Goal: Task Accomplishment & Management: Use online tool/utility

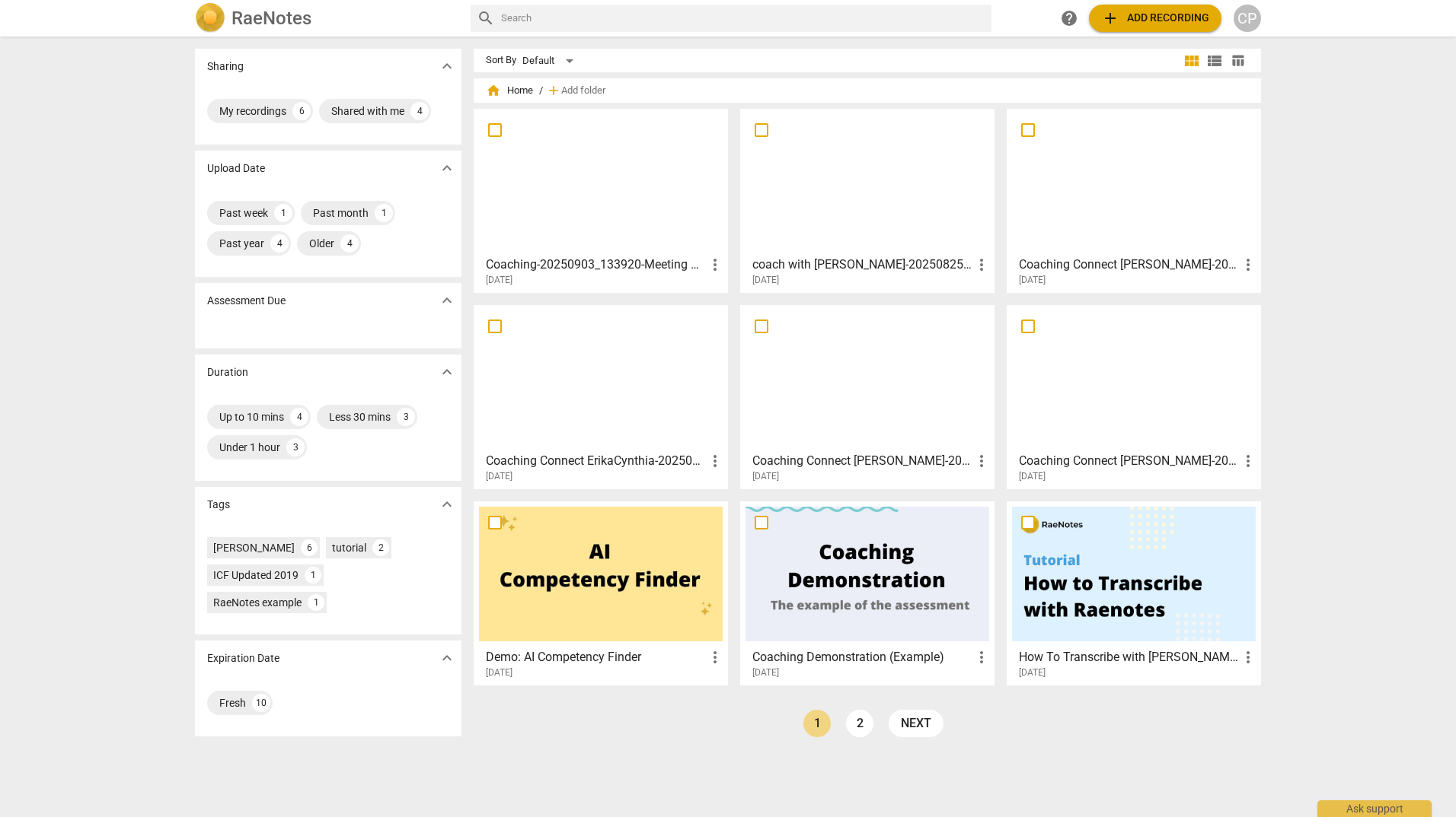
click at [1334, 407] on div "Sharing expand_more My recordings 6 Shared with me 4 Upload Date expand_more Pa…" at bounding box center [728, 428] width 1456 height 779
drag, startPoint x: 607, startPoint y: 266, endPoint x: 611, endPoint y: 335, distance: 69.1
click at [608, 267] on h3 "Coaching-20250903_133920-Meeting Recording" at bounding box center [596, 265] width 220 height 18
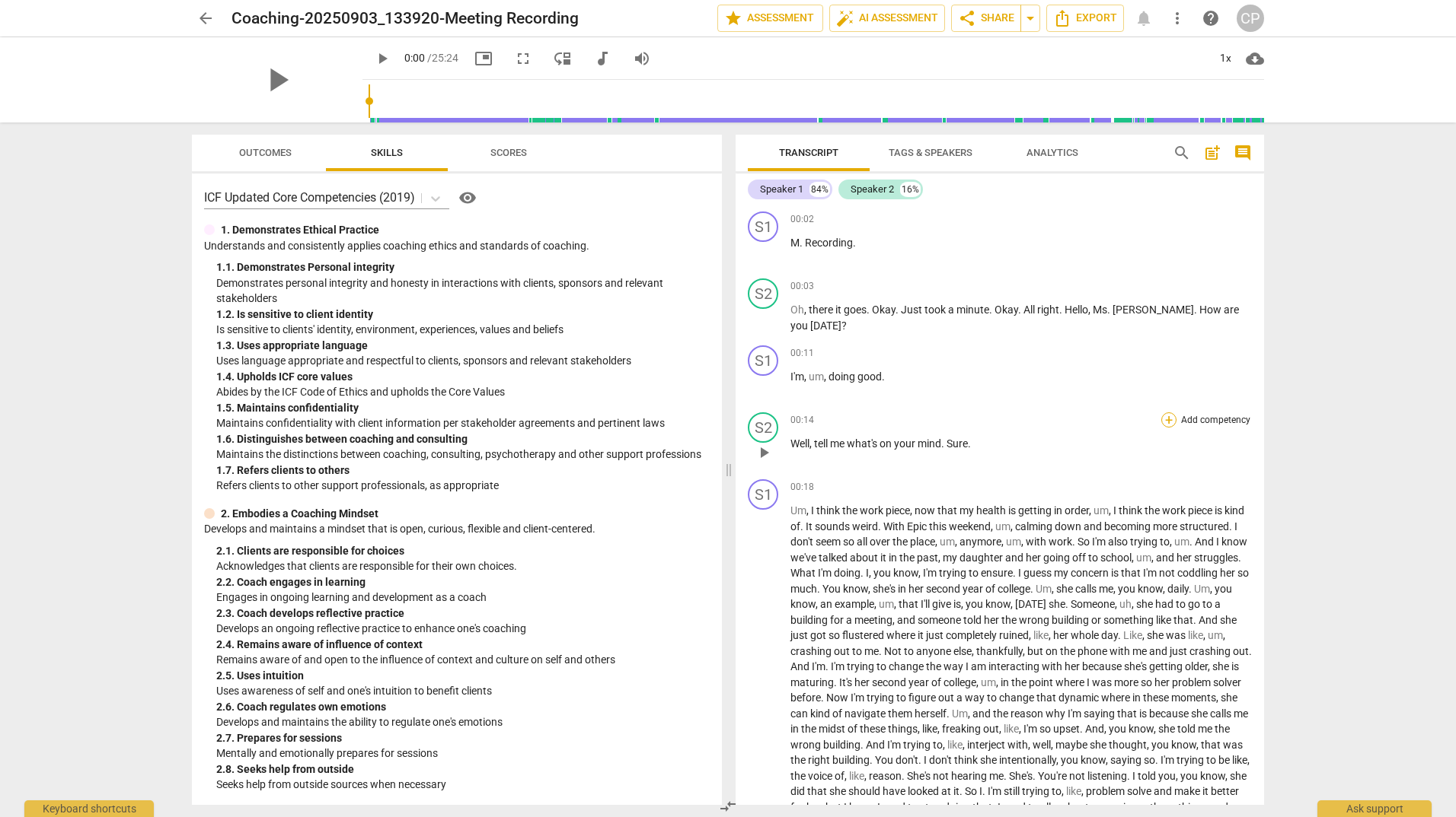
click at [1164, 421] on div "+" at bounding box center [1168, 420] width 15 height 15
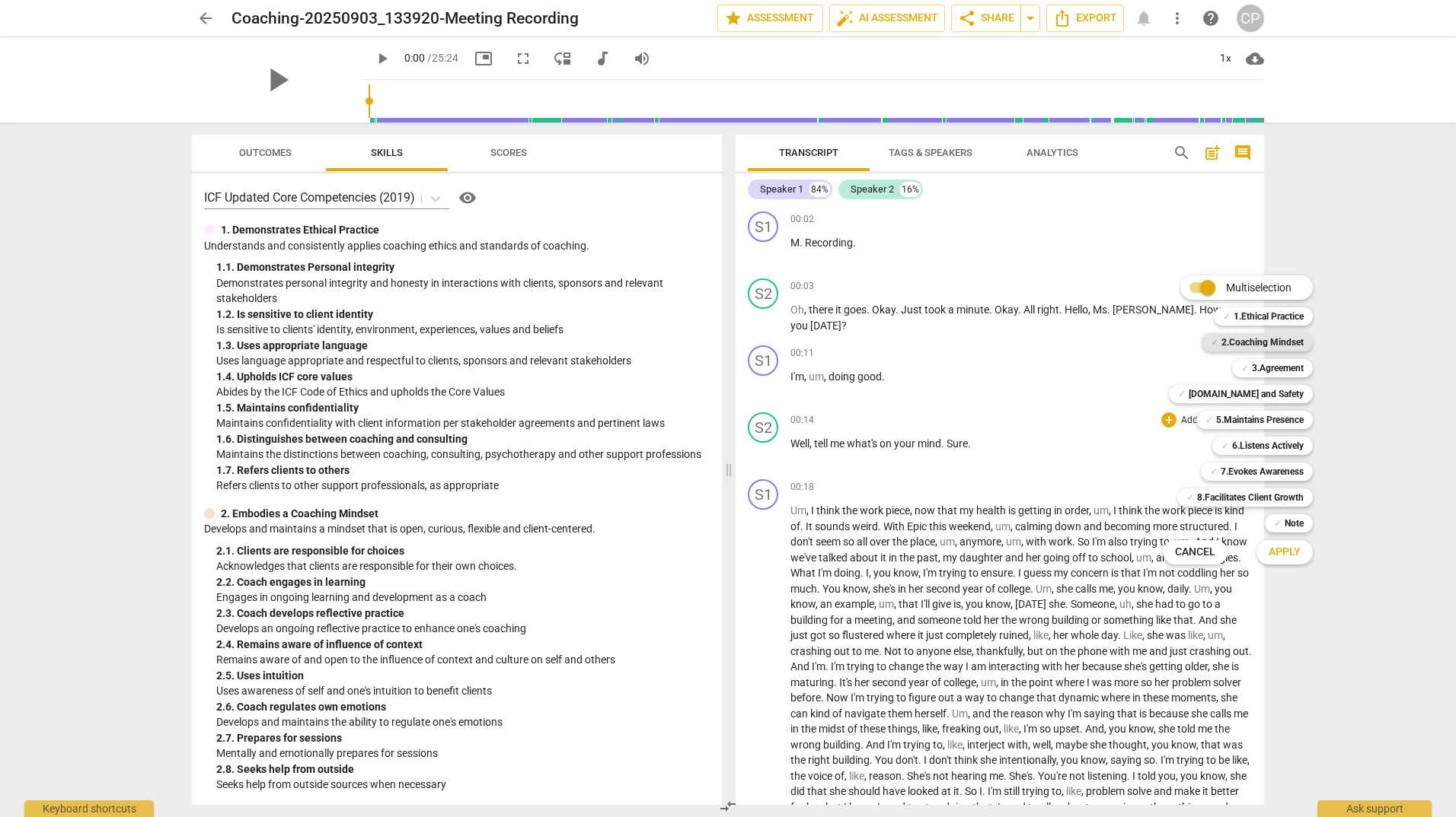
click at [1237, 343] on b "2.Coaching Mindset" at bounding box center [1262, 342] width 82 height 18
click at [1291, 553] on span "Apply" at bounding box center [1284, 552] width 32 height 15
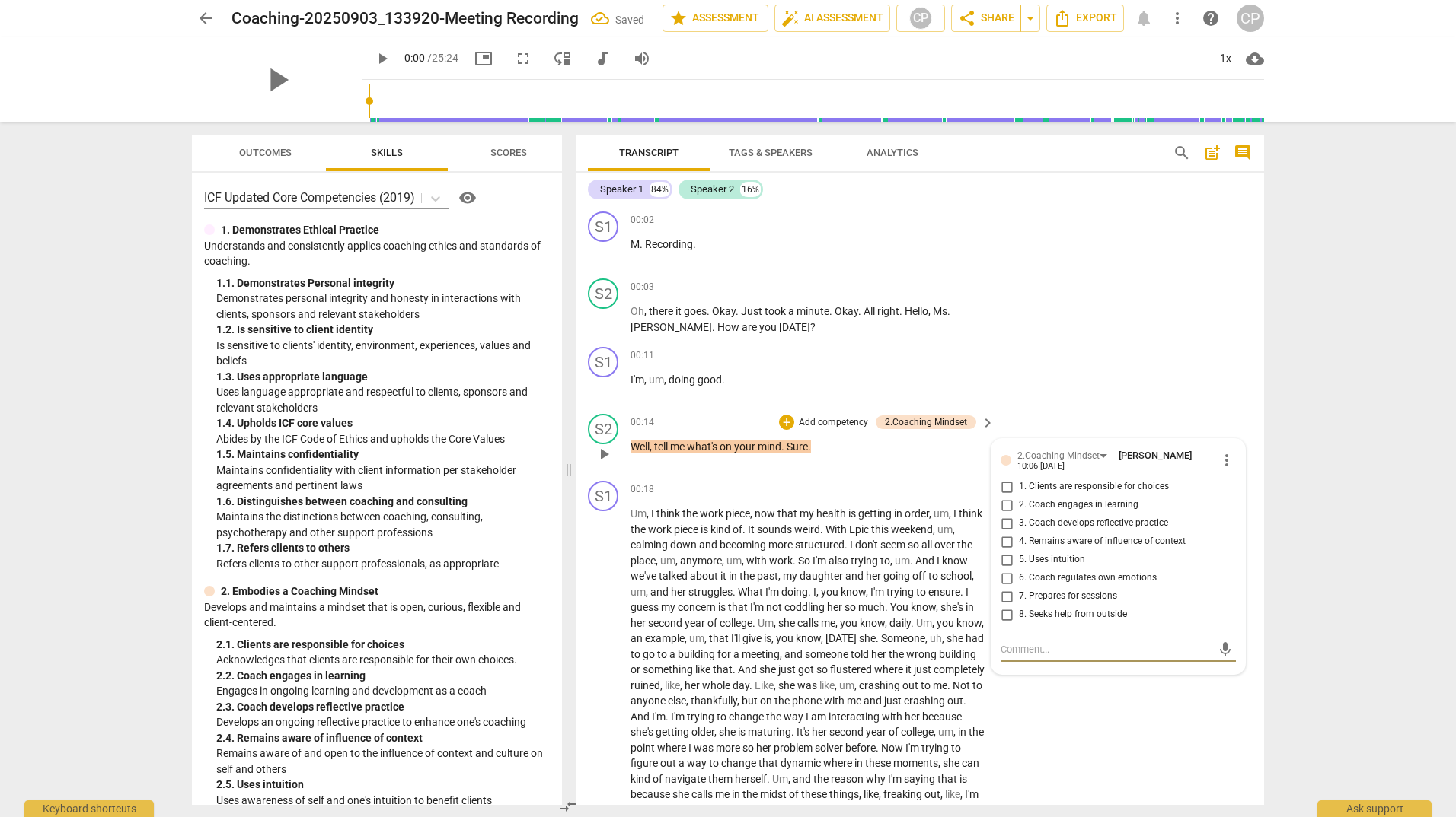
click at [1008, 508] on input "2. Coach engages in learning" at bounding box center [1006, 505] width 25 height 18
checkbox input "true"
click at [1004, 525] on input "3. Coach develops reflective practice" at bounding box center [1006, 523] width 25 height 18
checkbox input "true"
click at [1123, 418] on div "S2 play_arrow pause 00:14 + Add competency 2.Coaching Mindset keyboard_arrow_ri…" at bounding box center [919, 441] width 688 height 67
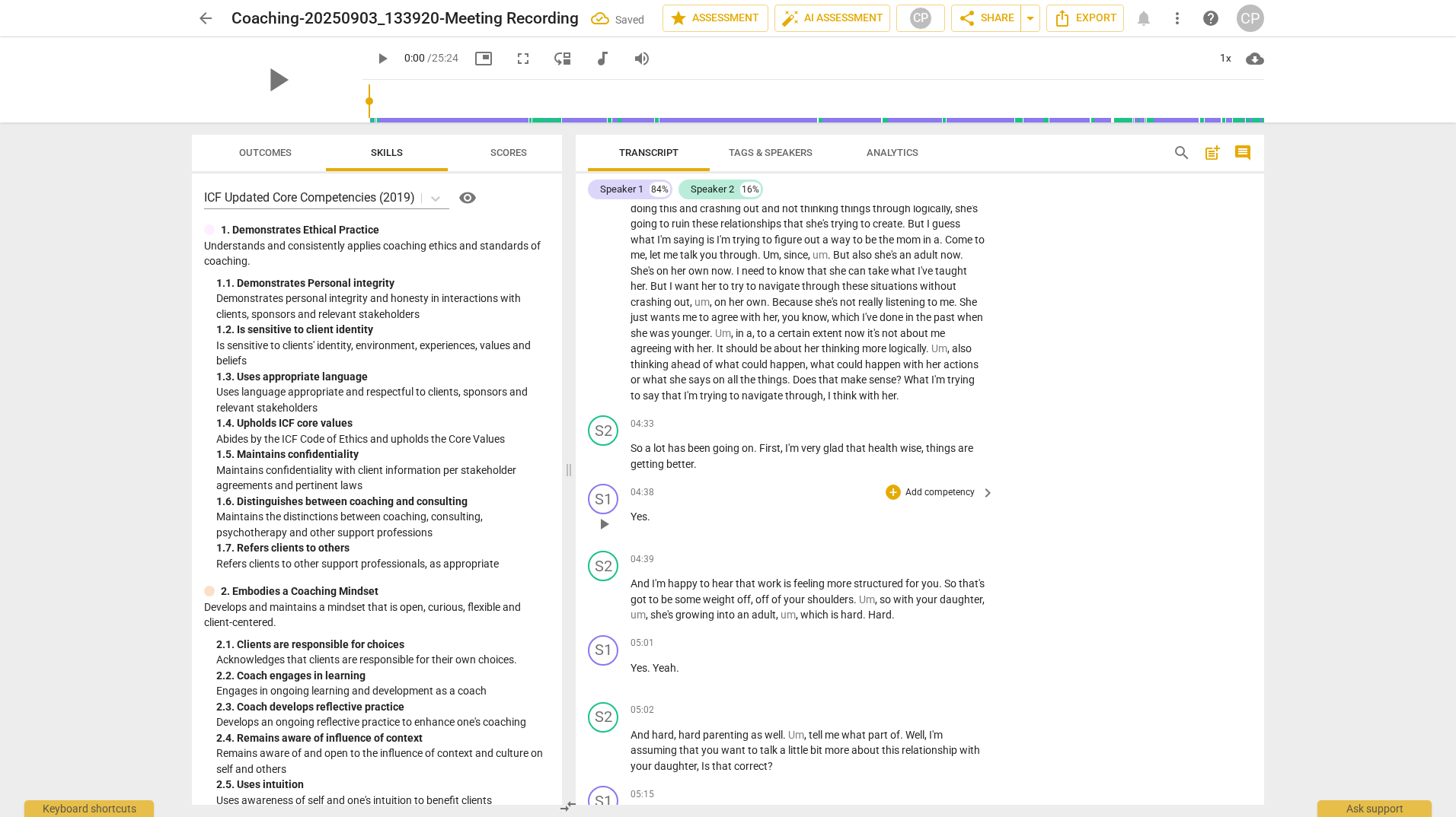
scroll to position [837, 0]
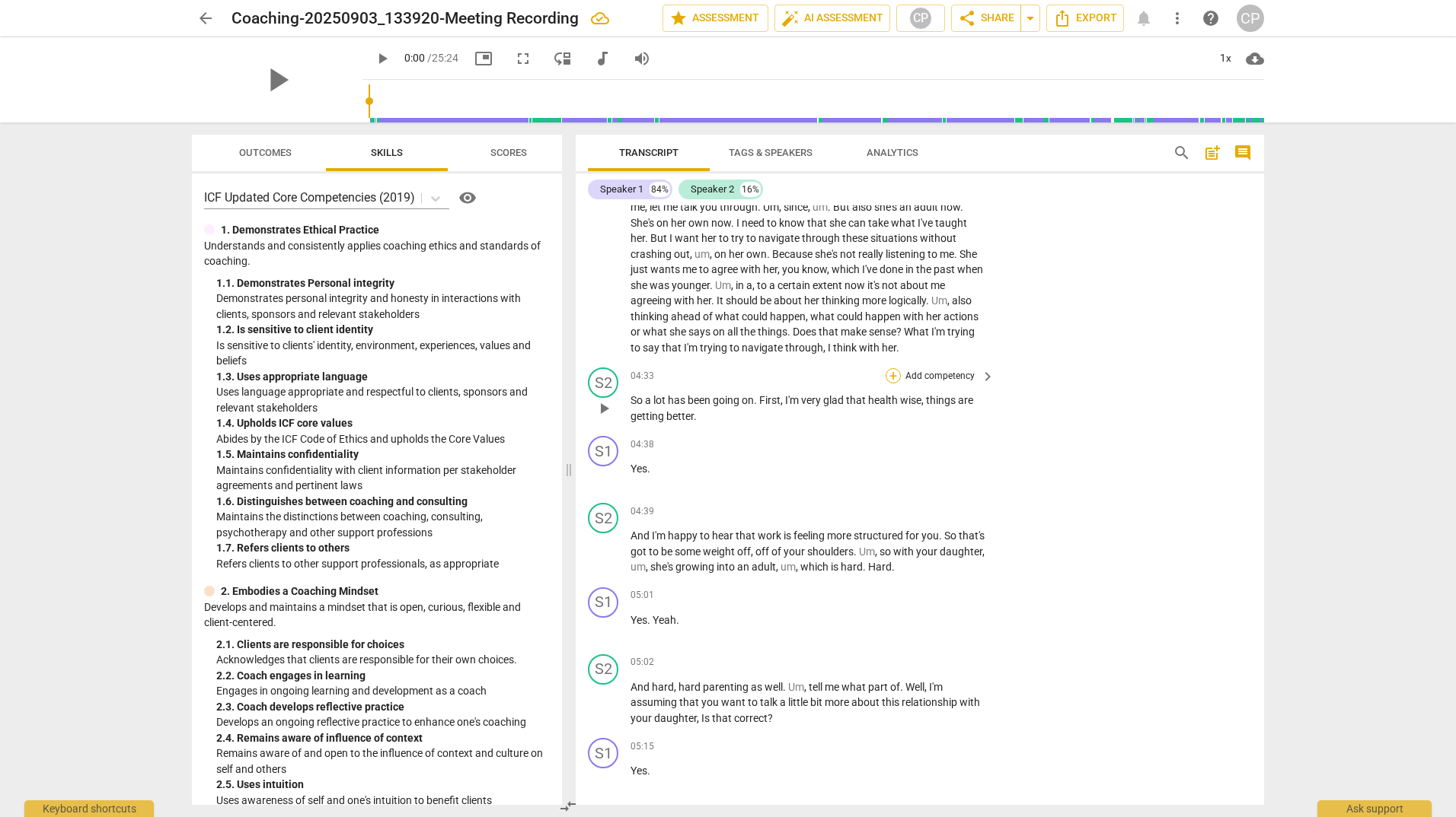
click at [888, 384] on div "+" at bounding box center [892, 375] width 15 height 15
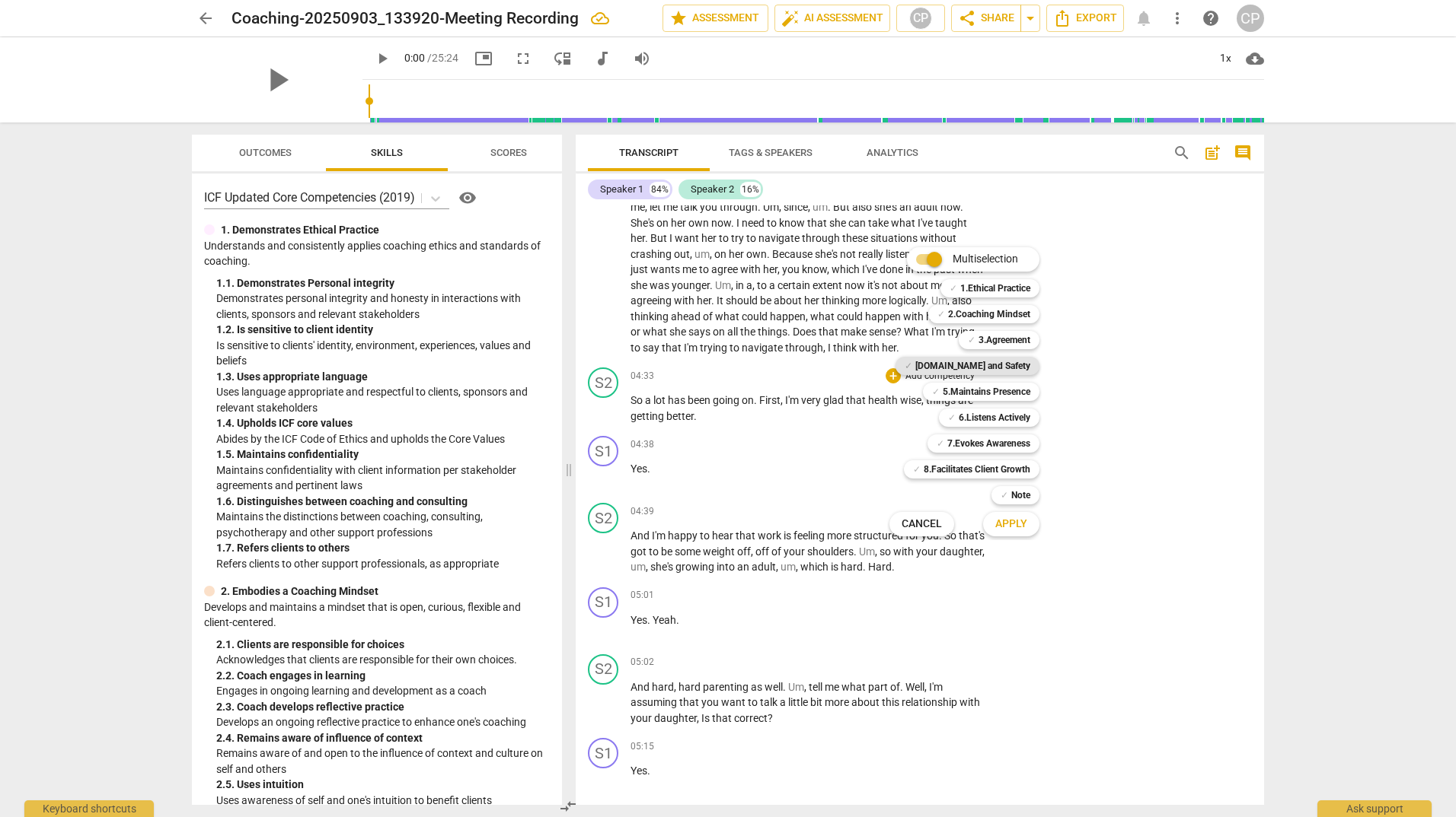
click at [960, 362] on b "[DOMAIN_NAME] and Safety" at bounding box center [973, 366] width 115 height 18
click at [1004, 529] on span "Apply" at bounding box center [1011, 524] width 32 height 15
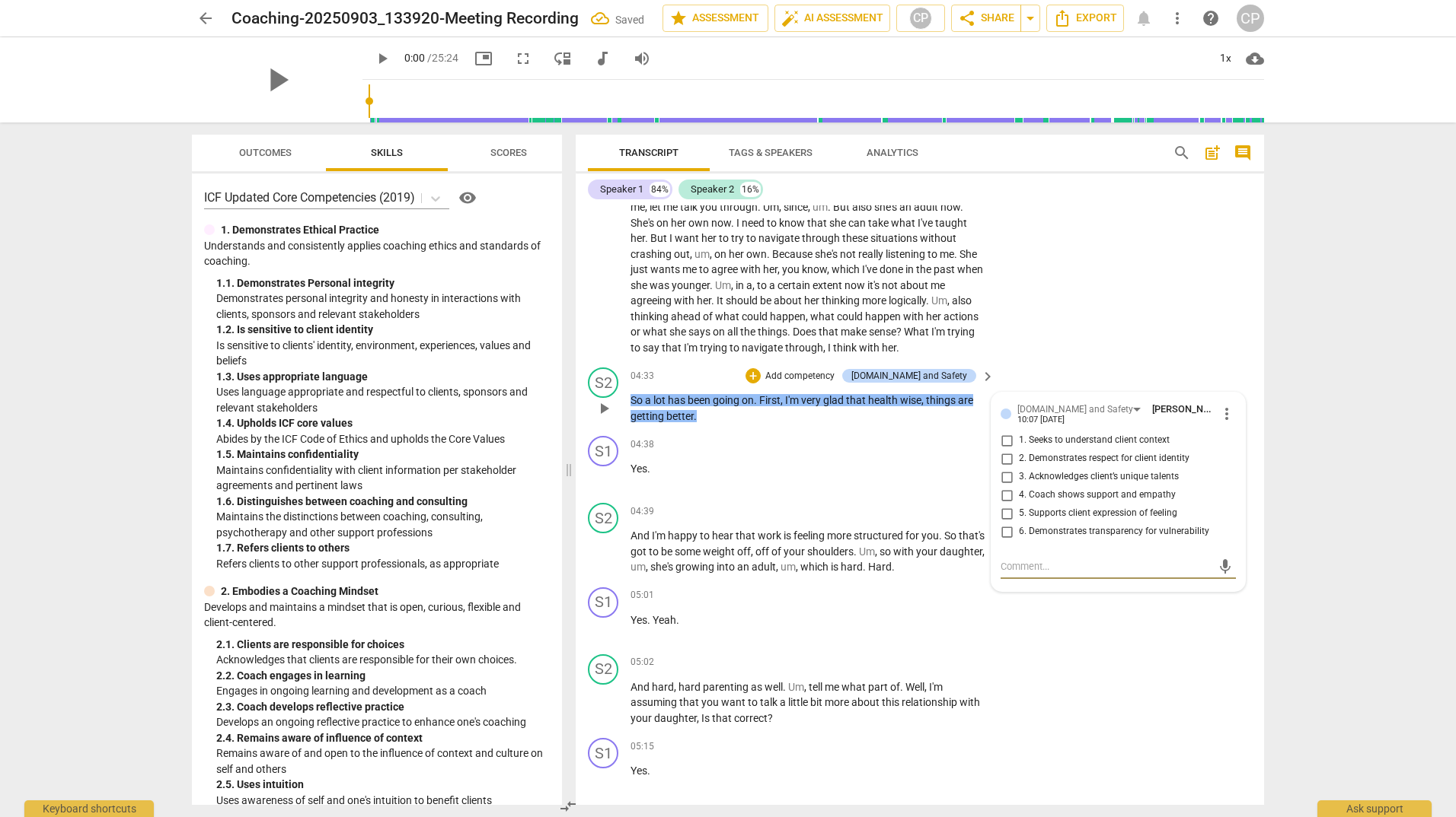
click at [1006, 468] on input "2. Demonstrates respect for client identity" at bounding box center [1006, 459] width 25 height 18
checkbox input "true"
click at [1004, 505] on input "4. Coach shows support and empathy" at bounding box center [1006, 495] width 25 height 18
checkbox input "true"
click at [884, 491] on div "04:38 + Add competency keyboard_arrow_right Yes ." at bounding box center [813, 463] width 366 height 55
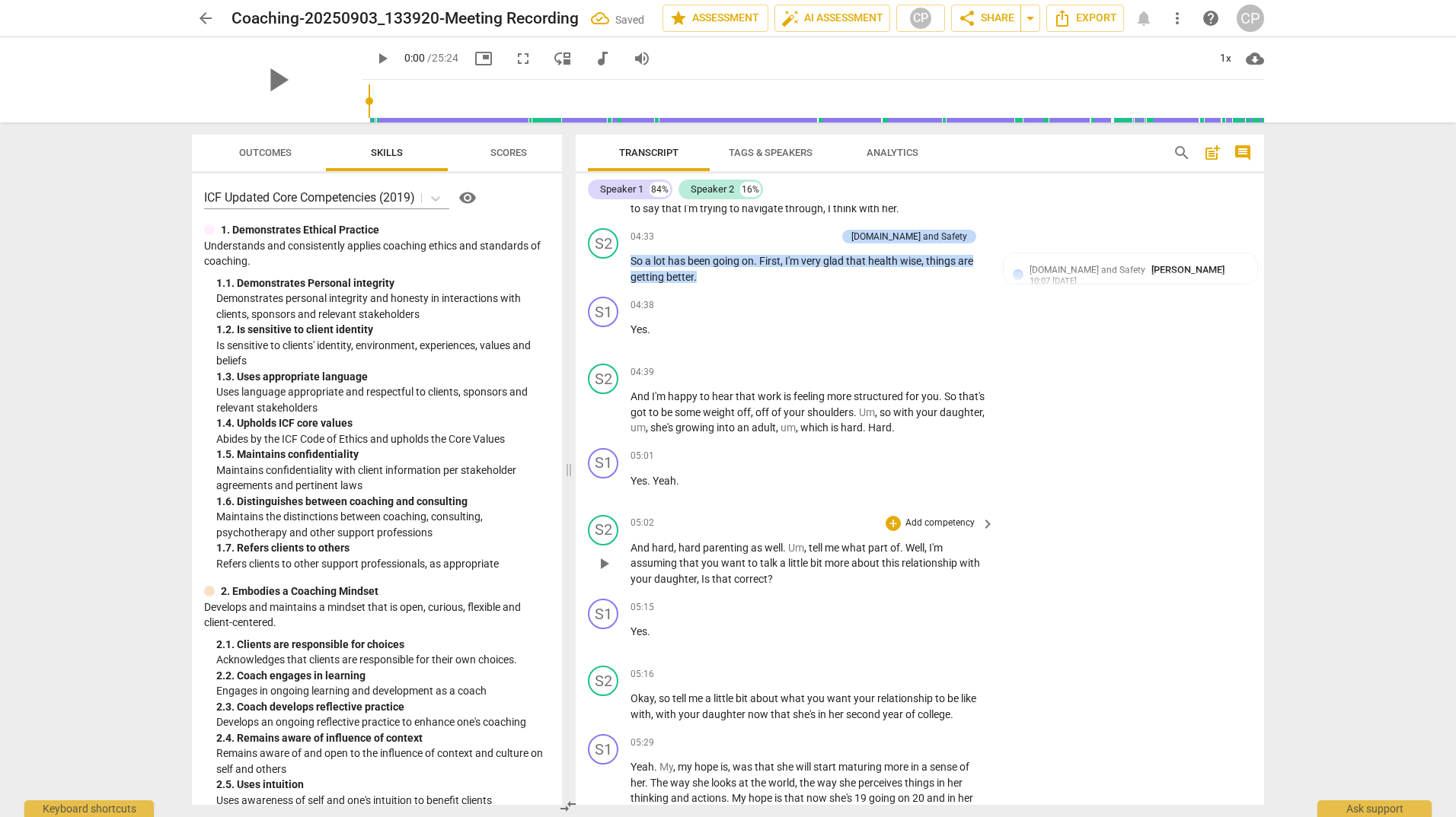
scroll to position [989, 0]
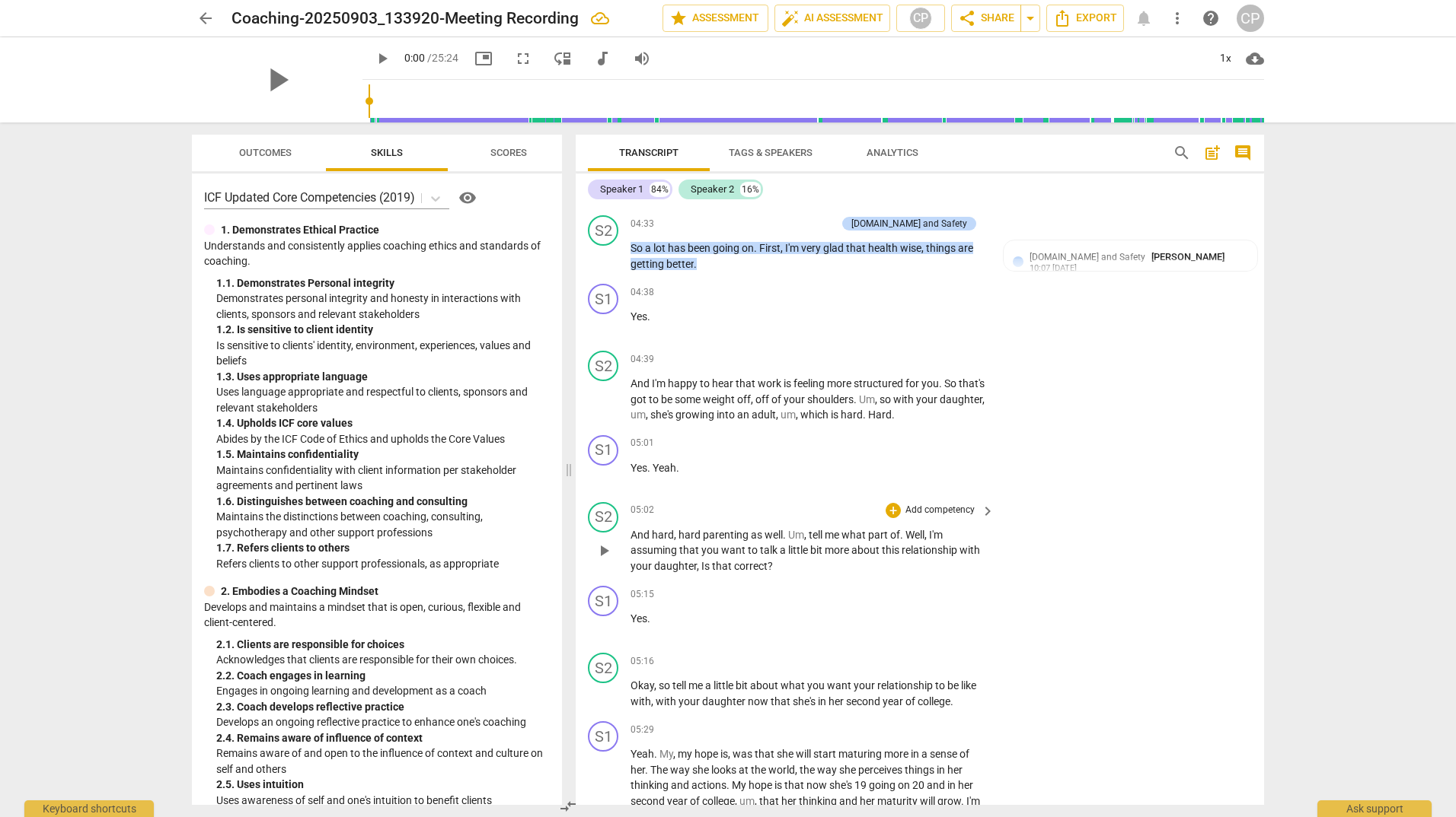
click at [984, 369] on span "keyboard_arrow_right" at bounding box center [987, 359] width 18 height 18
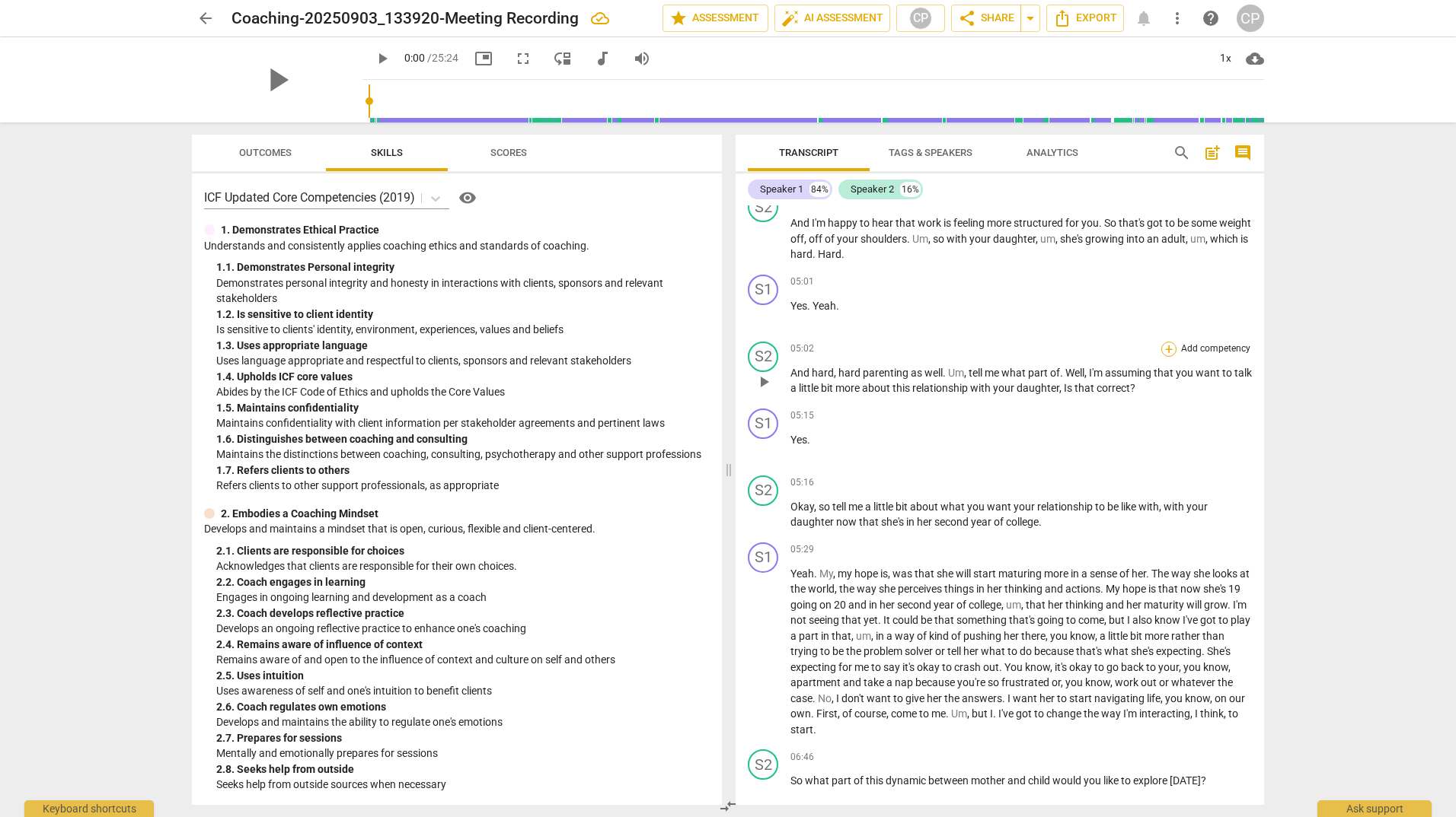
click at [1167, 357] on div "+" at bounding box center [1168, 349] width 15 height 15
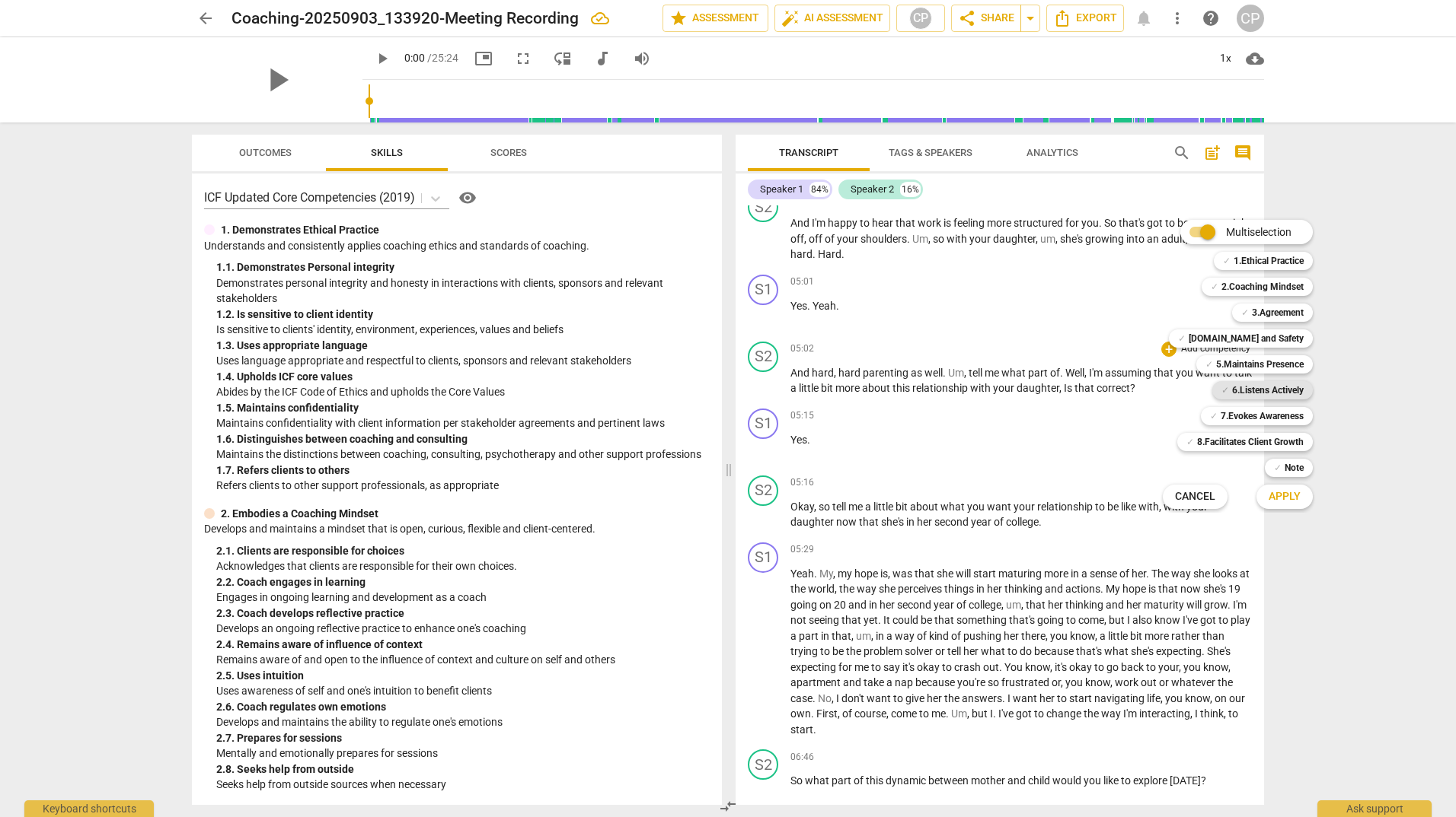
click at [1239, 394] on b "6.Listens Actively" at bounding box center [1268, 390] width 72 height 18
click at [1237, 414] on b "7.Evokes Awareness" at bounding box center [1262, 416] width 83 height 18
click at [1295, 505] on button "Apply" at bounding box center [1284, 497] width 56 height 27
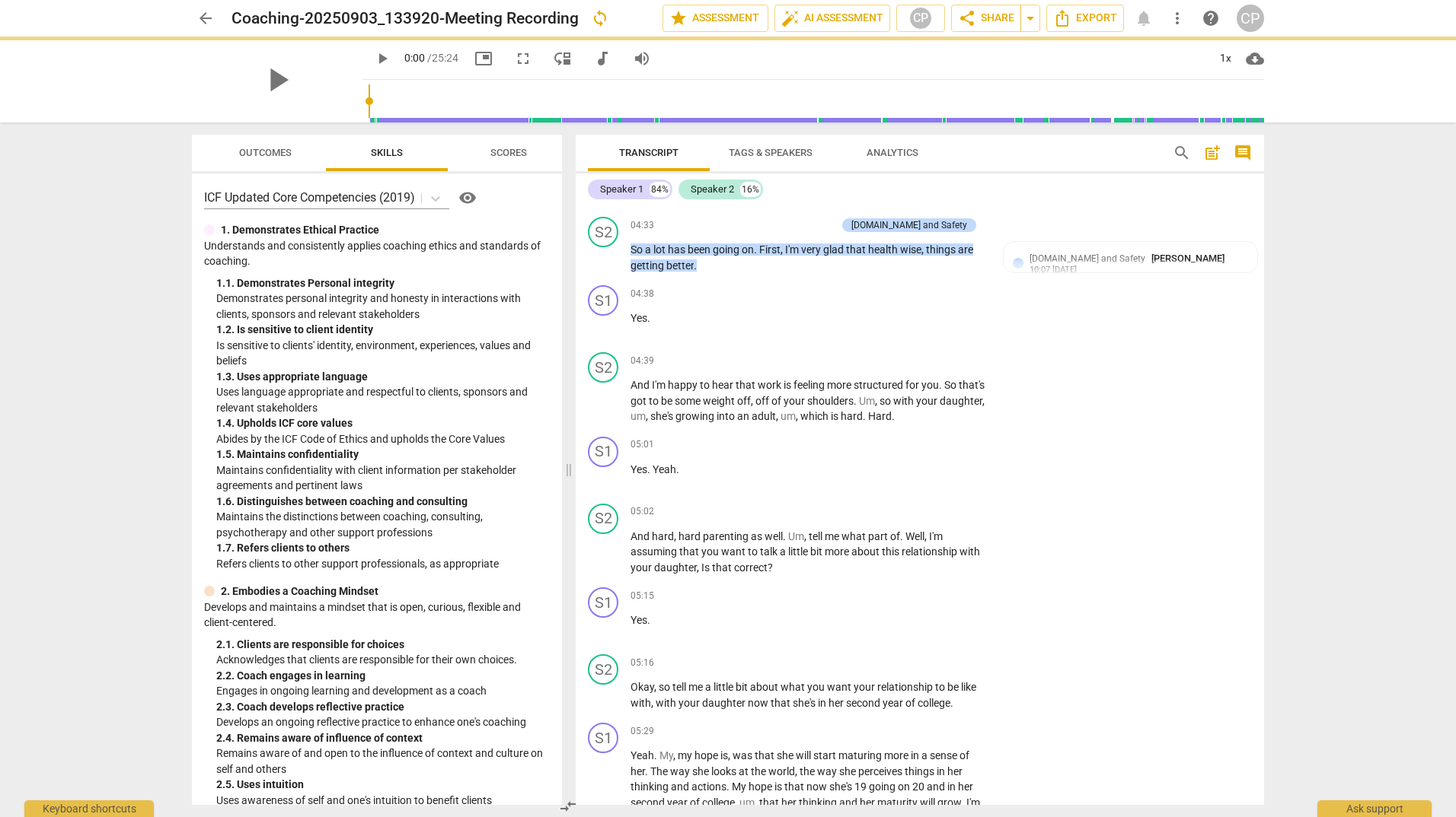
scroll to position [1148, 0]
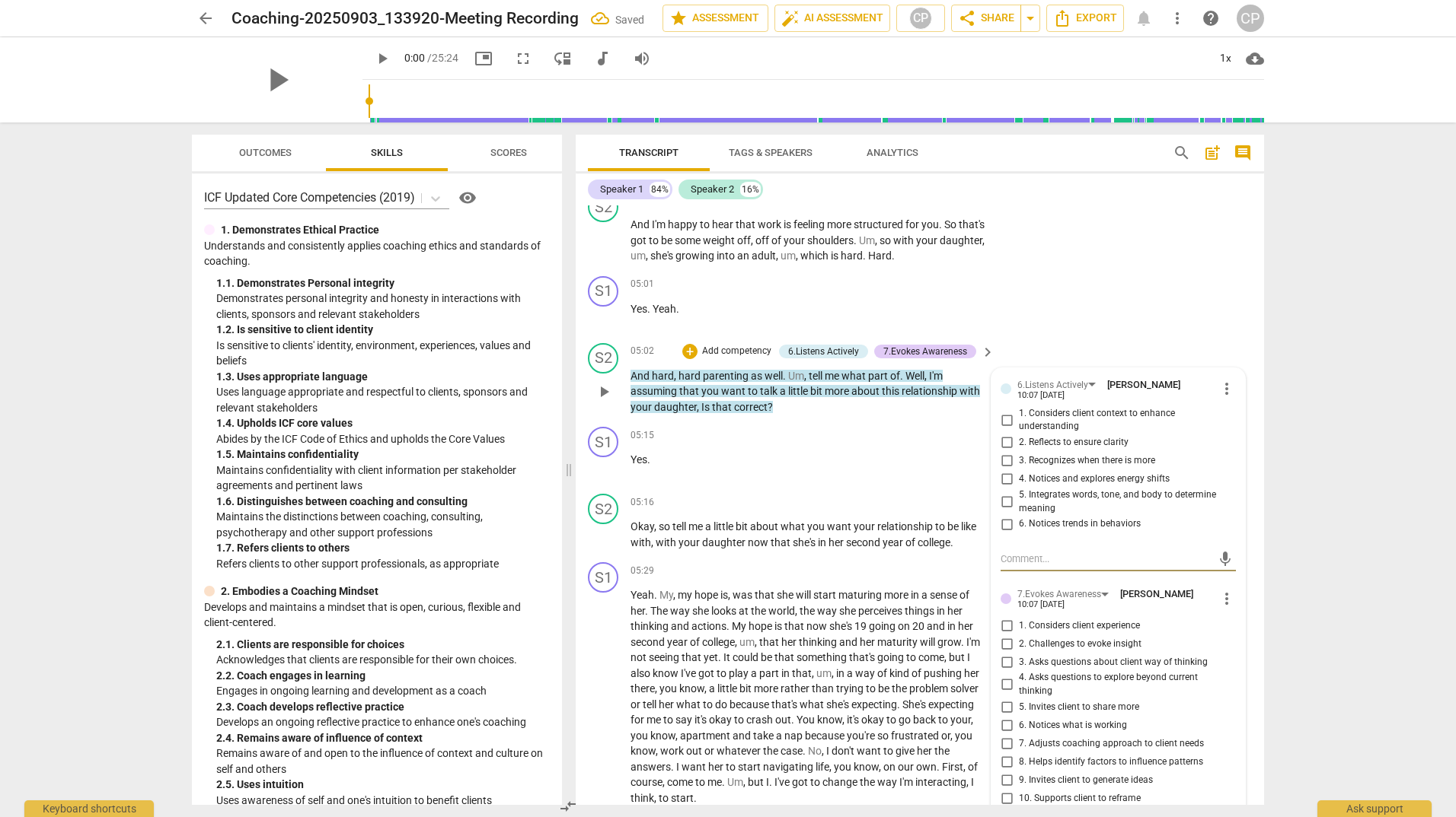
click at [1008, 452] on input "2. Reflects to ensure clarity" at bounding box center [1006, 443] width 25 height 18
checkbox input "true"
click at [1125, 337] on div "S1 play_arrow pause 05:01 + Add competency keyboard_arrow_right Yes . Yeah ." at bounding box center [919, 304] width 688 height 67
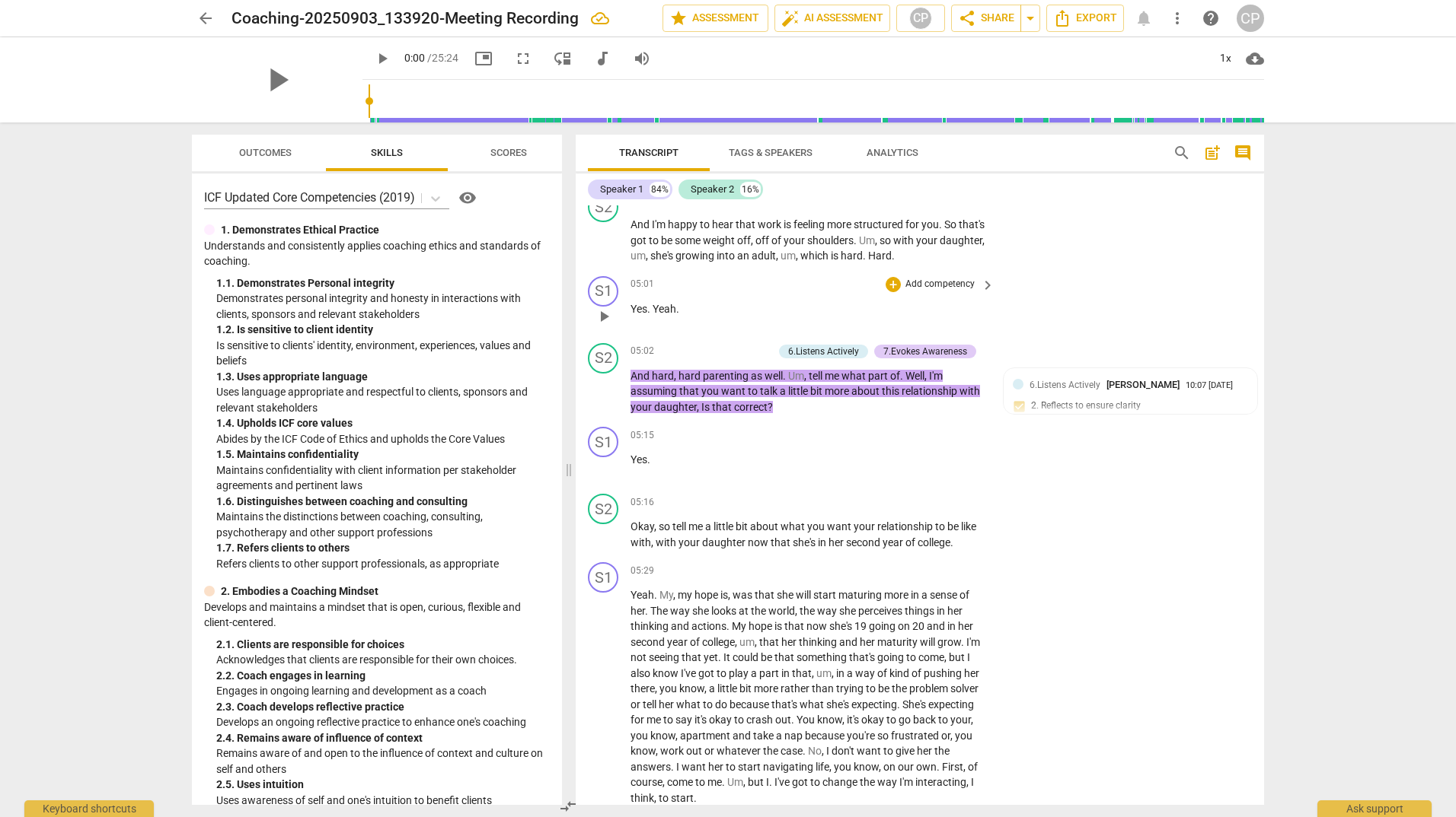
drag, startPoint x: 918, startPoint y: 367, endPoint x: 1070, endPoint y: 317, distance: 160.0
click at [1071, 316] on div "S1 play_arrow pause 05:01 + Add competency keyboard_arrow_right Yes . Yeah ." at bounding box center [919, 304] width 688 height 67
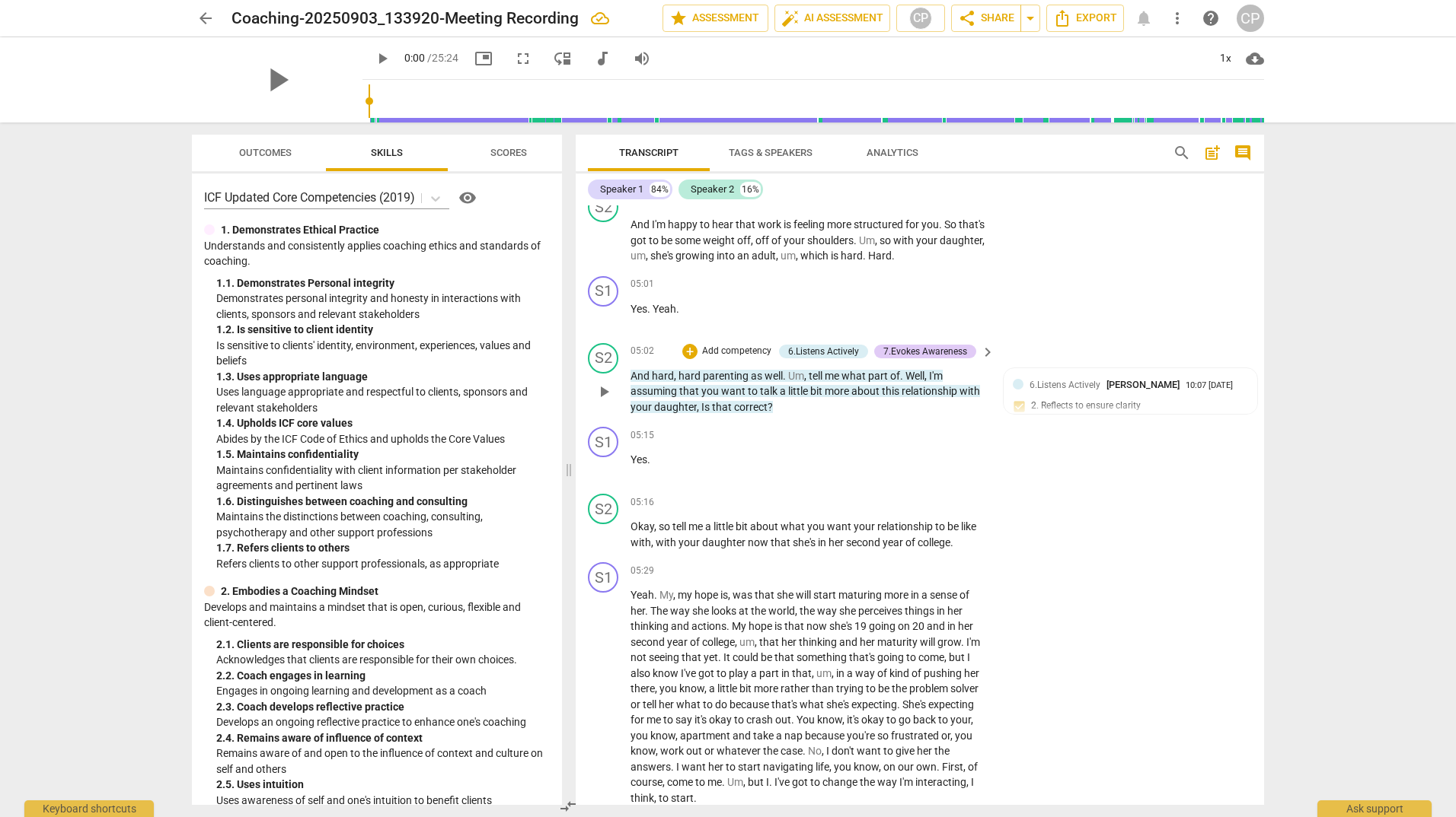
click at [985, 362] on span "keyboard_arrow_right" at bounding box center [987, 352] width 18 height 18
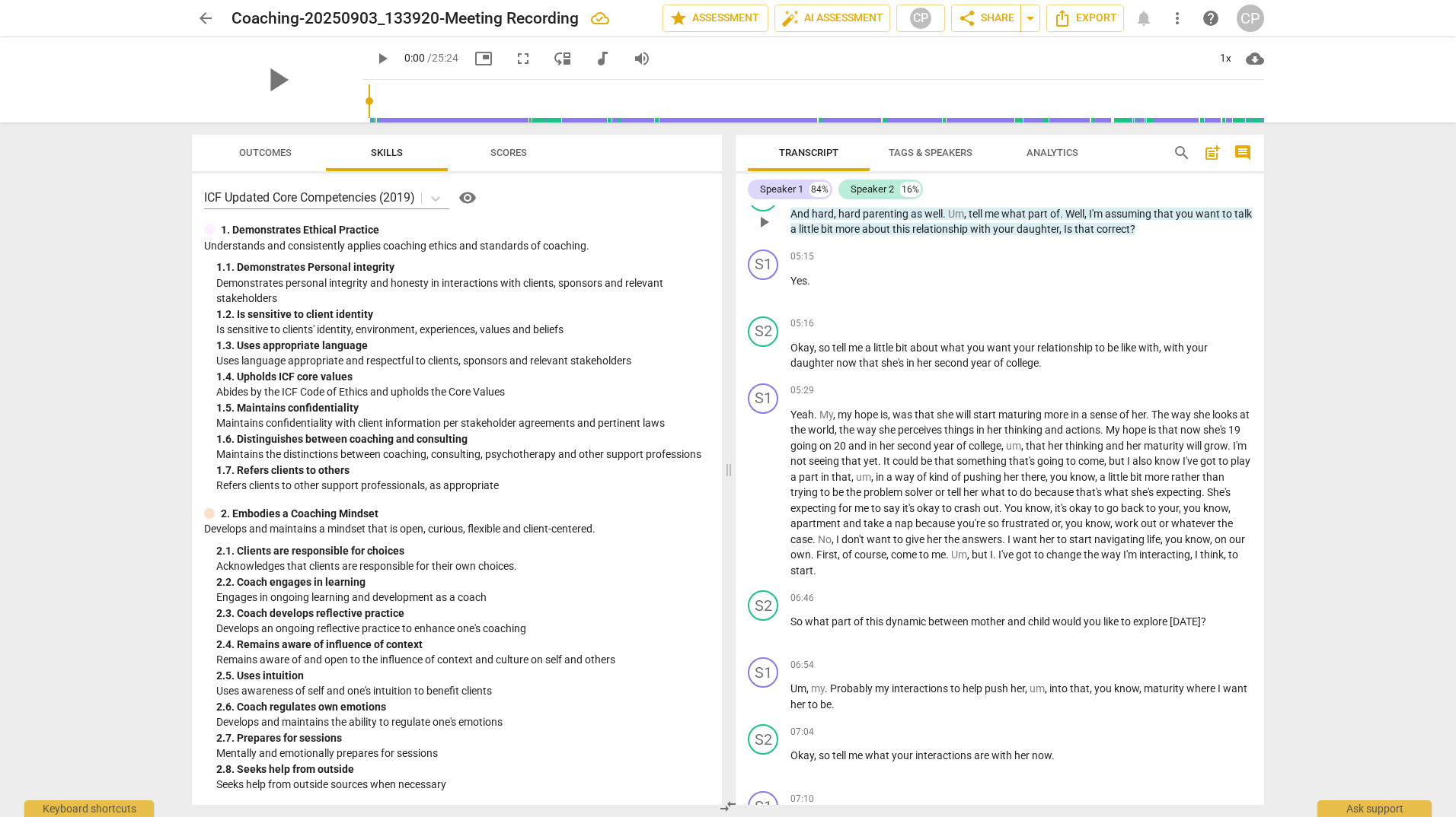
scroll to position [988, 0]
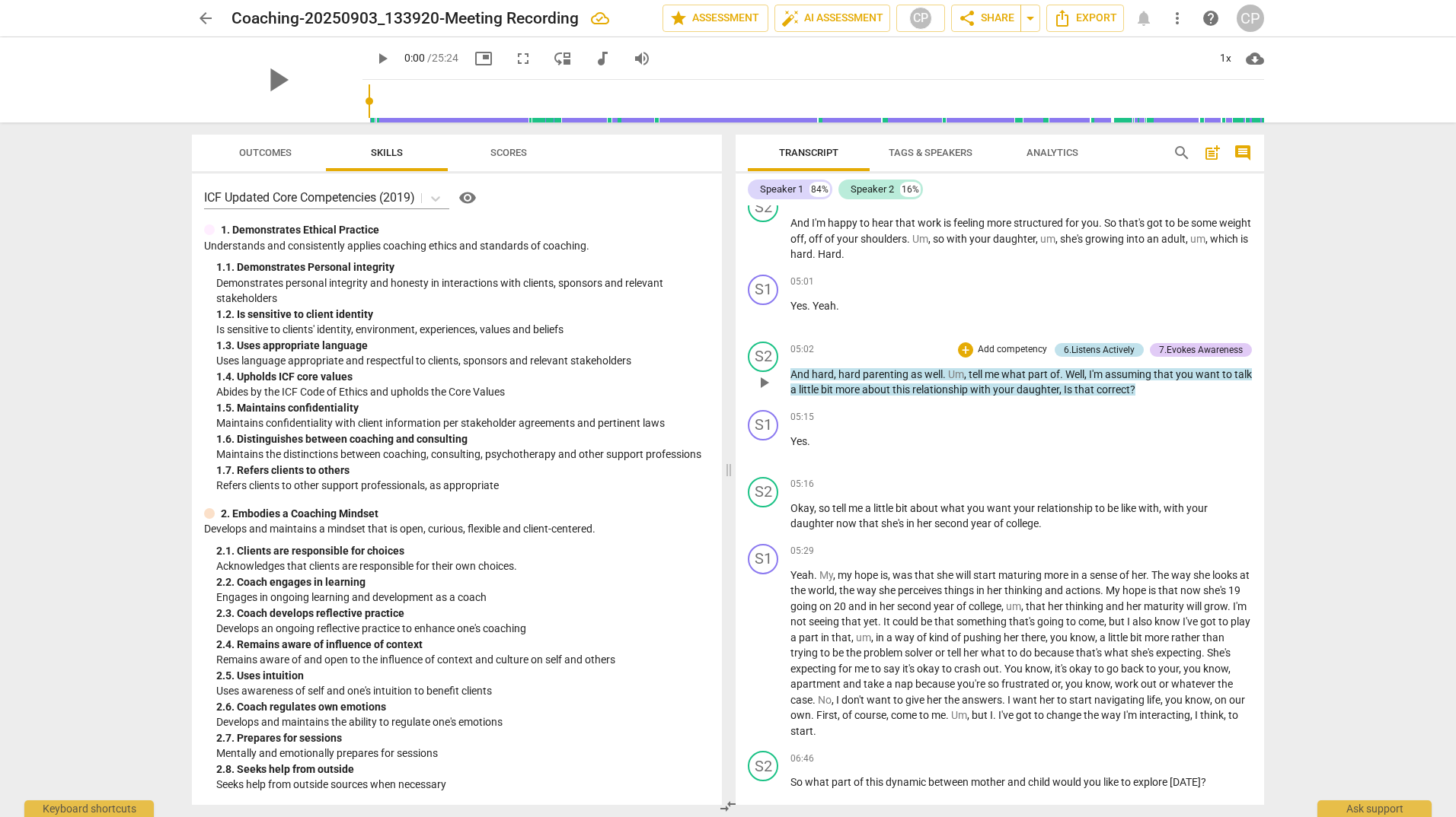
click at [1101, 357] on div "6.Listens Actively" at bounding box center [1098, 350] width 71 height 14
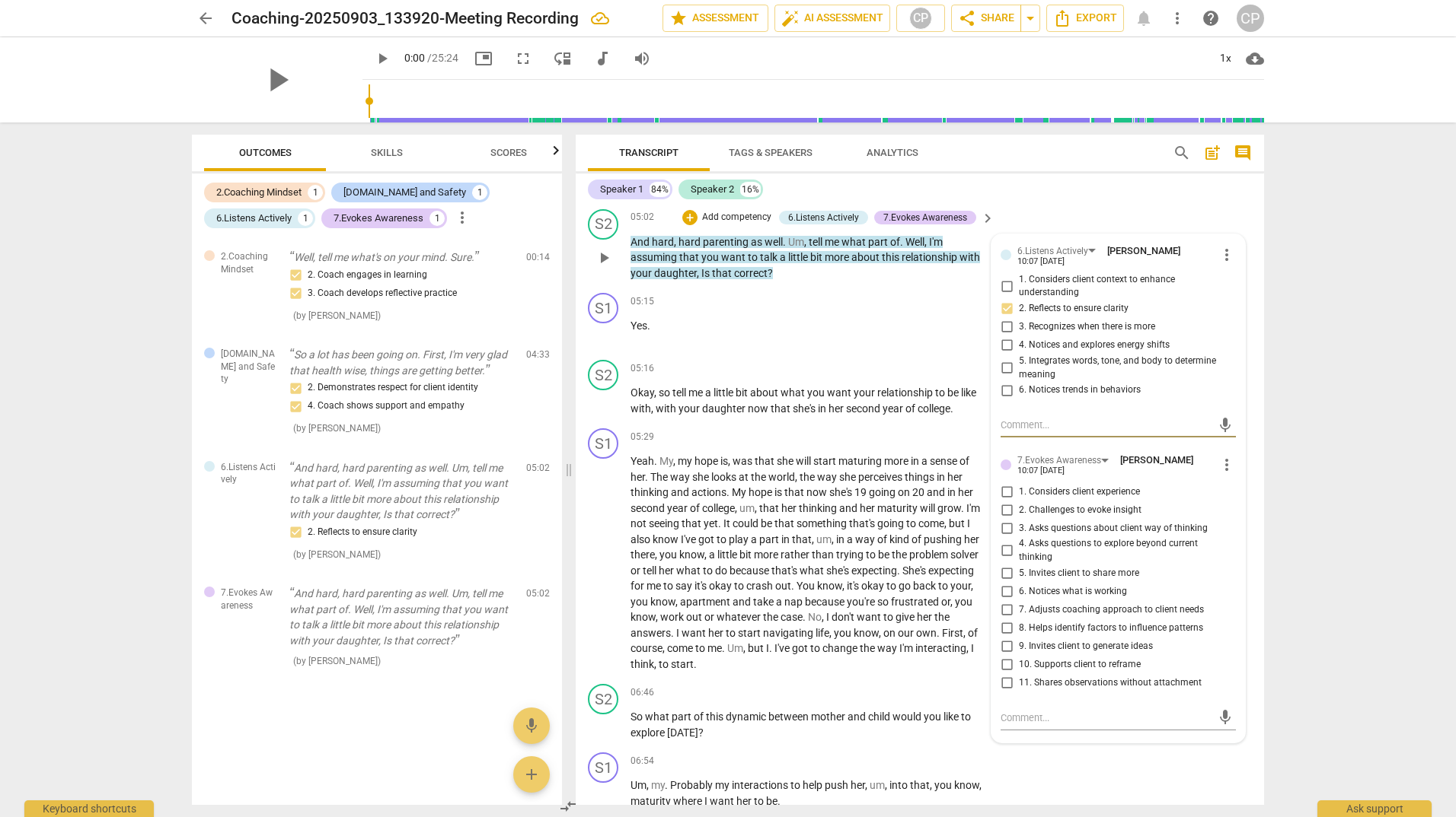
scroll to position [1300, 0]
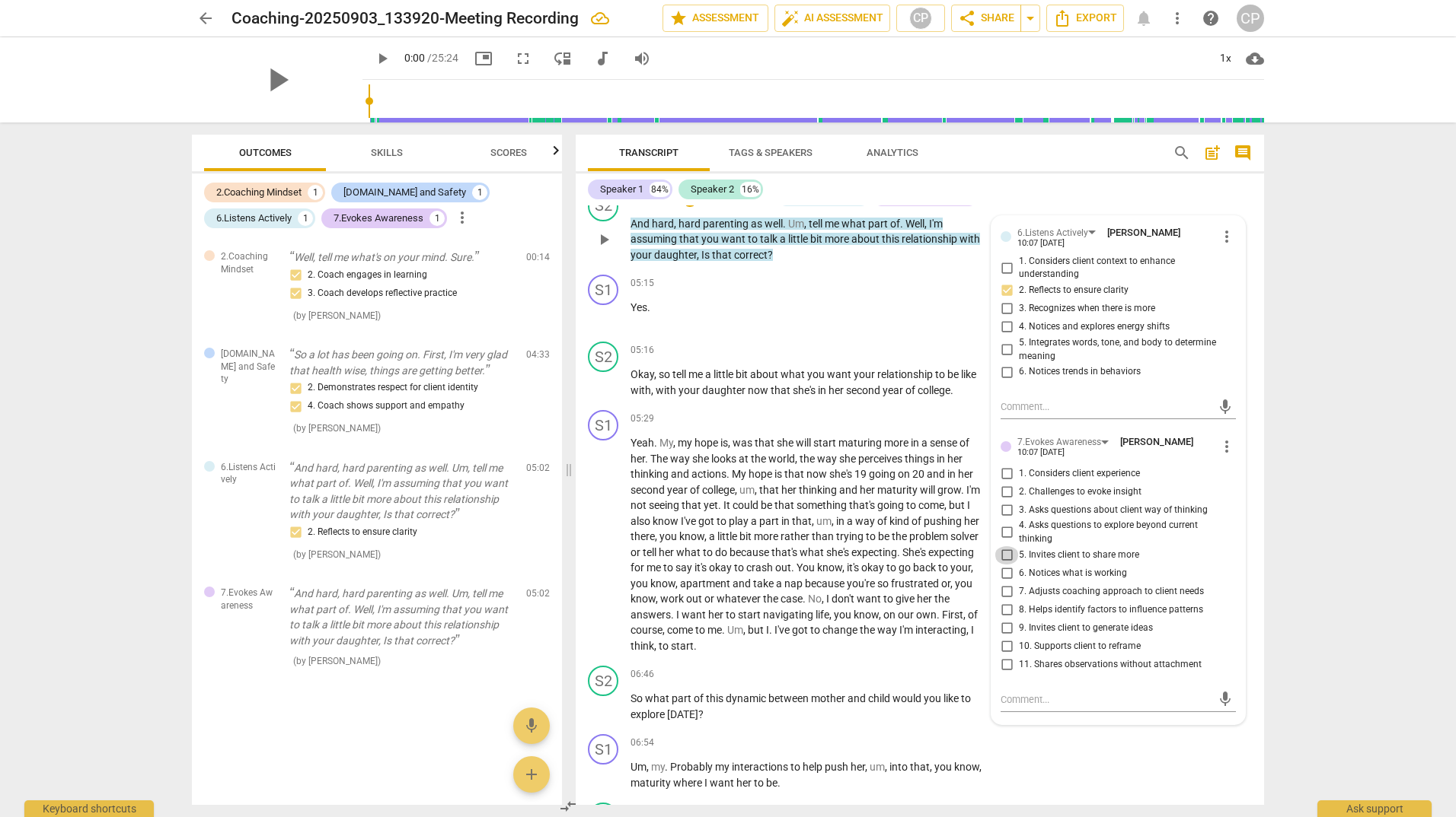
click at [1000, 564] on input "5. Invites client to share more" at bounding box center [1006, 555] width 25 height 18
checkbox input "true"
click at [1008, 542] on input "4. Asks questions to explore beyond current thinking" at bounding box center [1006, 532] width 25 height 18
checkbox input "true"
click at [945, 358] on p "Add competency" at bounding box center [939, 350] width 72 height 14
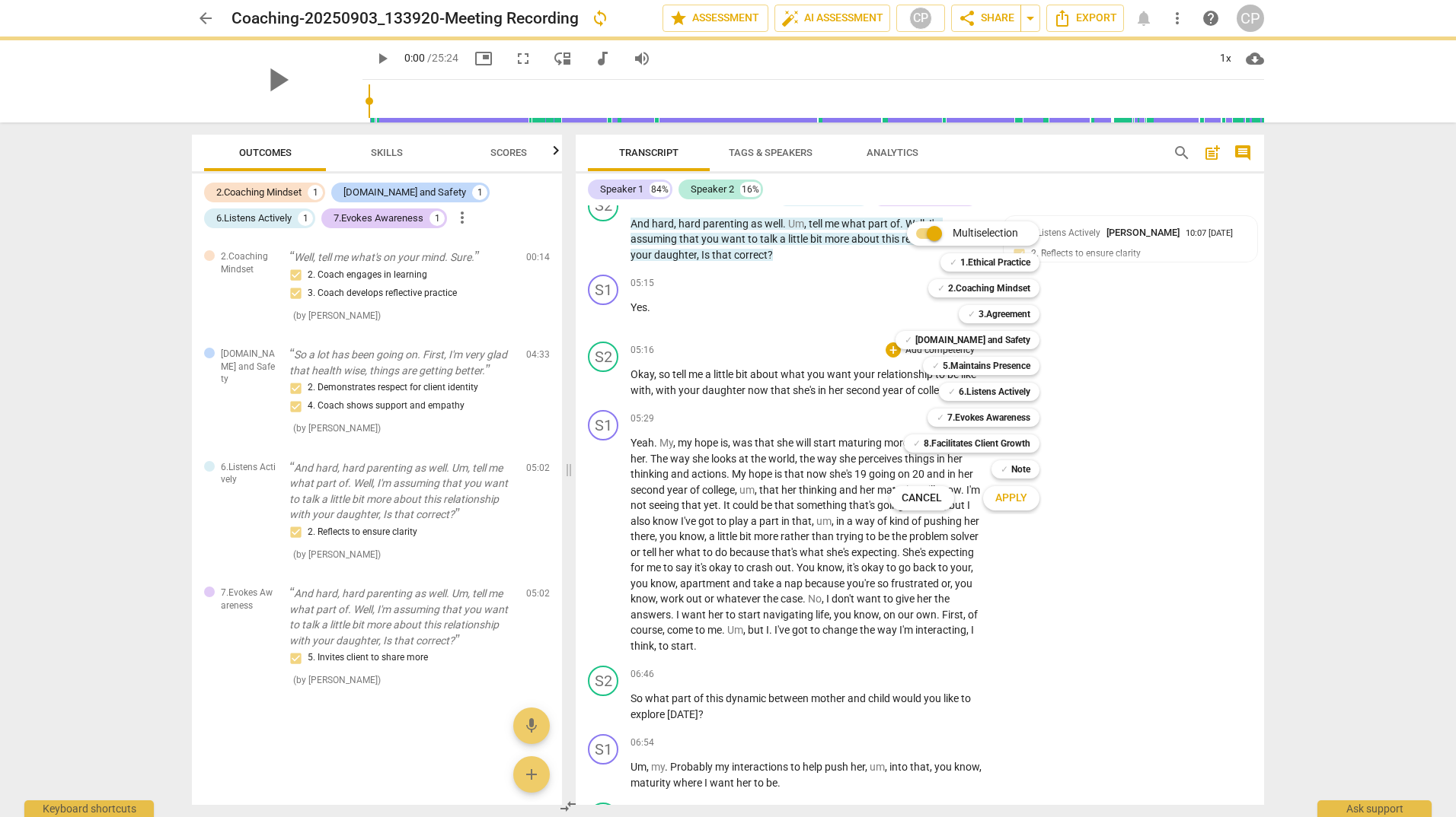
click at [1123, 706] on div at bounding box center [728, 408] width 1456 height 817
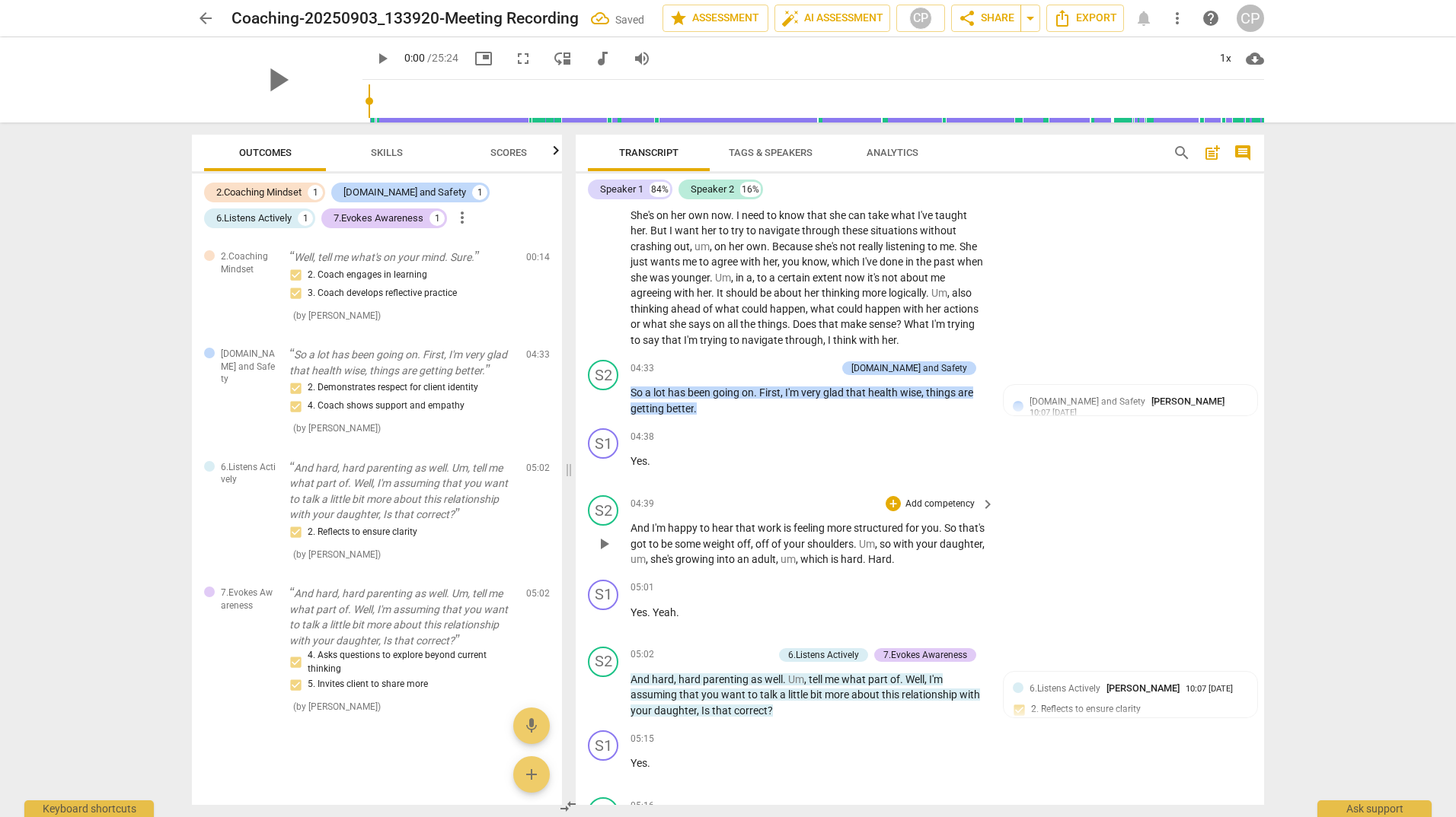
scroll to position [844, 0]
click at [984, 514] on span "keyboard_arrow_right" at bounding box center [987, 505] width 18 height 18
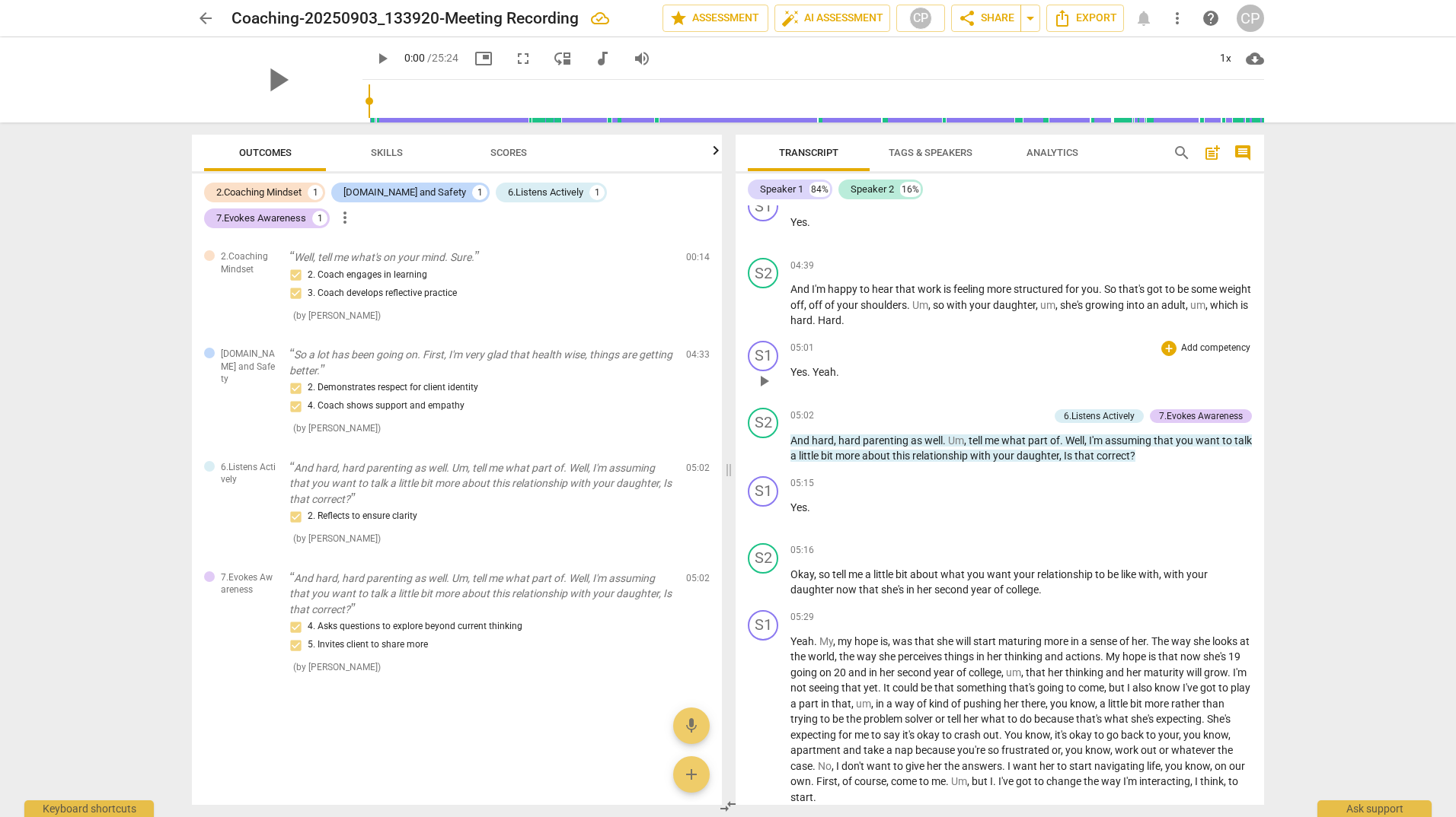
scroll to position [831, 0]
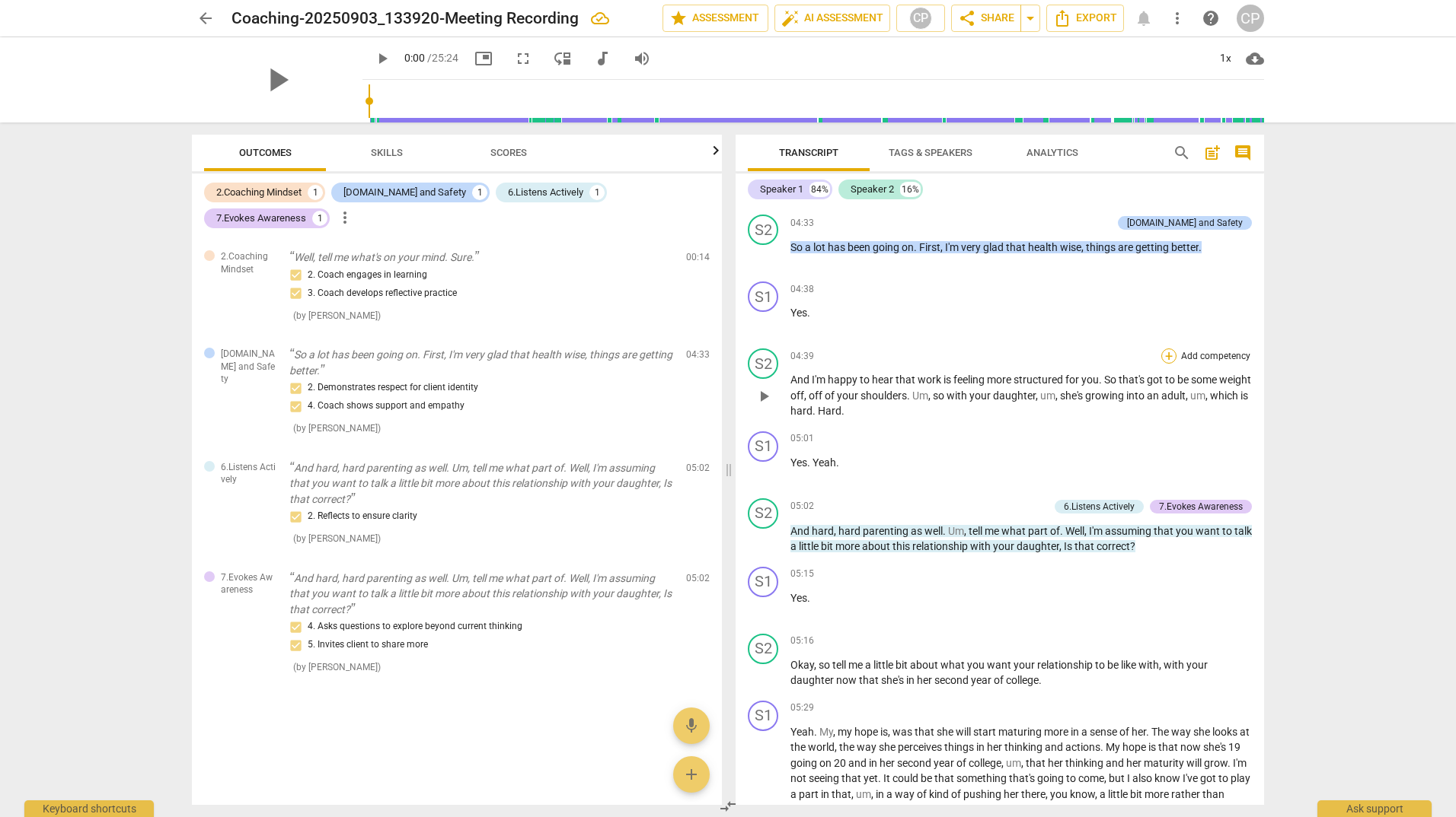
click at [1170, 364] on div "+ Add competency" at bounding box center [1206, 355] width 91 height 15
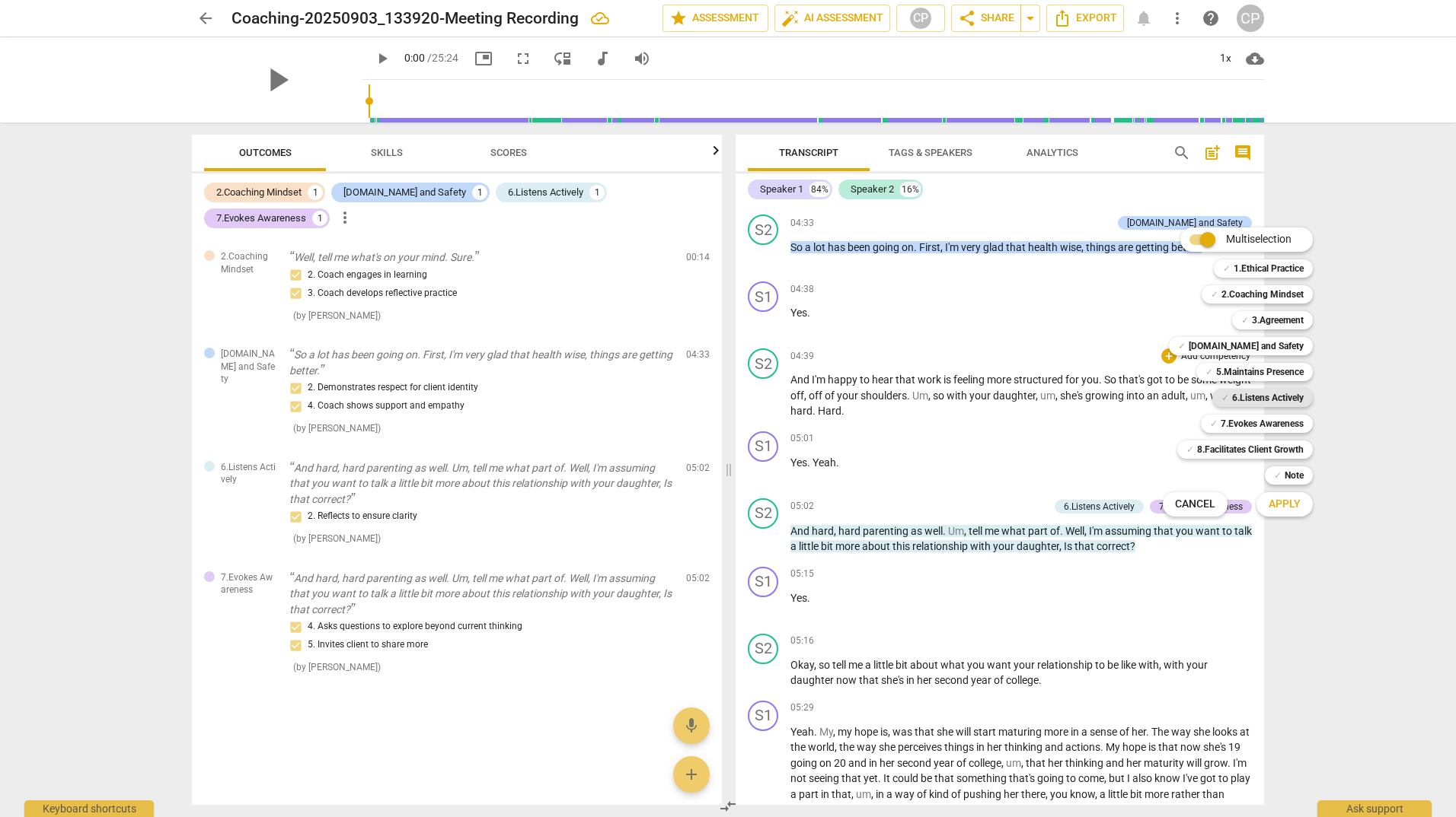
click at [1256, 399] on b "6.Listens Actively" at bounding box center [1268, 397] width 72 height 18
click at [1277, 499] on span "Apply" at bounding box center [1284, 504] width 32 height 15
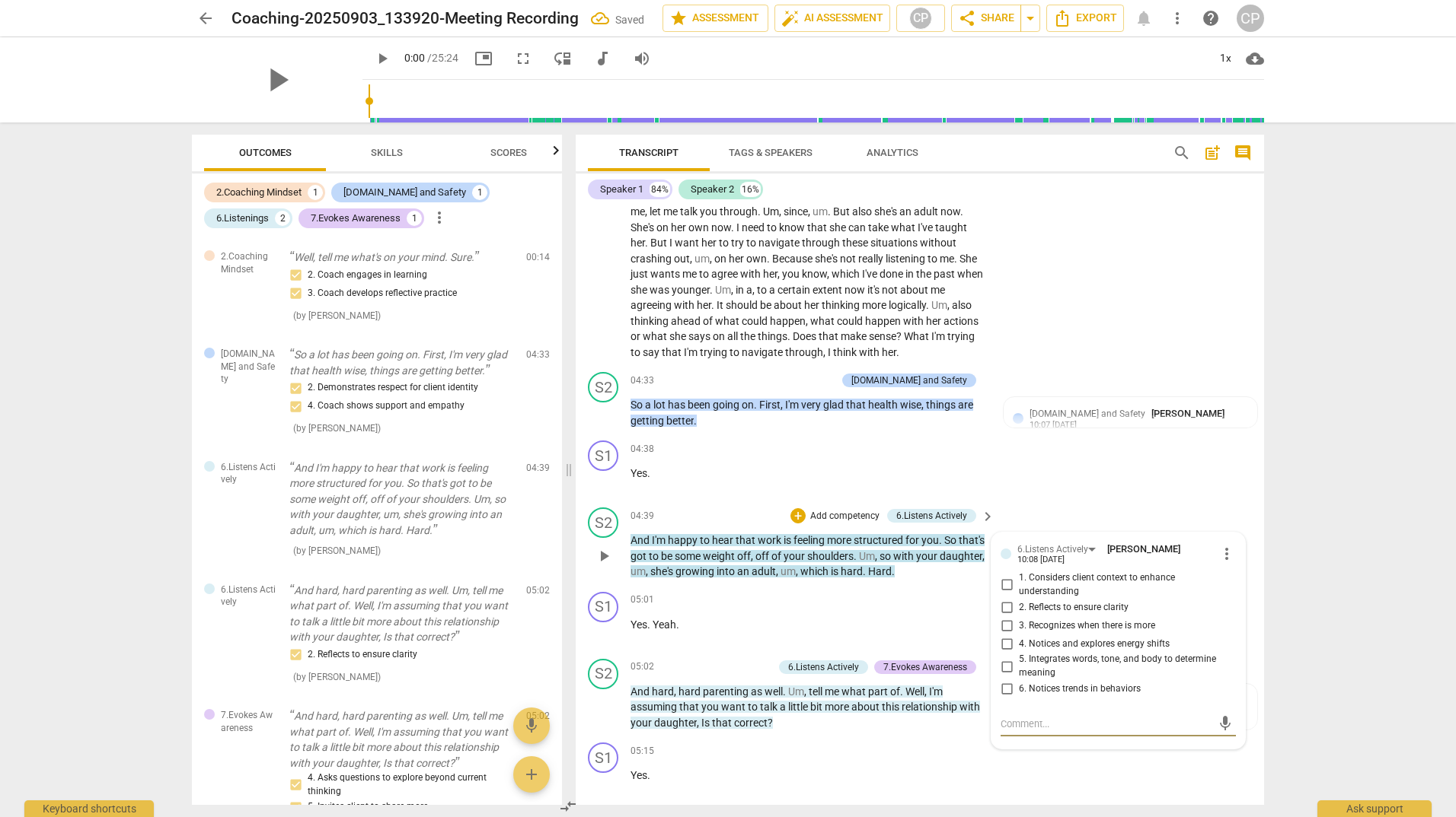
click at [1009, 616] on input "2. Reflects to ensure clarity" at bounding box center [1006, 606] width 25 height 18
checkbox input "true"
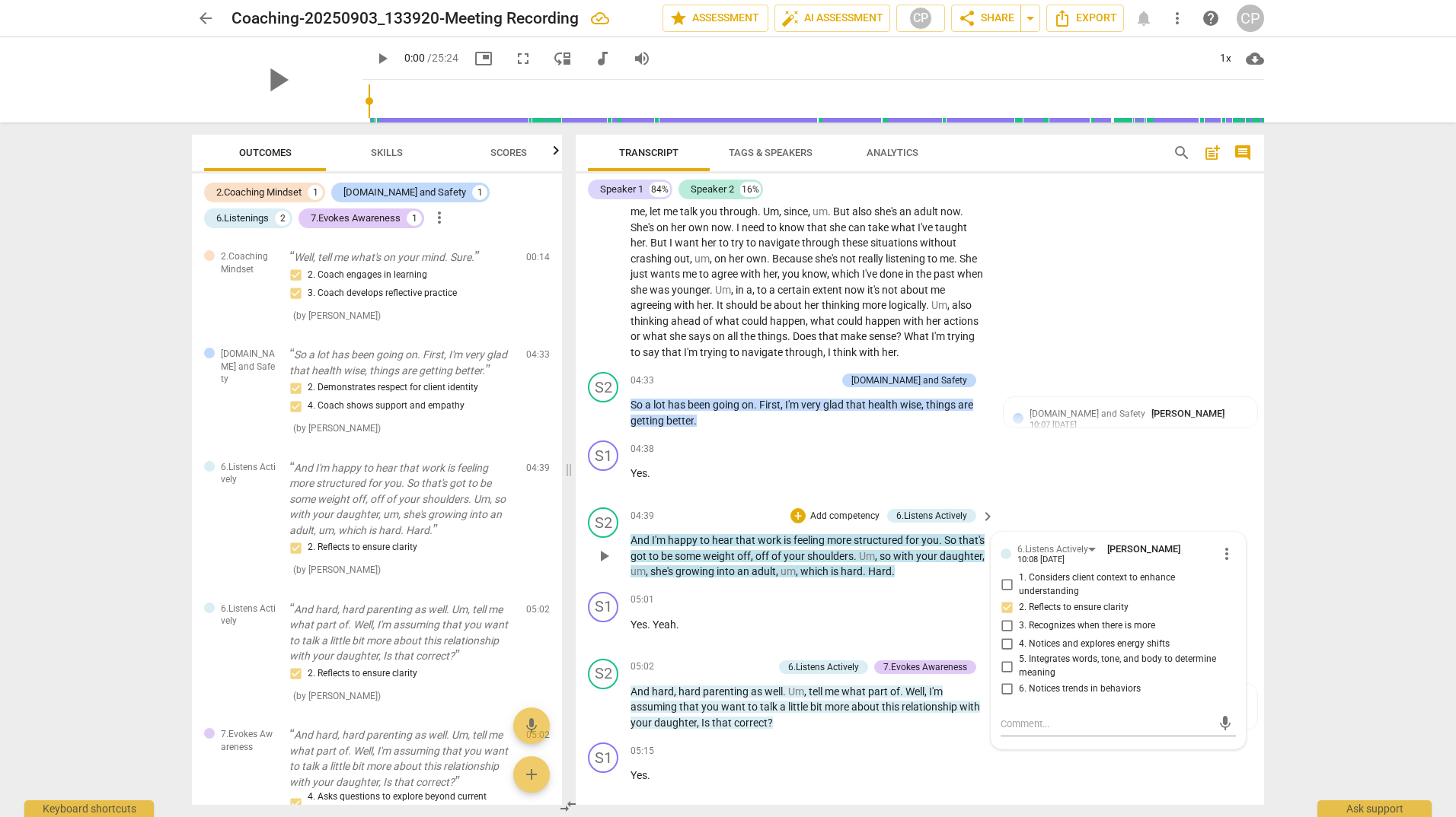
click at [1152, 524] on div "S2 play_arrow pause 04:39 + Add competency 6.Listens Actively keyboard_arrow_ri…" at bounding box center [919, 544] width 688 height 84
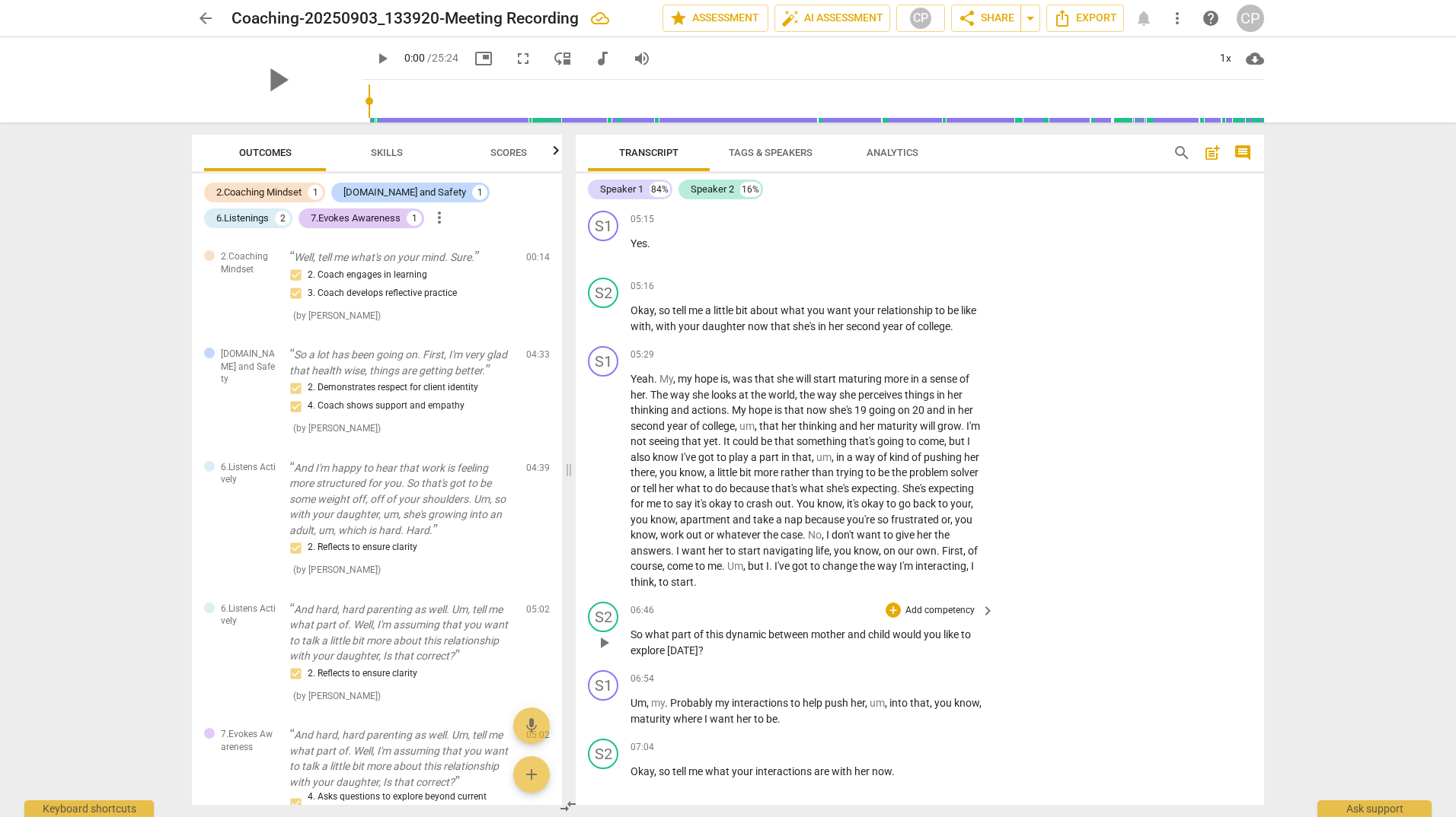
scroll to position [1365, 0]
click at [980, 295] on span "keyboard_arrow_right" at bounding box center [987, 285] width 18 height 18
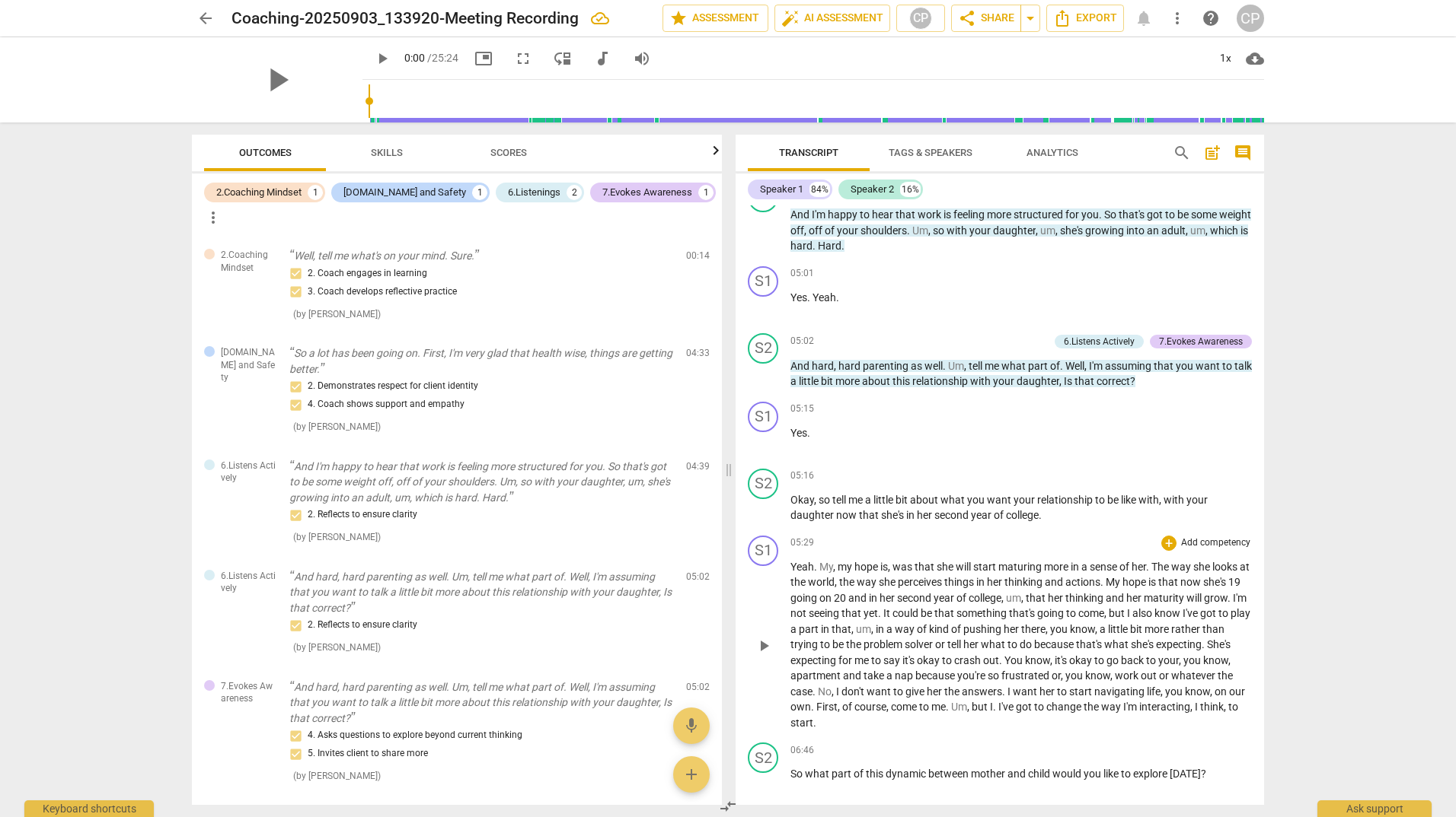
scroll to position [976, 0]
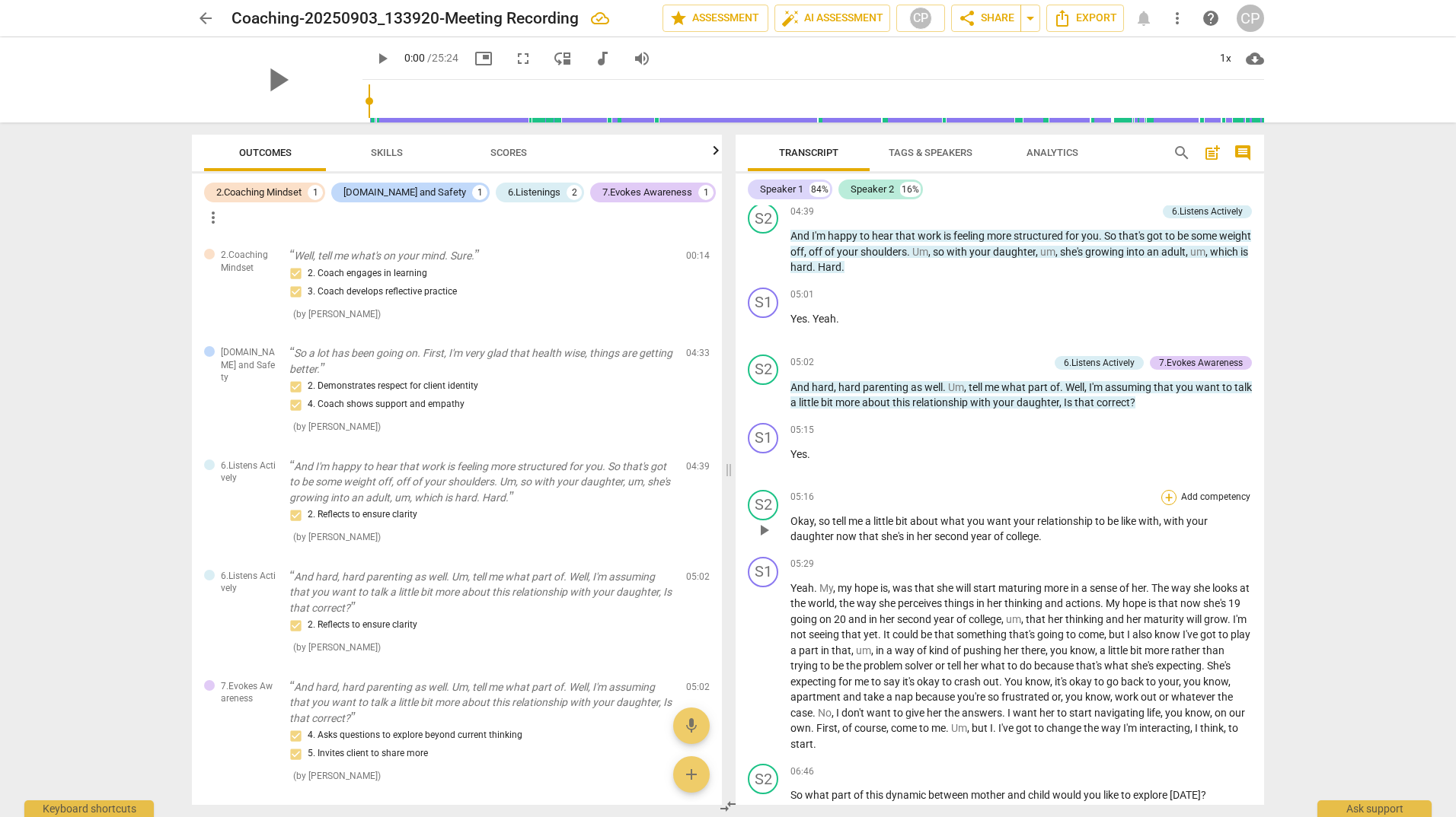
click at [1163, 505] on div "+" at bounding box center [1168, 498] width 15 height 15
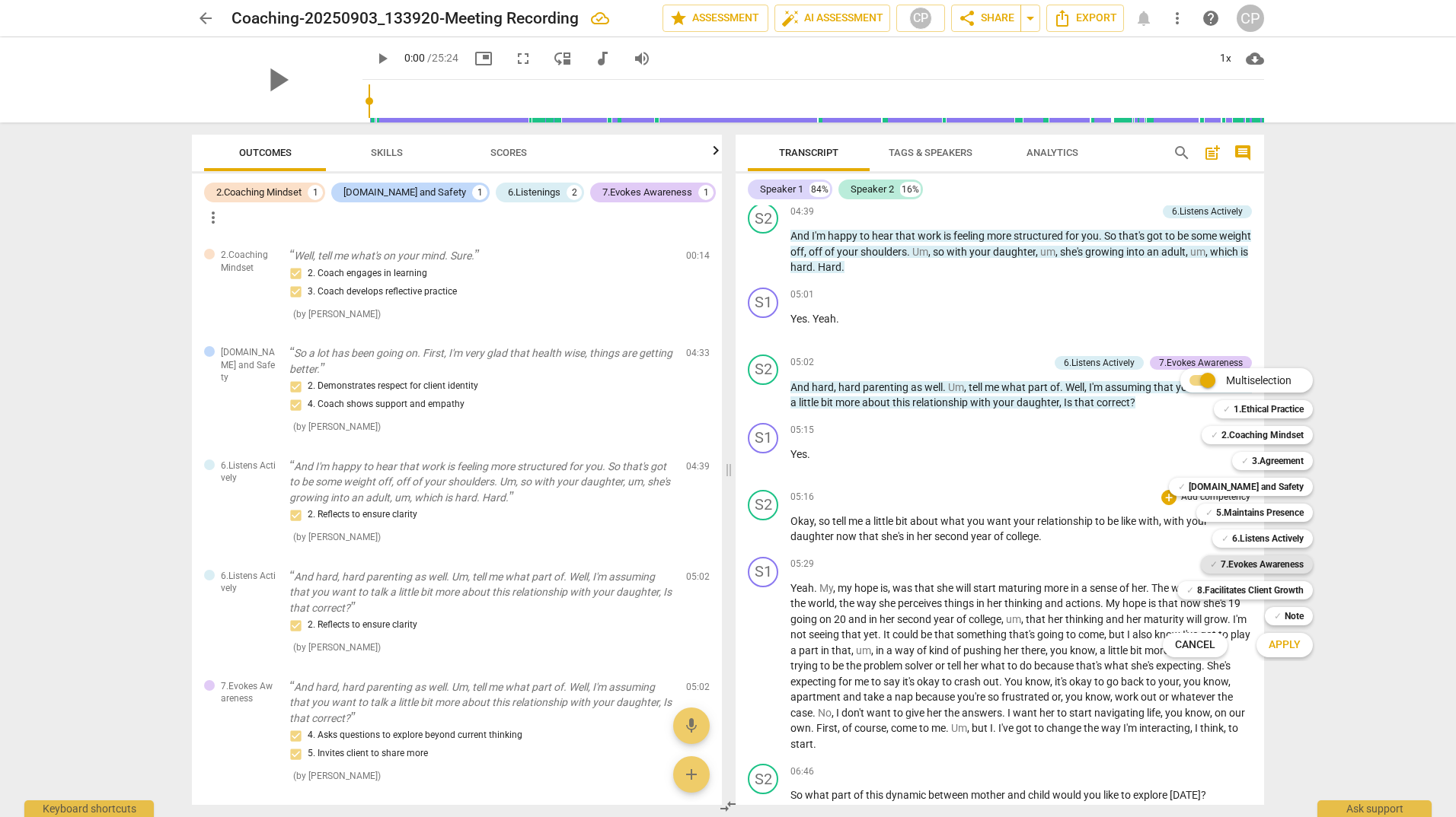
click at [1252, 569] on b "7.Evokes Awareness" at bounding box center [1262, 564] width 83 height 18
click at [1288, 648] on span "Apply" at bounding box center [1284, 645] width 32 height 15
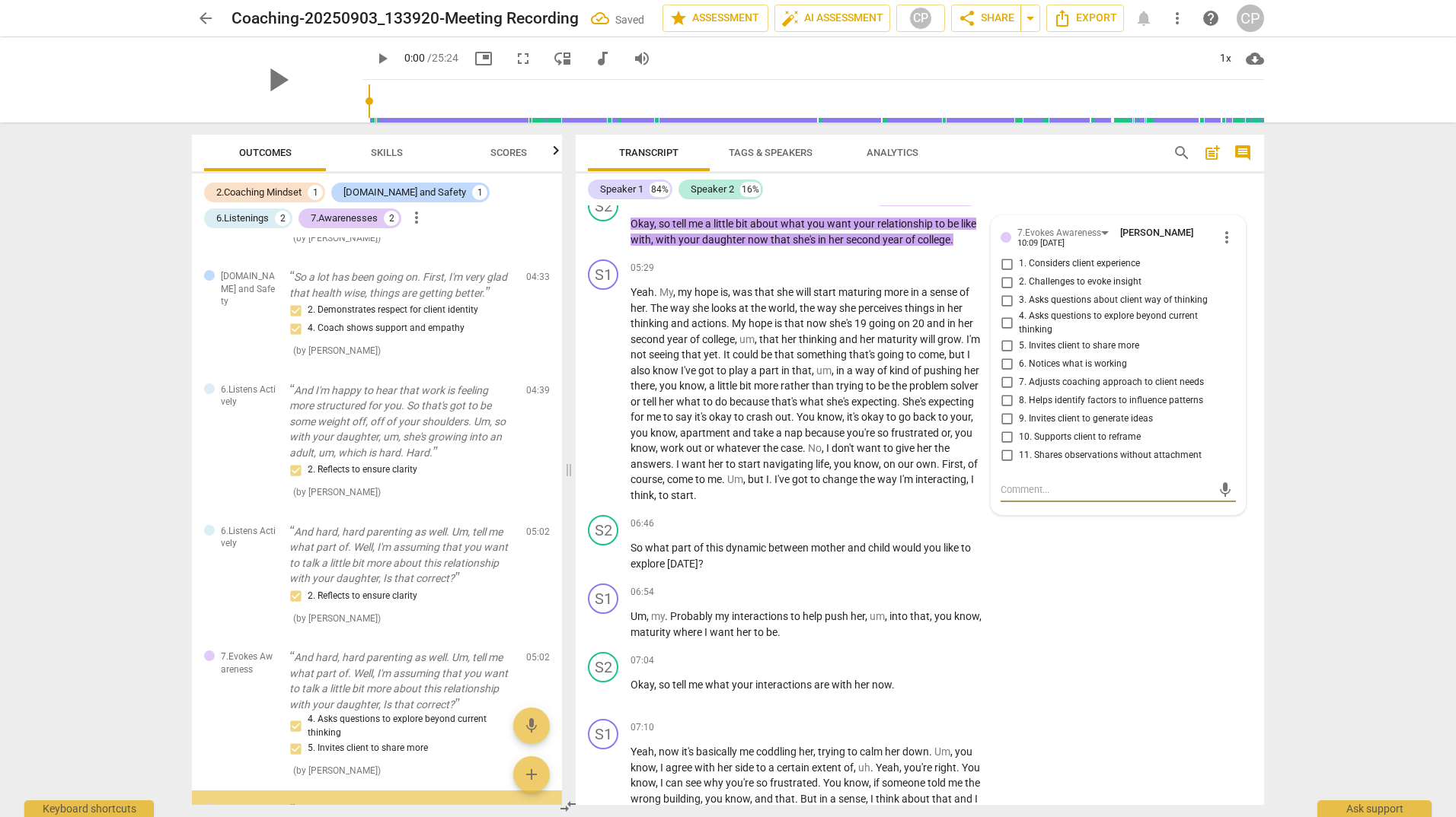
scroll to position [246, 0]
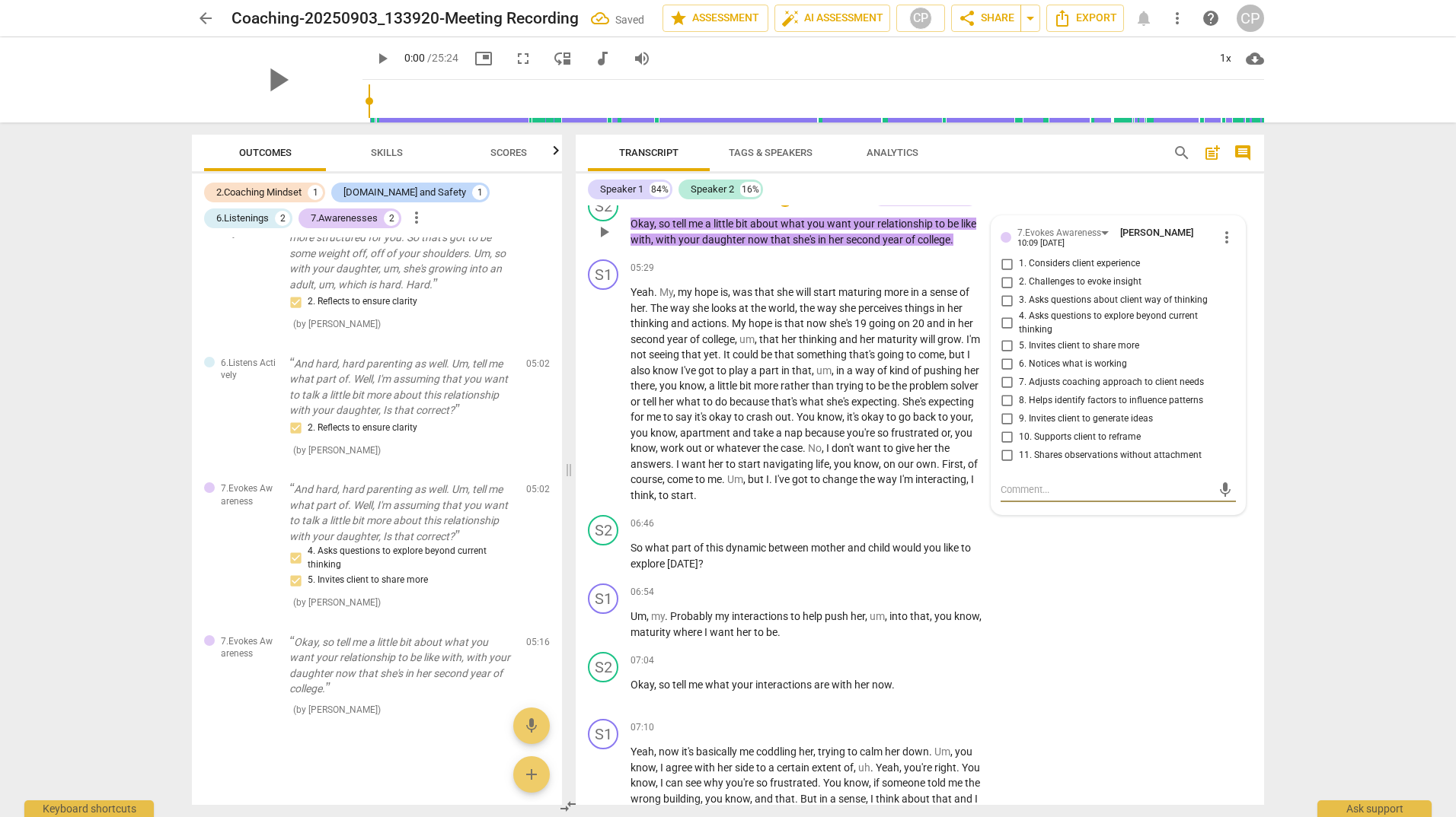
click at [1003, 292] on input "2. Challenges to evoke insight" at bounding box center [1006, 282] width 25 height 18
checkbox input "true"
click at [1008, 332] on input "4. Asks questions to explore beyond current thinking" at bounding box center [1006, 323] width 25 height 18
checkbox input "true"
click at [1004, 354] on input "5. Invites client to share more" at bounding box center [1006, 345] width 25 height 18
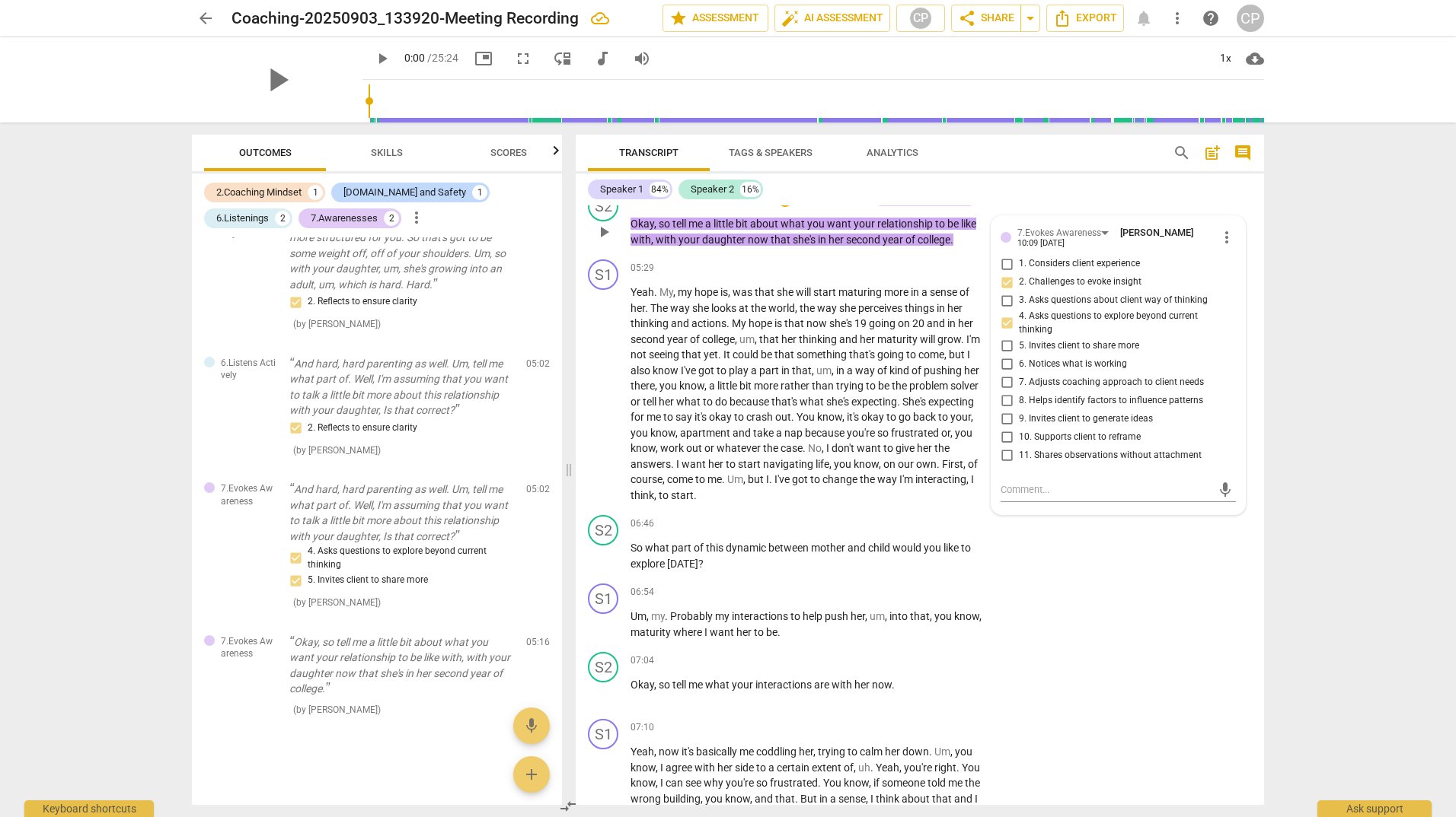
checkbox input "true"
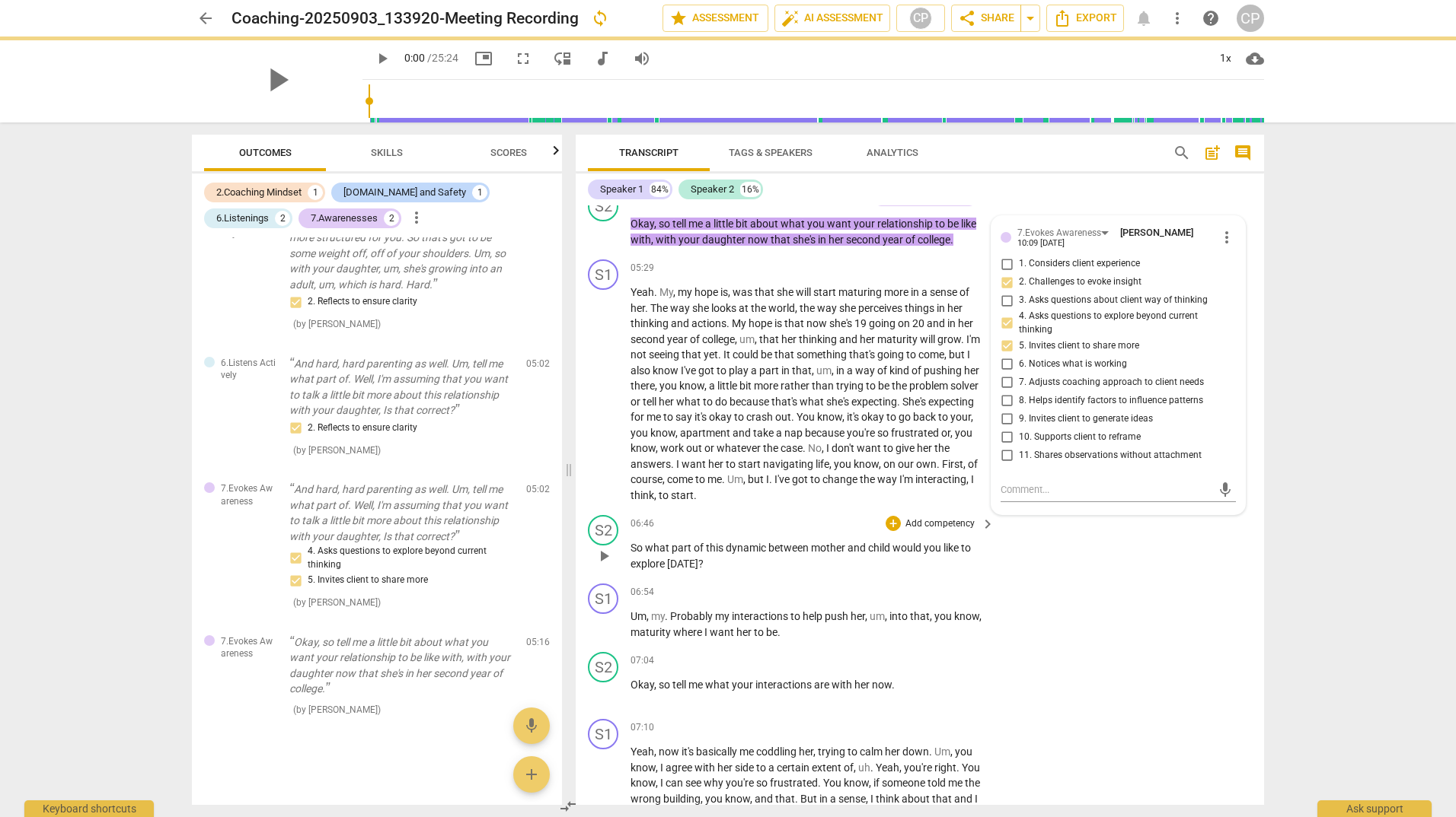
click at [804, 548] on div "06:46 + Add competency keyboard_arrow_right So what part of this dynamic betwee…" at bounding box center [813, 543] width 366 height 56
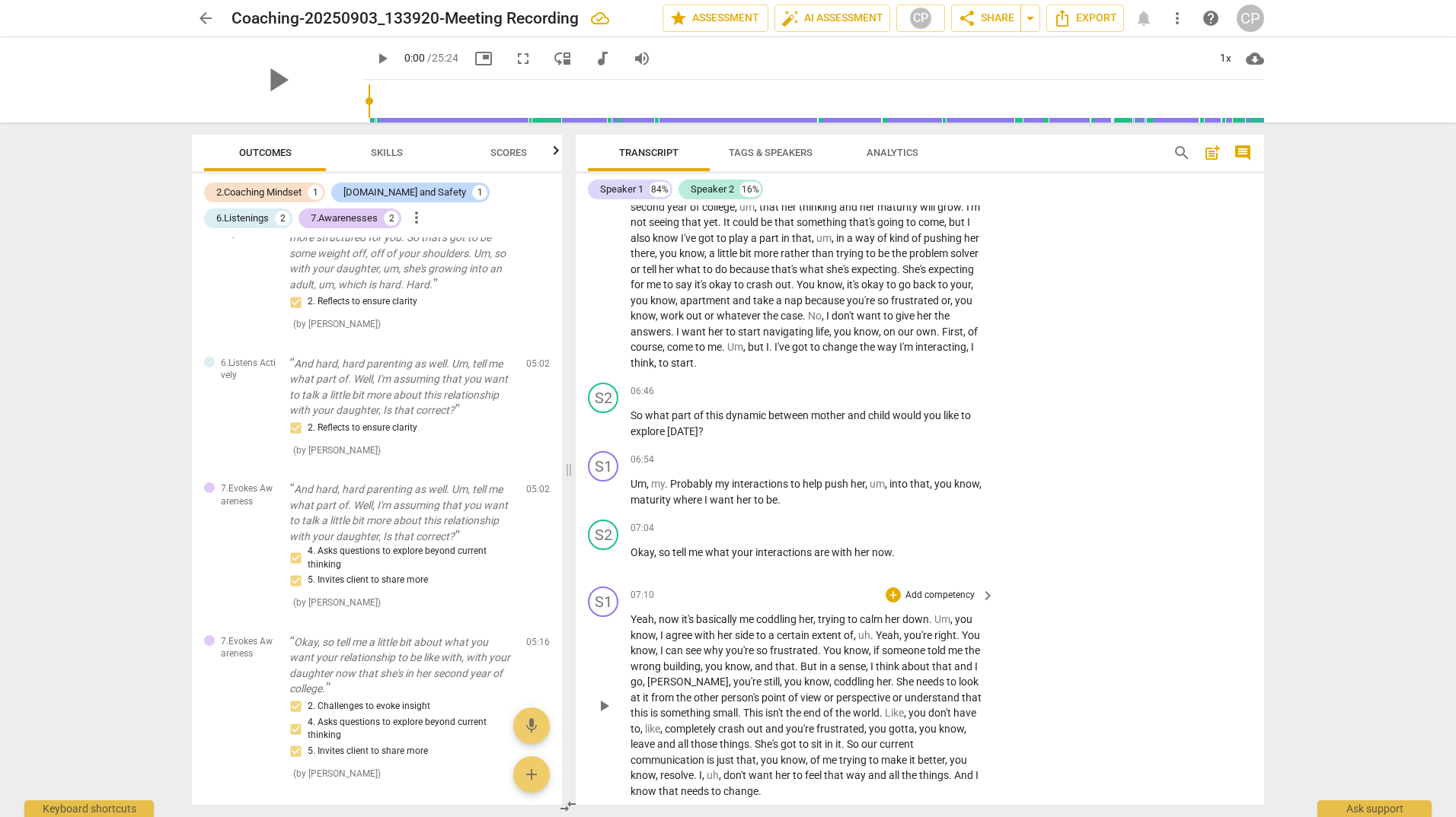
scroll to position [1603, 0]
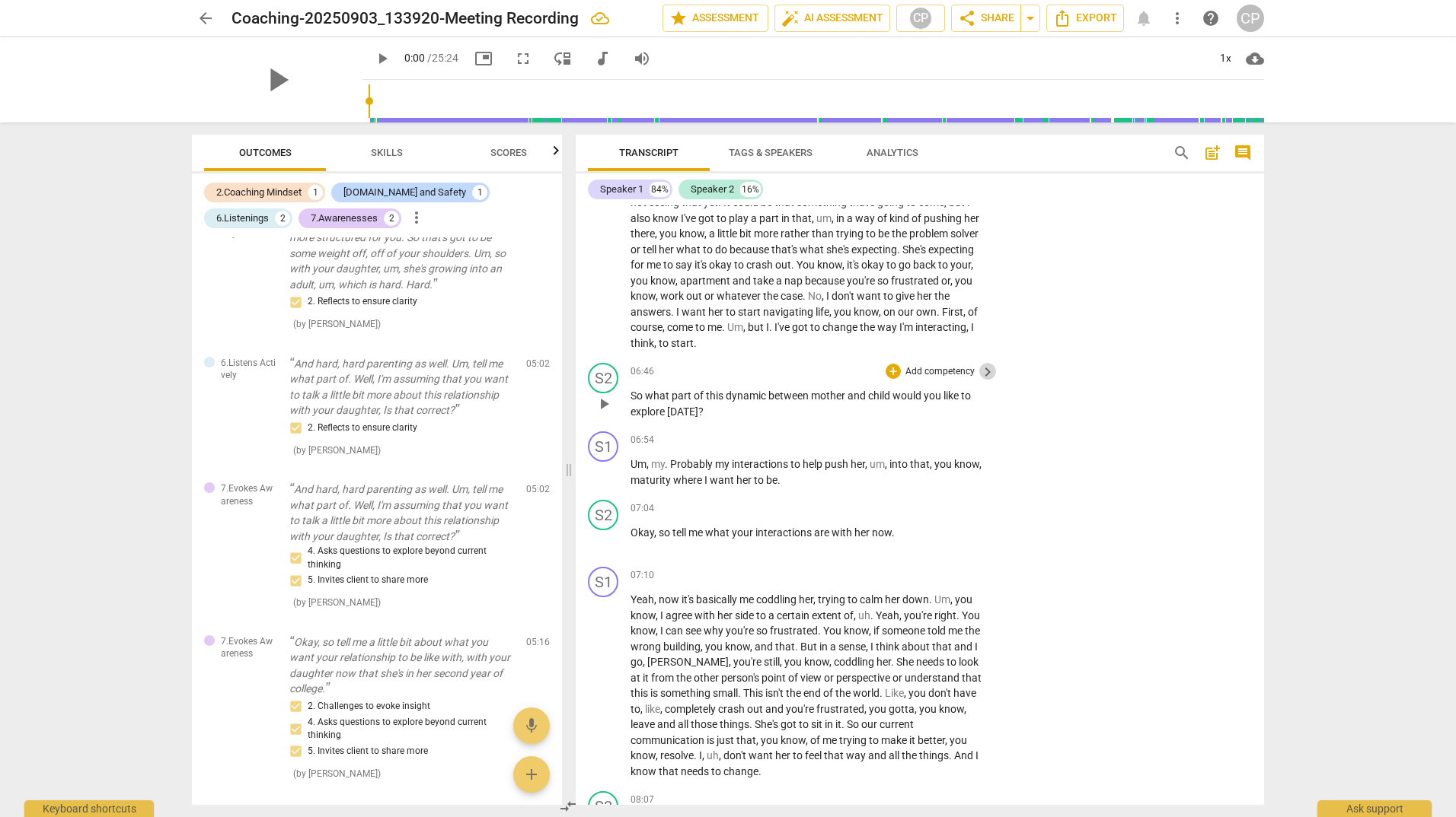
click at [980, 381] on span "keyboard_arrow_right" at bounding box center [987, 372] width 18 height 18
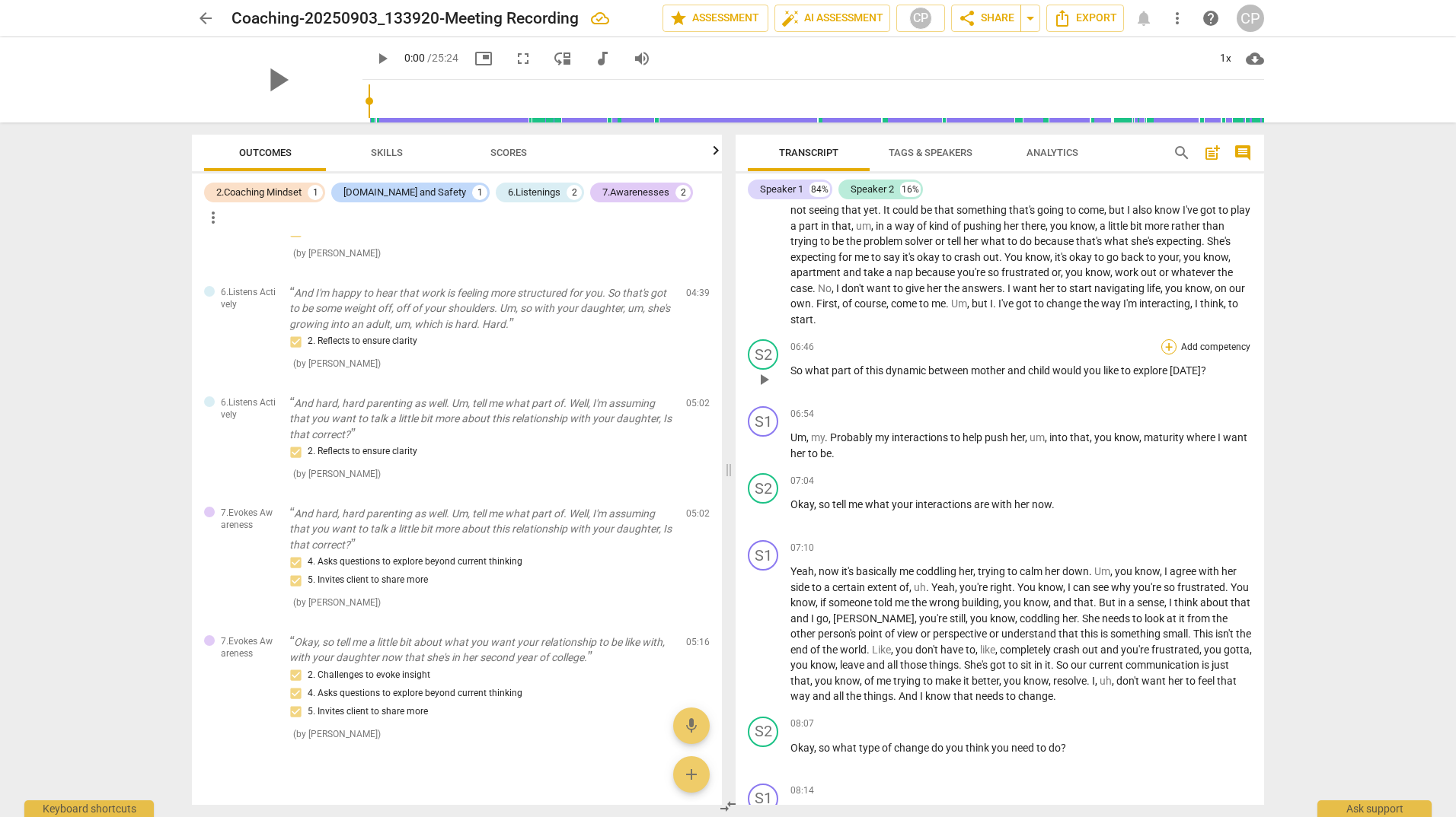
click at [1162, 354] on div "+" at bounding box center [1168, 347] width 15 height 15
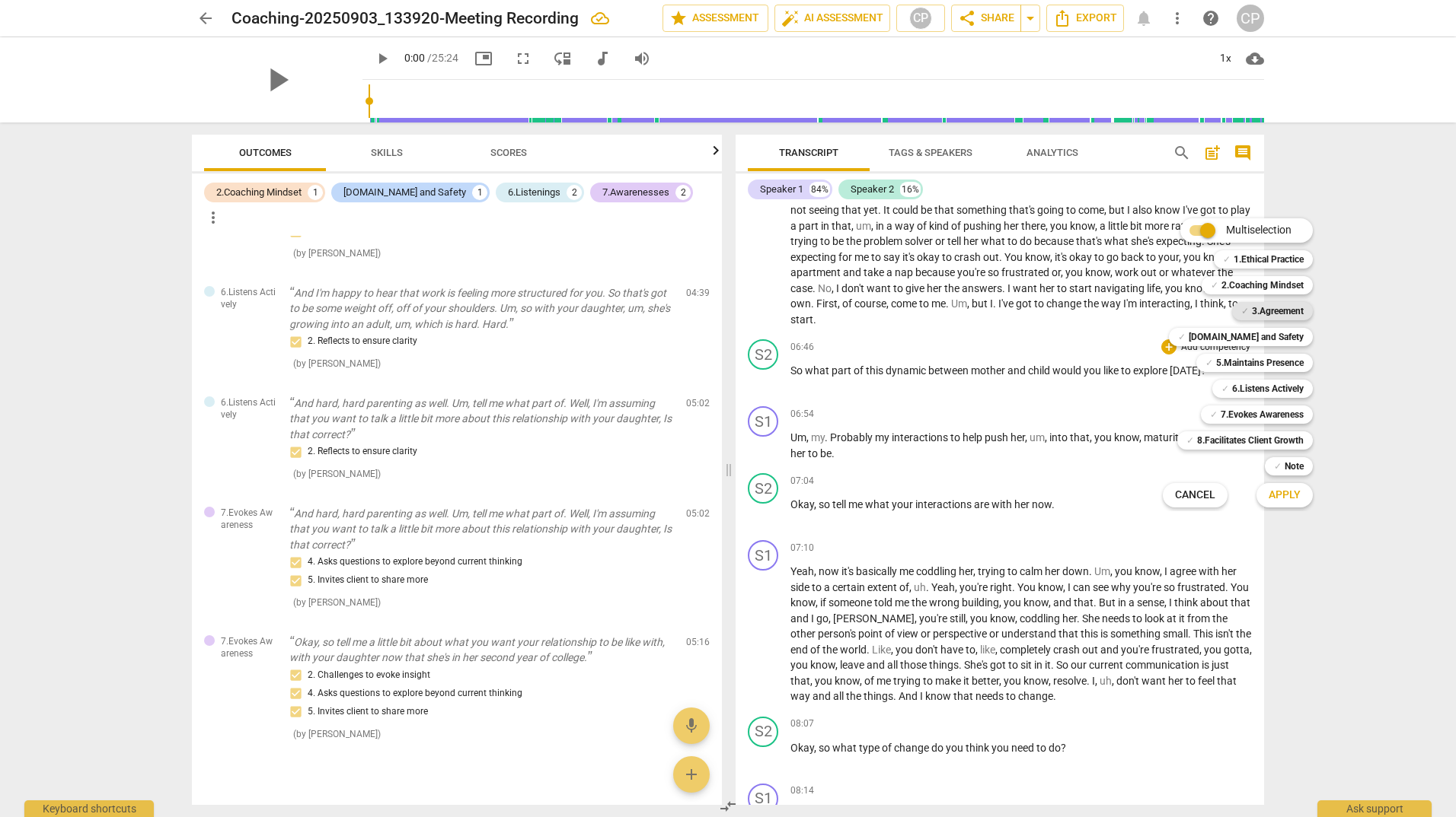
click at [1278, 302] on b "3.Agreement" at bounding box center [1277, 311] width 52 height 18
click at [1286, 491] on span "Apply" at bounding box center [1284, 495] width 32 height 15
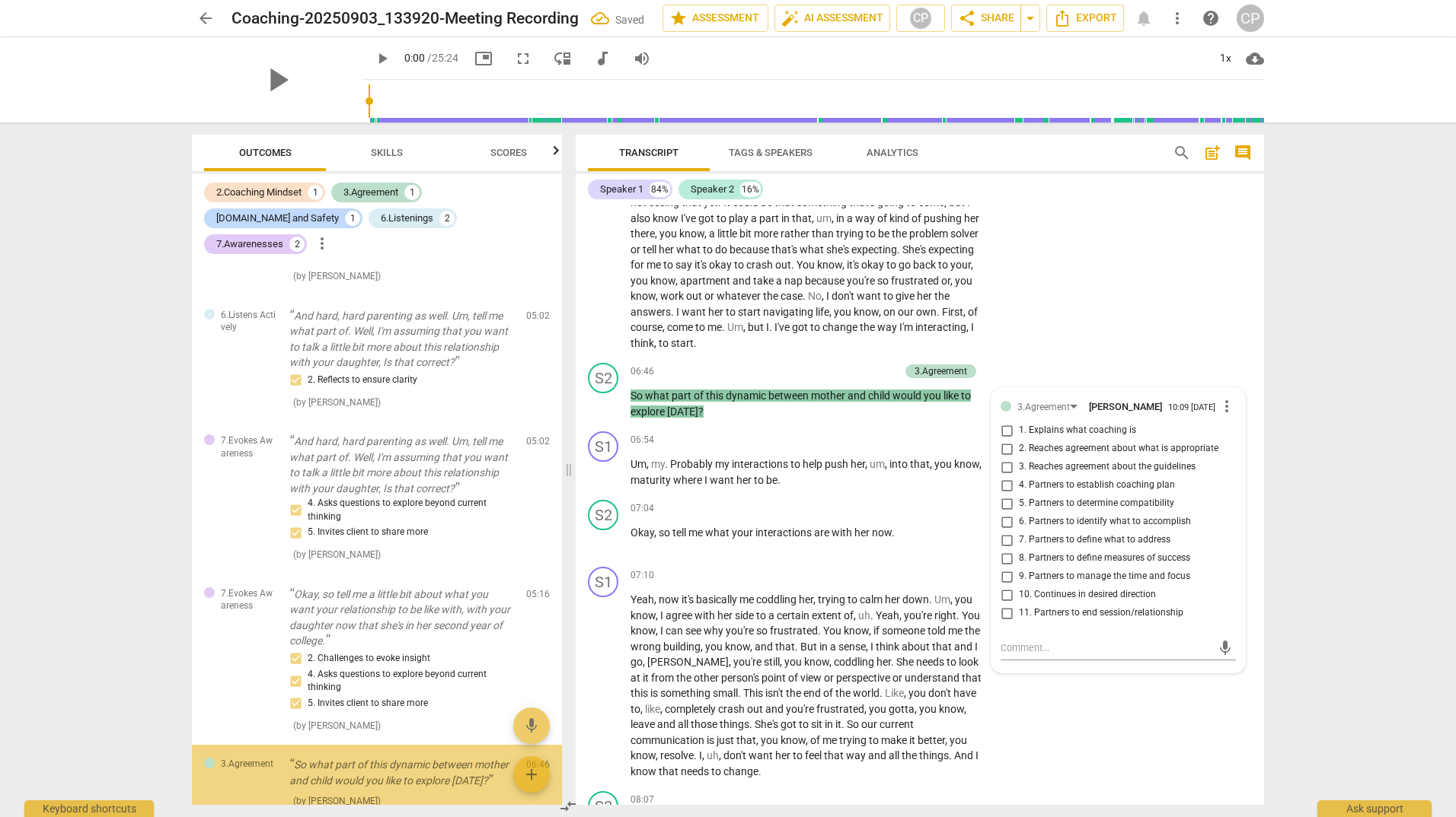
scroll to position [385, 0]
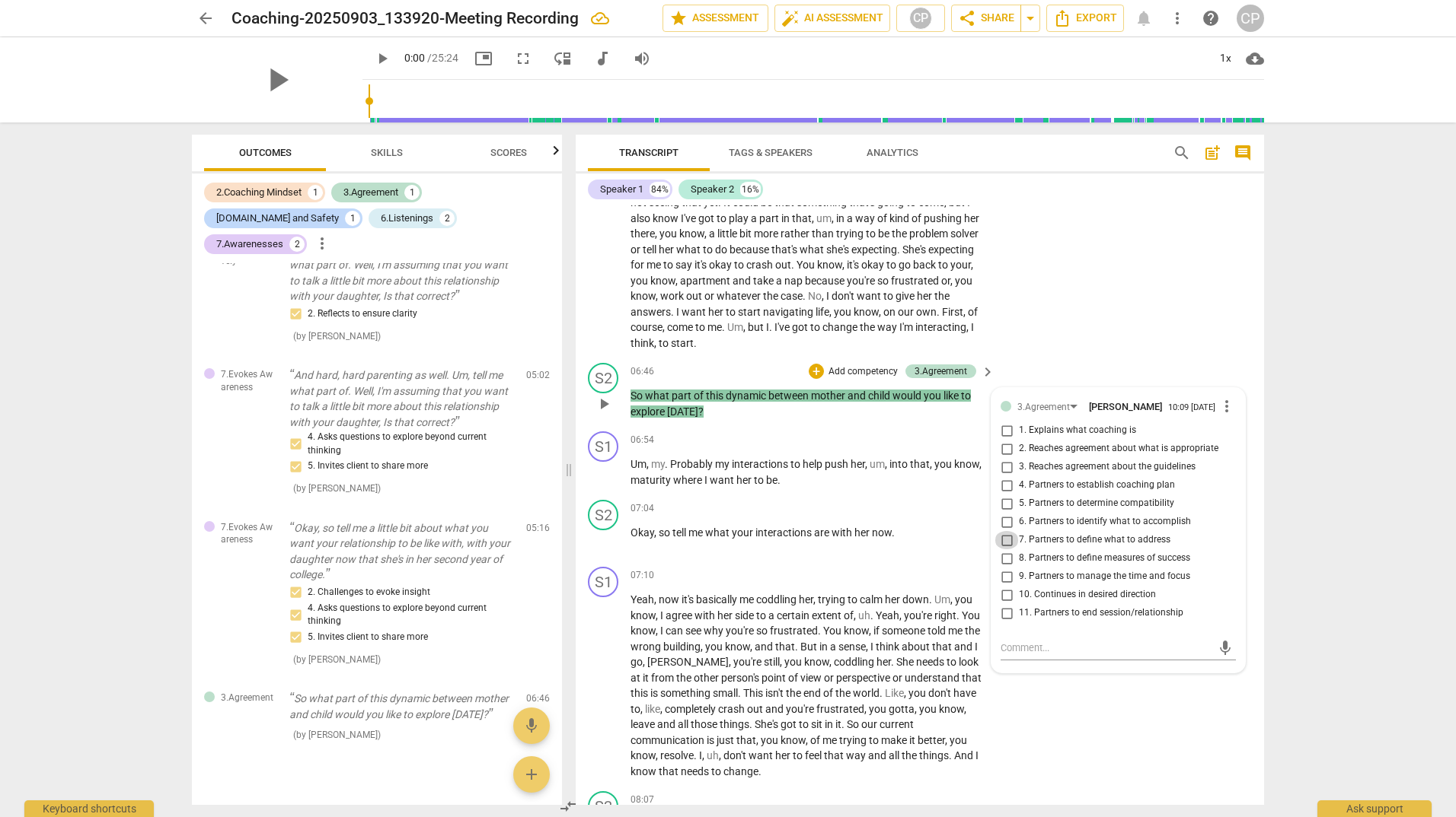
click at [1008, 549] on input "7. Partners to define what to address" at bounding box center [1006, 540] width 25 height 18
checkbox input "true"
click at [1114, 335] on div "S1 play_arrow pause 05:29 + Add competency keyboard_arrow_right Yeah . My , my …" at bounding box center [919, 229] width 688 height 256
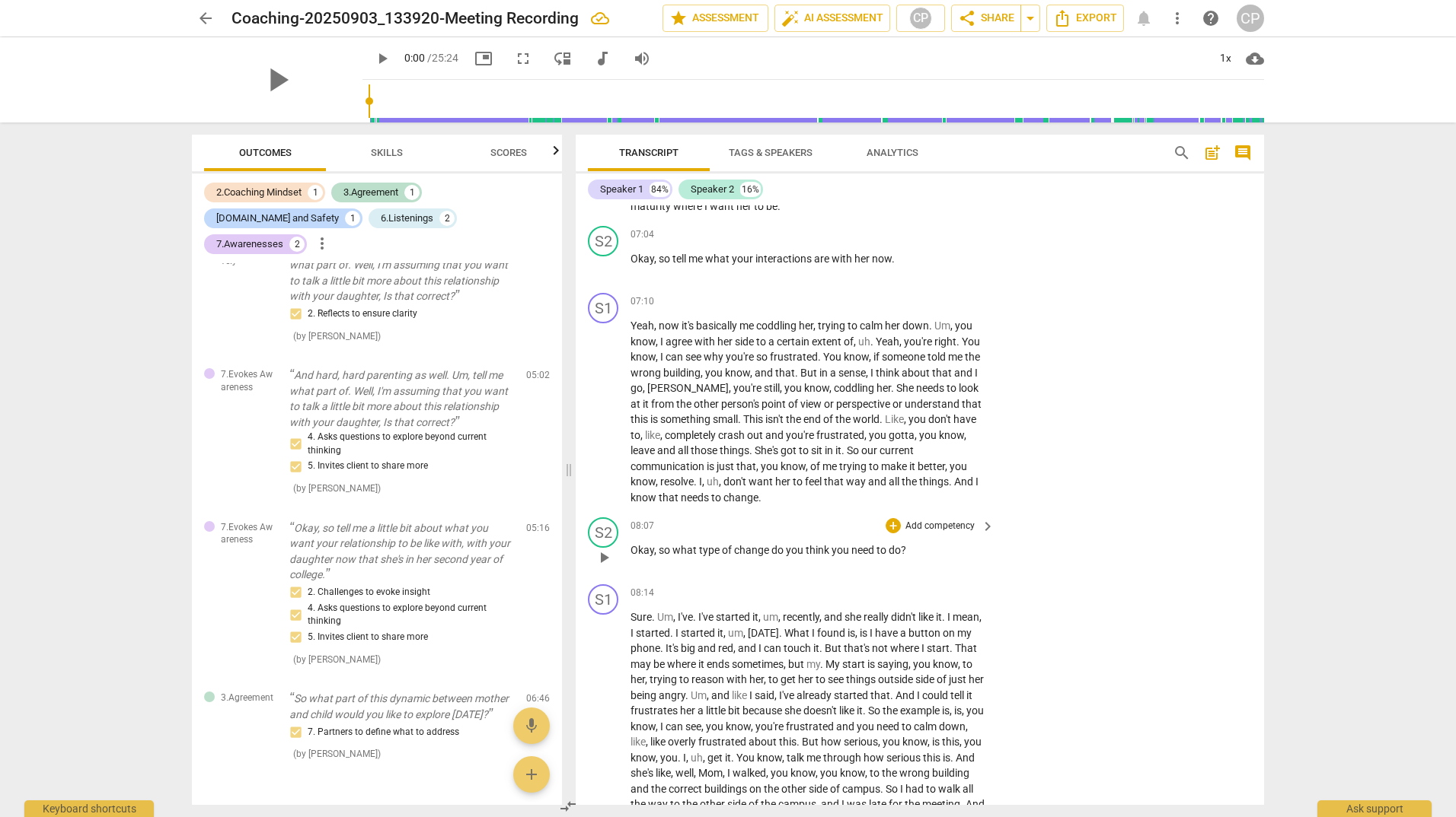
scroll to position [1907, 0]
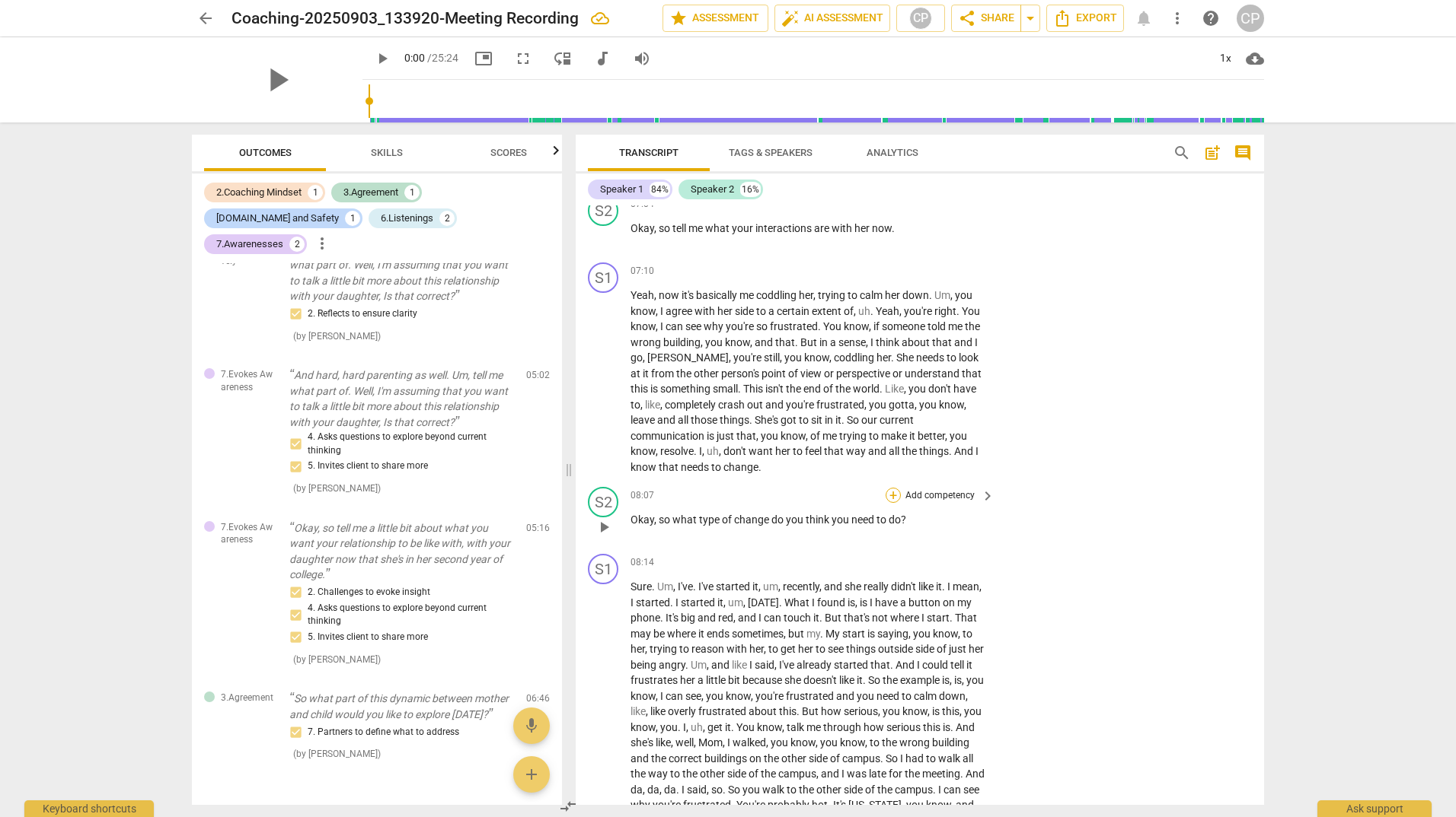
click at [892, 503] on div "+" at bounding box center [892, 495] width 15 height 15
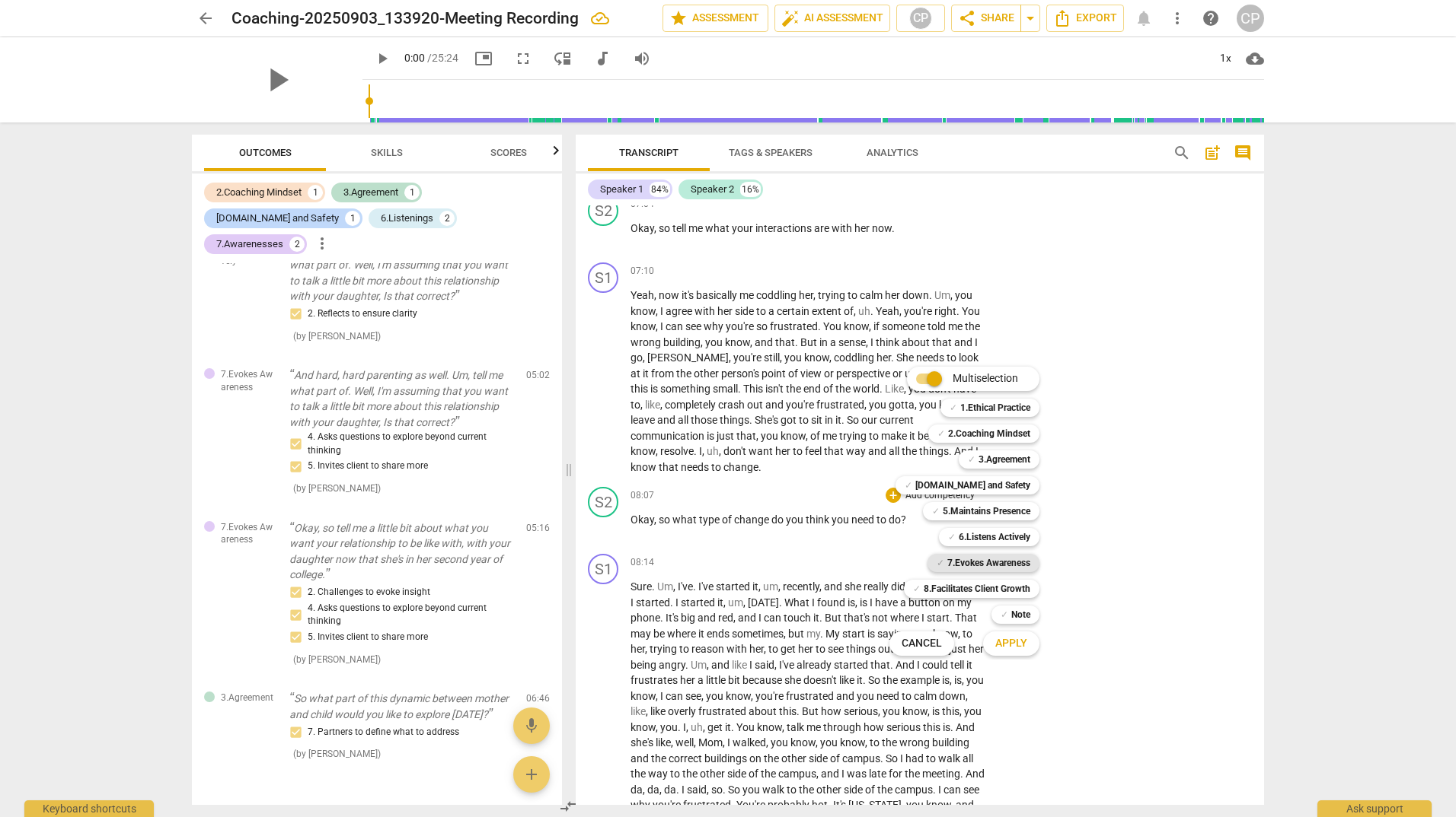
click at [934, 567] on div "✓ 7.Evokes Awareness" at bounding box center [983, 563] width 112 height 18
click at [938, 588] on b "8.Facilitates Client Growth" at bounding box center [976, 589] width 107 height 18
click at [1010, 646] on span "Apply" at bounding box center [1011, 643] width 32 height 15
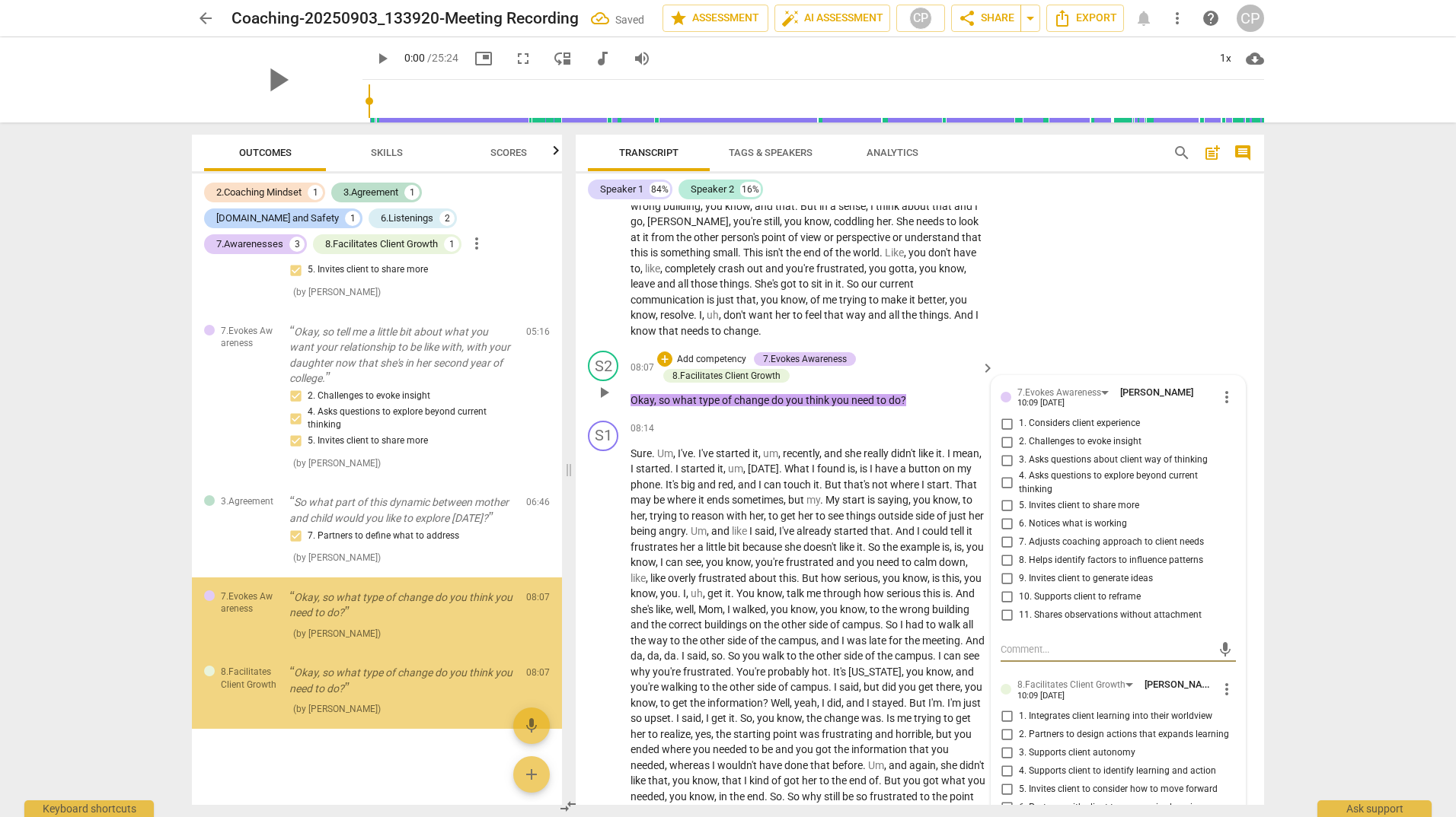
scroll to position [2062, 0]
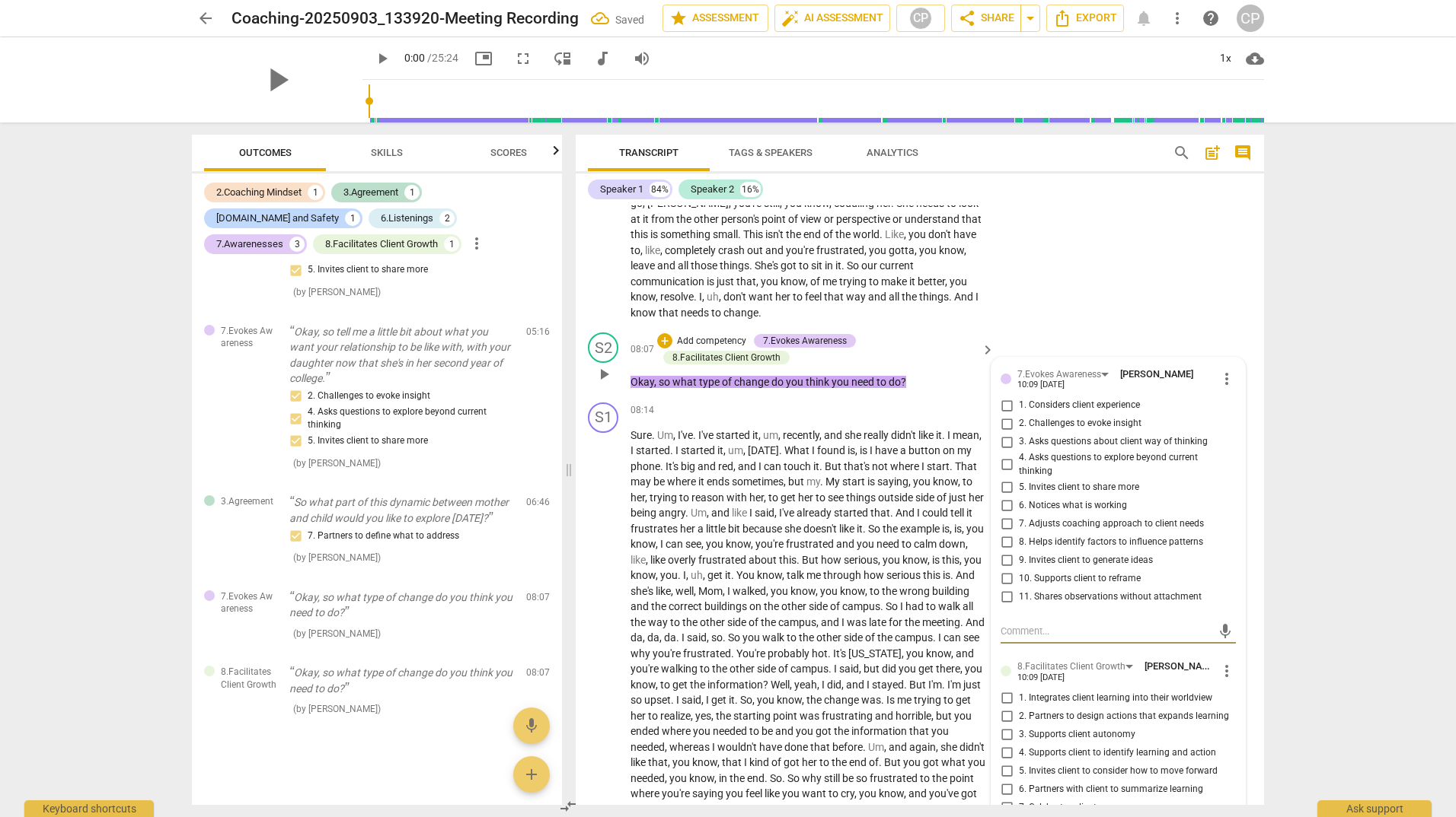
click at [1008, 415] on input "1. Considers client experience" at bounding box center [1006, 405] width 25 height 18
checkbox input "true"
click at [1004, 433] on input "2. Challenges to evoke insight" at bounding box center [1006, 424] width 25 height 18
checkbox input "true"
click at [1004, 496] on input "5. Invites client to share more" at bounding box center [1006, 486] width 25 height 18
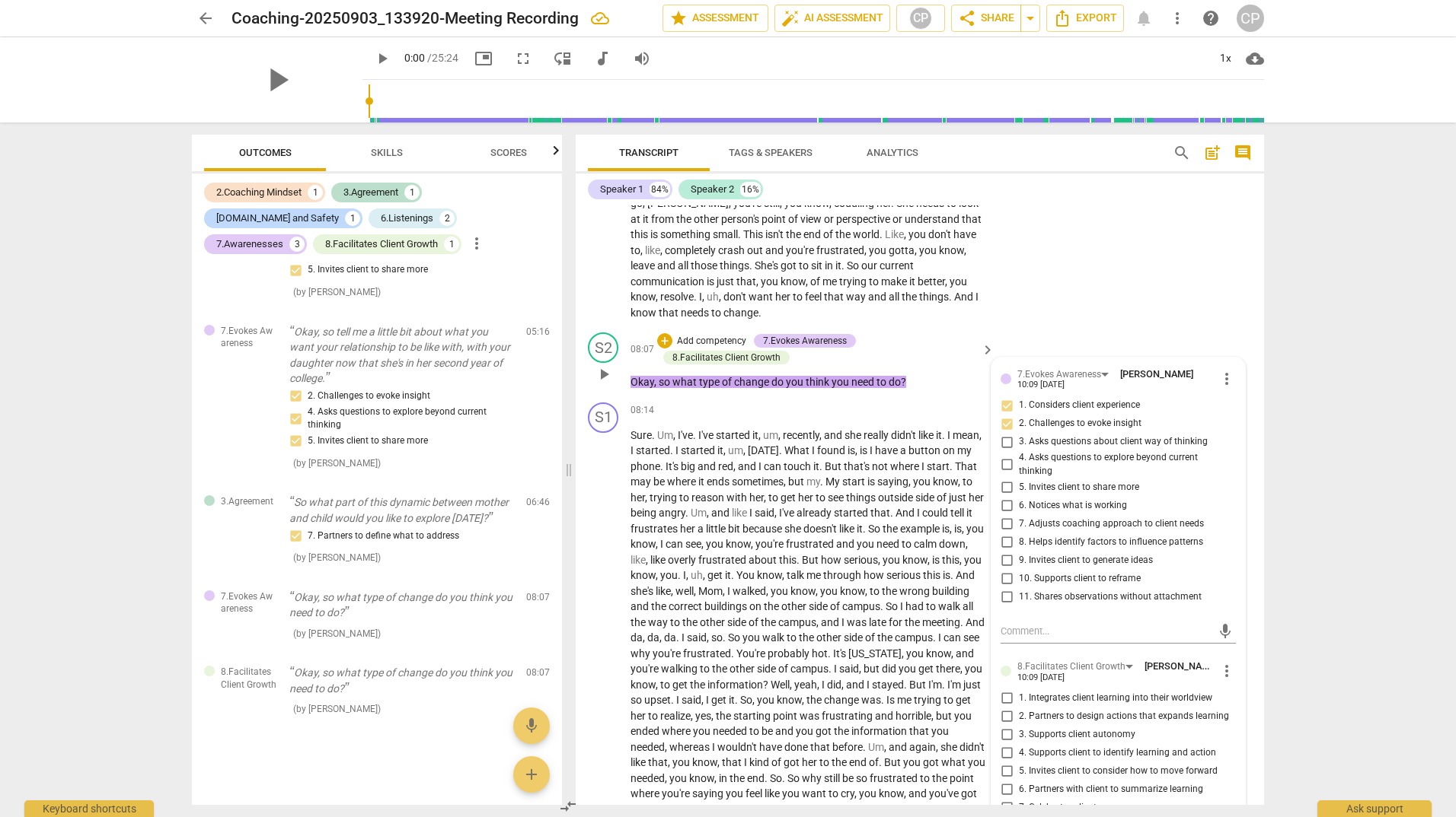
checkbox input "true"
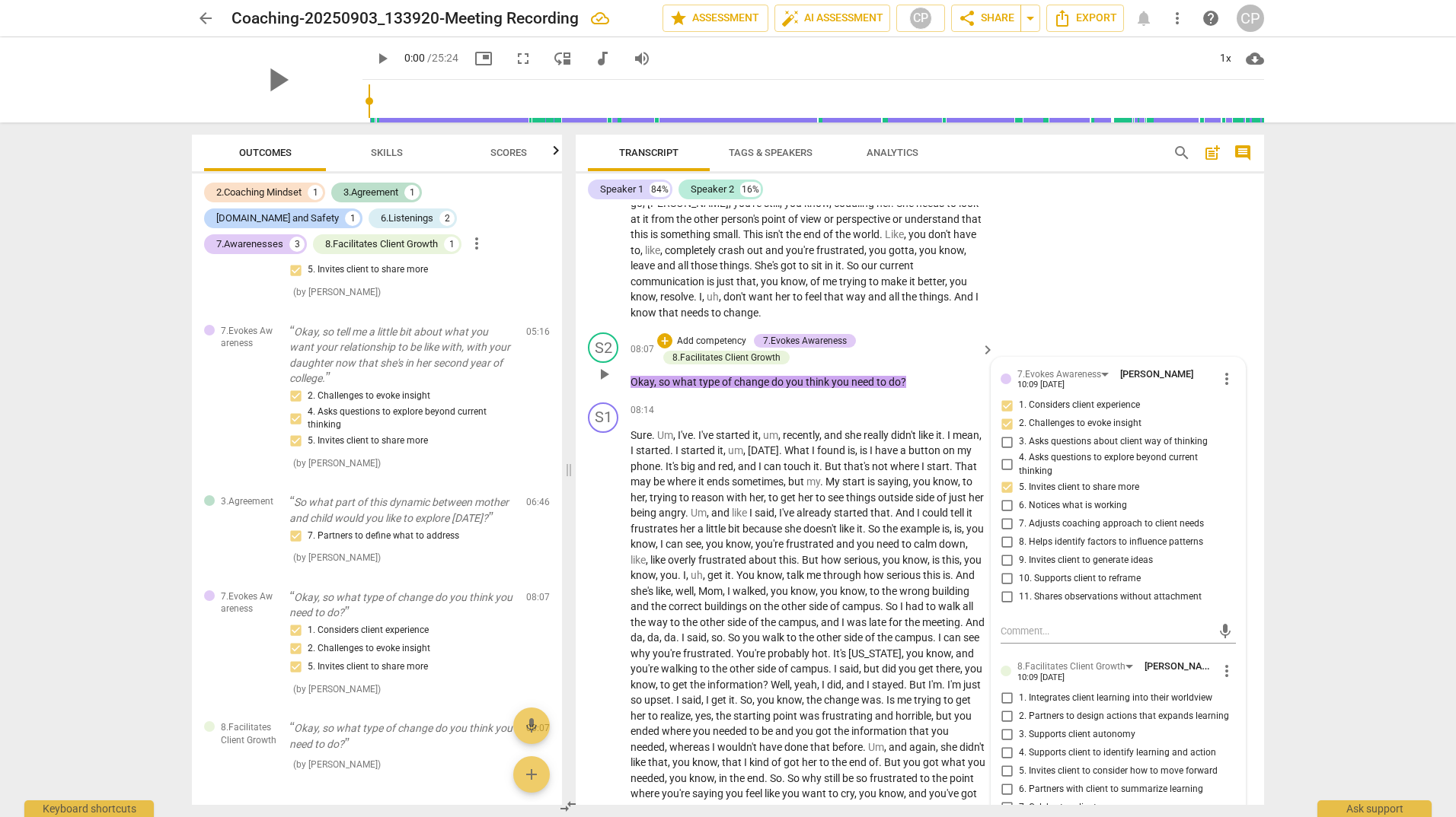
click at [1007, 569] on input "9. Invites client to generate ideas" at bounding box center [1006, 560] width 25 height 18
checkbox input "true"
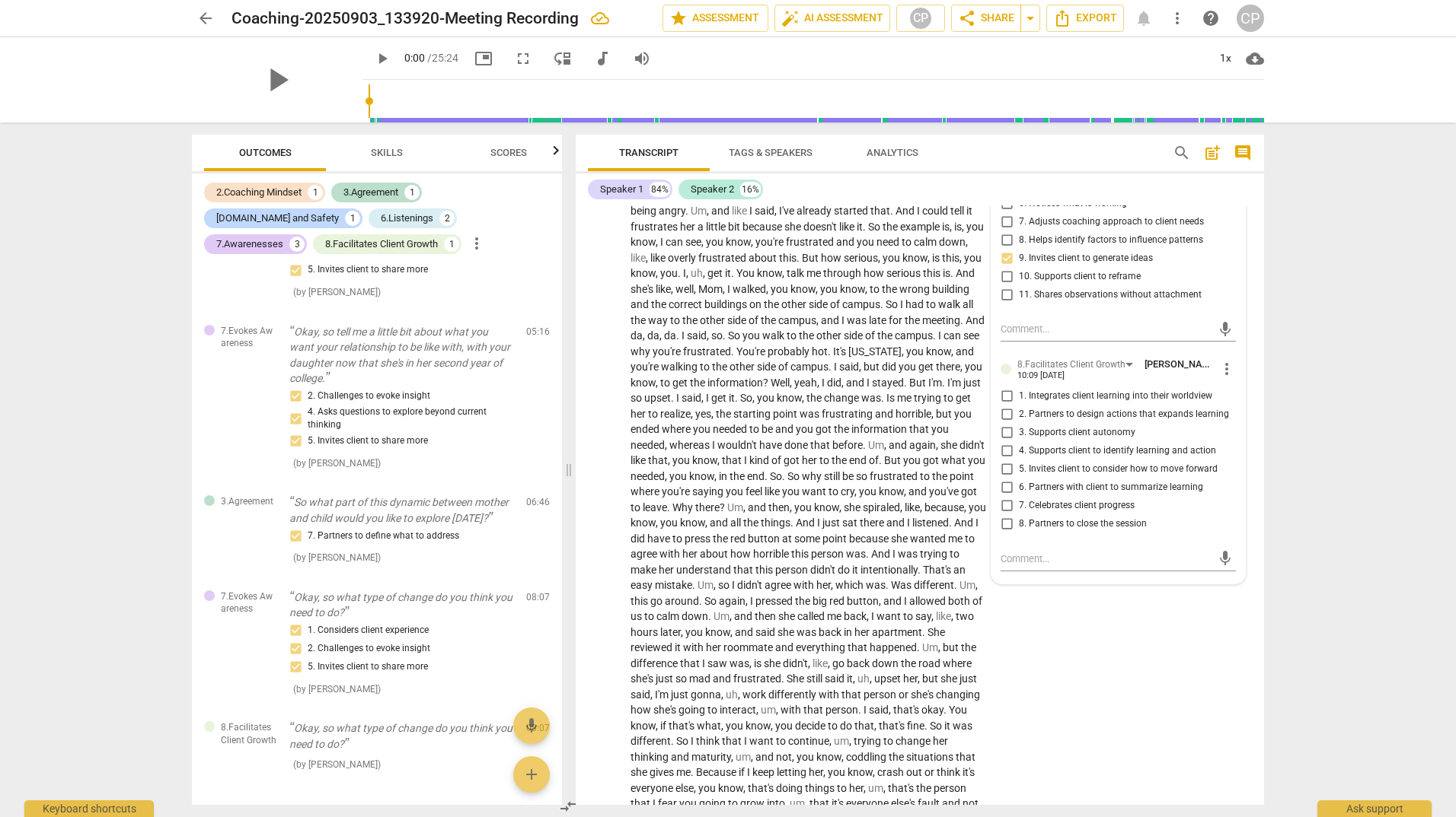
scroll to position [2366, 0]
click at [1004, 421] on input "2. Partners to design actions that expands learning" at bounding box center [1006, 412] width 25 height 18
checkbox input "true"
click at [1008, 458] on input "4. Supports client to identify learning and action" at bounding box center [1006, 448] width 25 height 18
checkbox input "true"
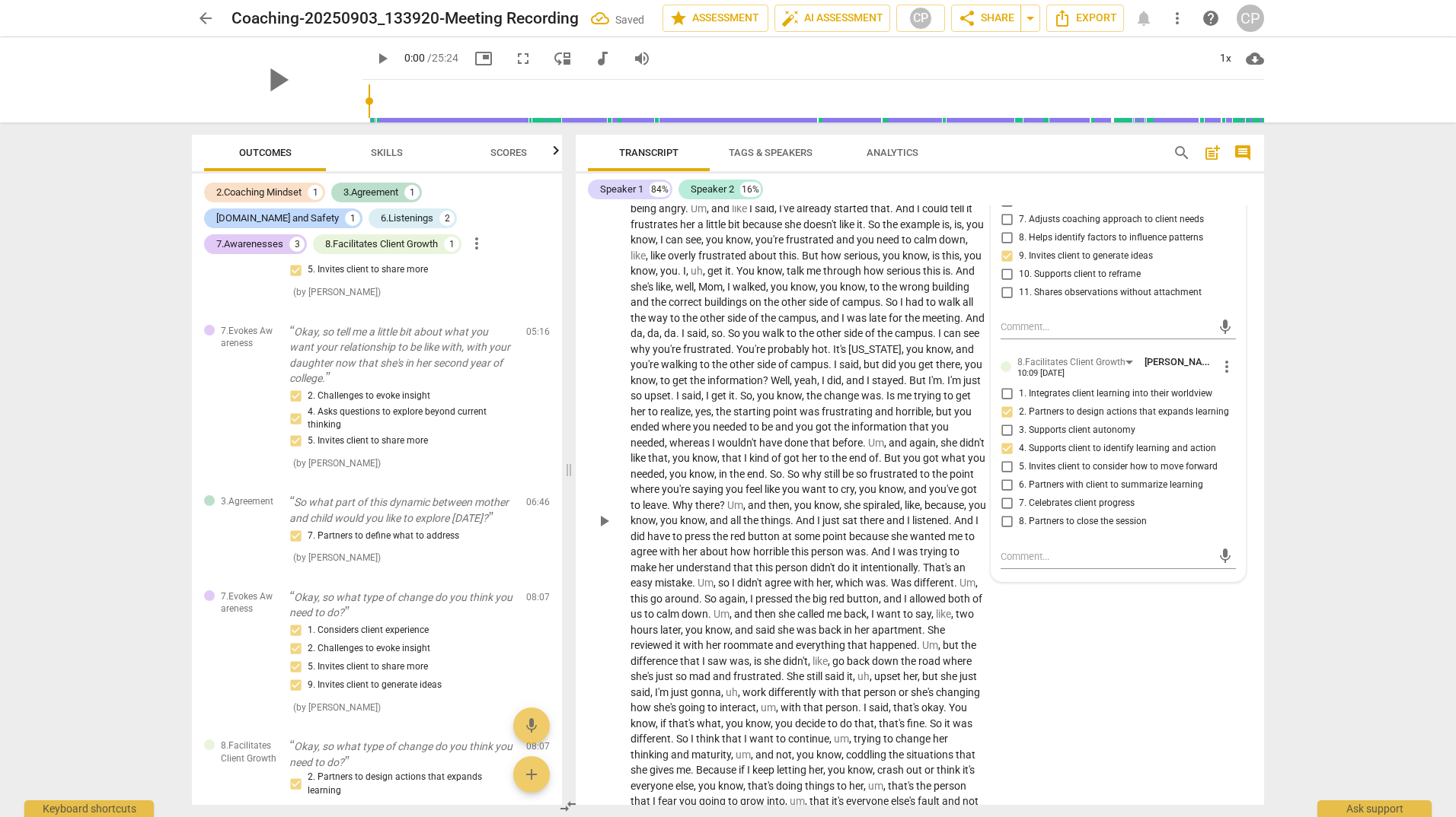
click at [1089, 668] on div "S1 play_arrow pause 08:14 + Add competency keyboard_arrow_right Sure . Um , I'v…" at bounding box center [919, 509] width 688 height 833
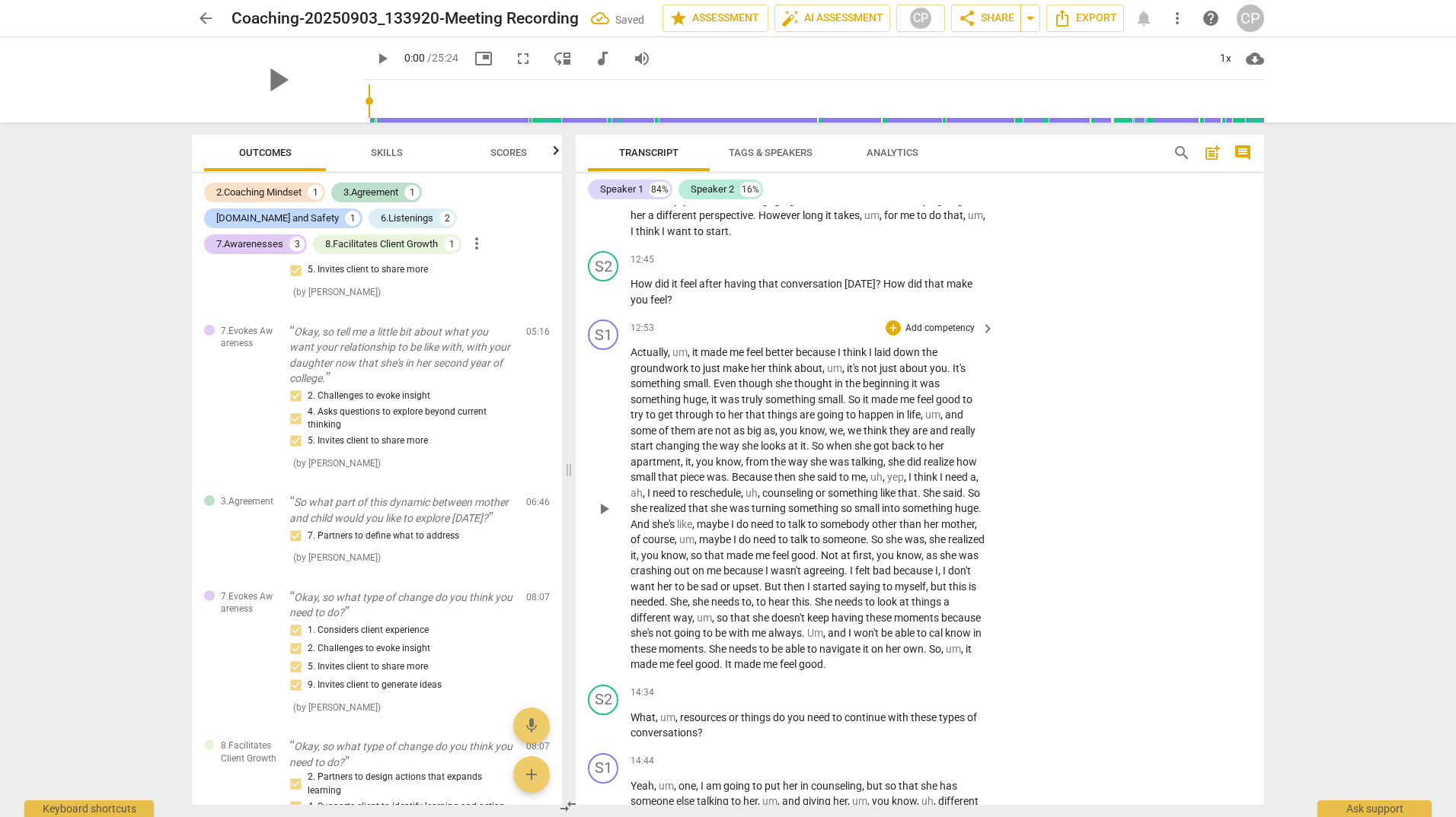
scroll to position [3051, 0]
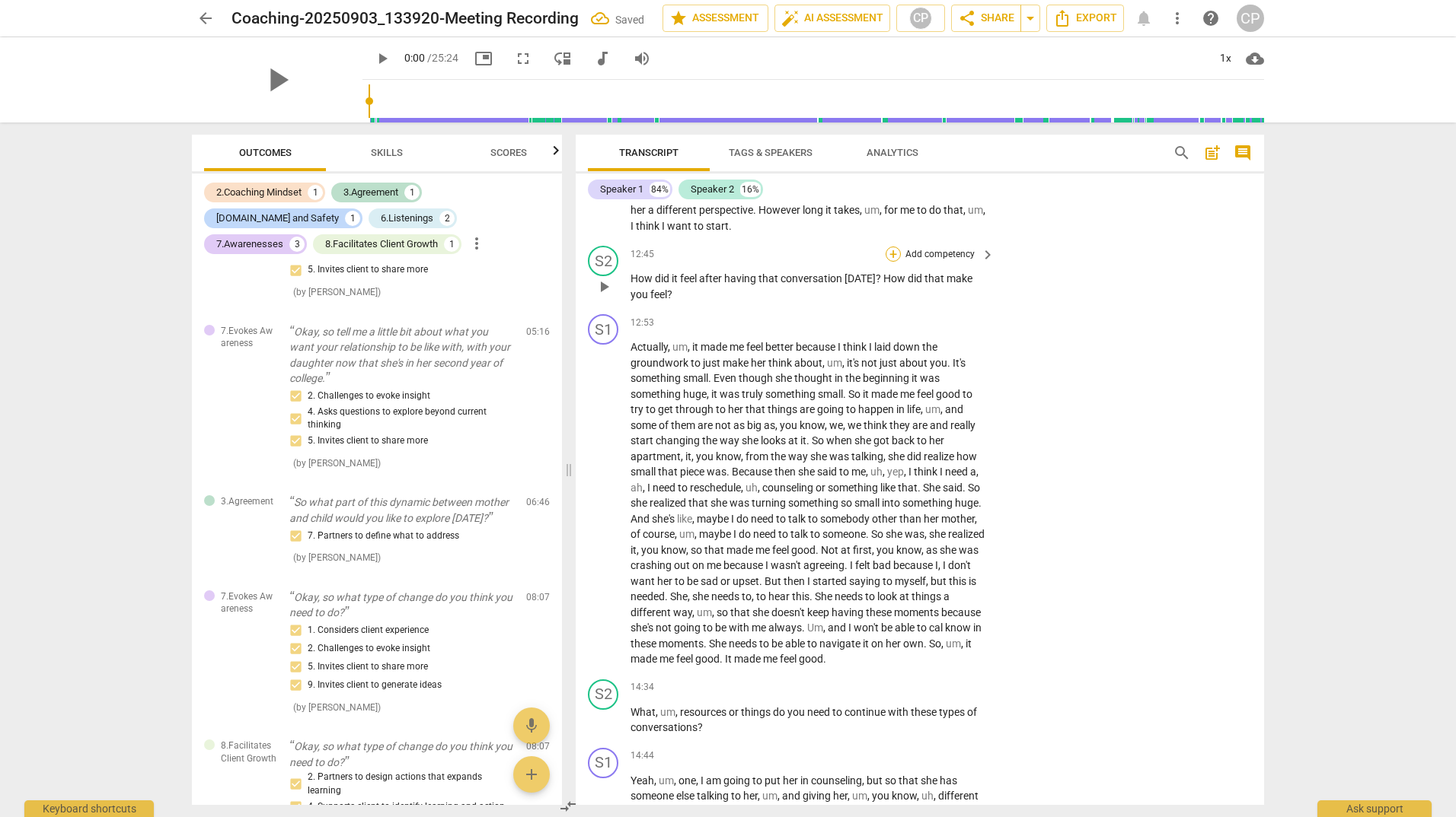
click at [895, 261] on div "+" at bounding box center [892, 254] width 15 height 15
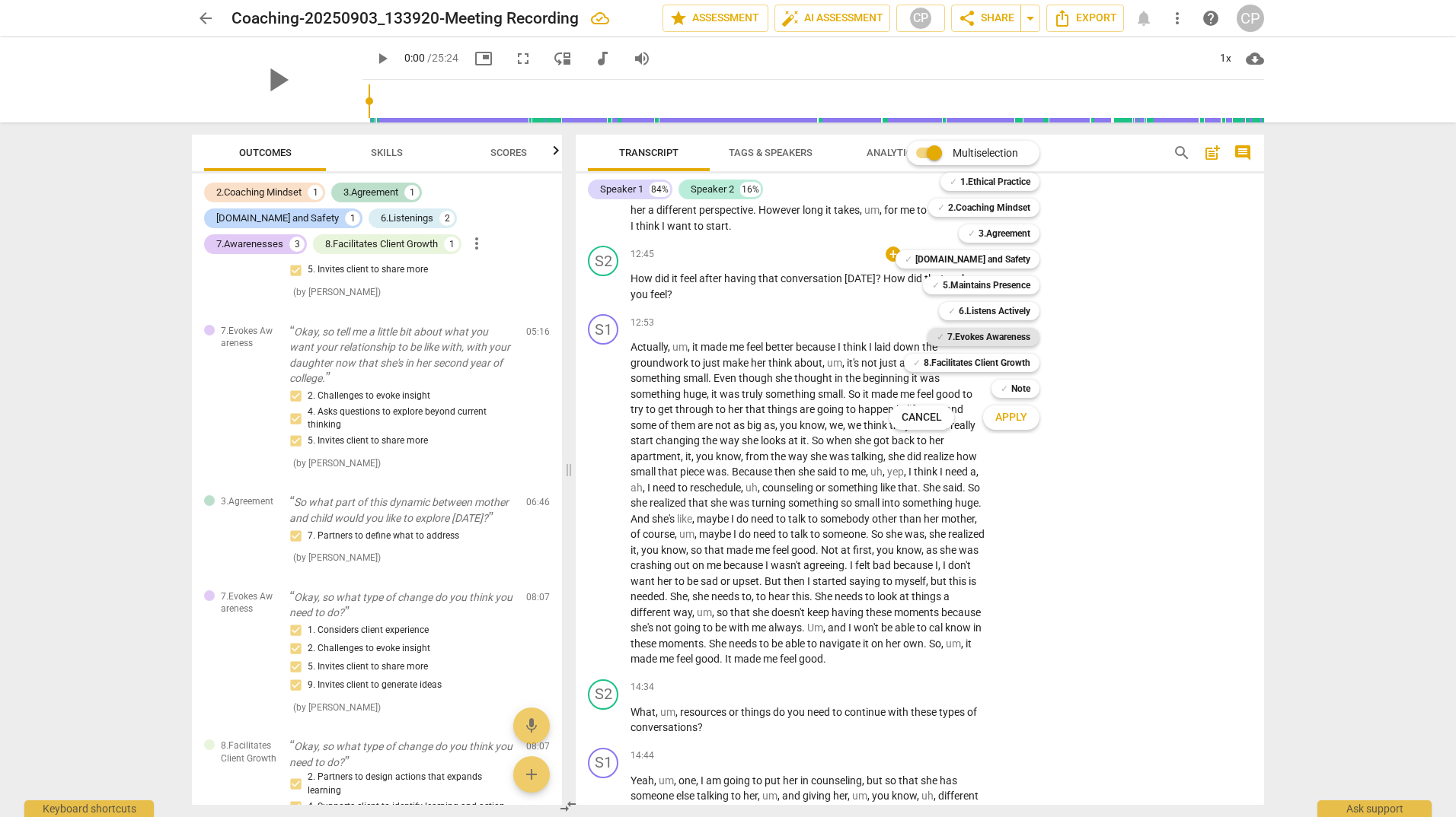
click at [956, 329] on b "7.Evokes Awareness" at bounding box center [988, 337] width 83 height 18
click at [1004, 415] on span "Apply" at bounding box center [1011, 417] width 32 height 15
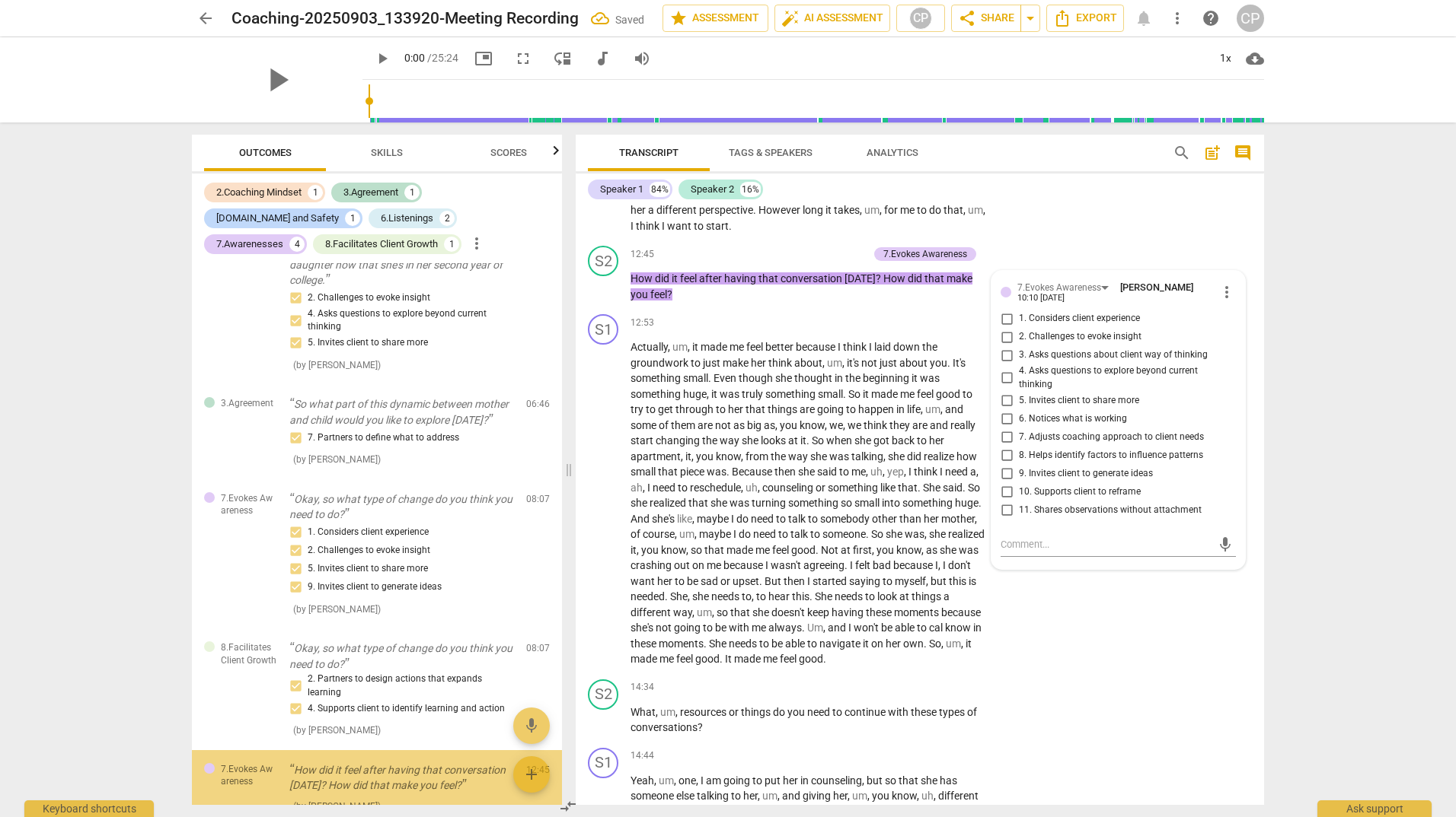
scroll to position [776, 0]
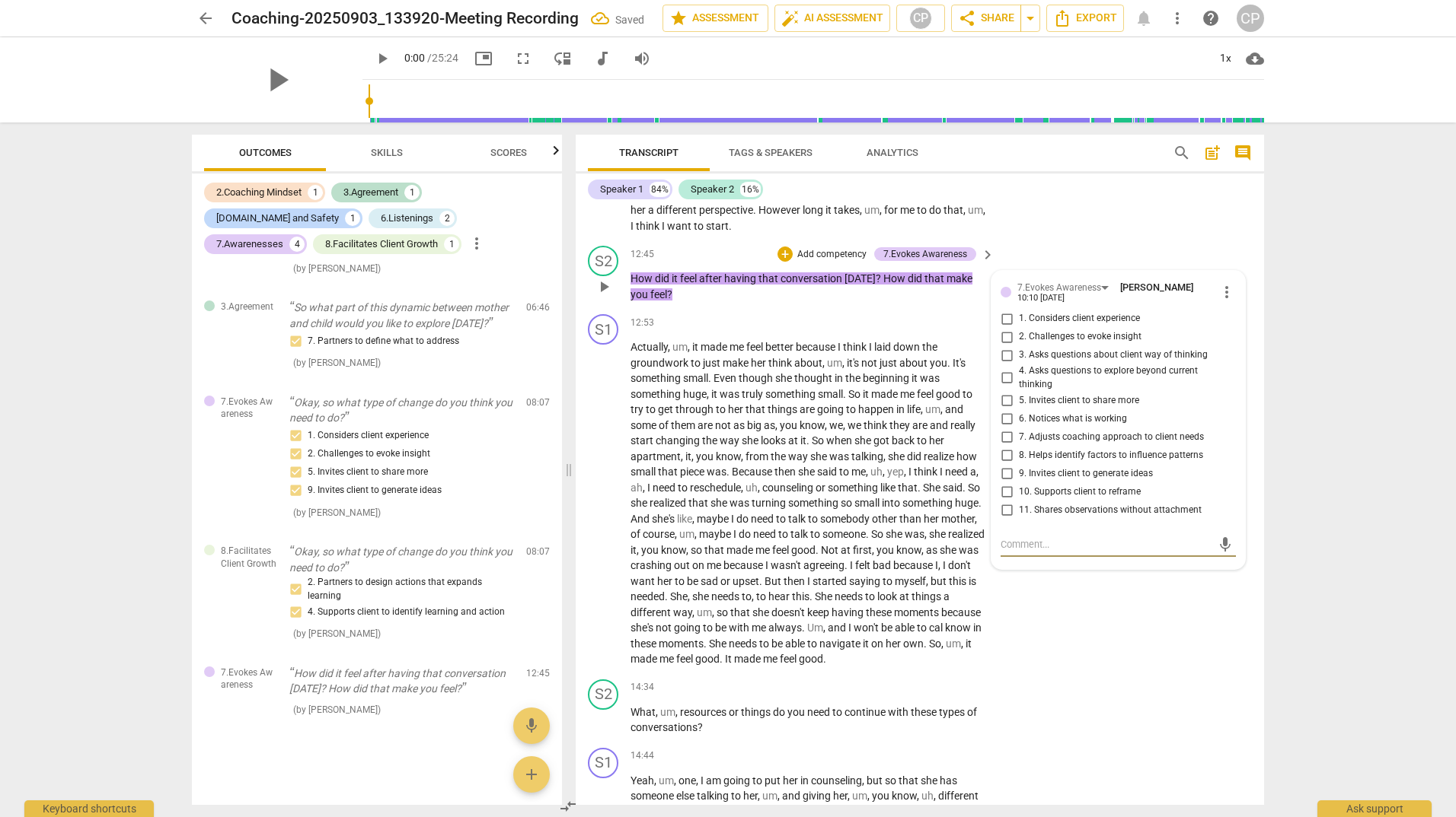
click at [1000, 328] on input "1. Considers client experience" at bounding box center [1006, 319] width 25 height 18
checkbox input "true"
click at [1005, 428] on input "6. Notices what is working" at bounding box center [1006, 418] width 25 height 18
checkbox input "true"
click at [1004, 501] on input "10. Supports client to reframe" at bounding box center [1006, 491] width 25 height 18
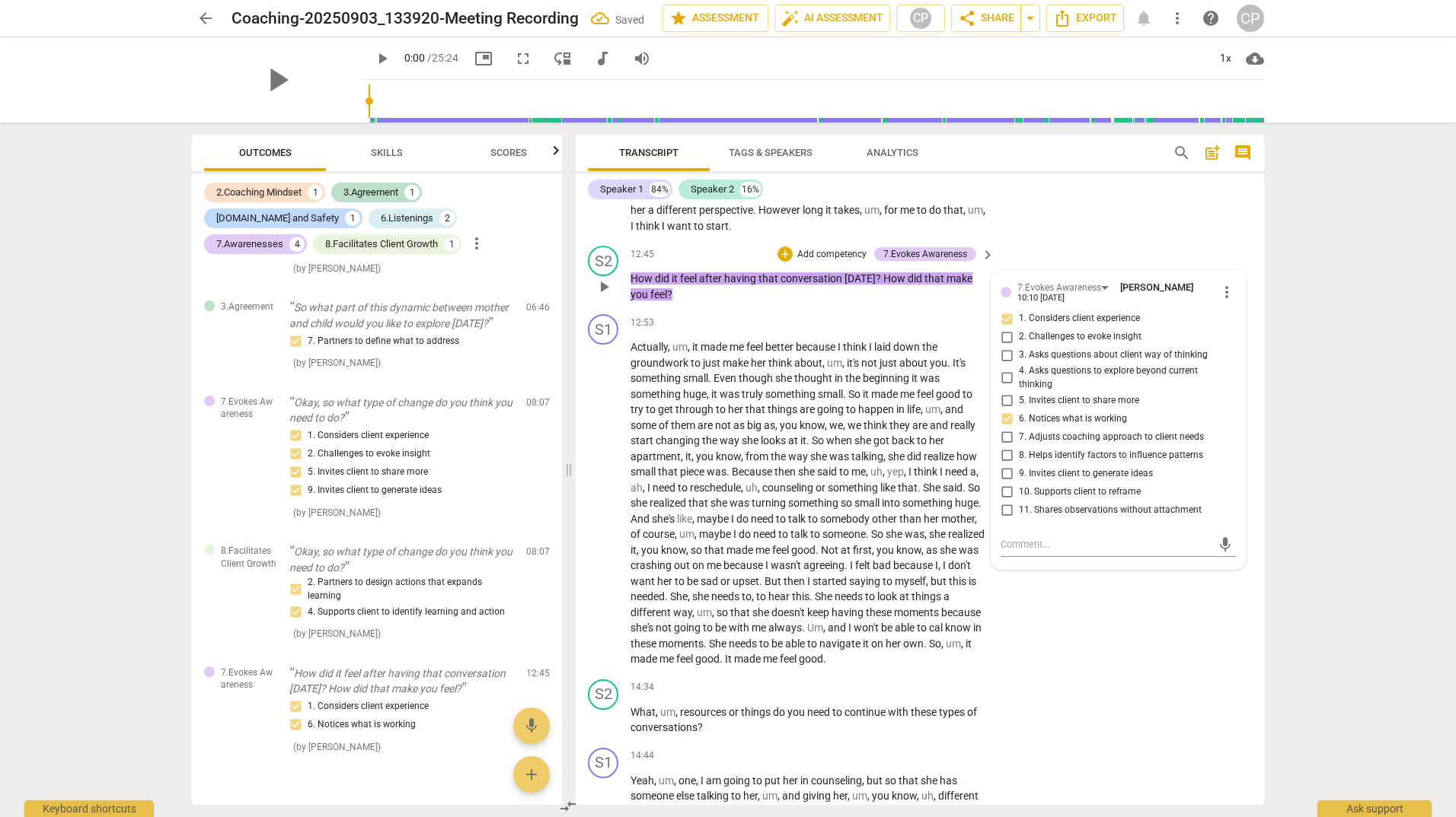
checkbox input "true"
click at [1006, 519] on input "11. Shares observations without attachment" at bounding box center [1006, 509] width 25 height 18
checkbox input "true"
click at [736, 302] on p "How did it feel after having that conversation [DATE] ? How did that make you f…" at bounding box center [809, 286] width 356 height 31
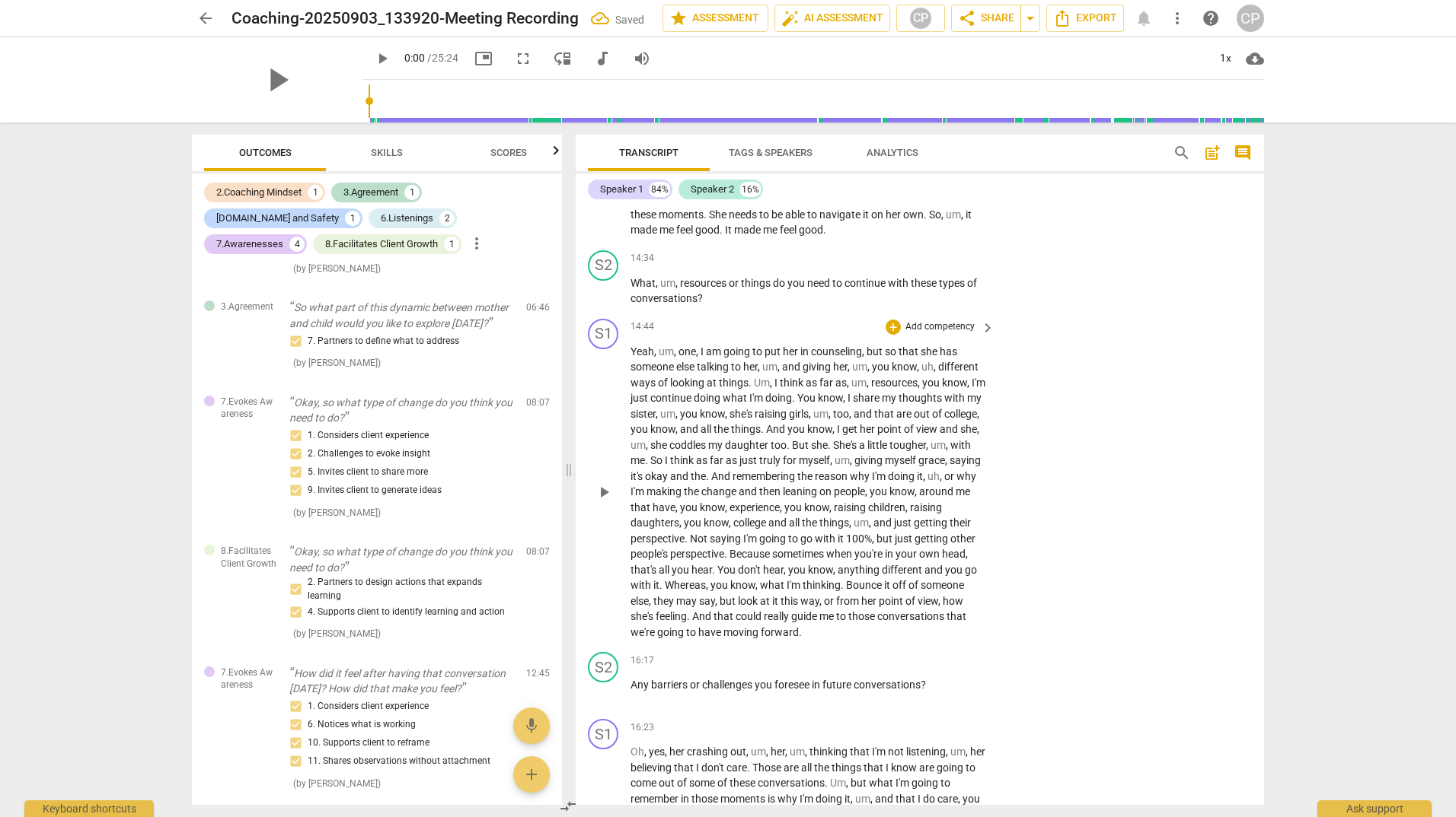
scroll to position [3508, 0]
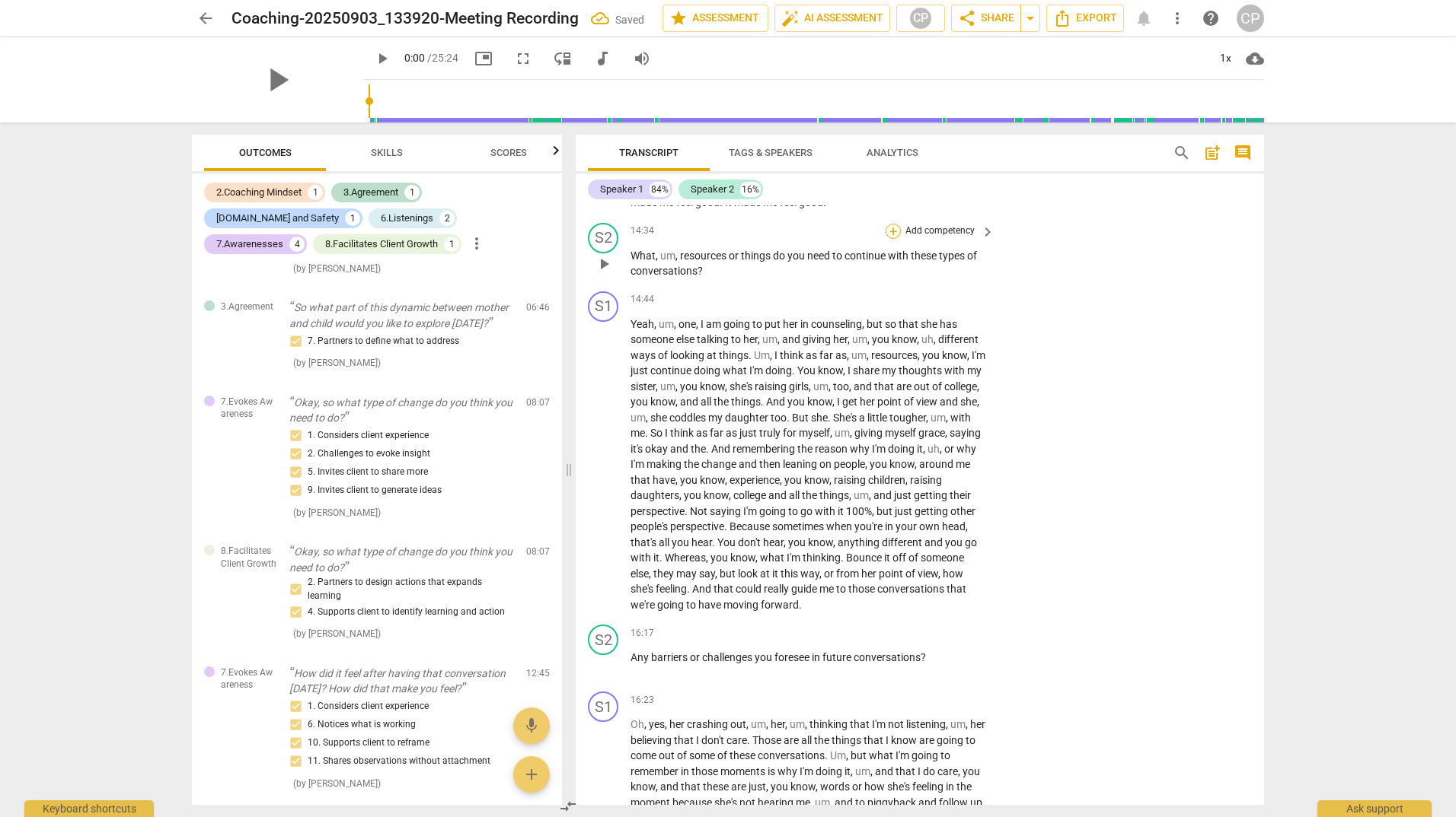
click at [891, 239] on div "+" at bounding box center [892, 230] width 15 height 15
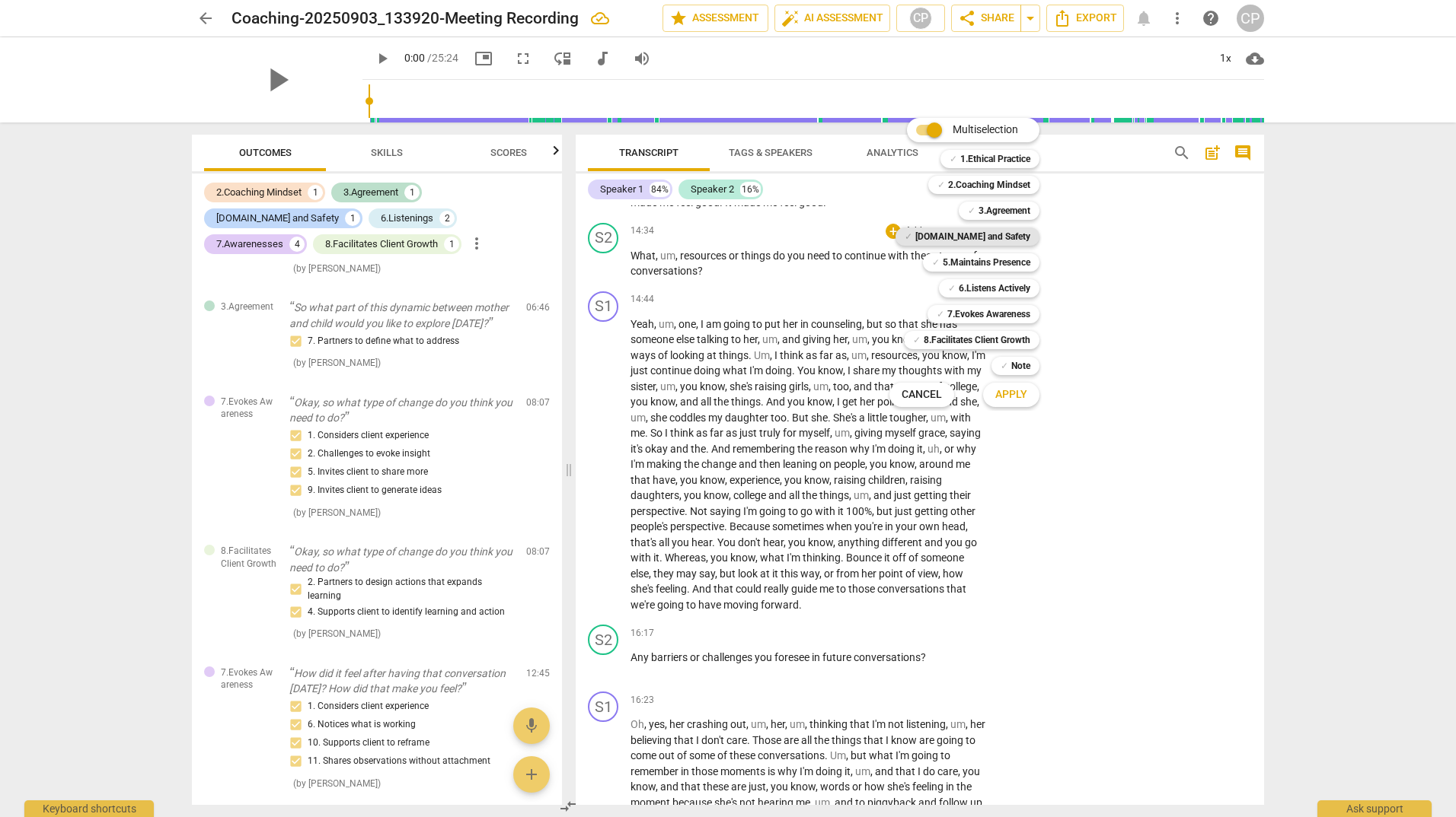
click at [984, 238] on b "[DOMAIN_NAME] and Safety" at bounding box center [973, 236] width 115 height 18
click at [1007, 393] on span "Apply" at bounding box center [1011, 394] width 32 height 15
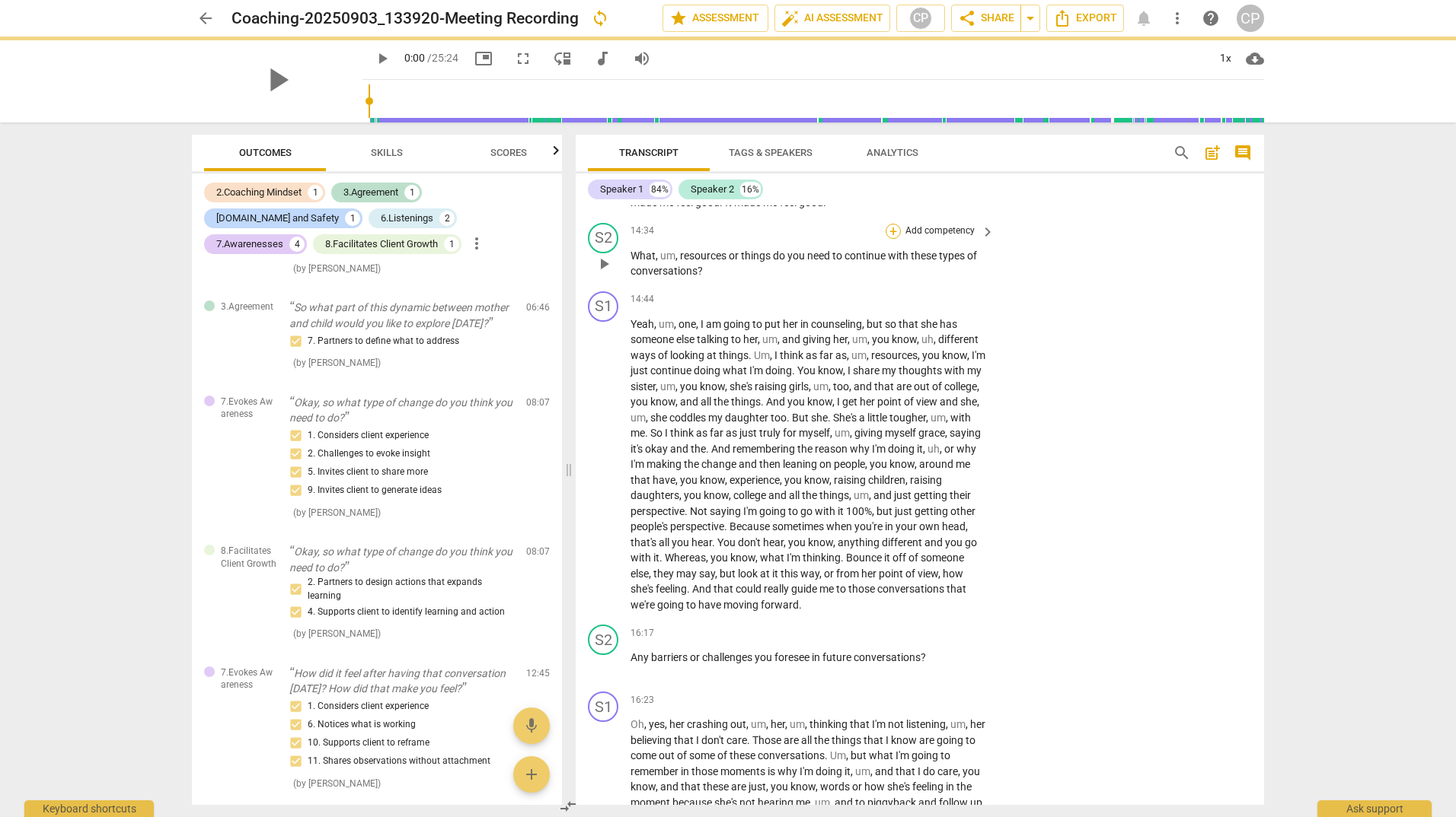
click at [893, 239] on div "+" at bounding box center [892, 230] width 15 height 15
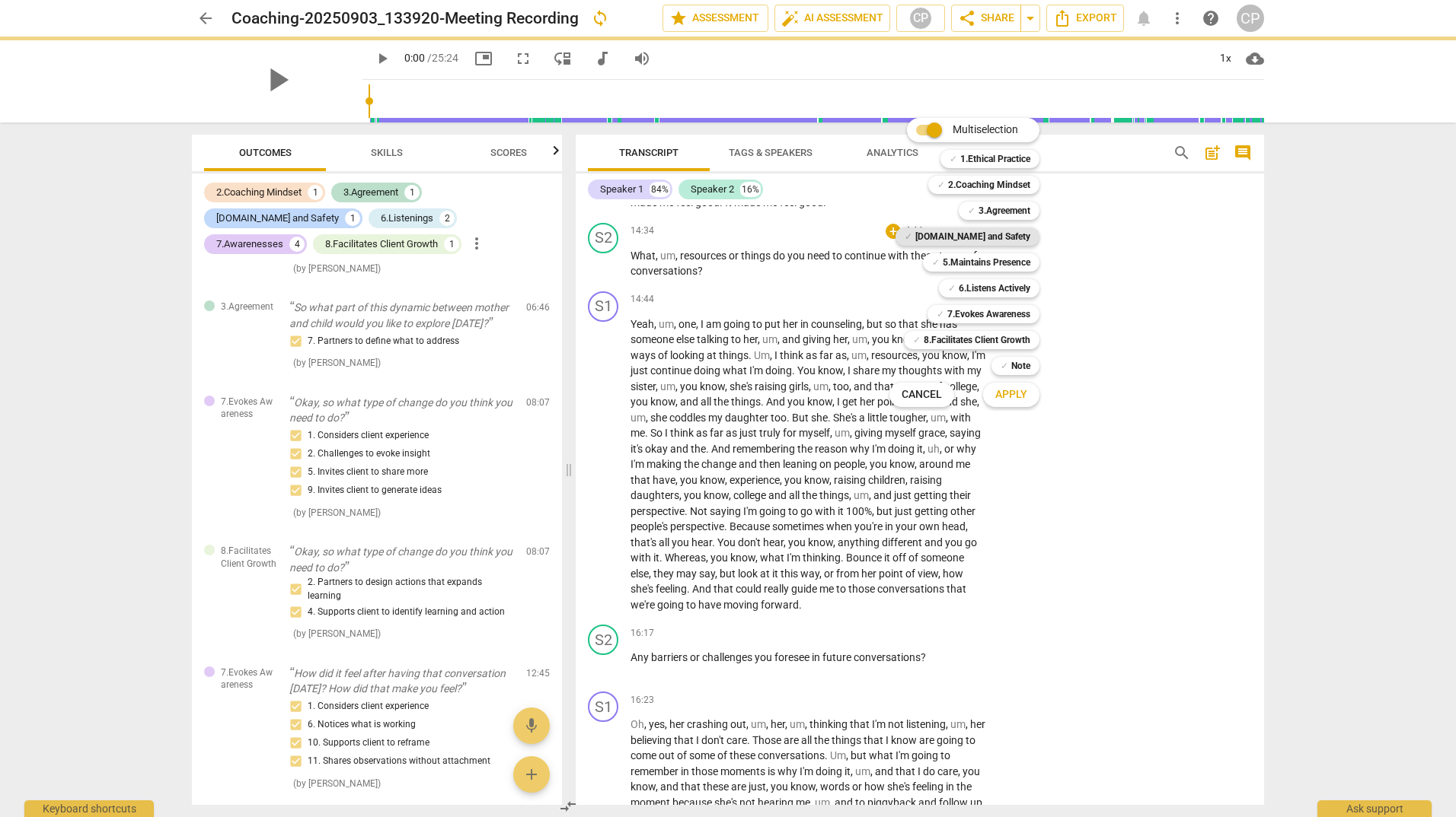
click at [977, 239] on b "[DOMAIN_NAME] and Safety" at bounding box center [973, 236] width 115 height 18
click at [1006, 396] on span "Apply" at bounding box center [1011, 394] width 32 height 15
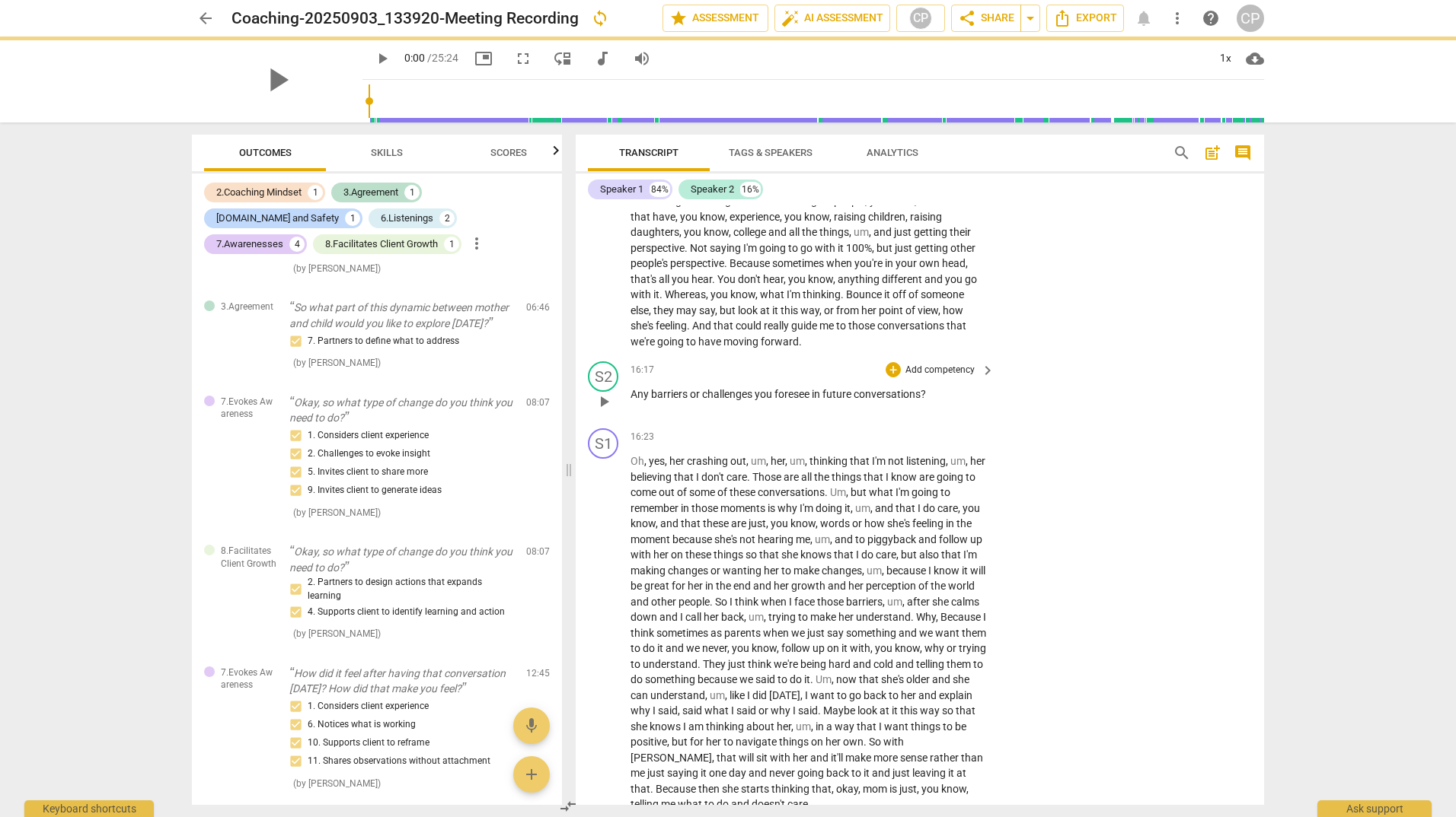
scroll to position [3812, 0]
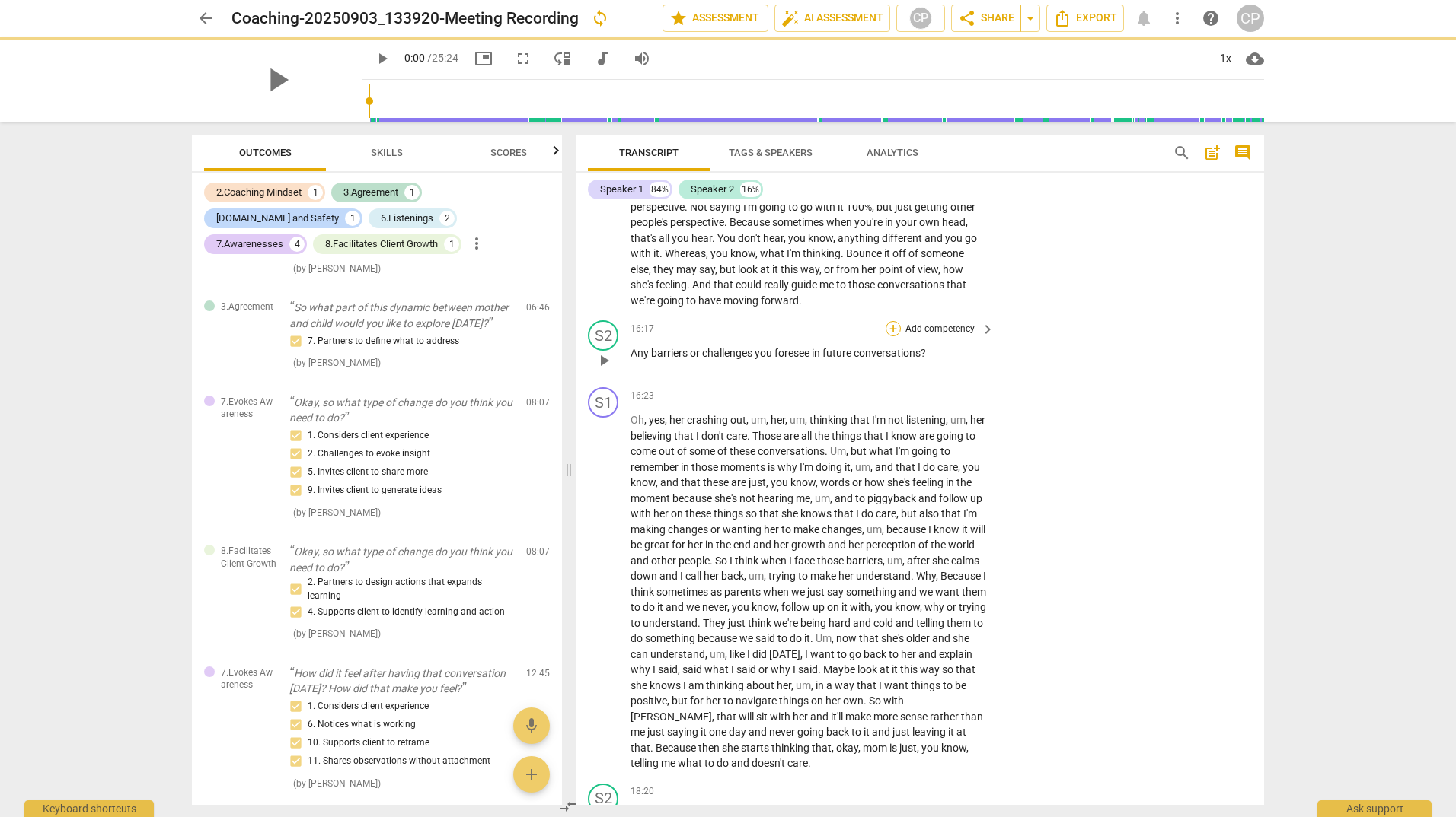
click at [894, 336] on div "+" at bounding box center [892, 328] width 15 height 15
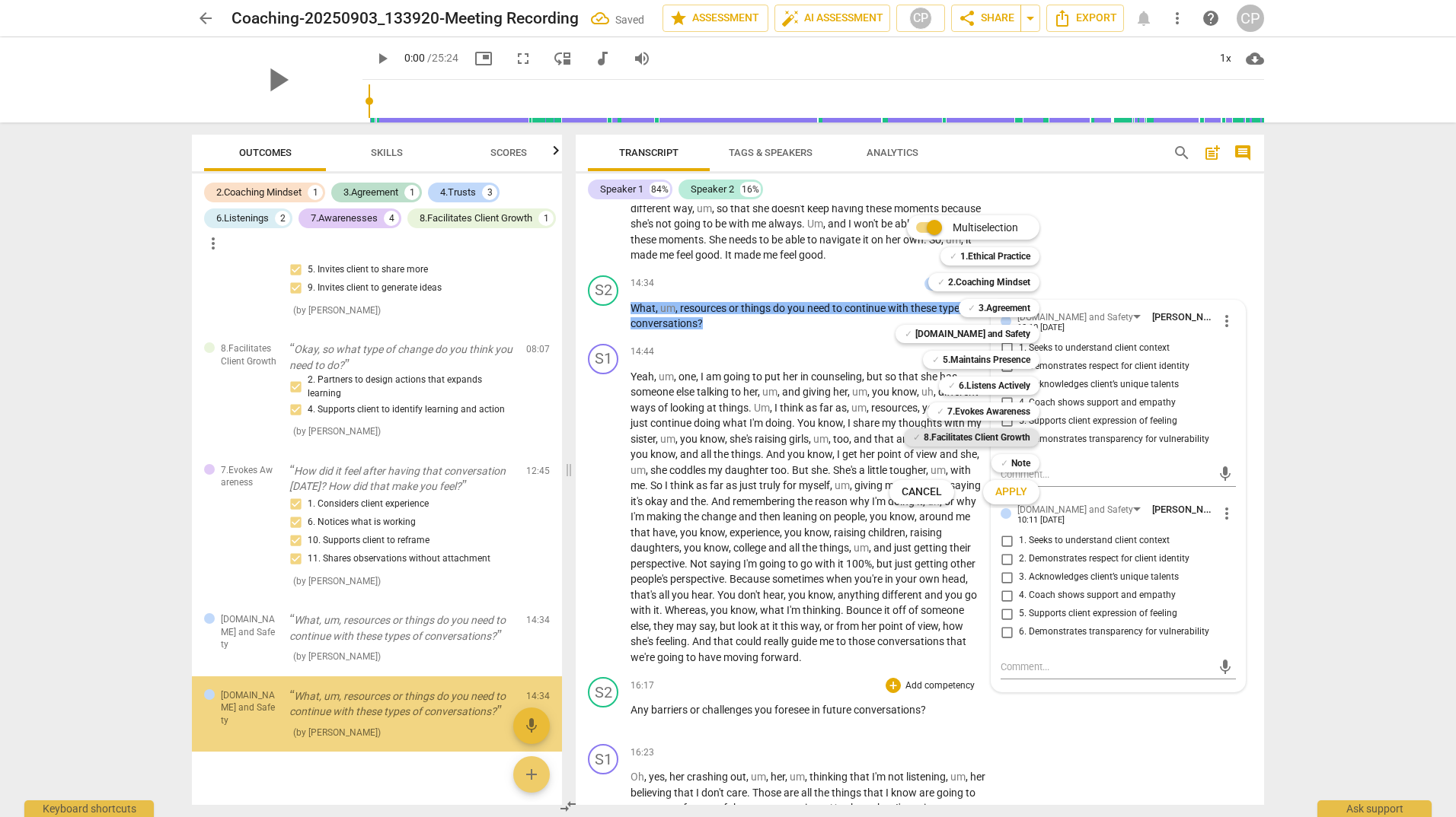
scroll to position [1002, 0]
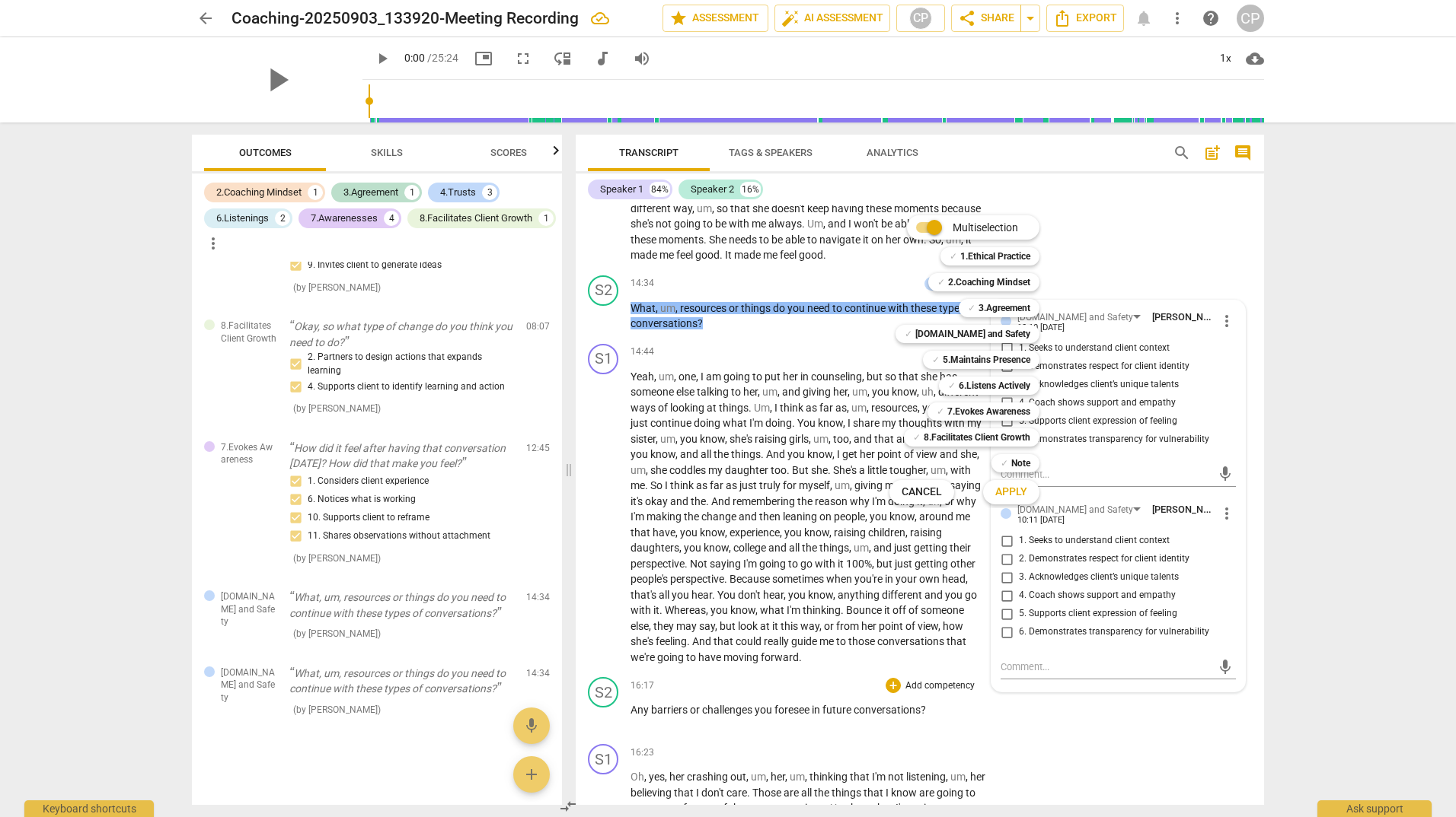
click at [741, 383] on div at bounding box center [728, 408] width 1456 height 817
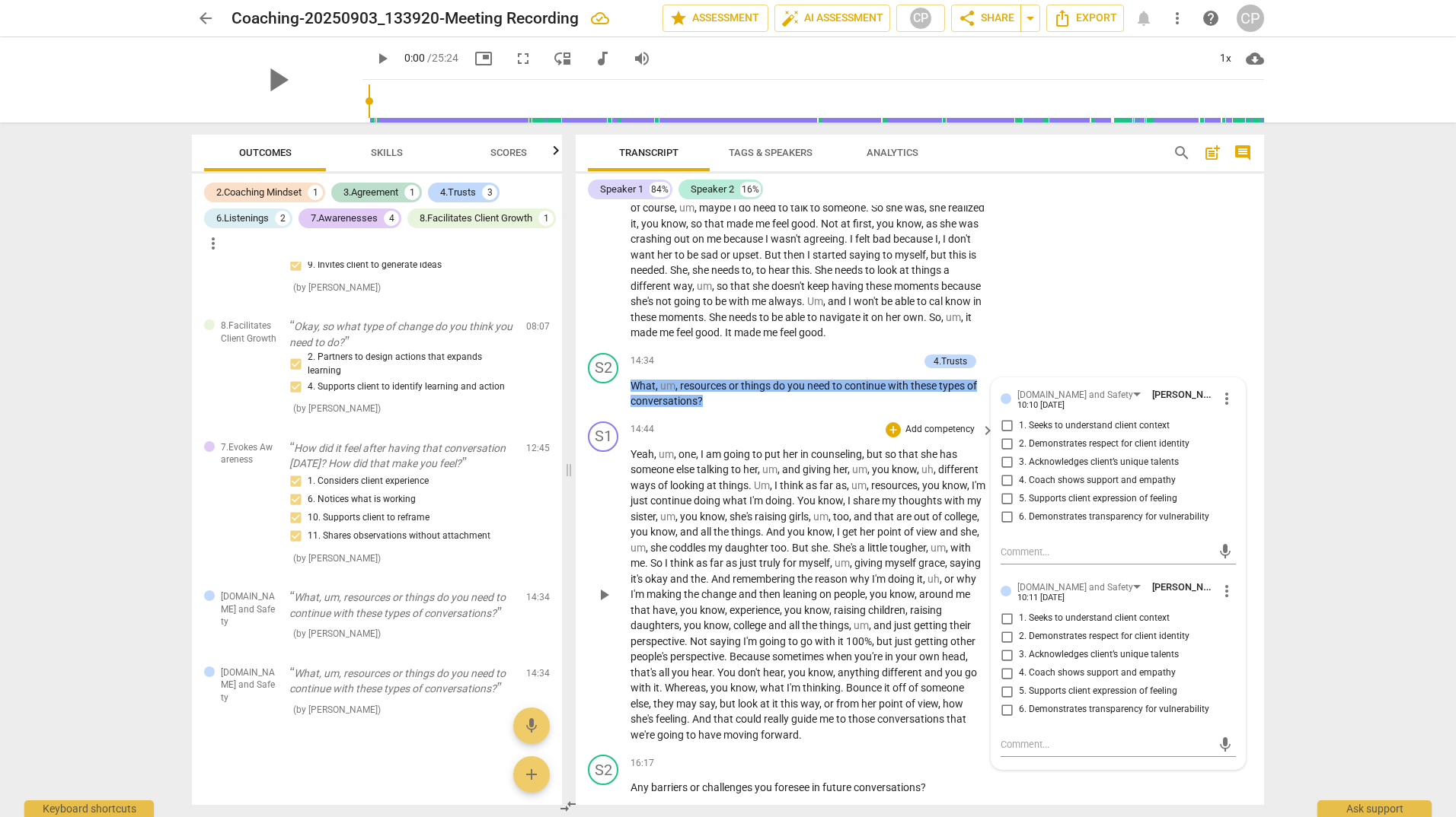
scroll to position [3379, 0]
click at [988, 370] on span "keyboard_arrow_right" at bounding box center [987, 360] width 18 height 18
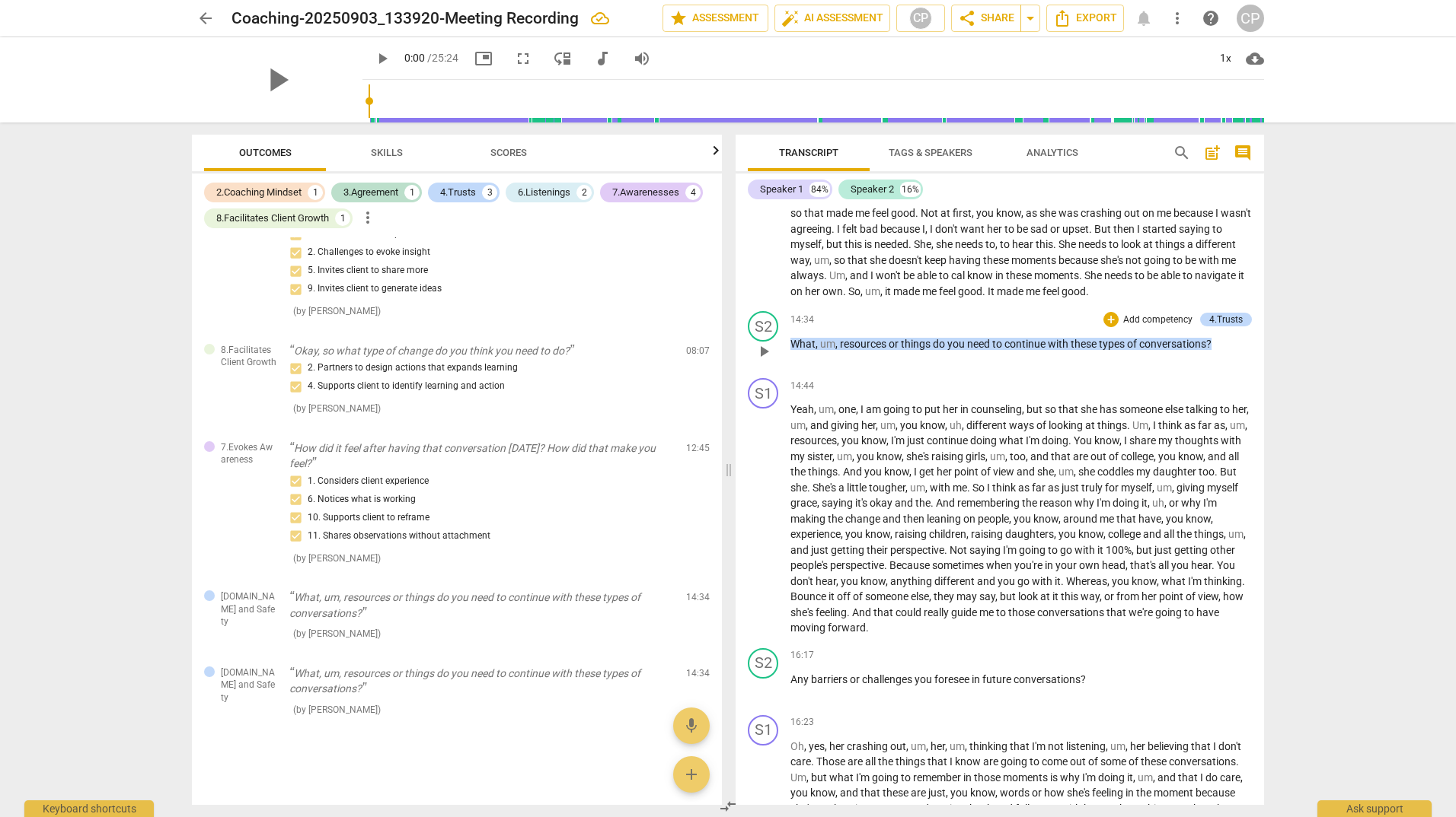
scroll to position [827, 0]
click at [1105, 327] on div "+" at bounding box center [1110, 319] width 15 height 15
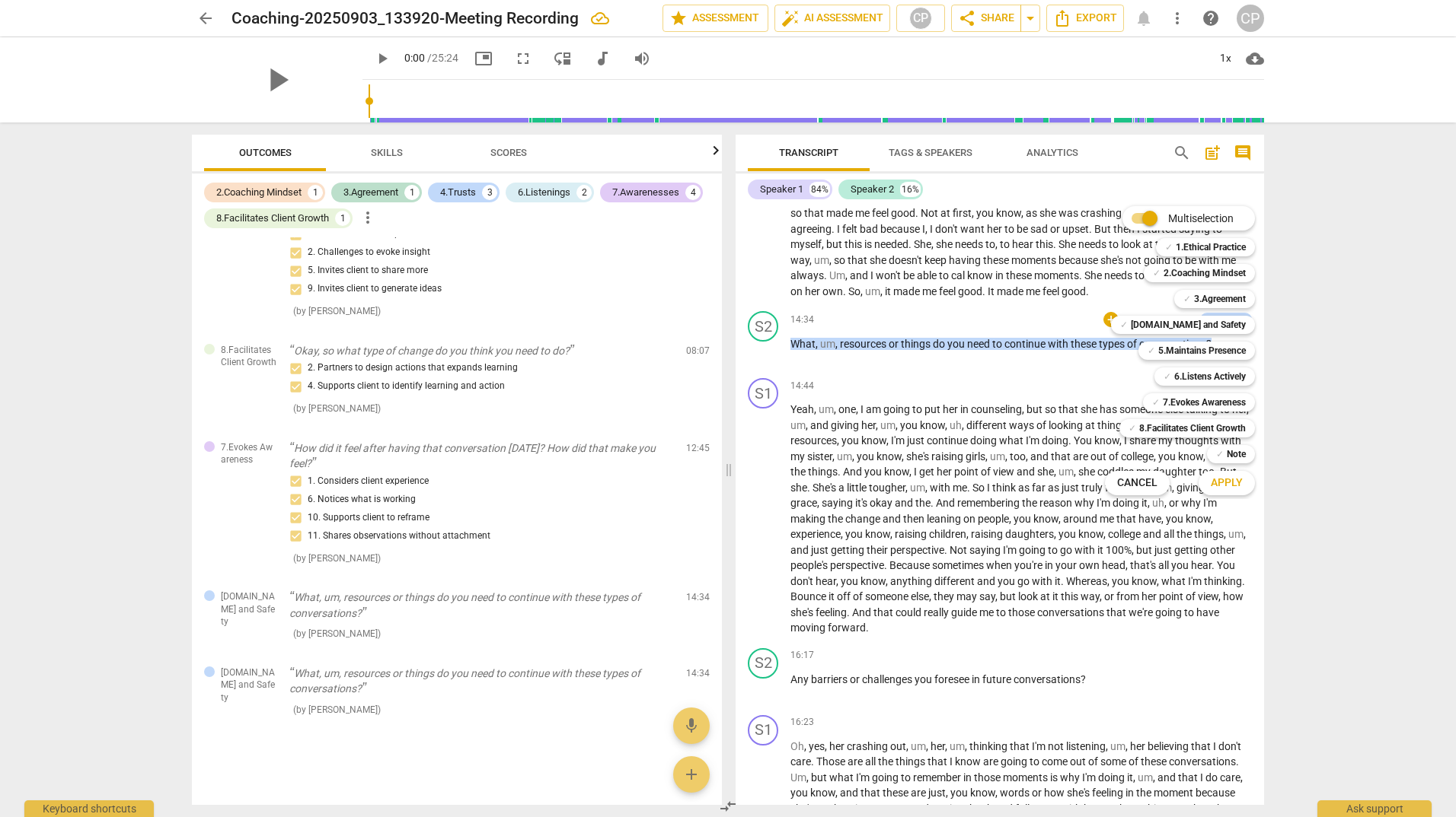
click at [1037, 415] on div at bounding box center [728, 408] width 1456 height 817
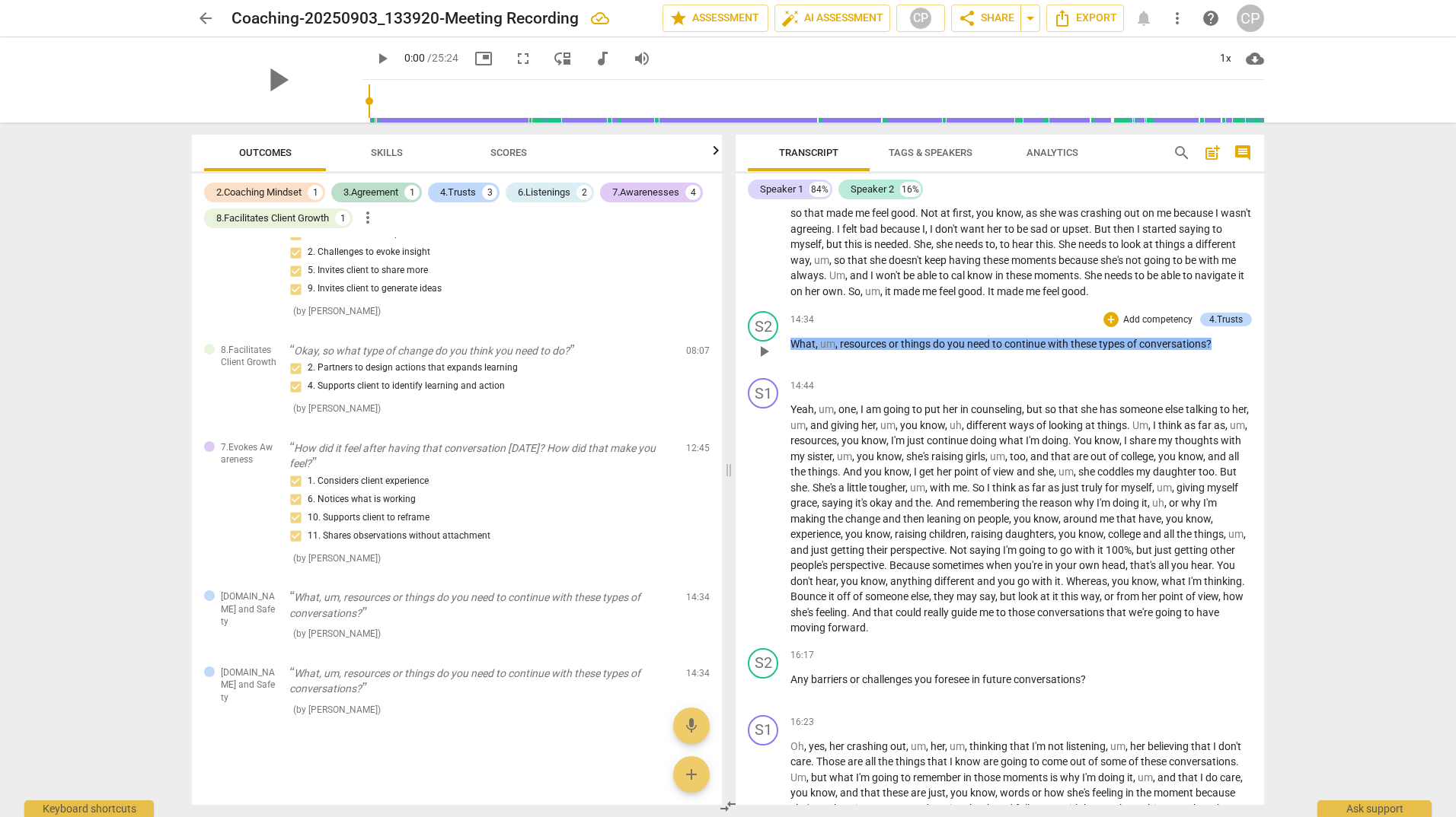
drag, startPoint x: 1201, startPoint y: 350, endPoint x: 1147, endPoint y: 358, distance: 54.6
click at [1147, 327] on p "Add competency" at bounding box center [1157, 319] width 72 height 14
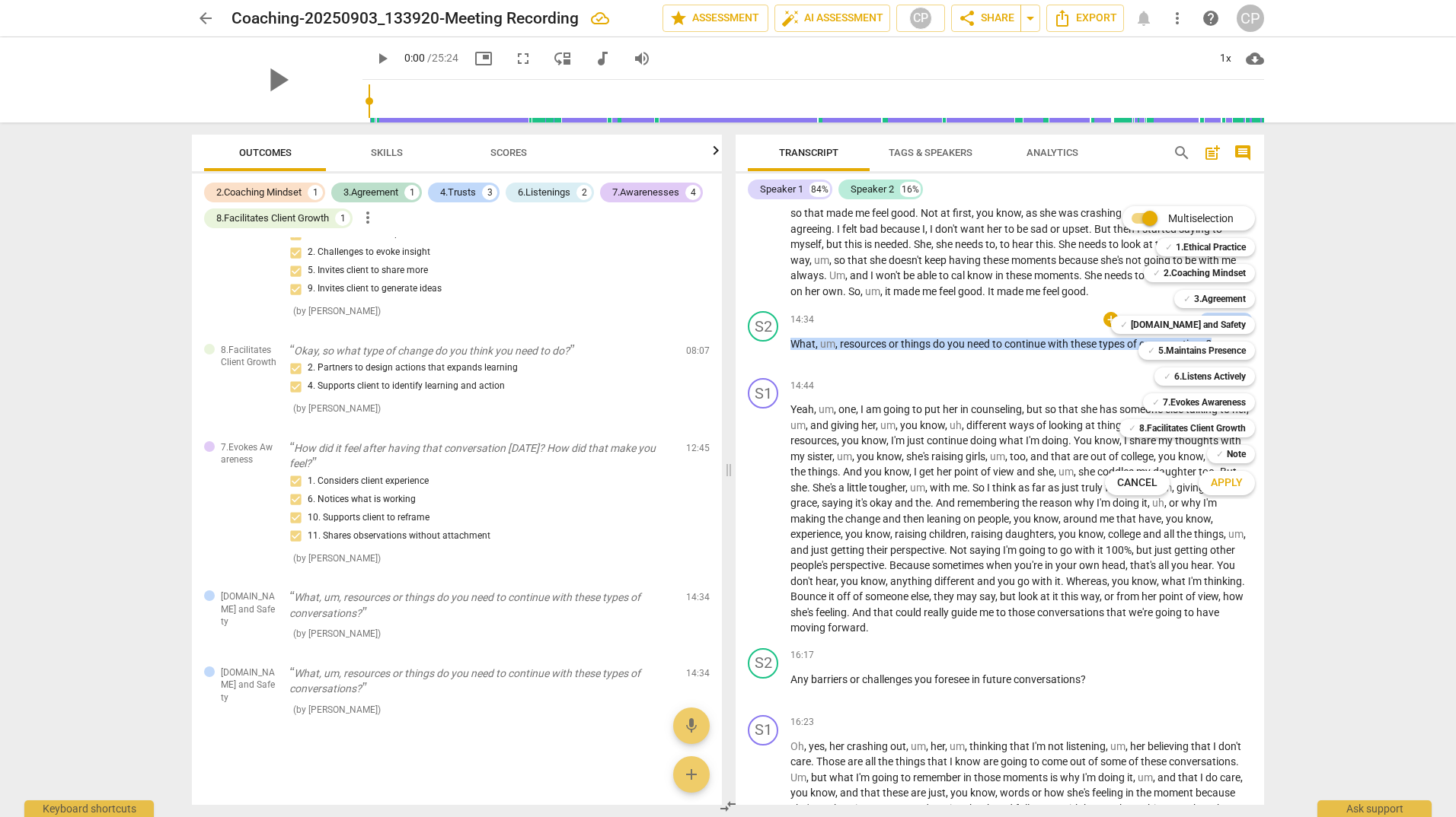
click at [980, 428] on div at bounding box center [728, 408] width 1456 height 817
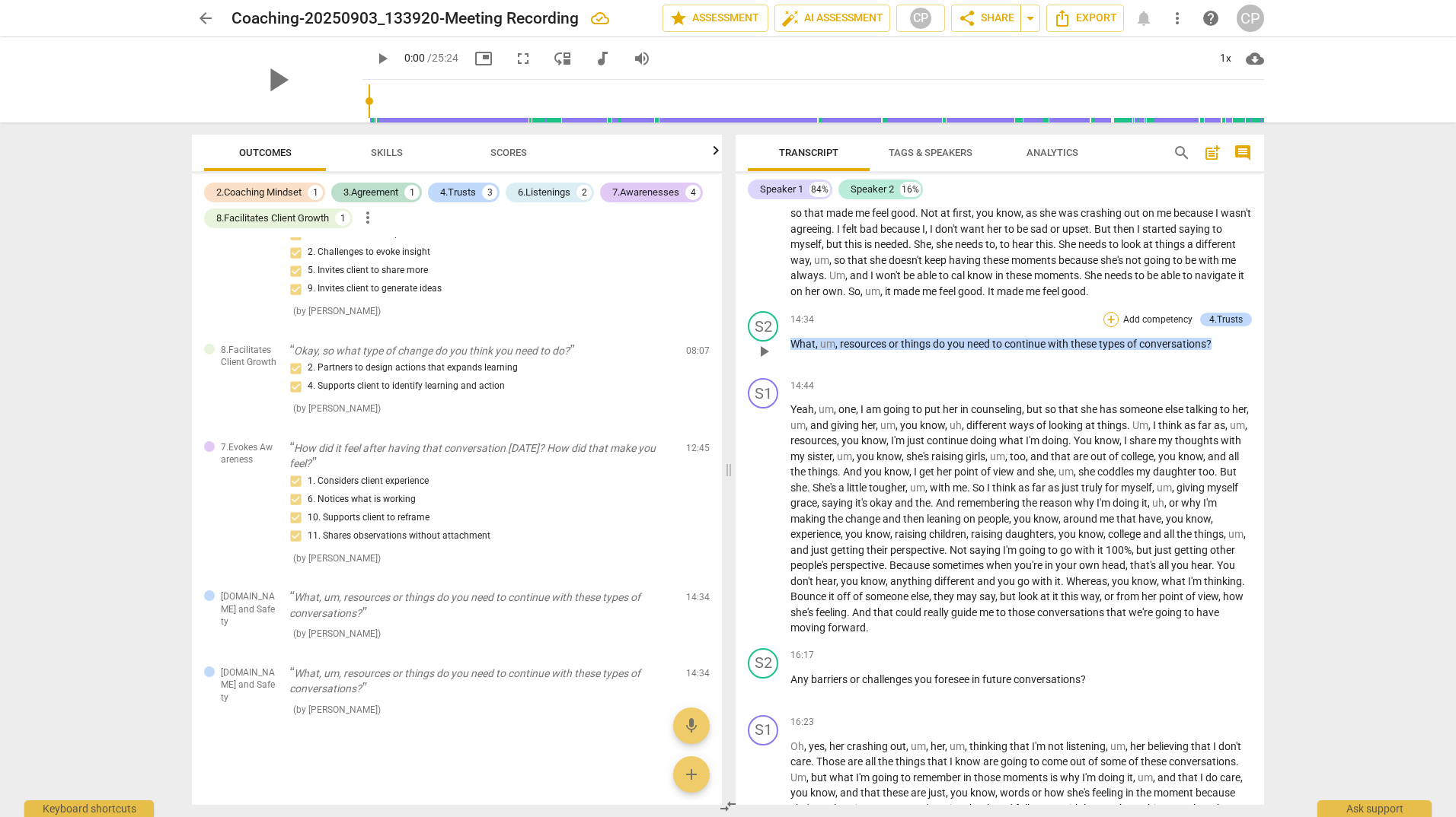
click at [1107, 327] on div "+" at bounding box center [1110, 319] width 15 height 15
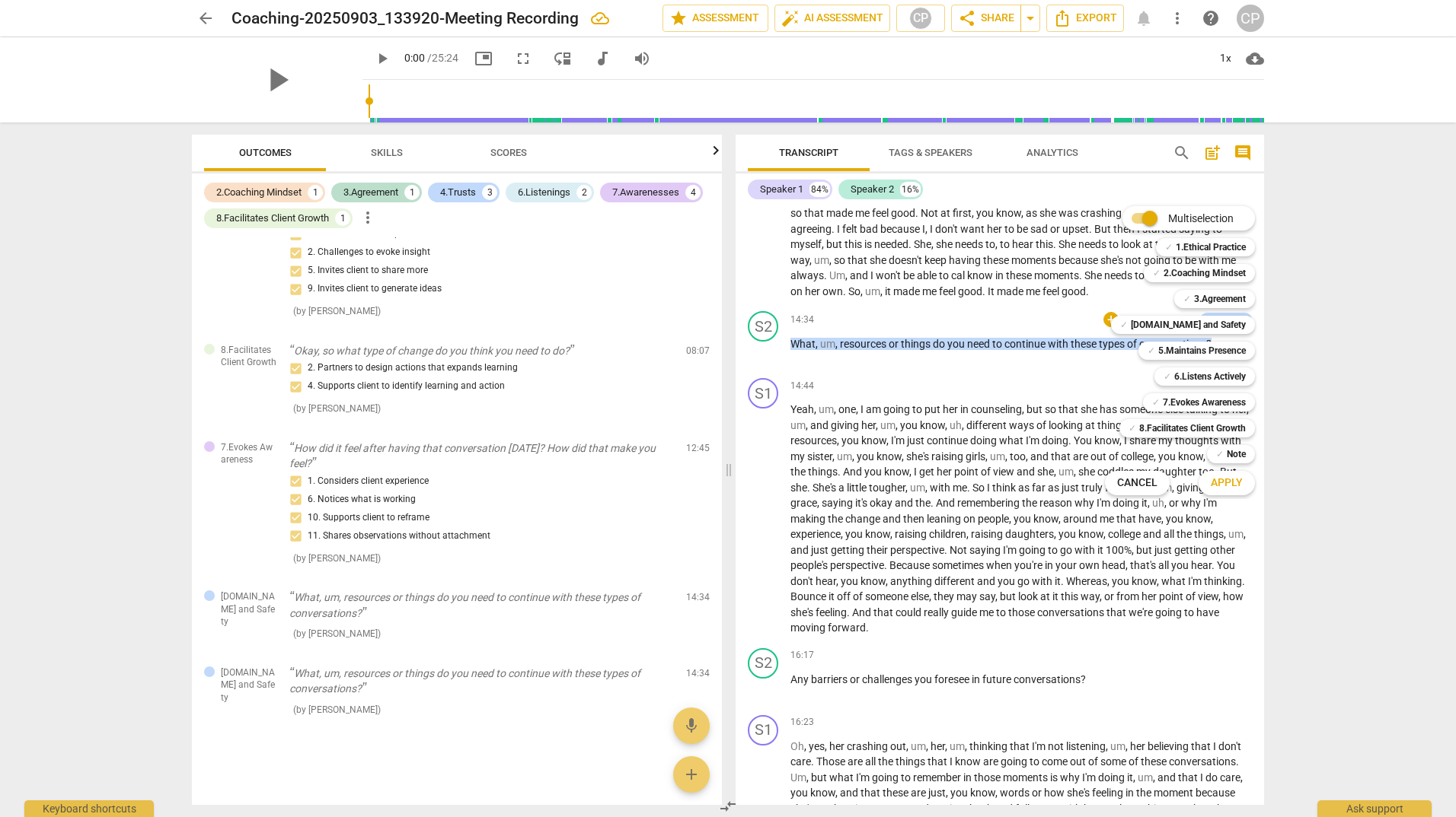
click at [1040, 407] on div at bounding box center [728, 408] width 1456 height 817
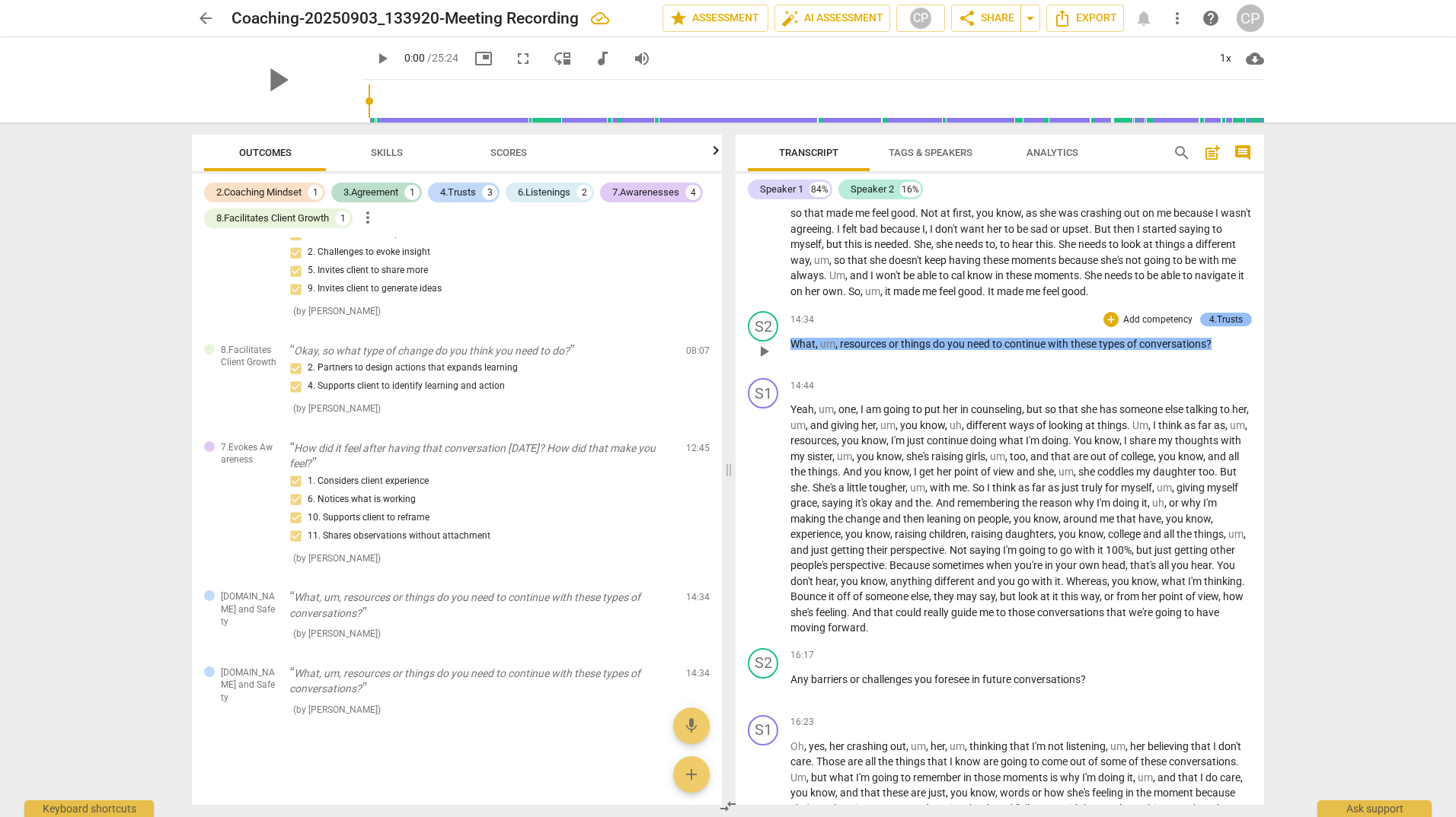
click at [1234, 327] on div "4.Trusts" at bounding box center [1225, 319] width 33 height 14
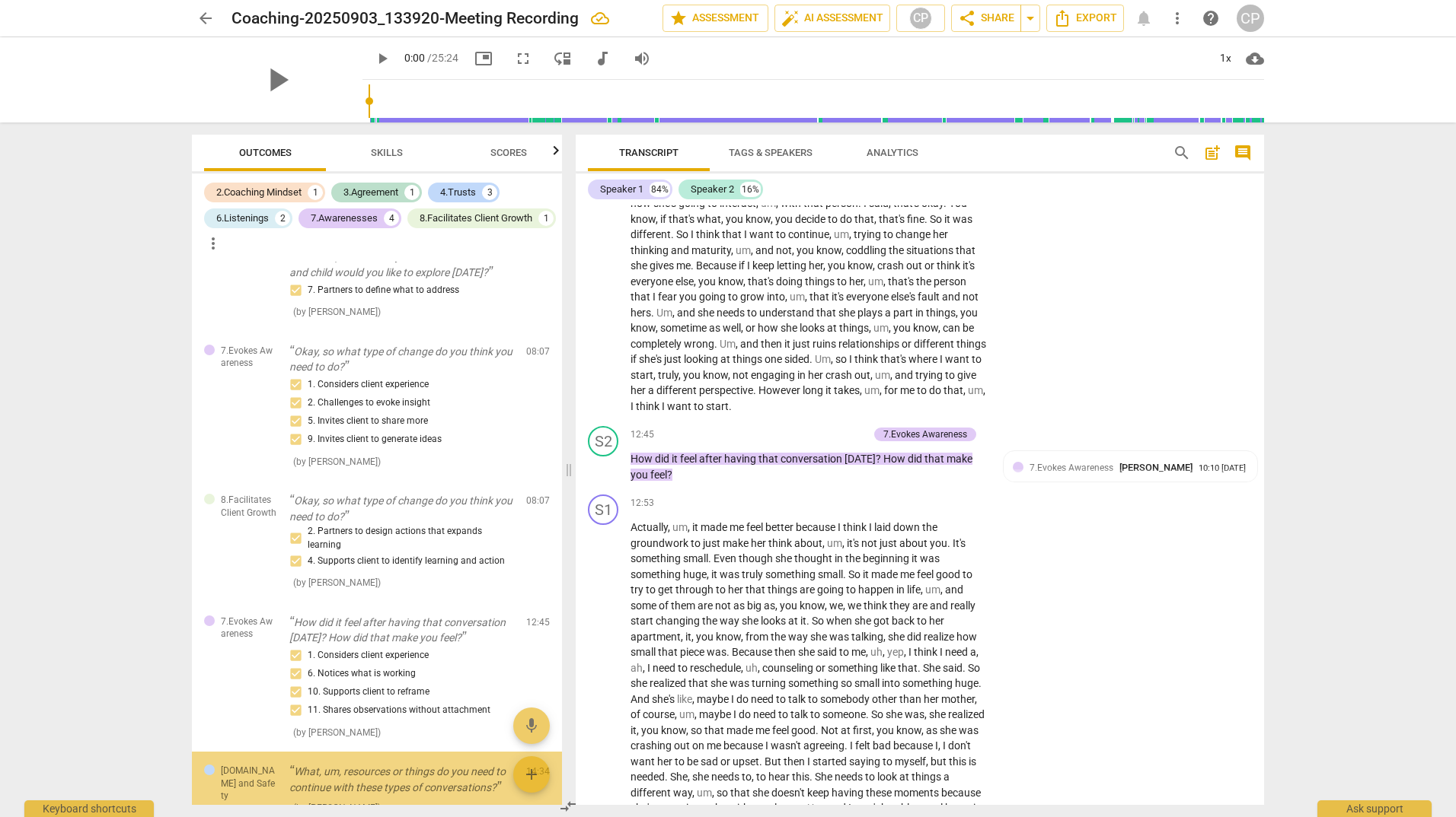
scroll to position [1002, 0]
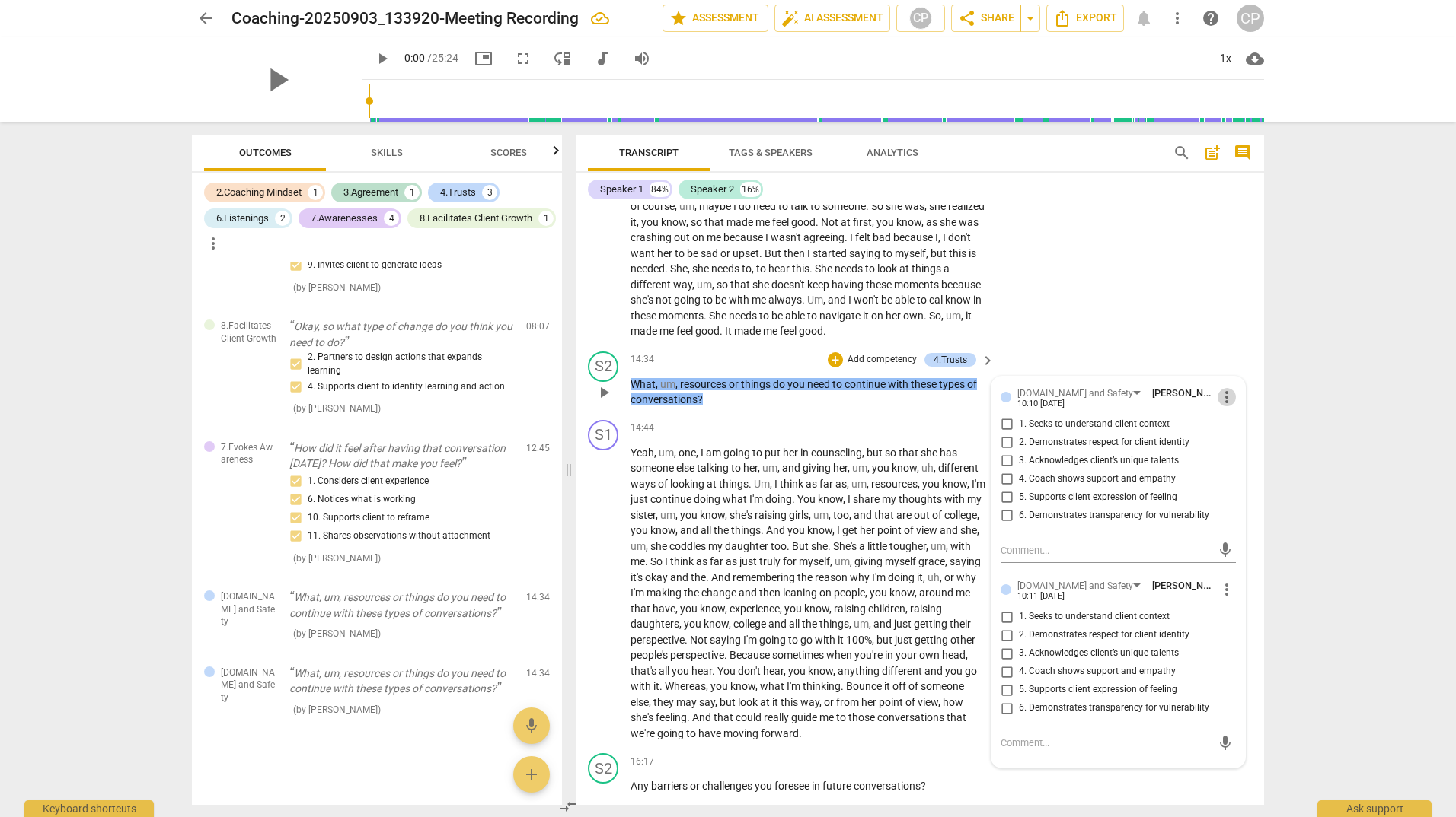
click at [1219, 406] on span "more_vert" at bounding box center [1226, 397] width 18 height 18
click at [1229, 456] on li "Delete" at bounding box center [1238, 457] width 52 height 29
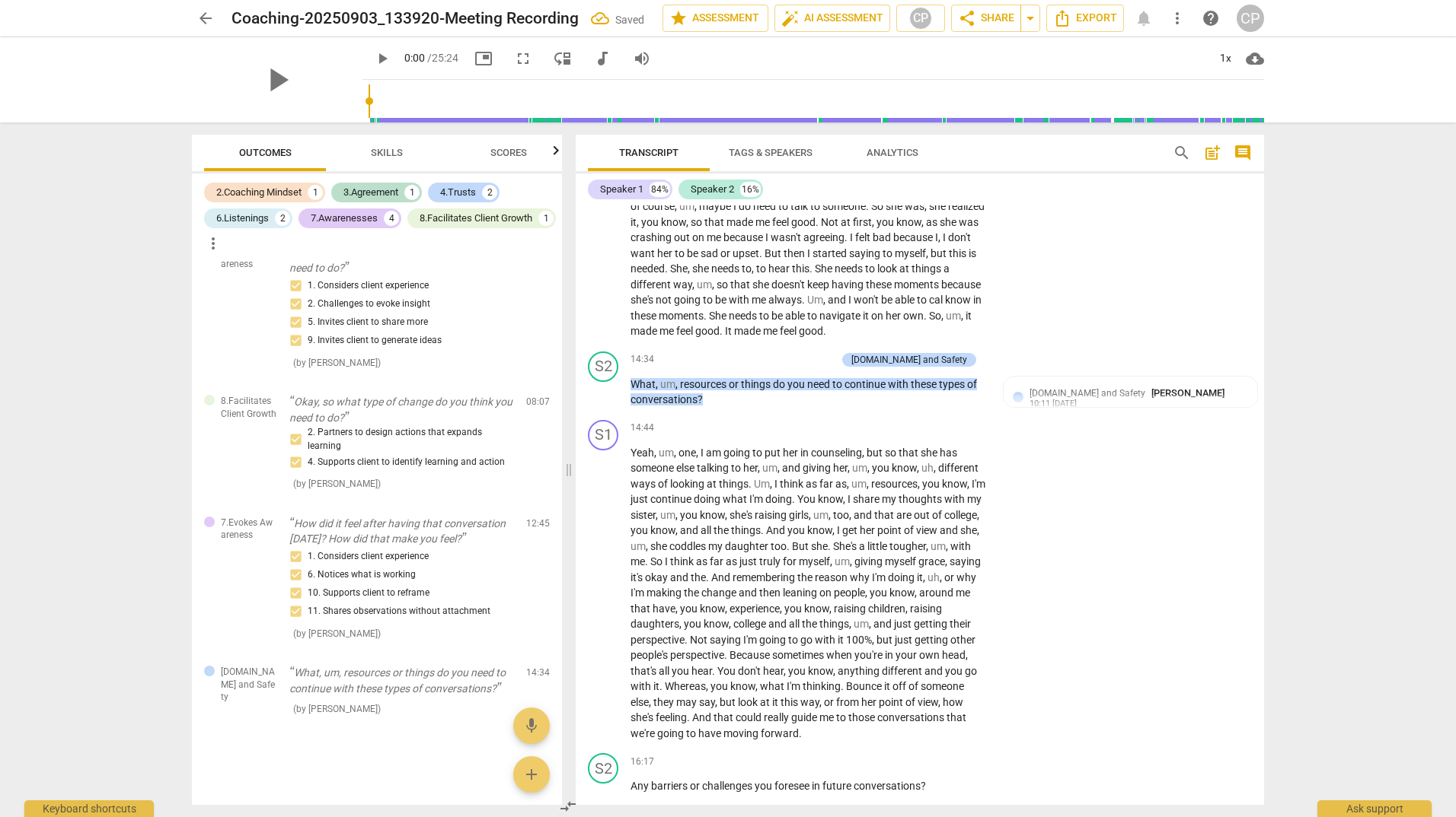
scroll to position [927, 0]
click at [1239, 409] on div "[DOMAIN_NAME] and Safety [PERSON_NAME] 10:11 [DATE]" at bounding box center [1138, 397] width 219 height 24
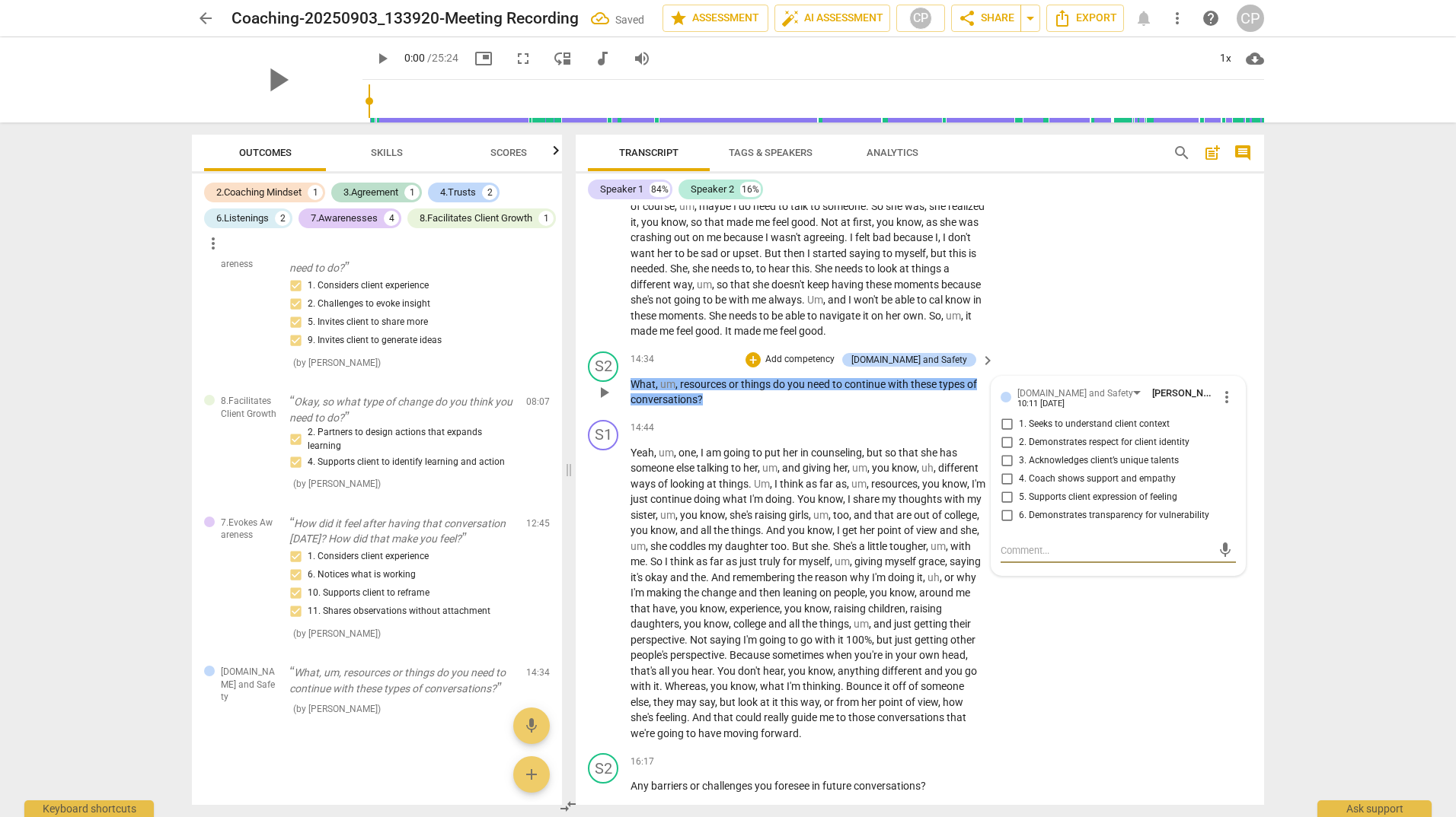
click at [1217, 406] on span "more_vert" at bounding box center [1226, 397] width 18 height 18
click at [1249, 463] on li "Delete" at bounding box center [1238, 457] width 52 height 29
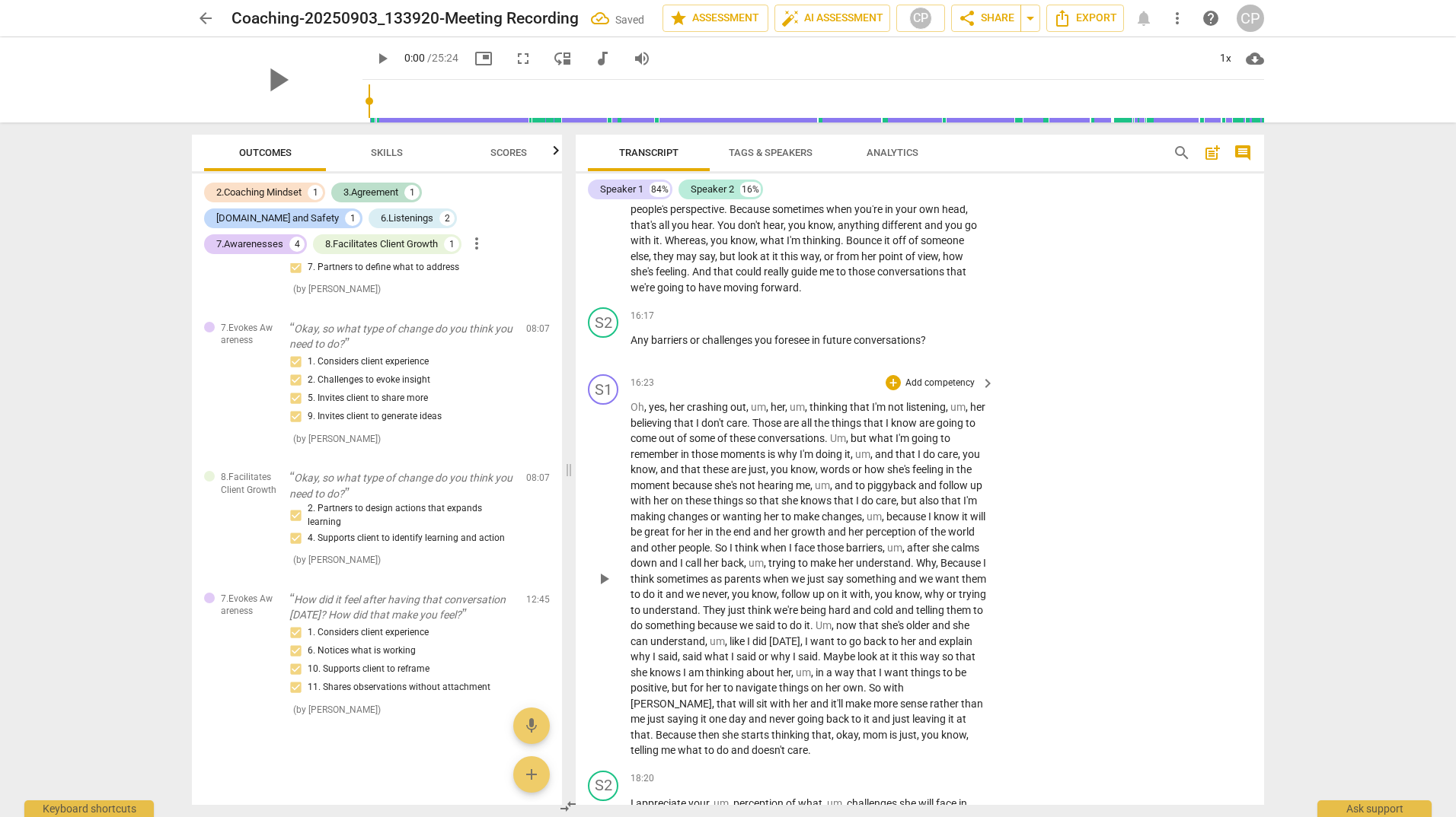
scroll to position [3835, 0]
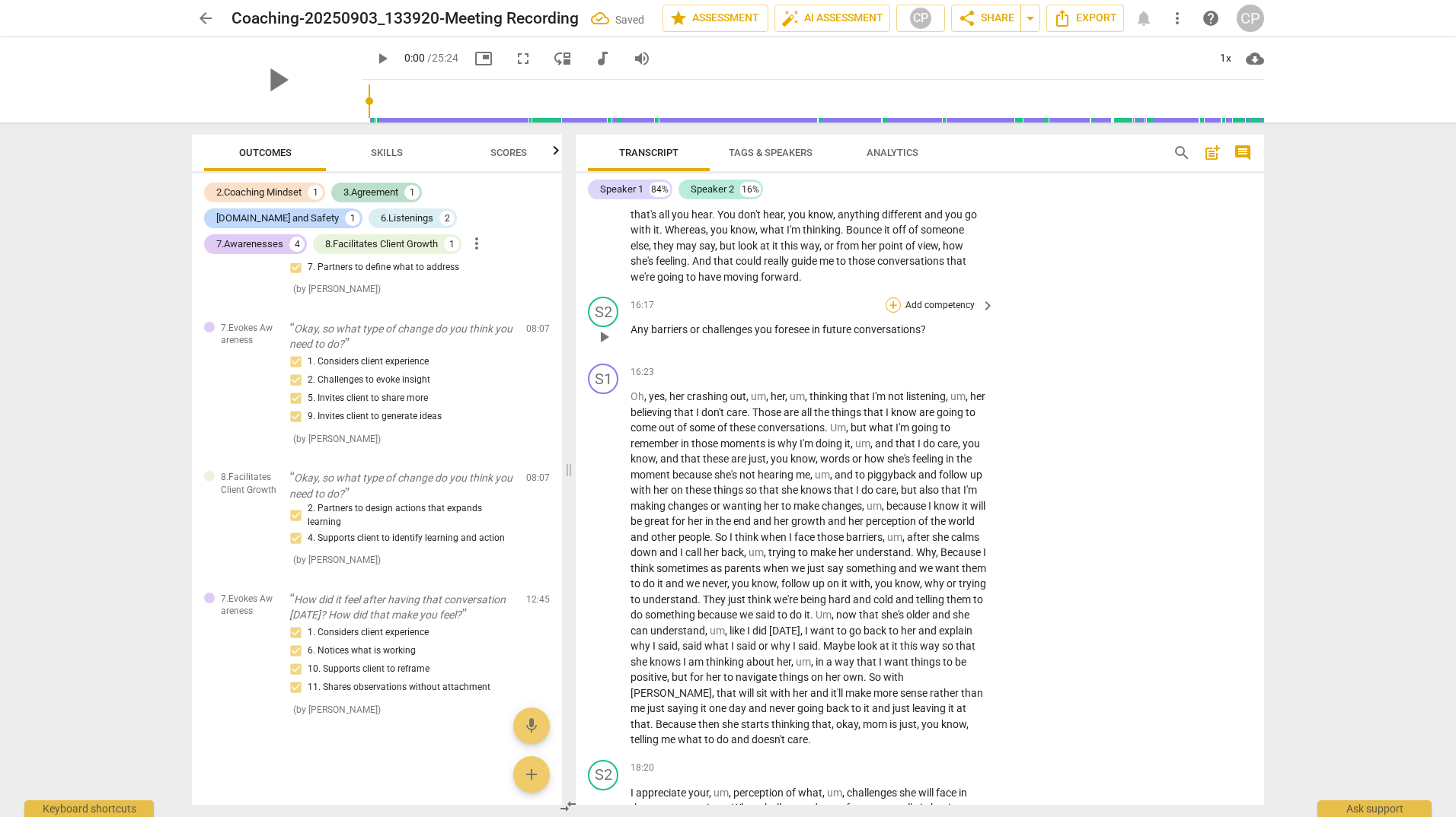
click at [895, 312] on div "+" at bounding box center [892, 304] width 15 height 15
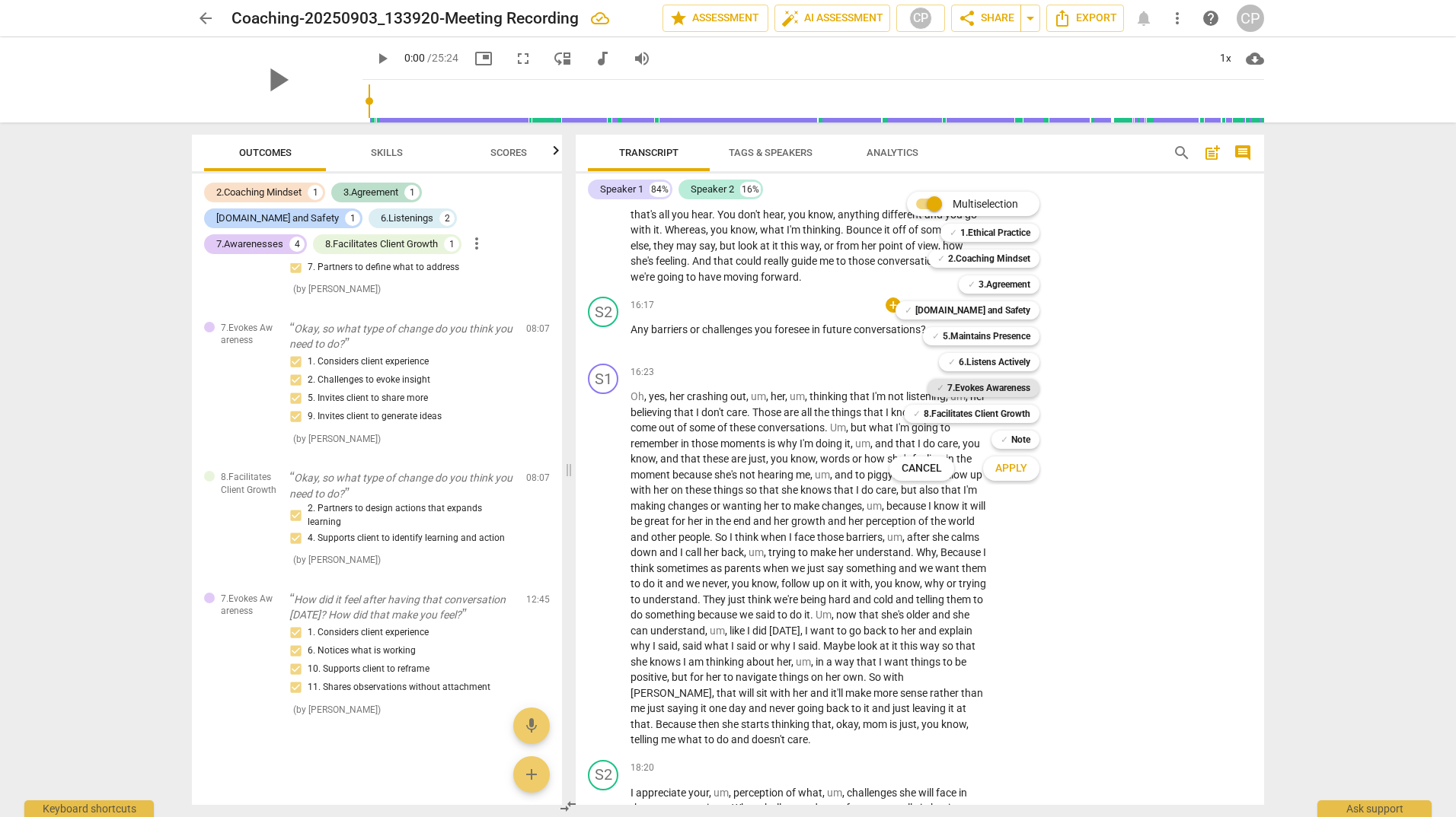
click at [976, 381] on b "7.Evokes Awareness" at bounding box center [988, 388] width 83 height 18
click at [967, 406] on b "8.Facilitates Client Growth" at bounding box center [976, 413] width 107 height 18
click at [1011, 468] on span "Apply" at bounding box center [1011, 468] width 32 height 15
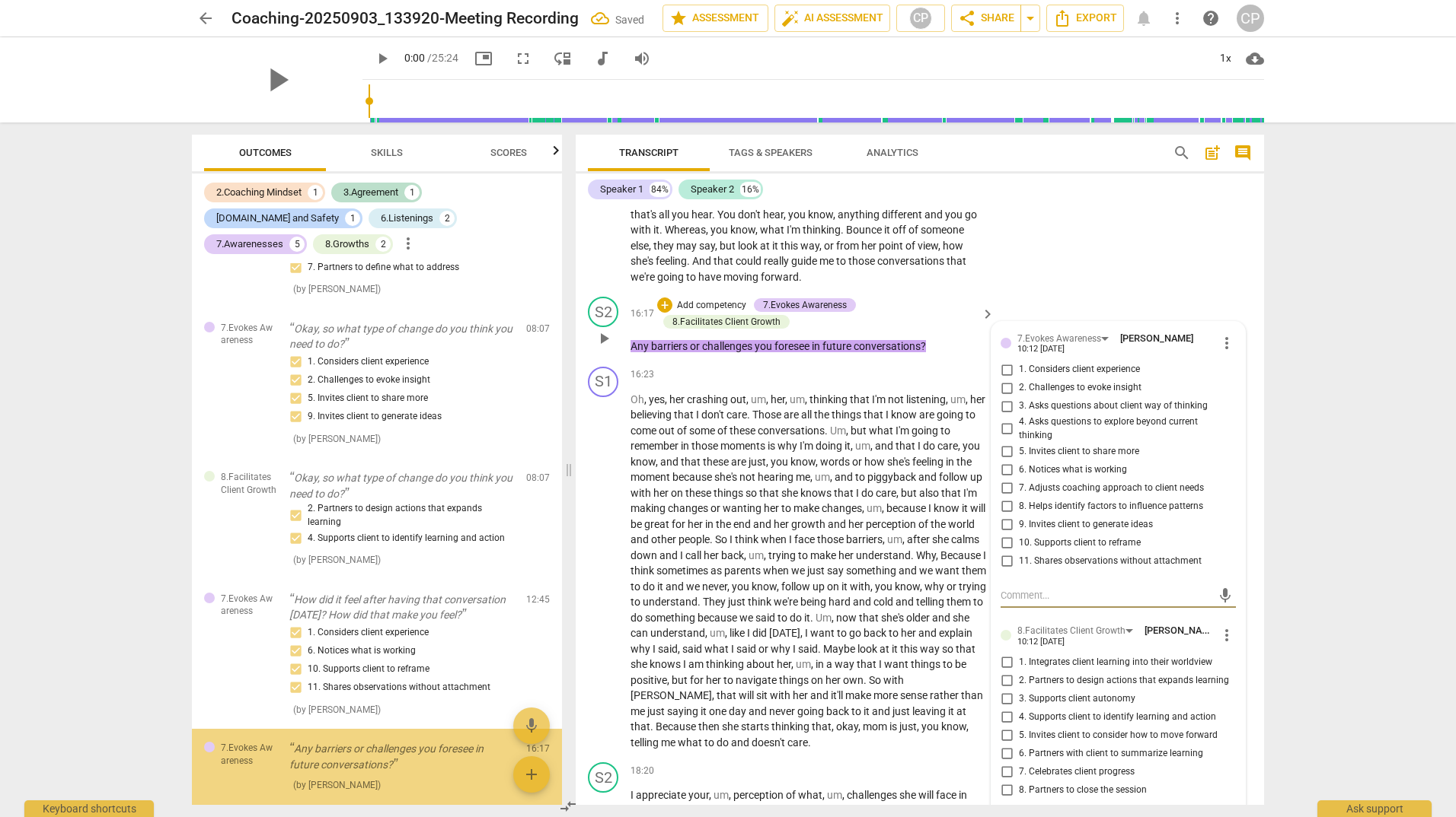
scroll to position [976, 0]
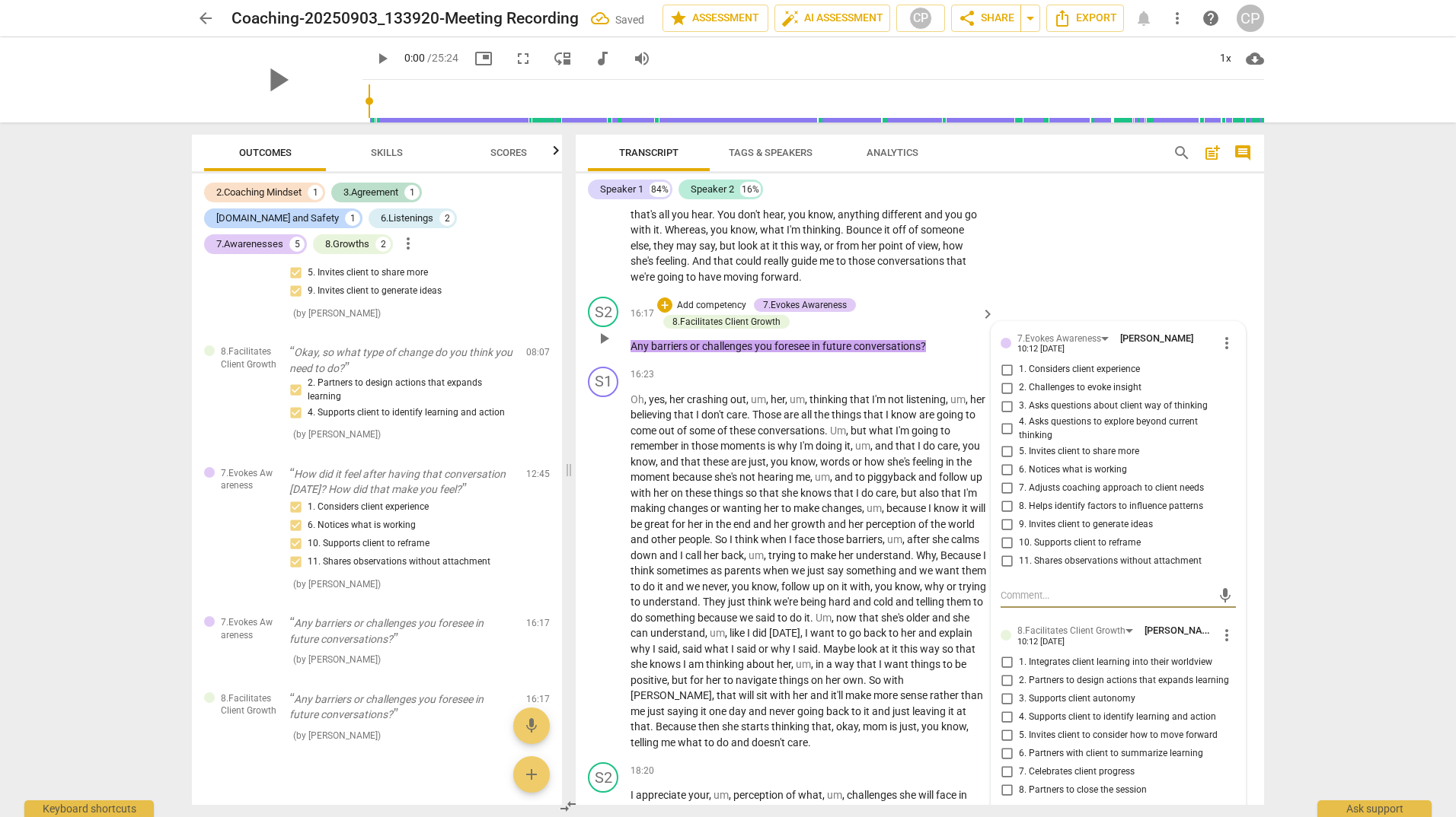
drag, startPoint x: 1006, startPoint y: 457, endPoint x: 1014, endPoint y: 455, distance: 8.2
click at [1006, 438] on input "4. Asks questions to explore beyond current thinking" at bounding box center [1006, 428] width 25 height 18
checkbox input "true"
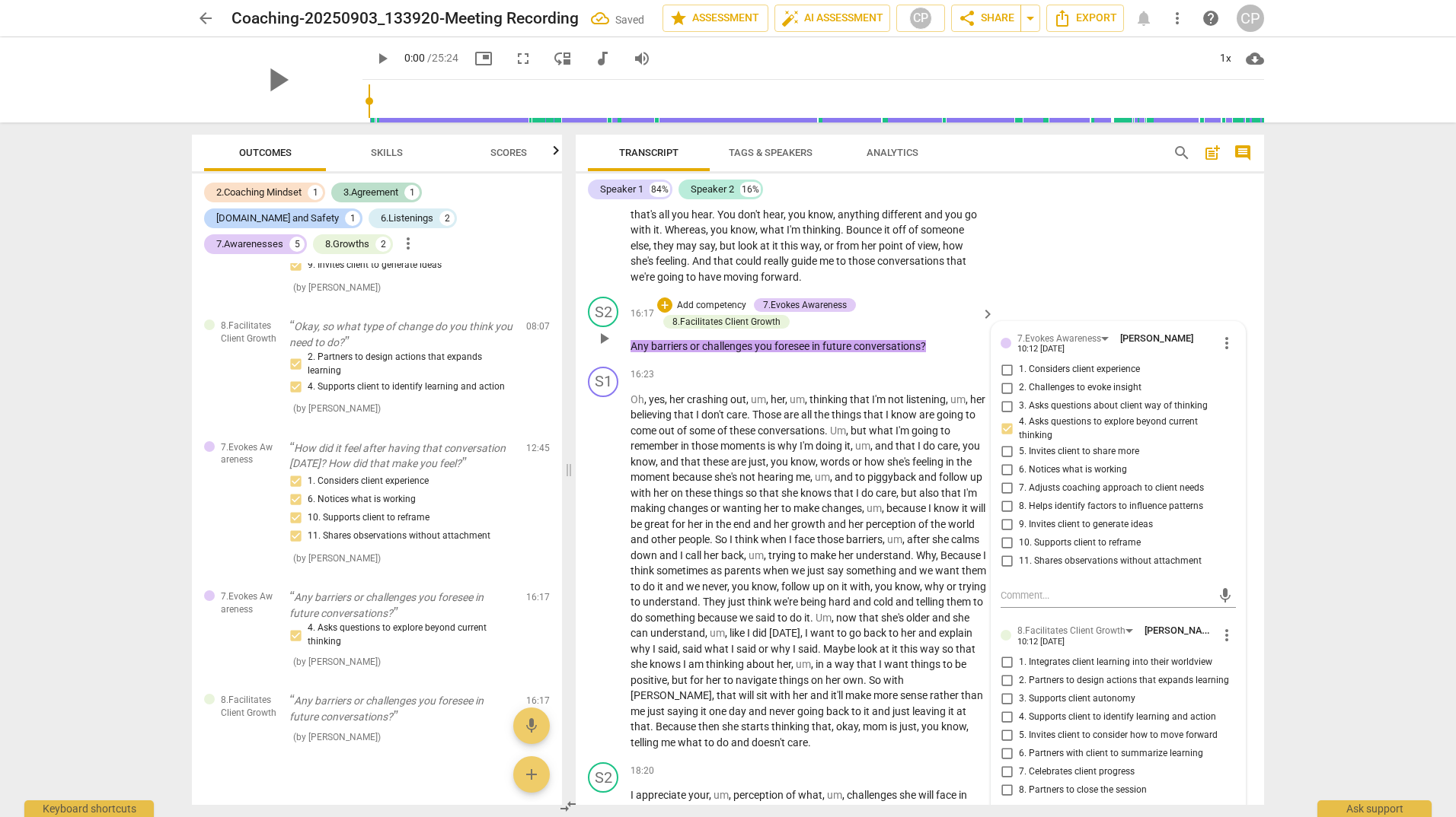
click at [1009, 478] on input "6. Notices what is working" at bounding box center [1006, 469] width 25 height 18
checkbox input "true"
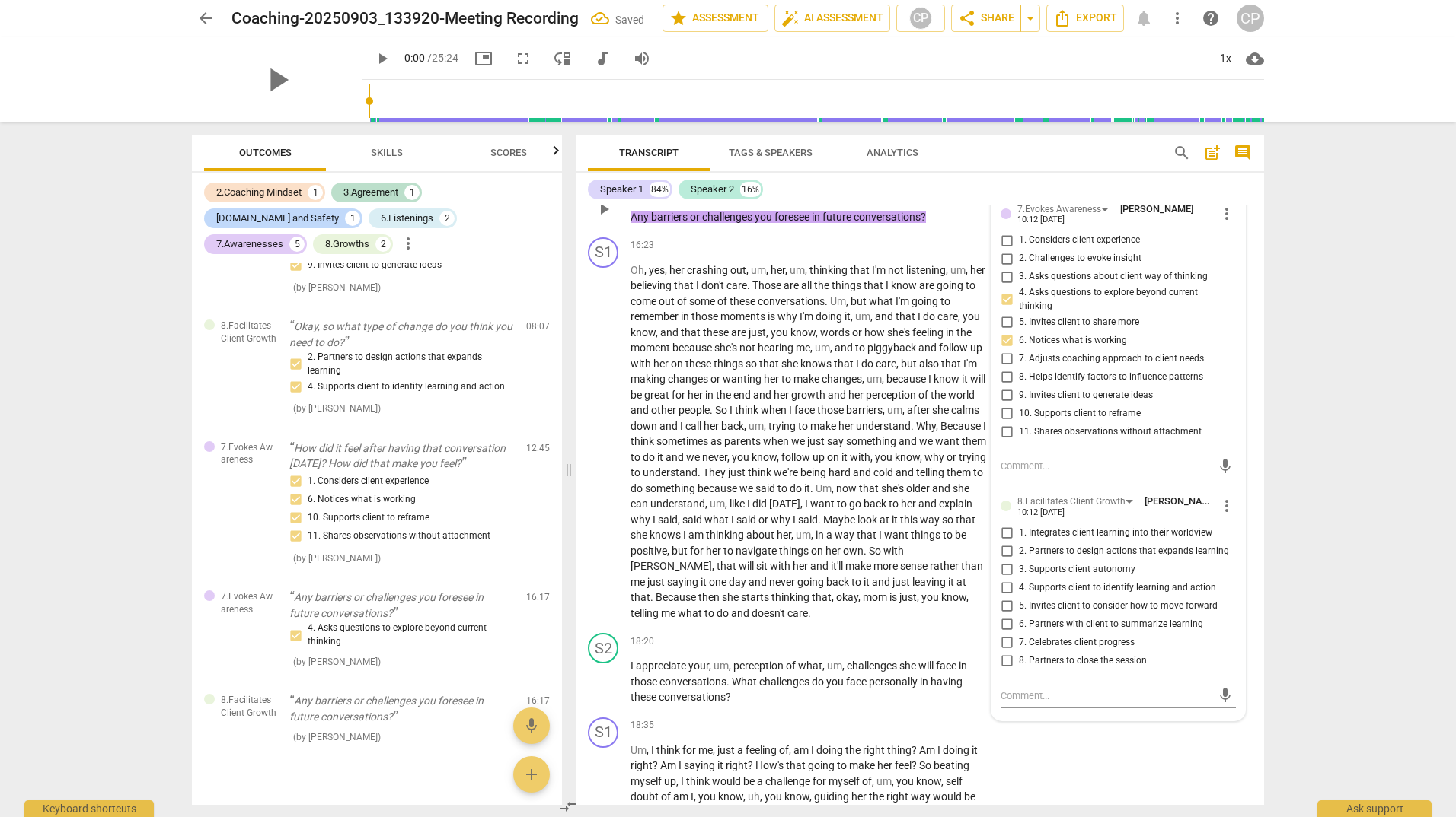
scroll to position [3988, 0]
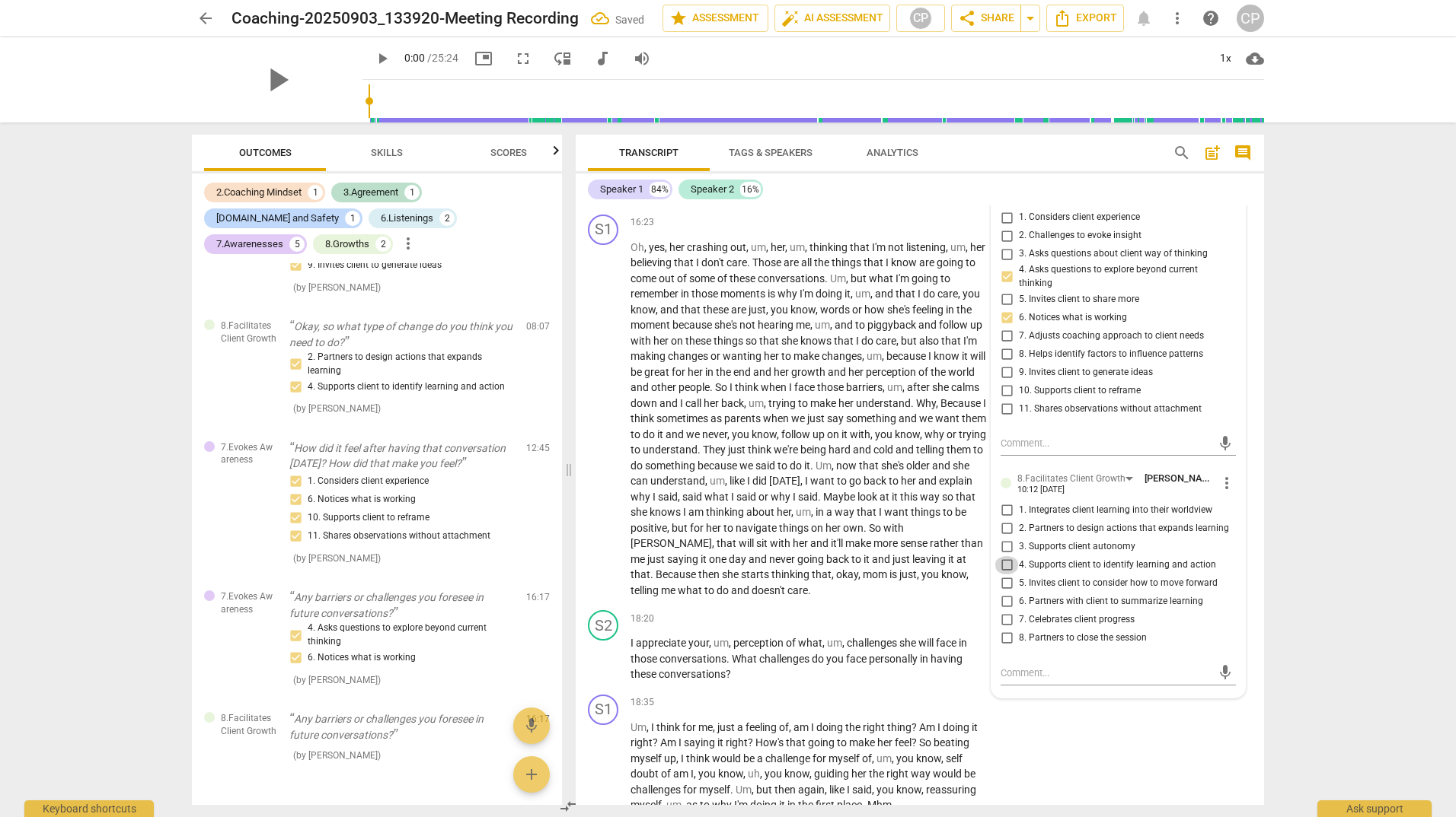
click at [1006, 575] on input "4. Supports client to identify learning and action" at bounding box center [1006, 565] width 25 height 18
checkbox input "true"
click at [703, 231] on div "16:23 + Add competency keyboard_arrow_right" at bounding box center [813, 223] width 366 height 17
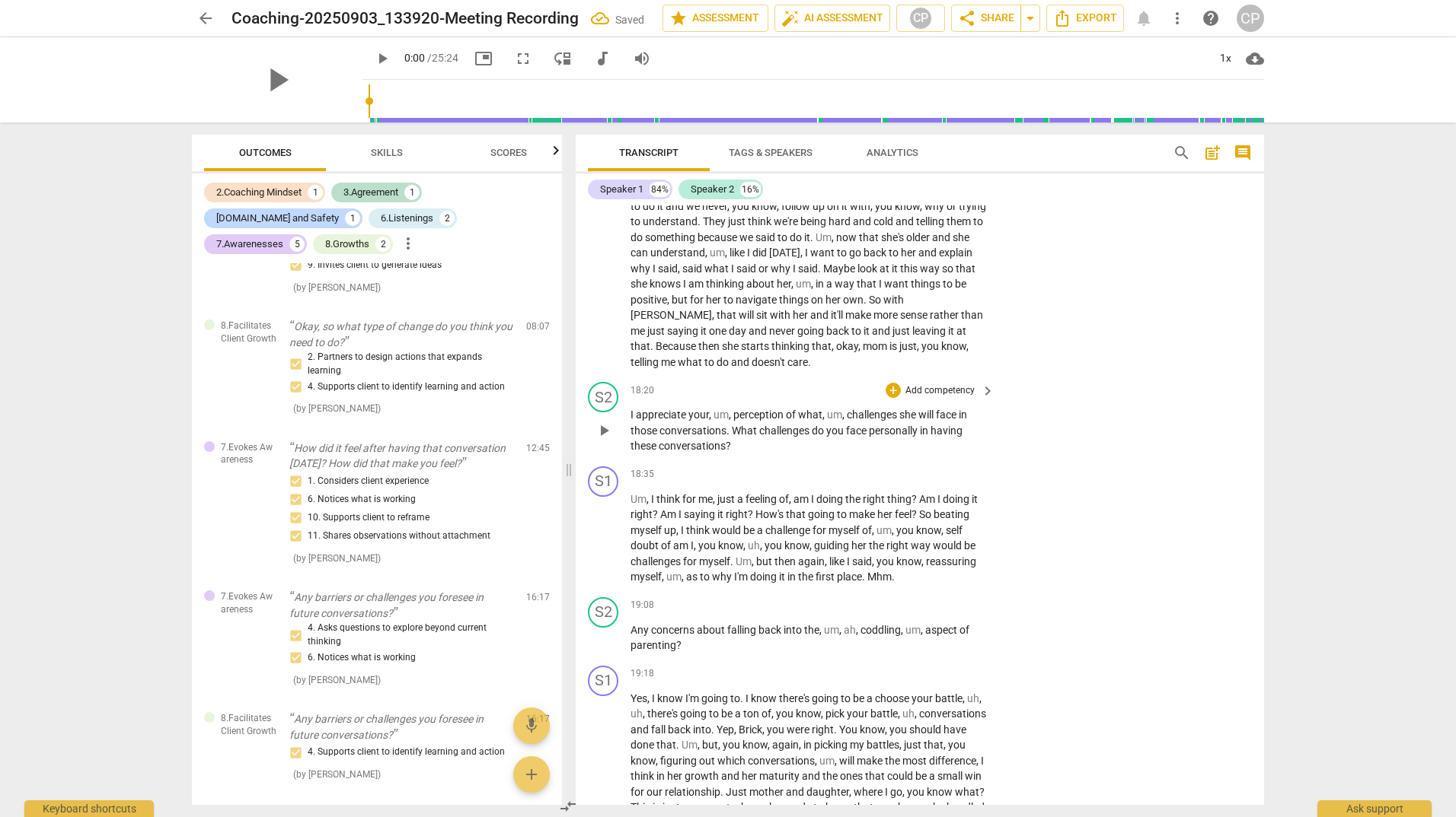
scroll to position [4292, 0]
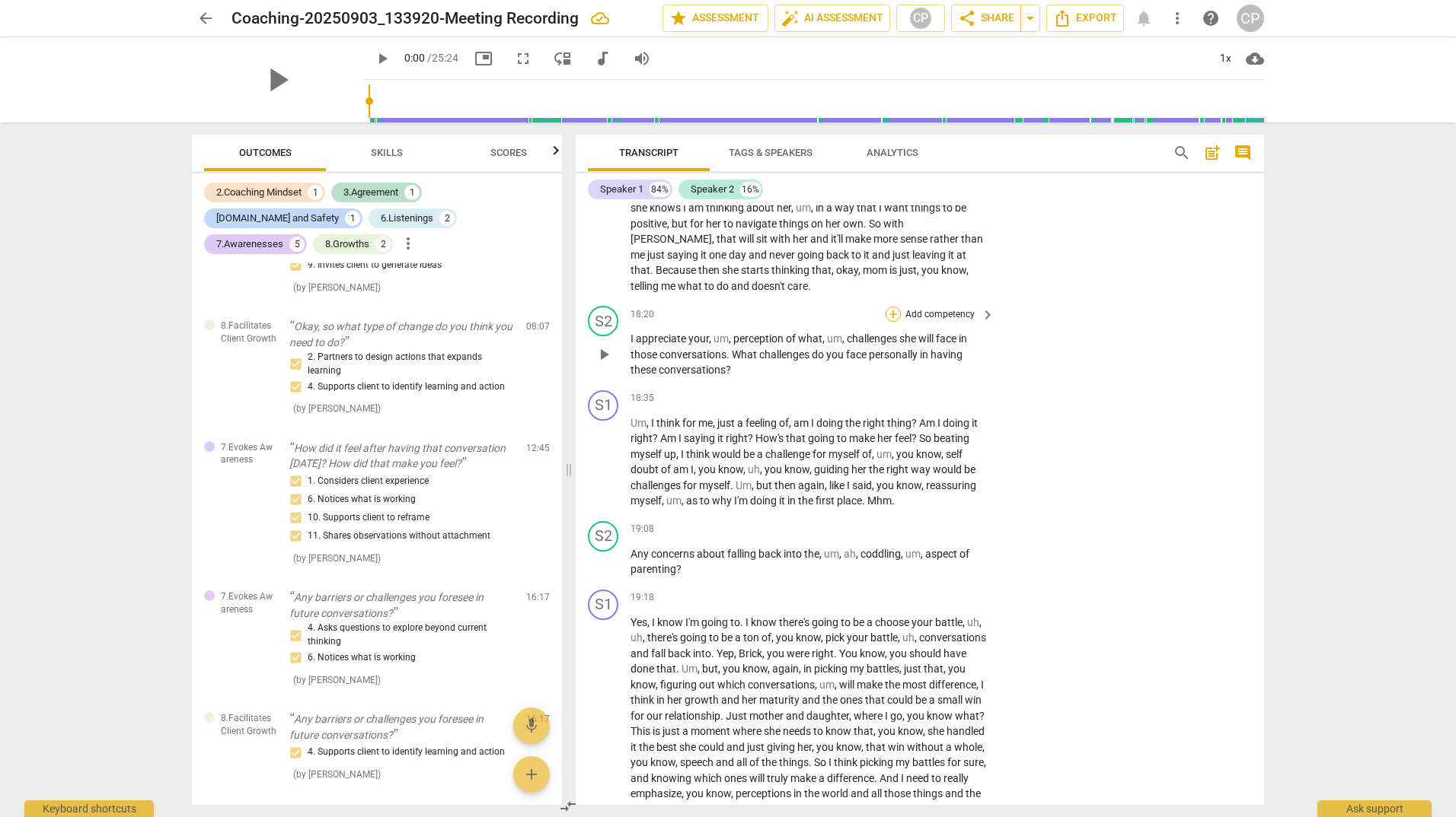
click at [896, 322] on div "+" at bounding box center [892, 314] width 15 height 15
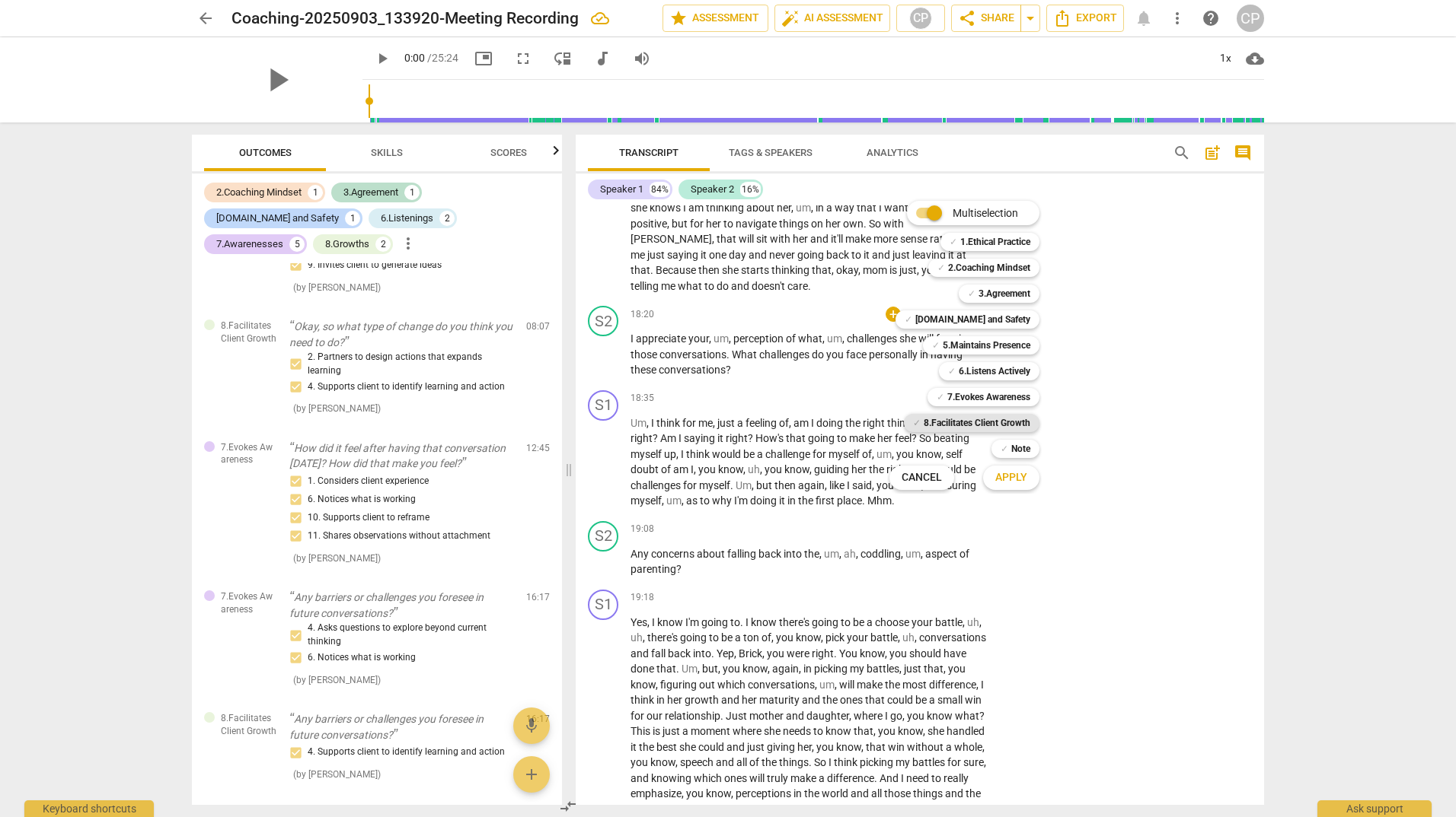
click at [972, 423] on b "8.Facilitates Client Growth" at bounding box center [976, 423] width 107 height 18
click at [1004, 481] on span "Apply" at bounding box center [1011, 478] width 32 height 15
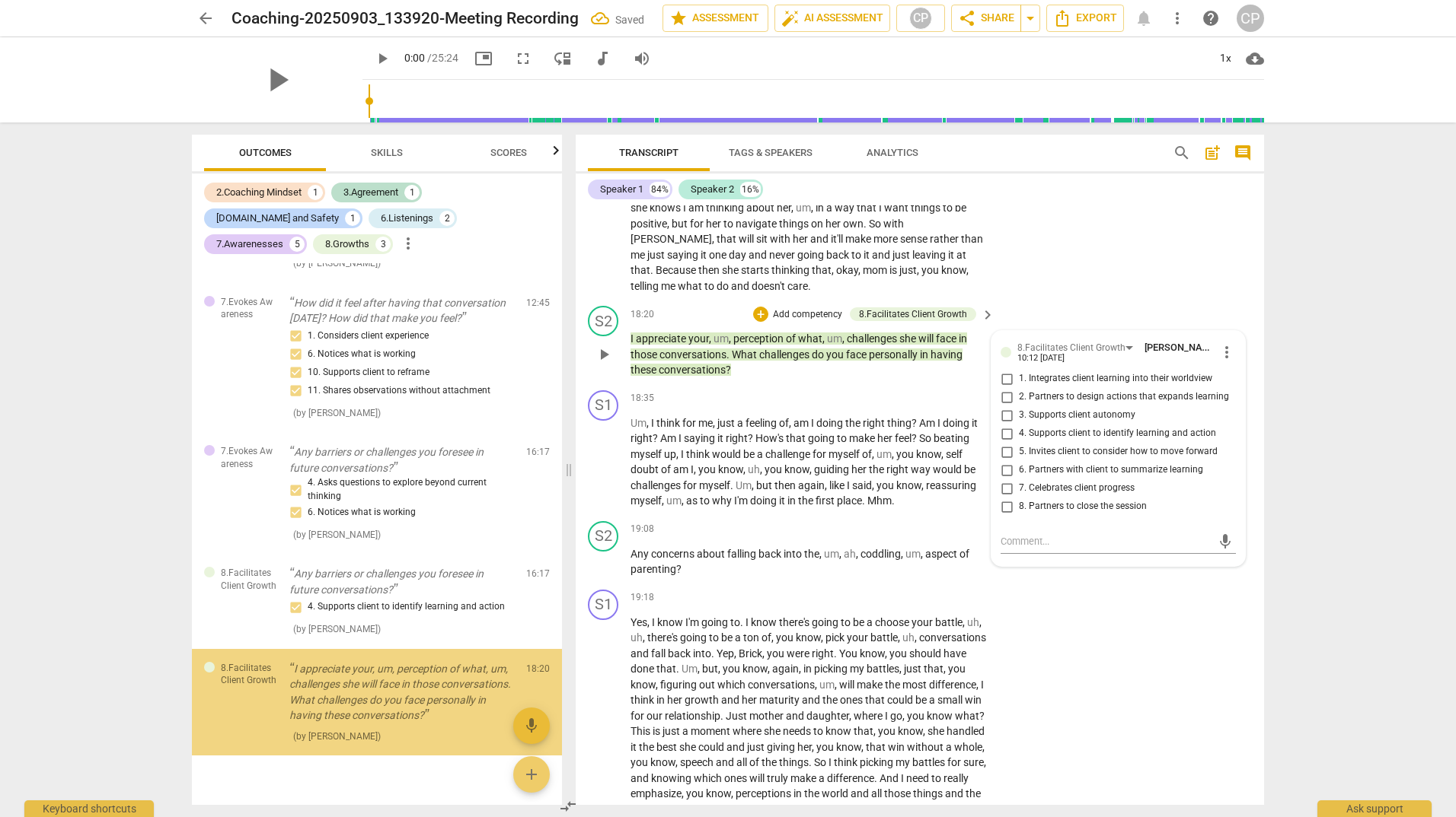
scroll to position [1148, 0]
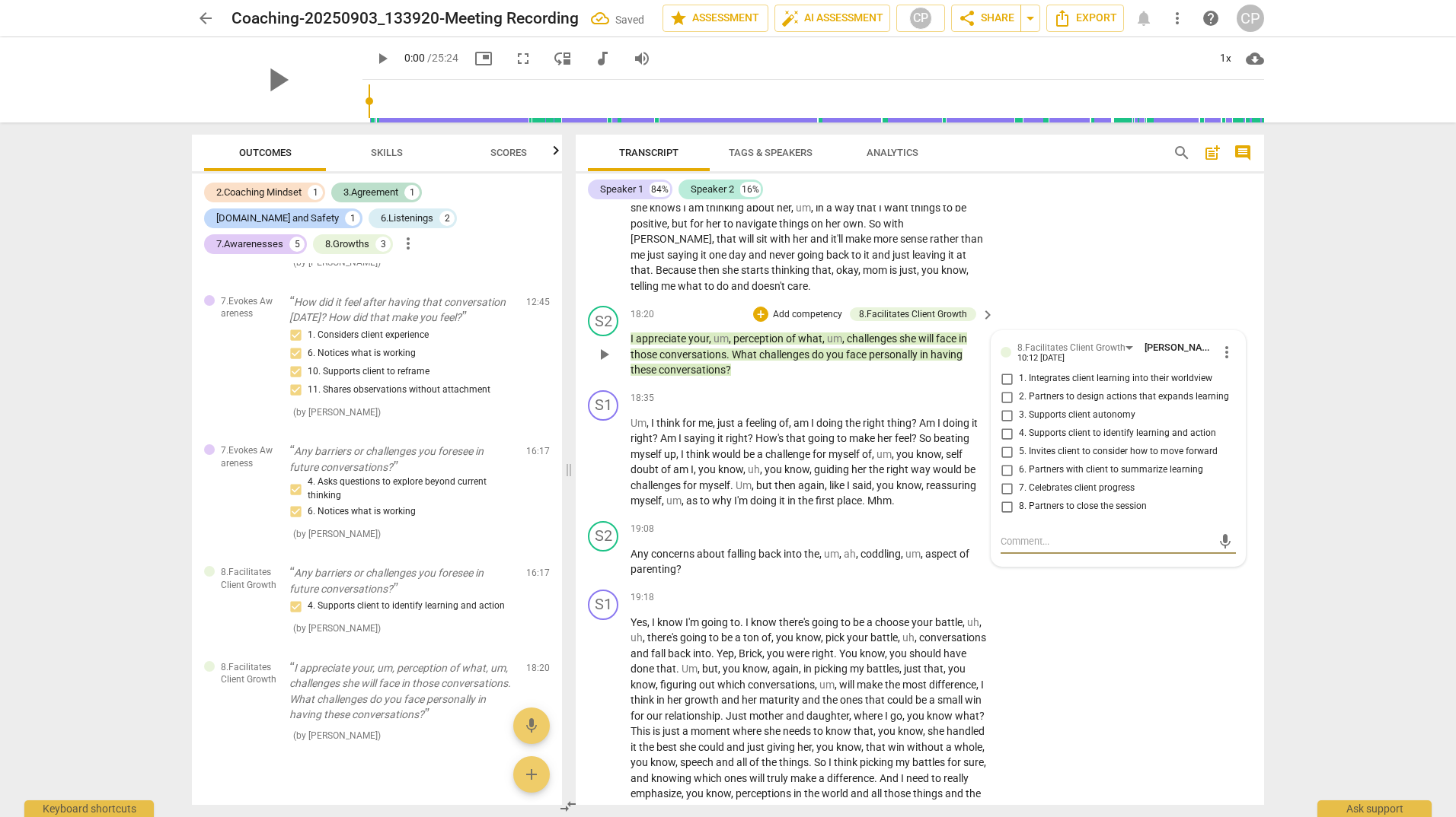
click at [1004, 388] on input "1. Integrates client learning into their worldview" at bounding box center [1006, 378] width 25 height 18
checkbox input "true"
click at [1004, 443] on input "4. Supports client to identify learning and action" at bounding box center [1006, 433] width 25 height 18
checkbox input "true"
click at [1004, 424] on input "3. Supports client autonomy" at bounding box center [1006, 415] width 25 height 18
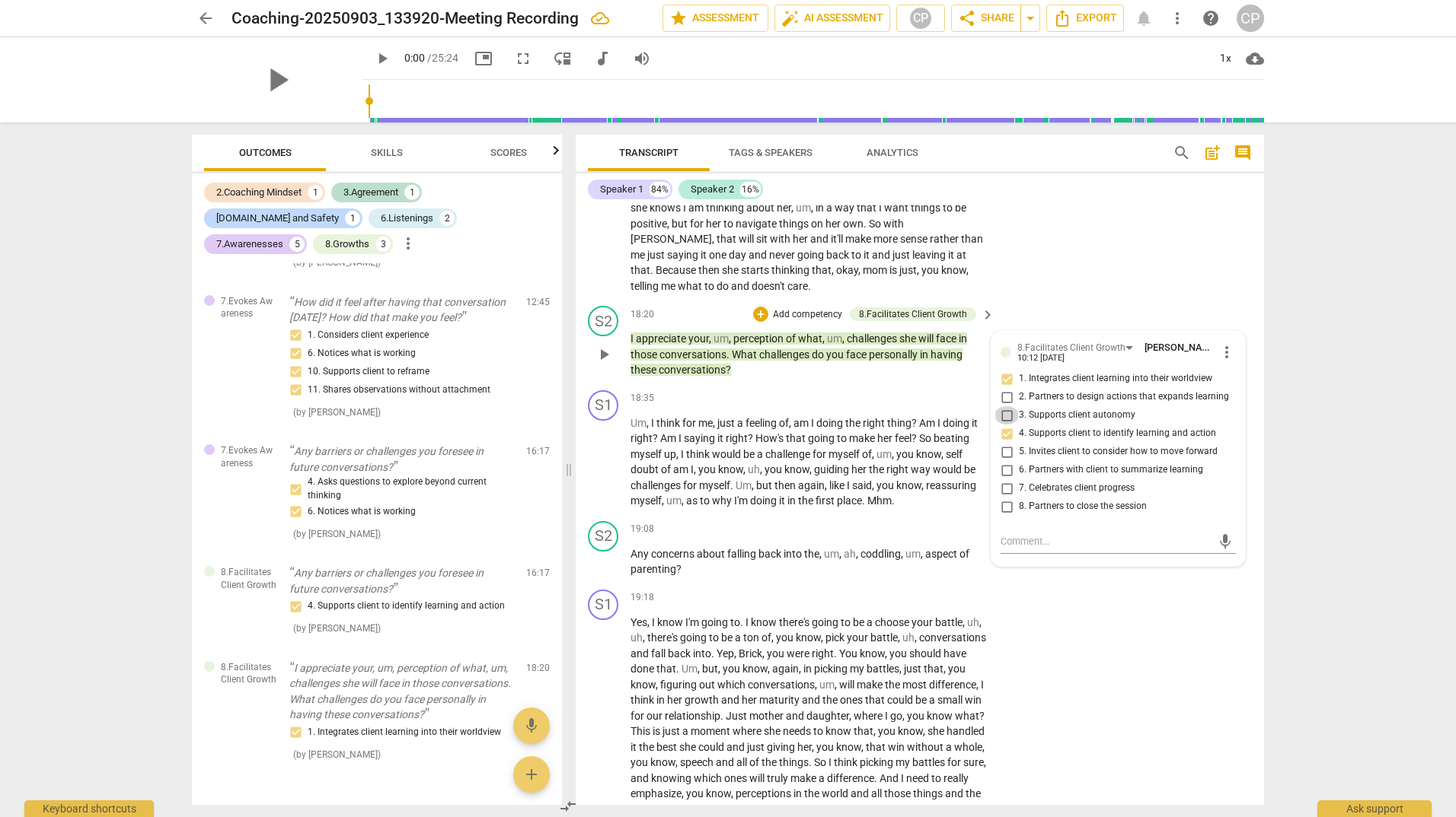
checkbox input "true"
click at [779, 407] on div "18:35 + Add competency keyboard_arrow_right" at bounding box center [813, 398] width 366 height 17
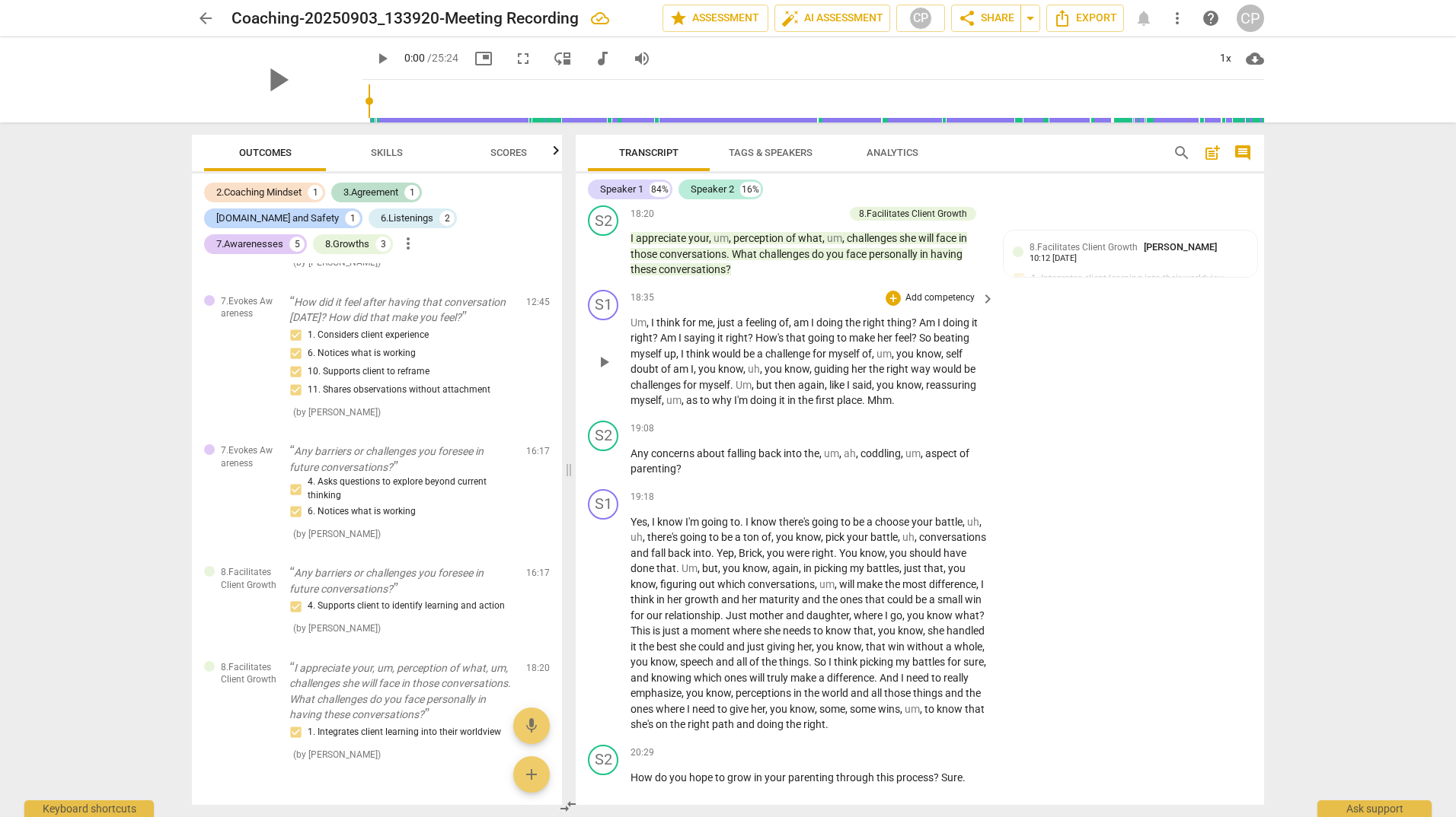
scroll to position [4444, 0]
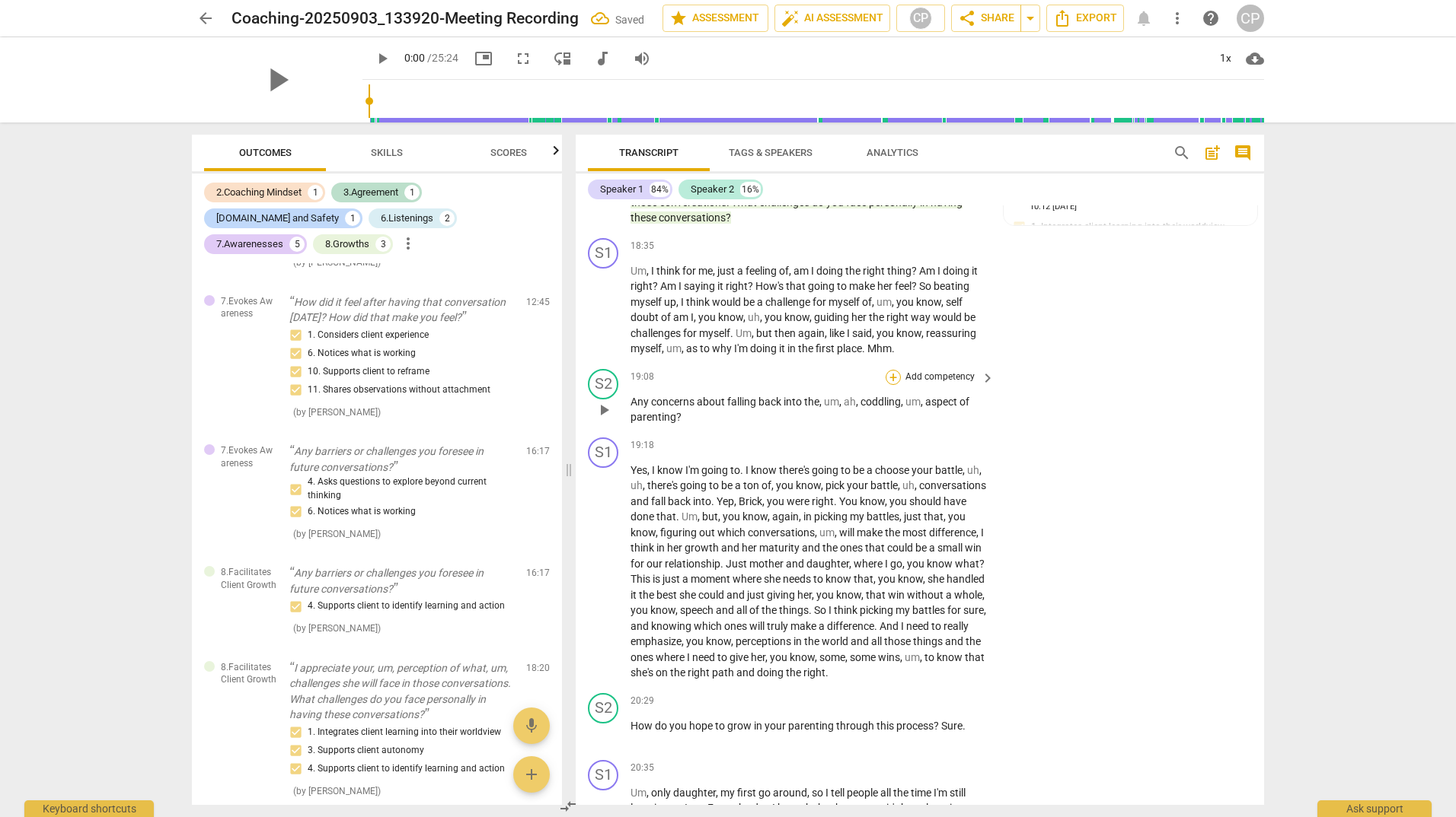
click at [896, 385] on div "+" at bounding box center [892, 377] width 15 height 15
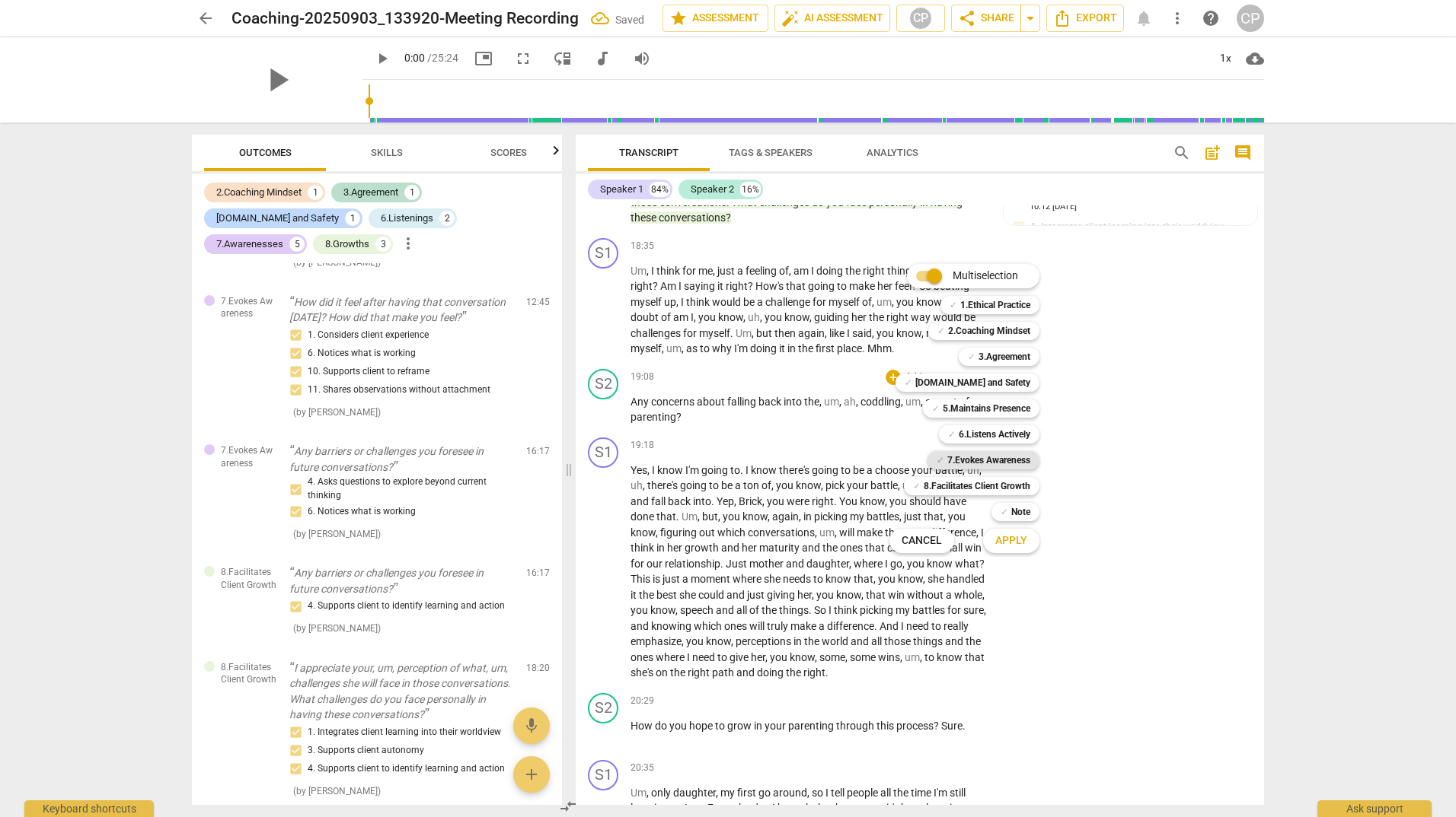
click at [967, 458] on b "7.Evokes Awareness" at bounding box center [988, 460] width 83 height 18
click at [1007, 542] on span "Apply" at bounding box center [1011, 540] width 32 height 15
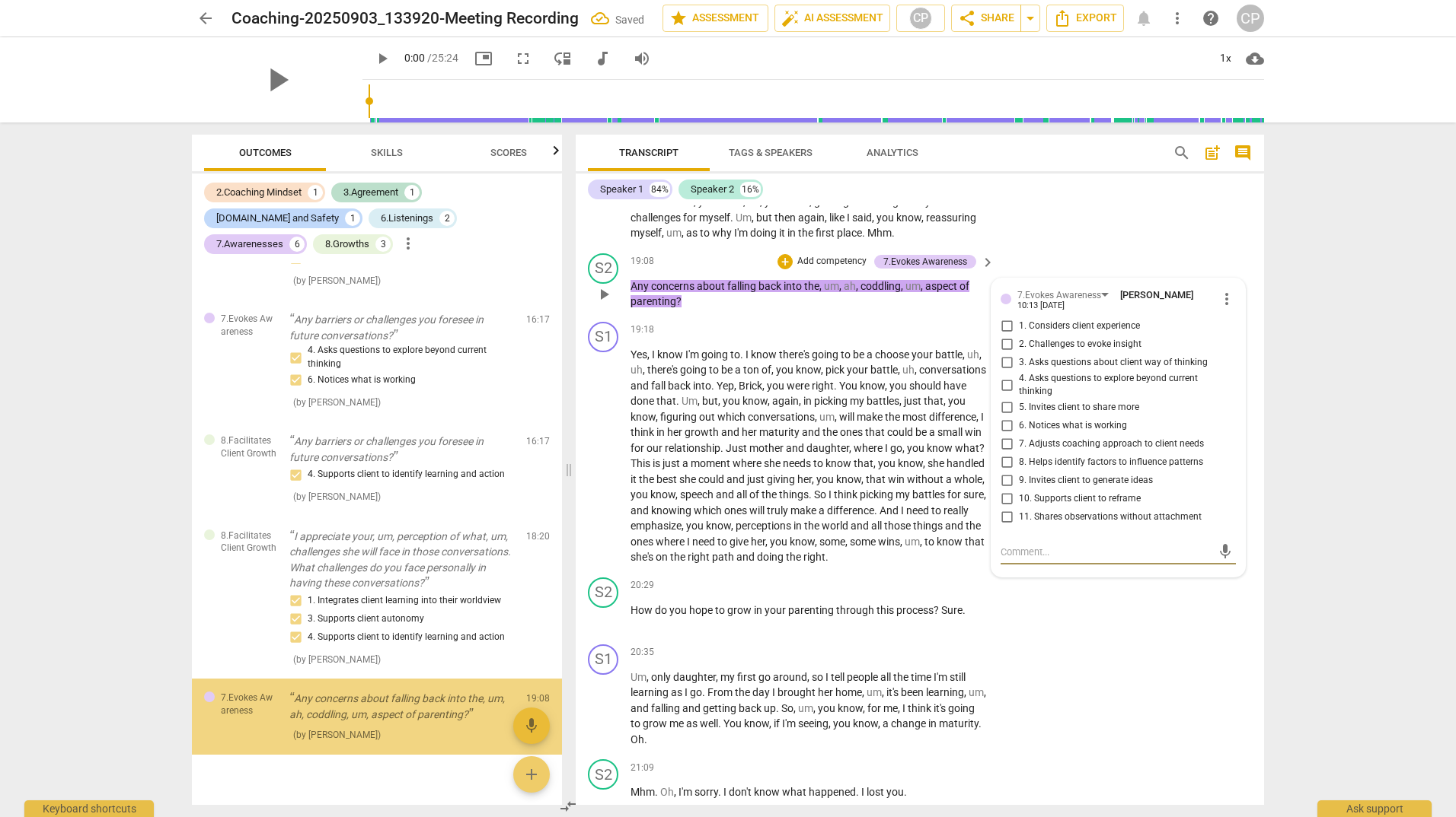
scroll to position [4597, 0]
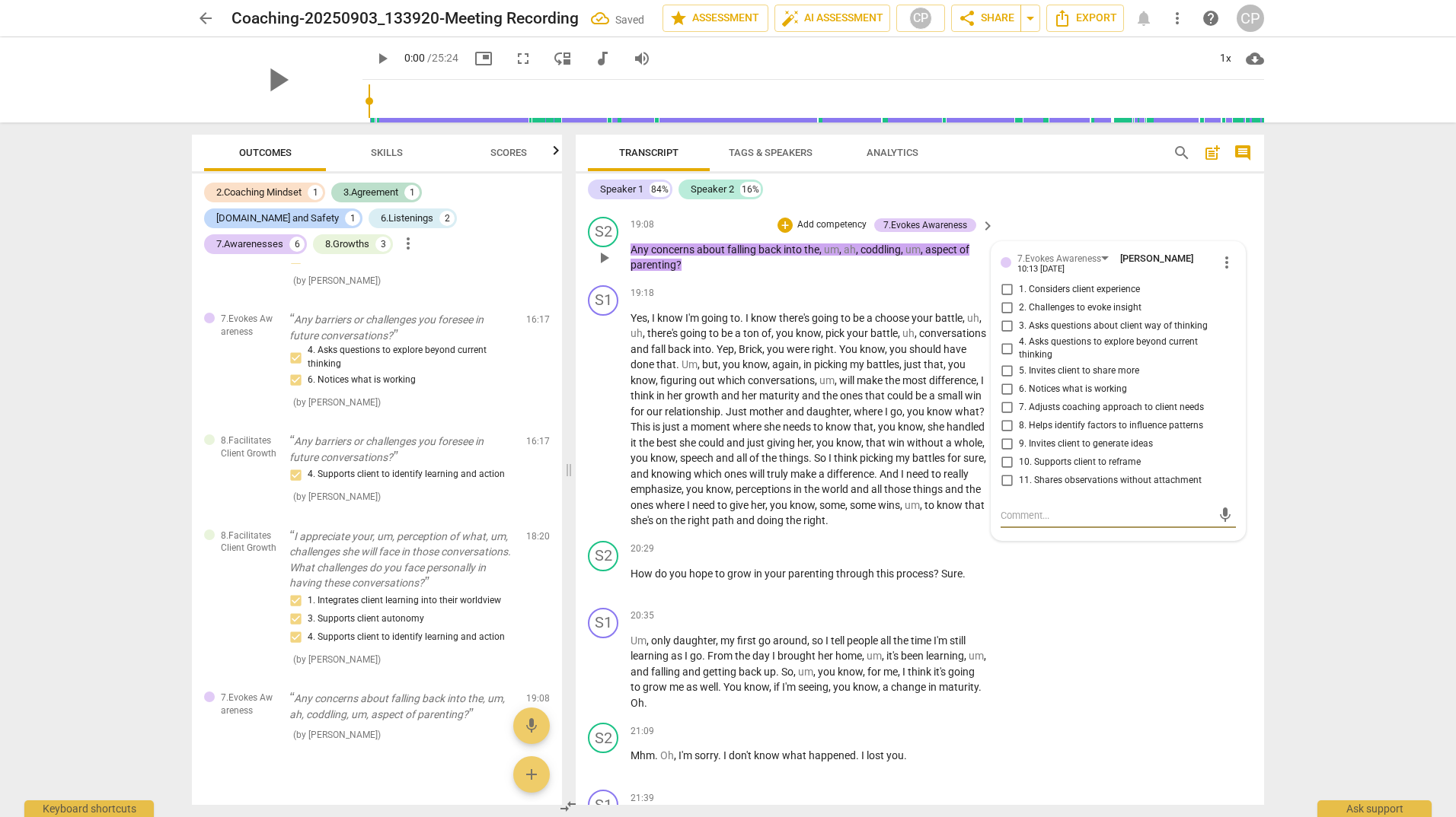
click at [1005, 335] on input "3. Asks questions about client way of thinking" at bounding box center [1006, 326] width 25 height 18
checkbox input "true"
click at [1002, 436] on input "8. Helps identify factors to influence patterns" at bounding box center [1006, 426] width 25 height 18
checkbox input "true"
click at [772, 585] on div "S2 play_arrow pause 20:29 + Add competency keyboard_arrow_right How do you hope…" at bounding box center [919, 568] width 688 height 67
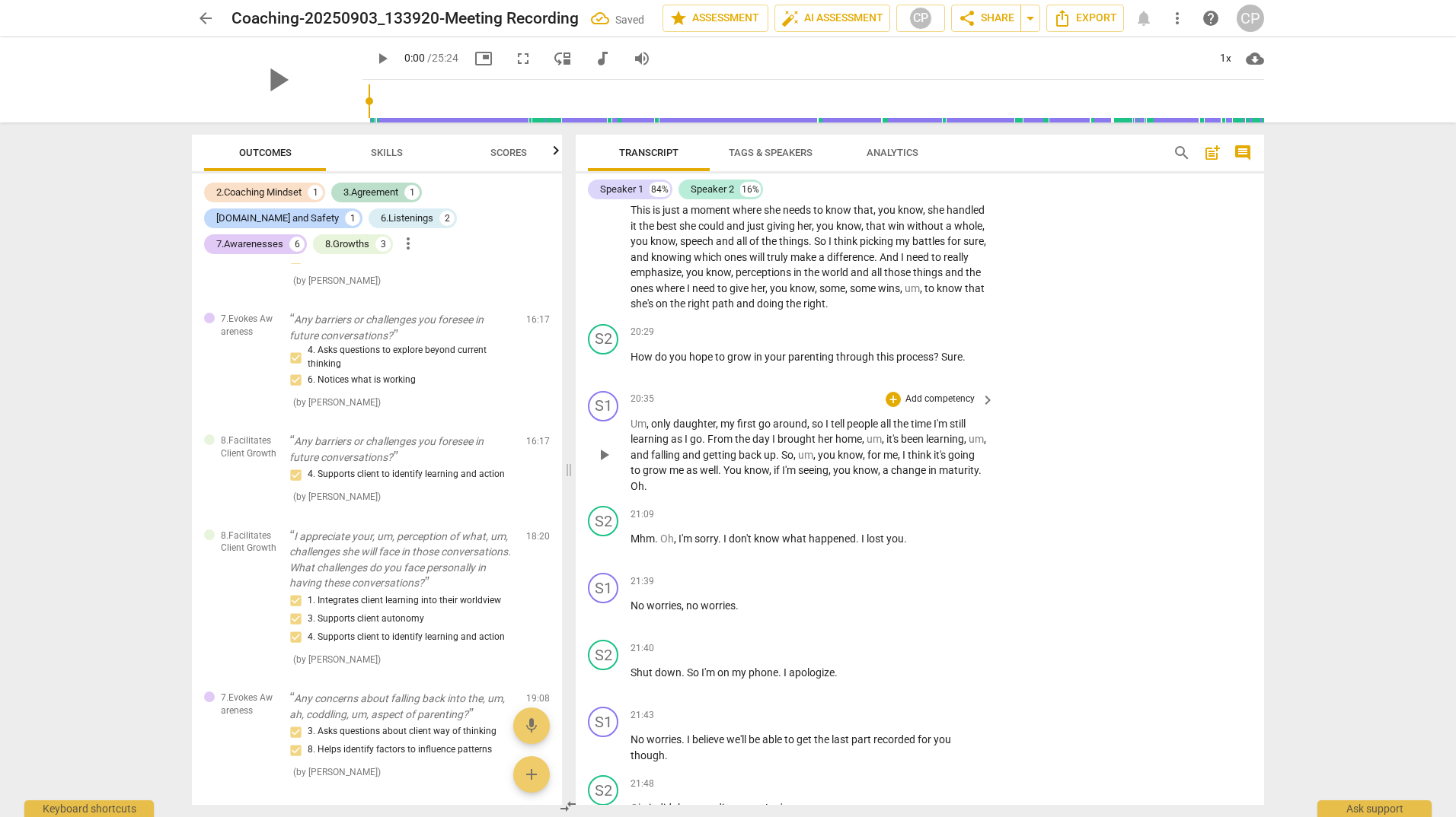
scroll to position [4825, 0]
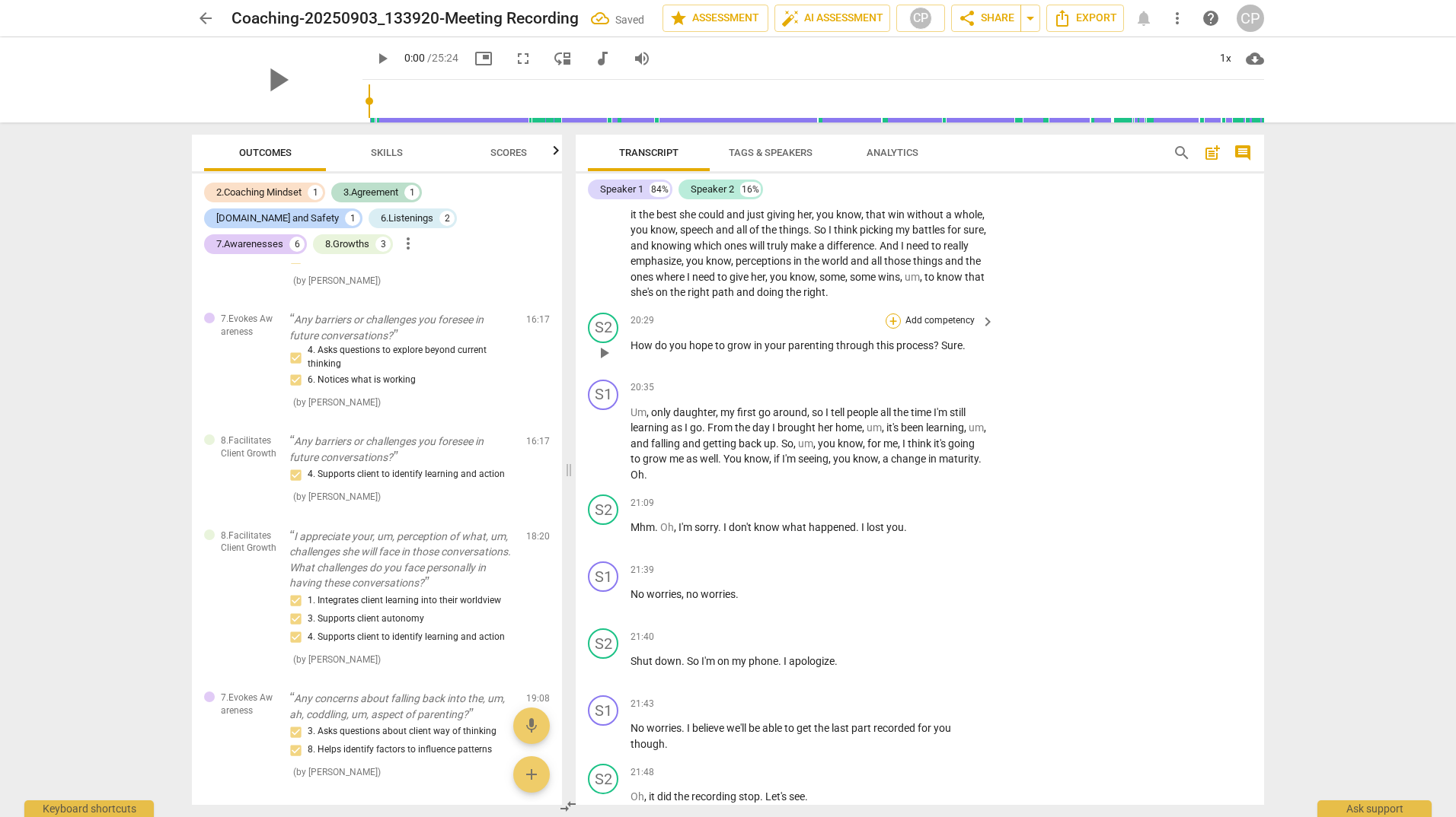
click at [888, 329] on div "+" at bounding box center [892, 320] width 15 height 15
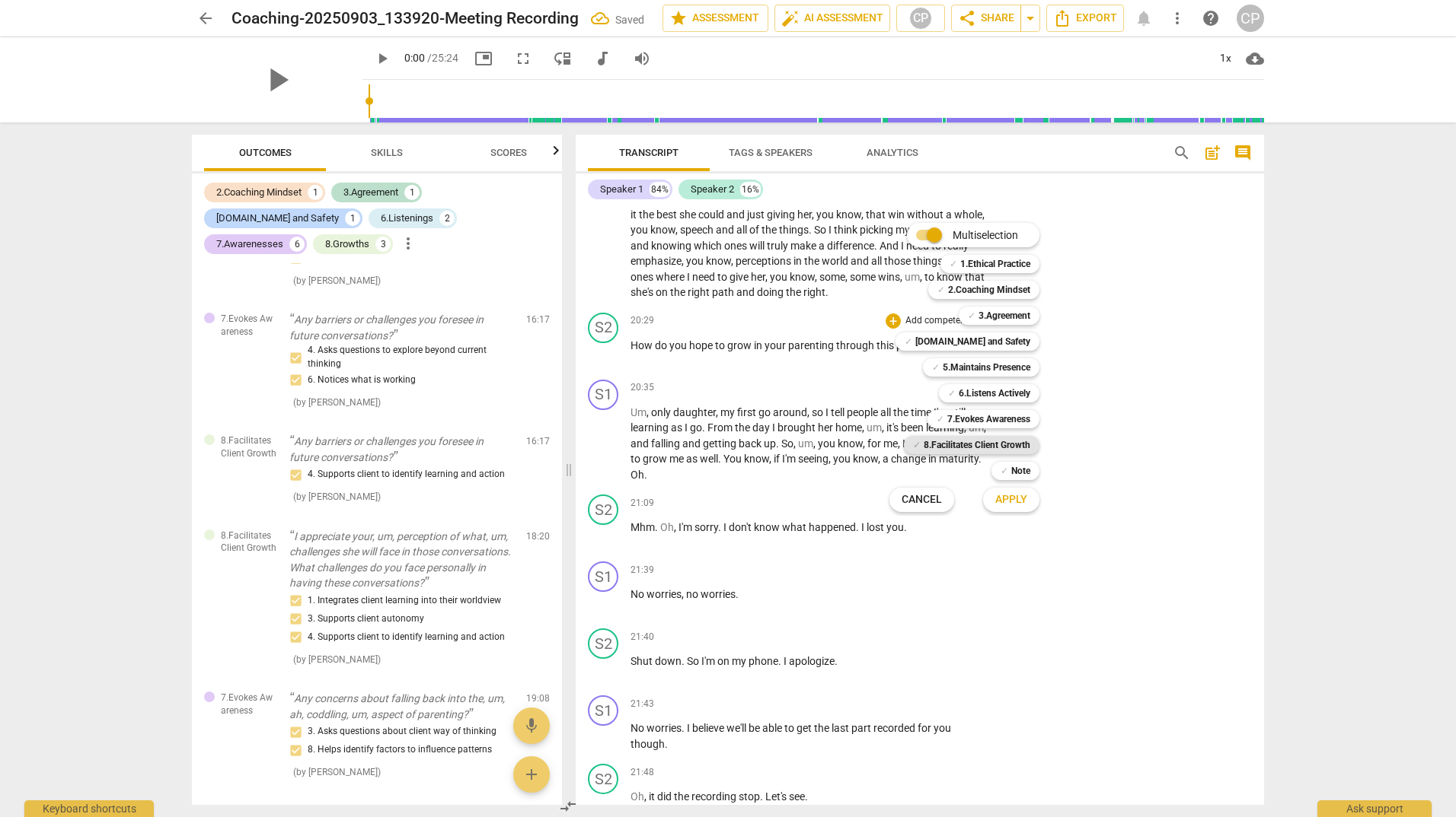
click at [960, 443] on b "8.Facilitates Client Growth" at bounding box center [976, 445] width 107 height 18
click at [1009, 501] on span "Apply" at bounding box center [1011, 499] width 32 height 15
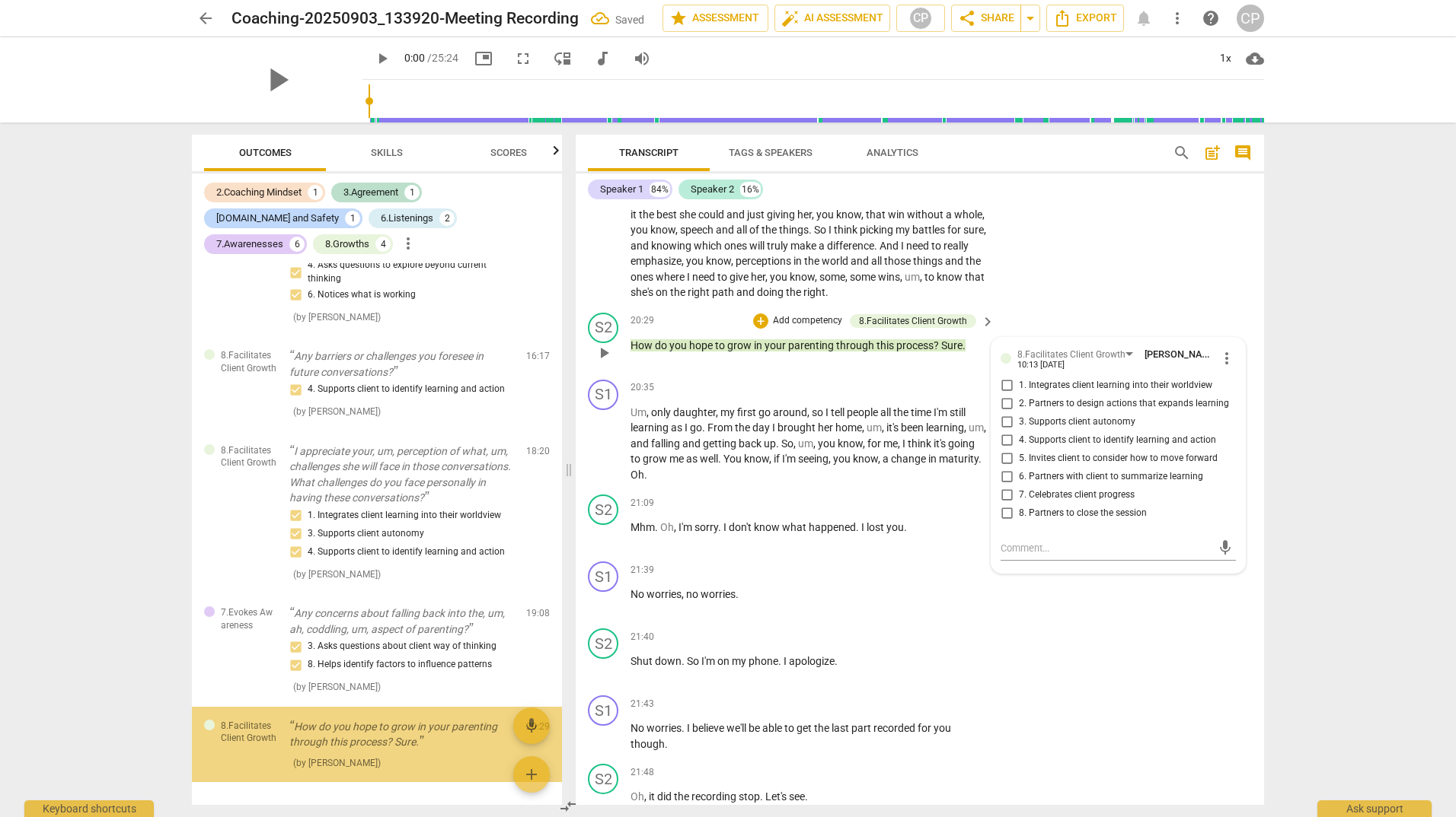
scroll to position [1392, 0]
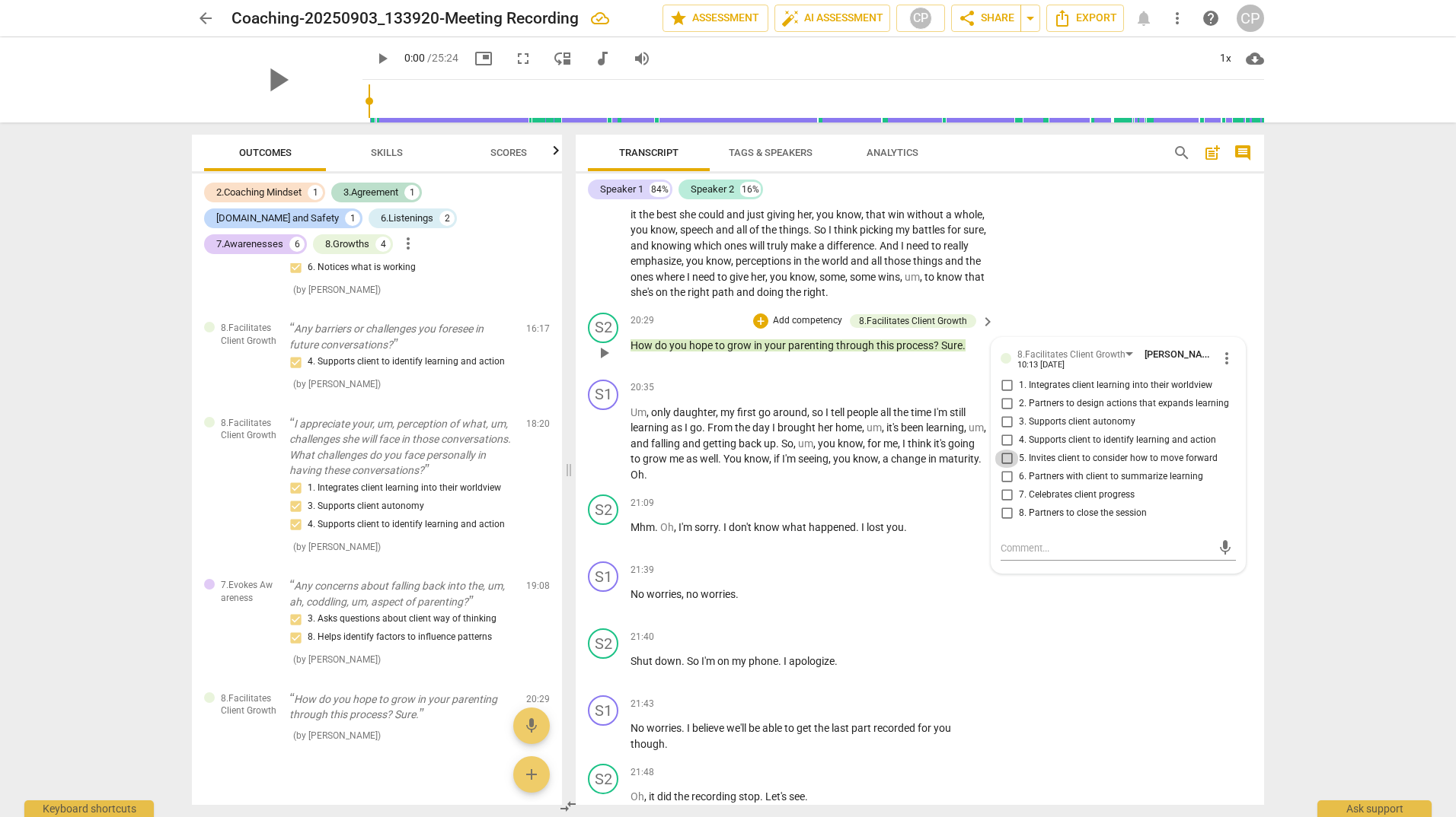
click at [1008, 468] on input "5. Invites client to consider how to move forward" at bounding box center [1006, 459] width 25 height 18
checkbox input "true"
click at [759, 397] on div "20:35 + Add competency keyboard_arrow_right" at bounding box center [813, 388] width 366 height 17
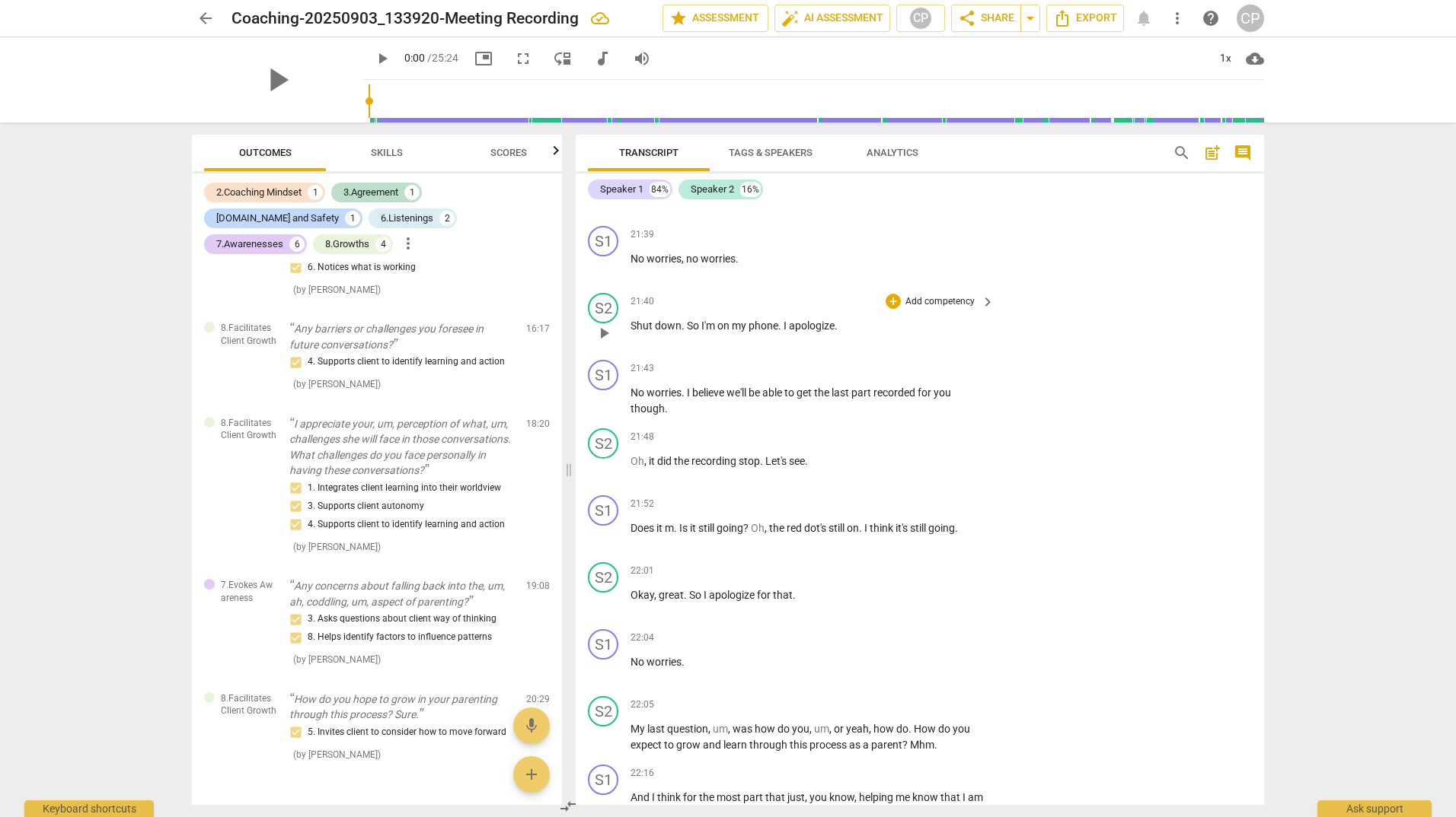
scroll to position [5205, 0]
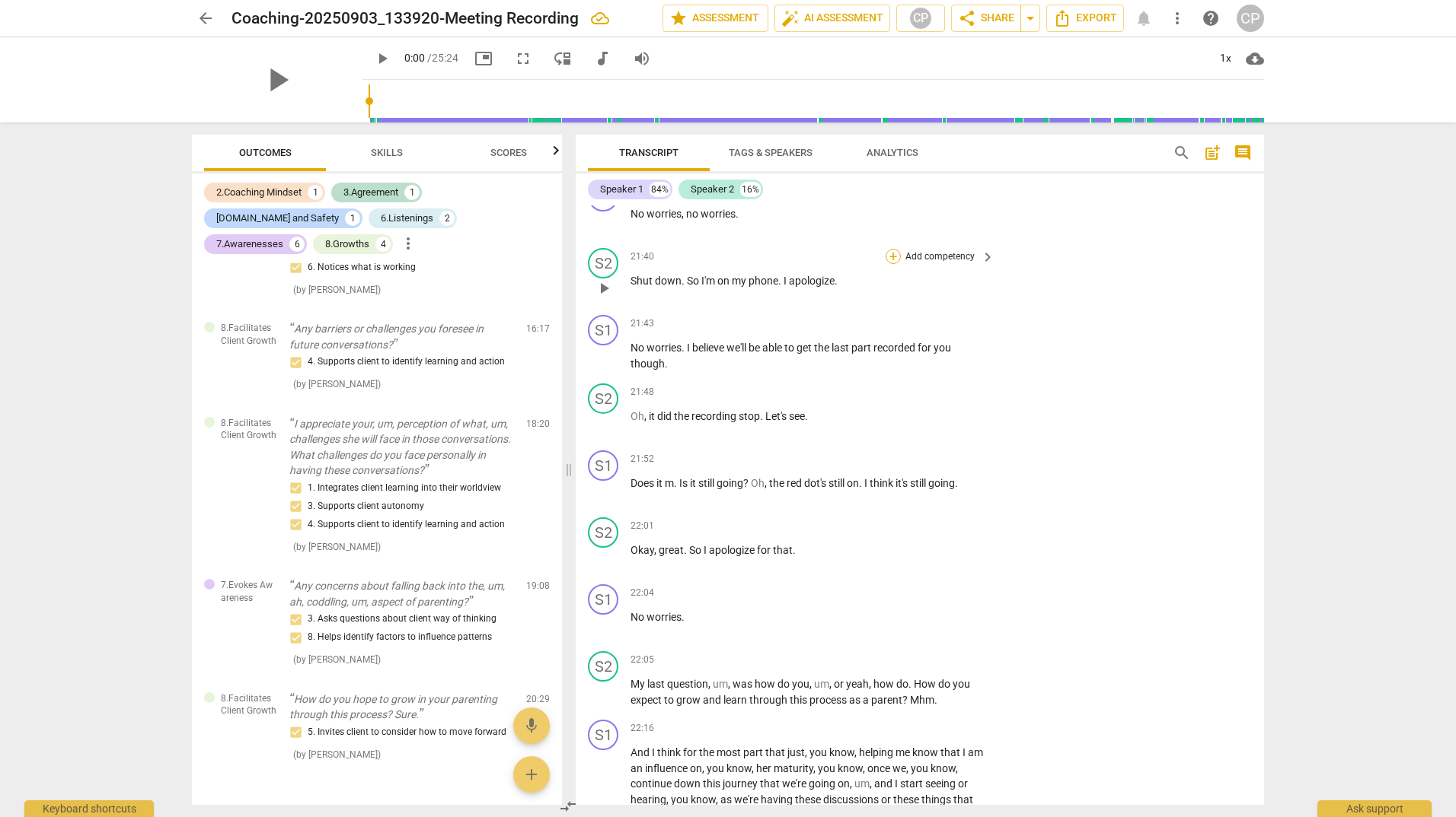
click at [890, 264] on div "+" at bounding box center [892, 256] width 15 height 15
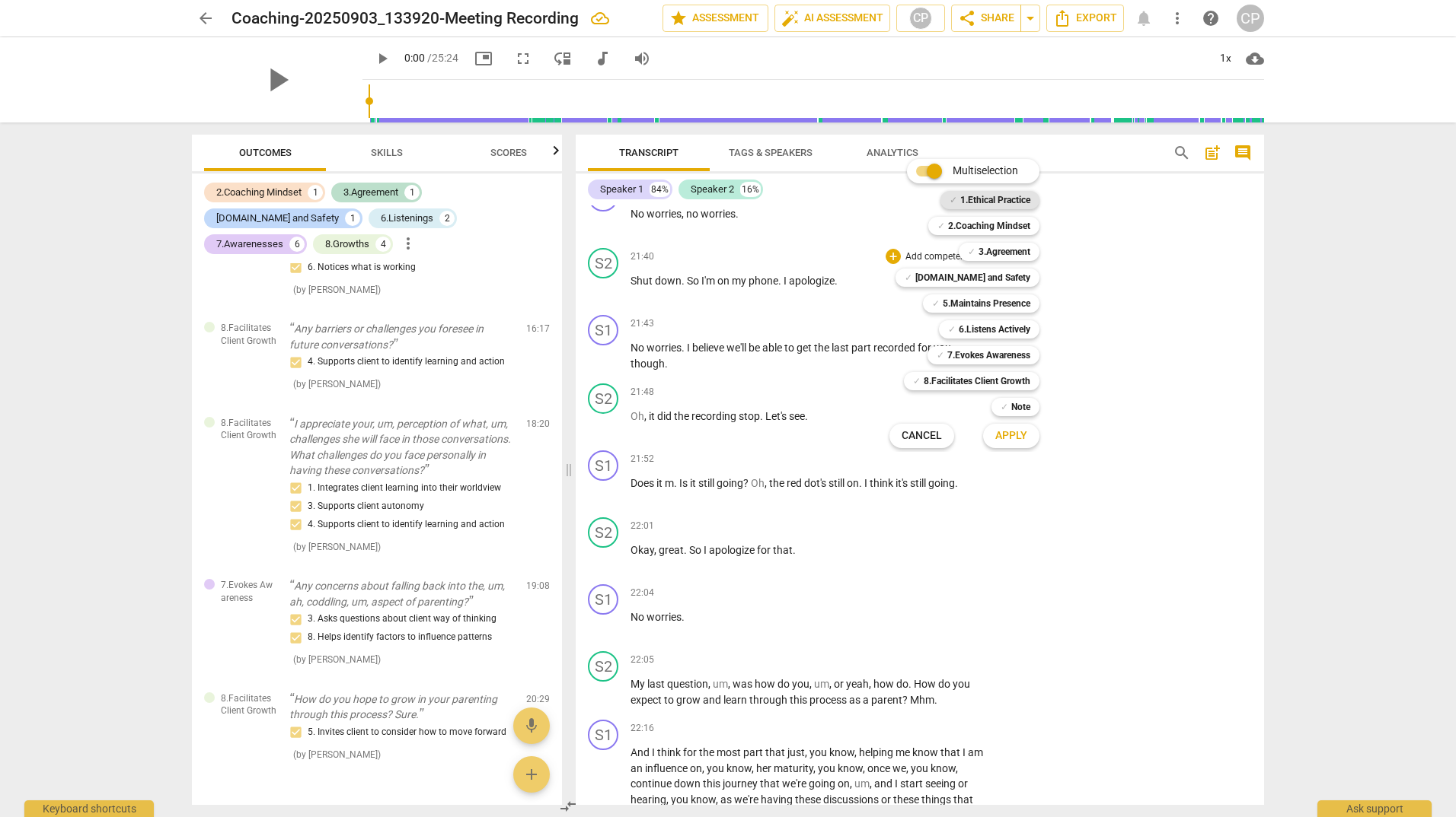
click at [1000, 200] on b "1.Ethical Practice" at bounding box center [995, 199] width 70 height 18
click at [1001, 252] on b "3.Agreement" at bounding box center [1004, 251] width 52 height 18
click at [980, 277] on b "[DOMAIN_NAME] and Safety" at bounding box center [973, 277] width 115 height 18
click at [1008, 437] on span "Apply" at bounding box center [1011, 436] width 32 height 15
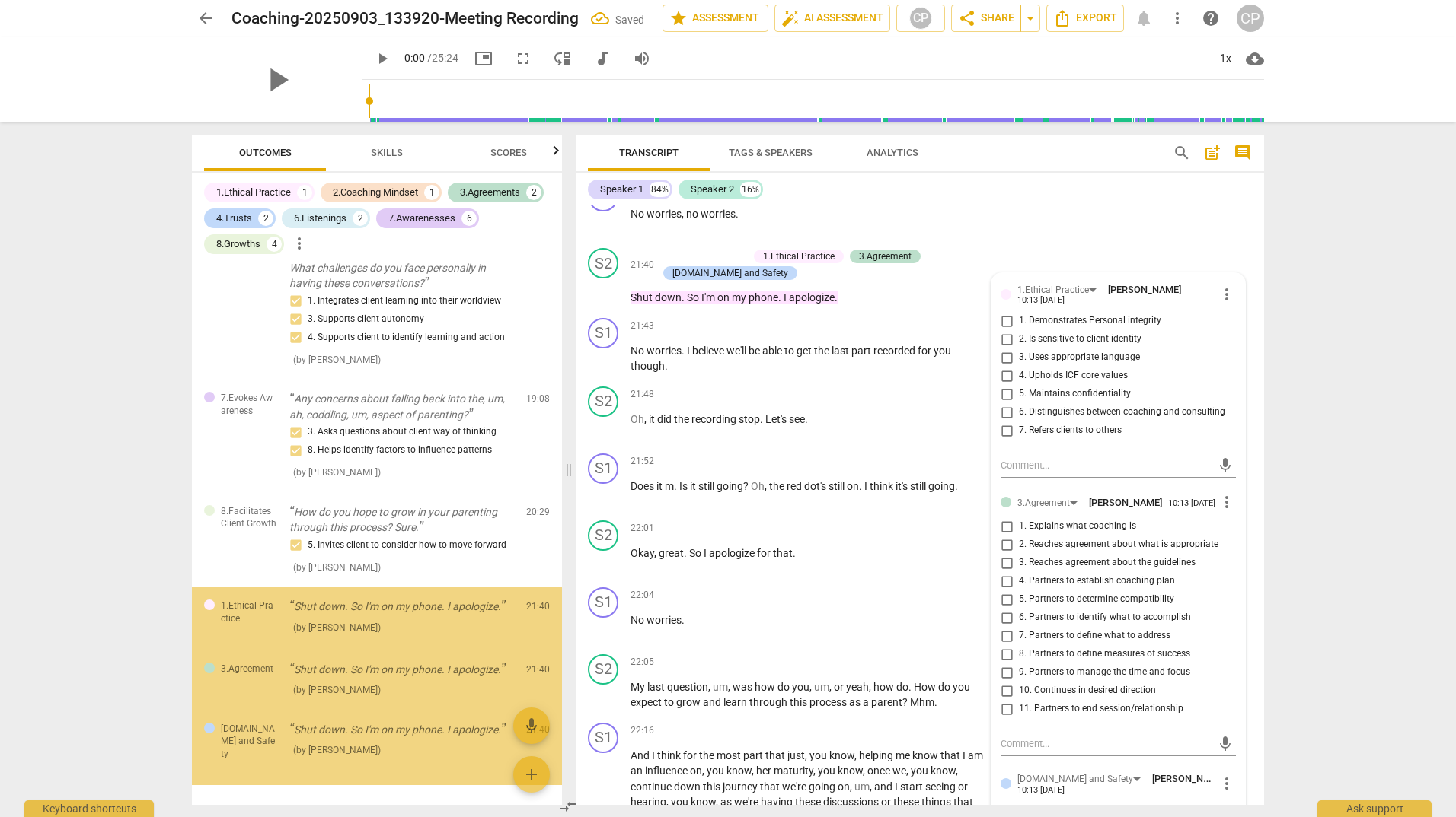
scroll to position [1632, 0]
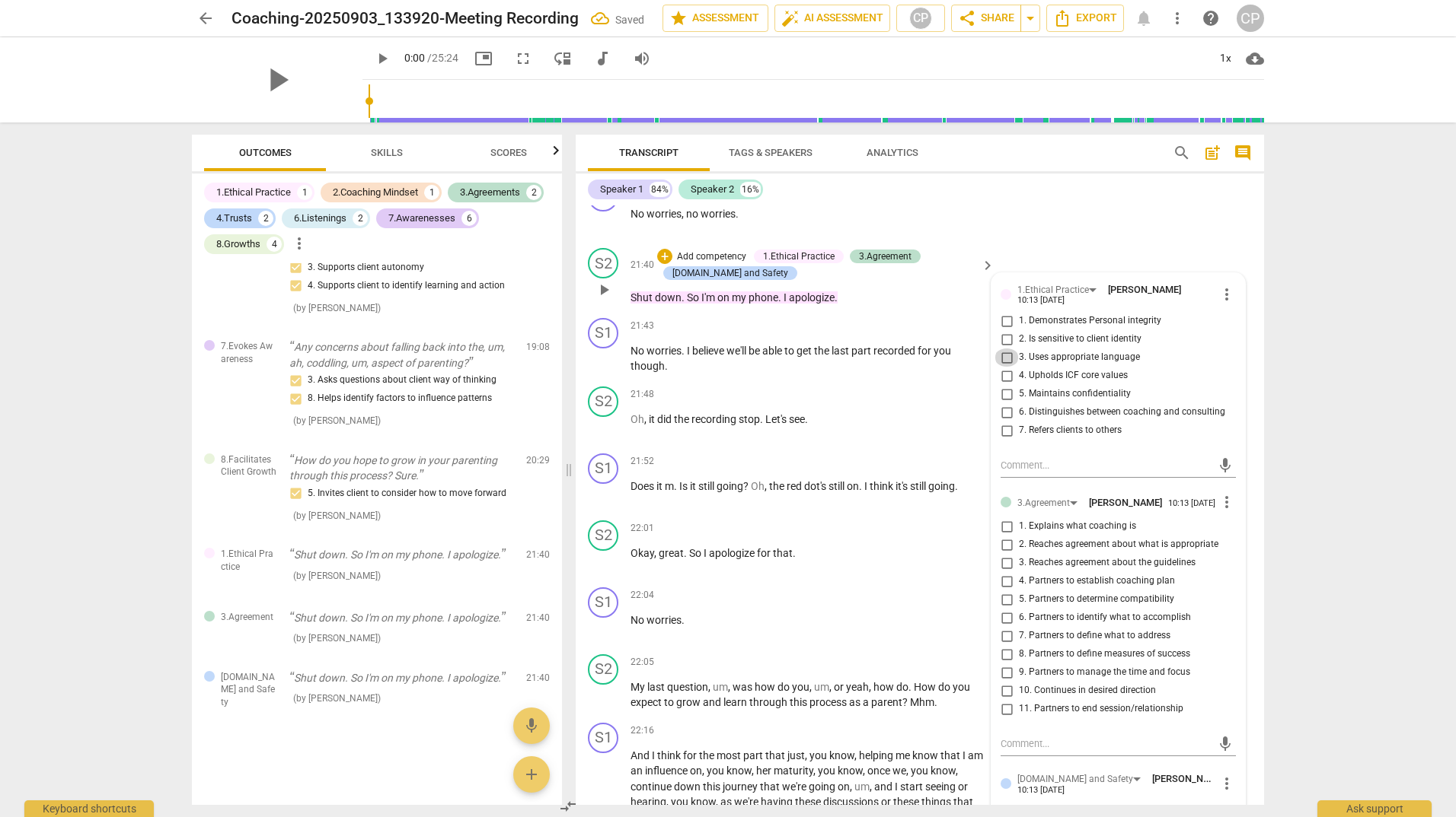
click at [1004, 366] on input "3. Uses appropriate language" at bounding box center [1006, 357] width 25 height 18
checkbox input "true"
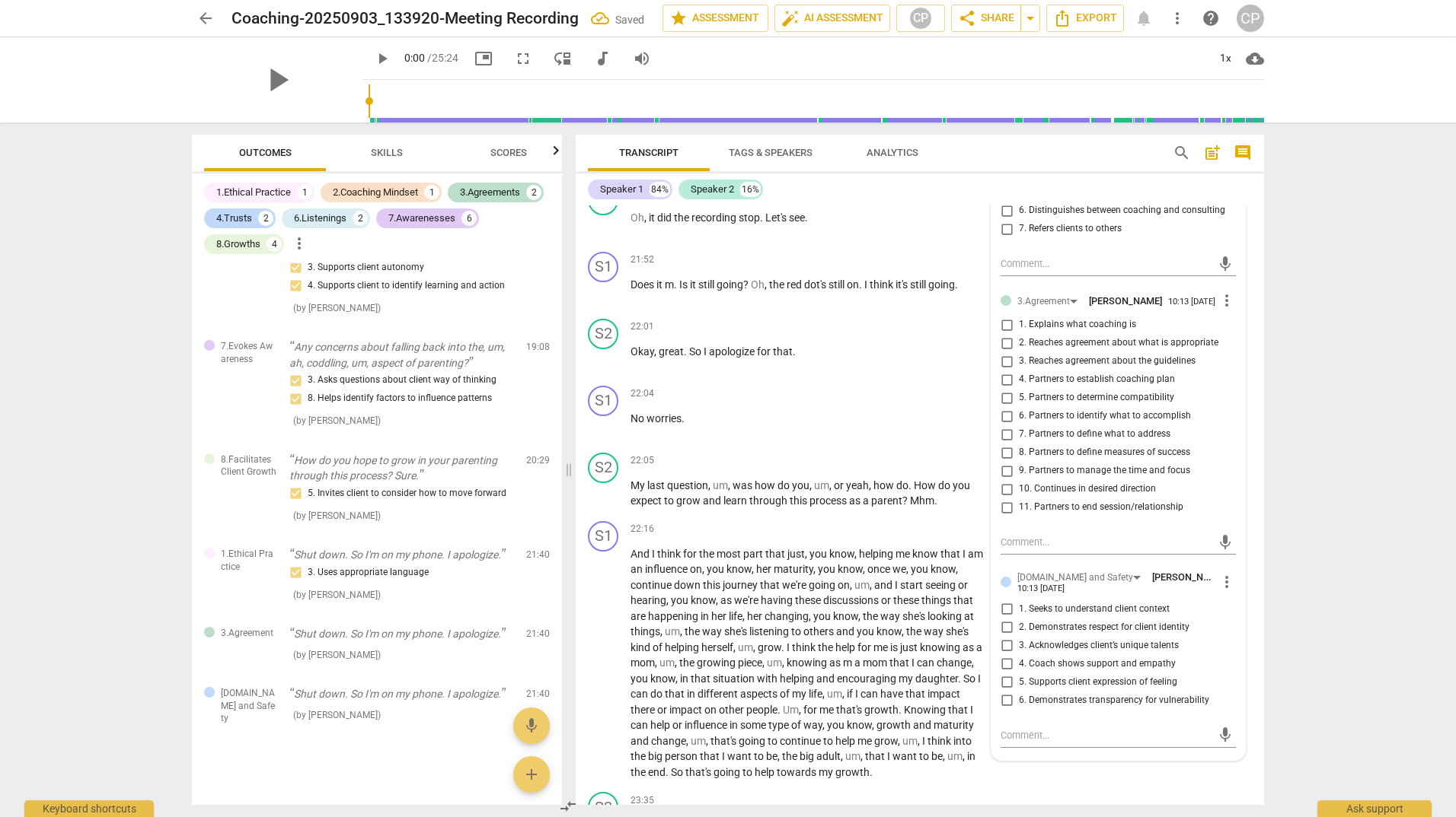
scroll to position [5434, 0]
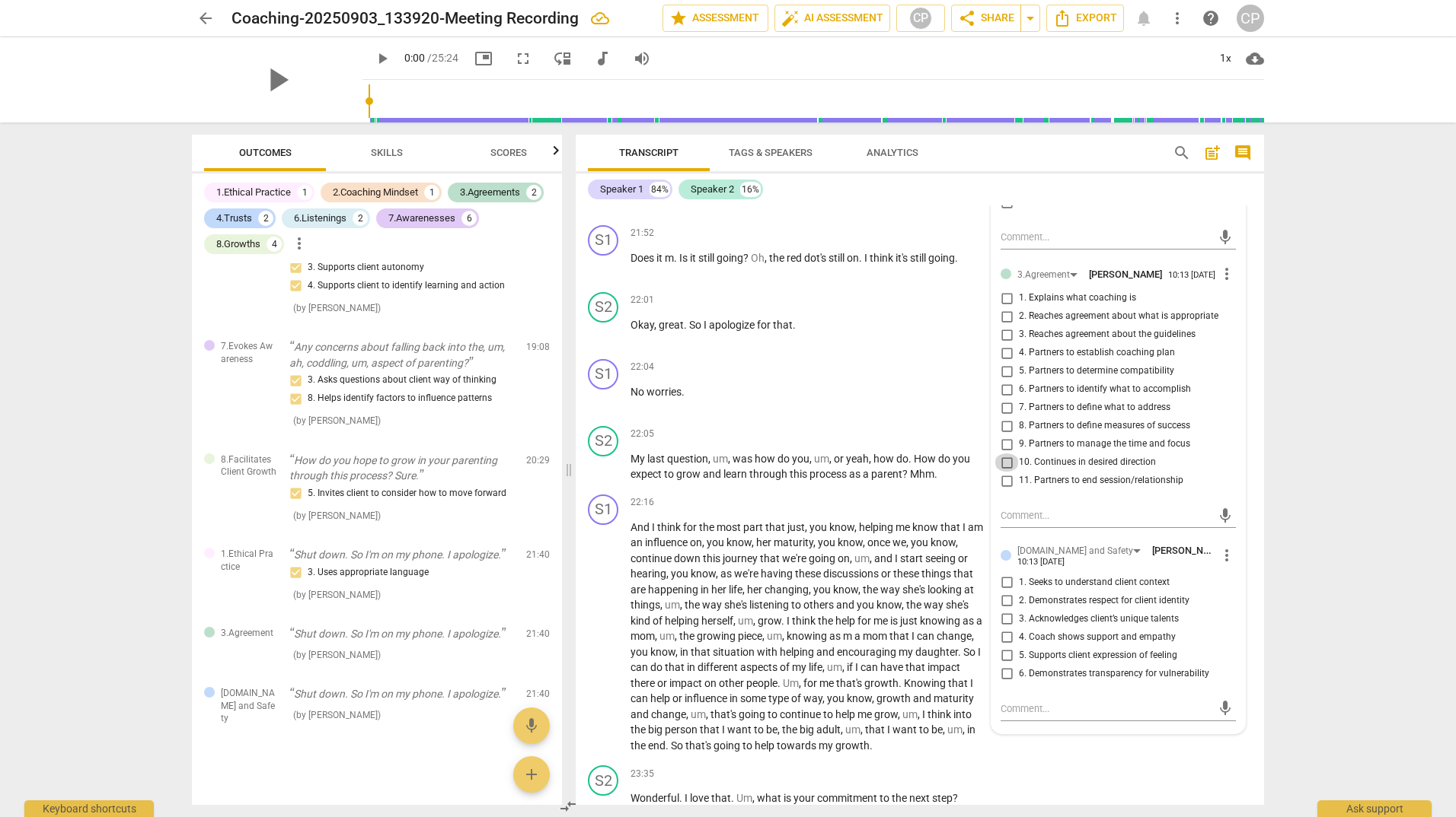
click at [1011, 472] on input "10. Continues in desired direction" at bounding box center [1006, 463] width 25 height 18
checkbox input "true"
click at [1005, 610] on input "2. Demonstrates respect for client identity" at bounding box center [1006, 601] width 25 height 18
checkbox input "true"
click at [728, 414] on div "22:04 + Add competency keyboard_arrow_right No worries ." at bounding box center [813, 386] width 366 height 55
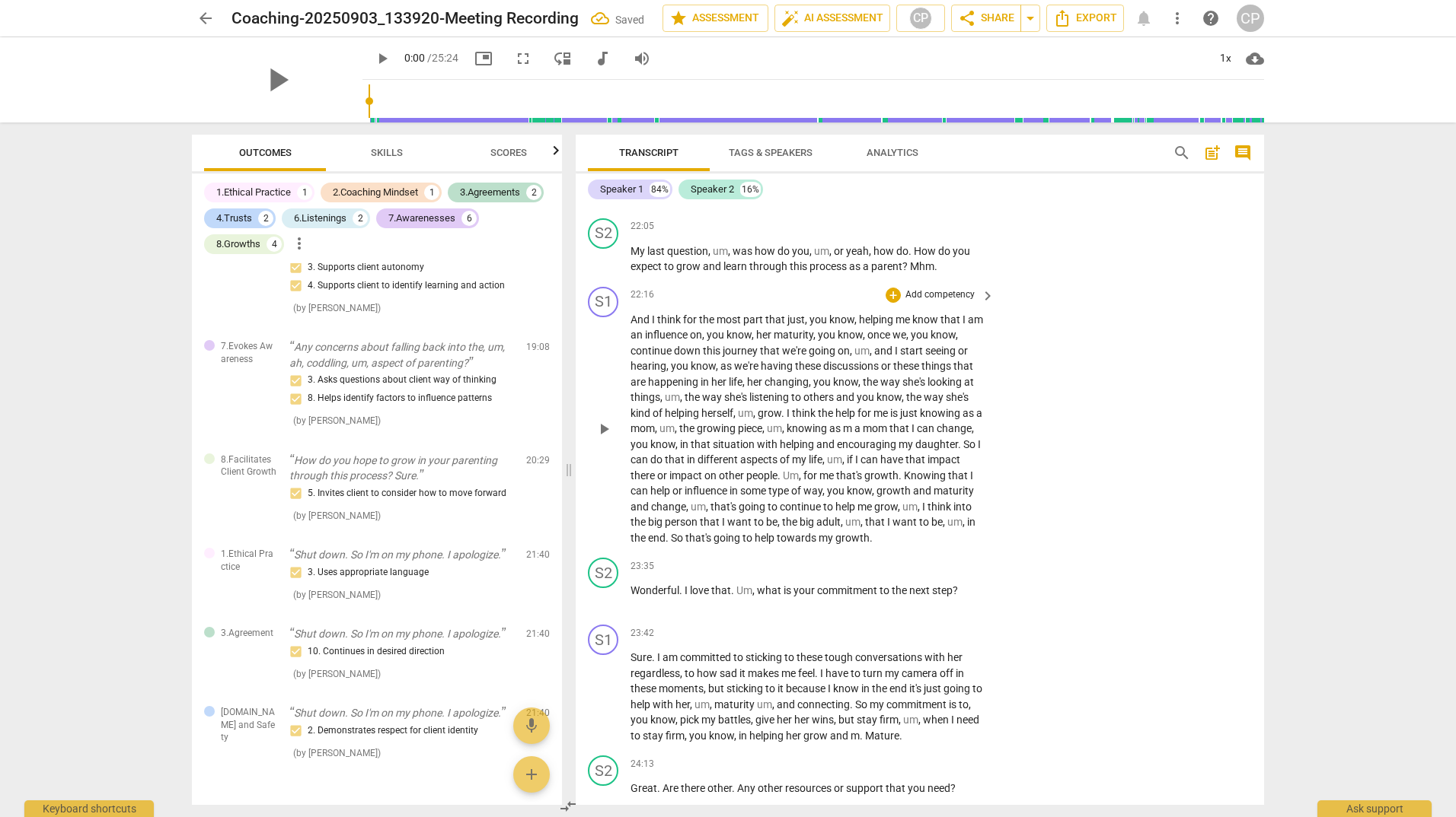
scroll to position [5662, 0]
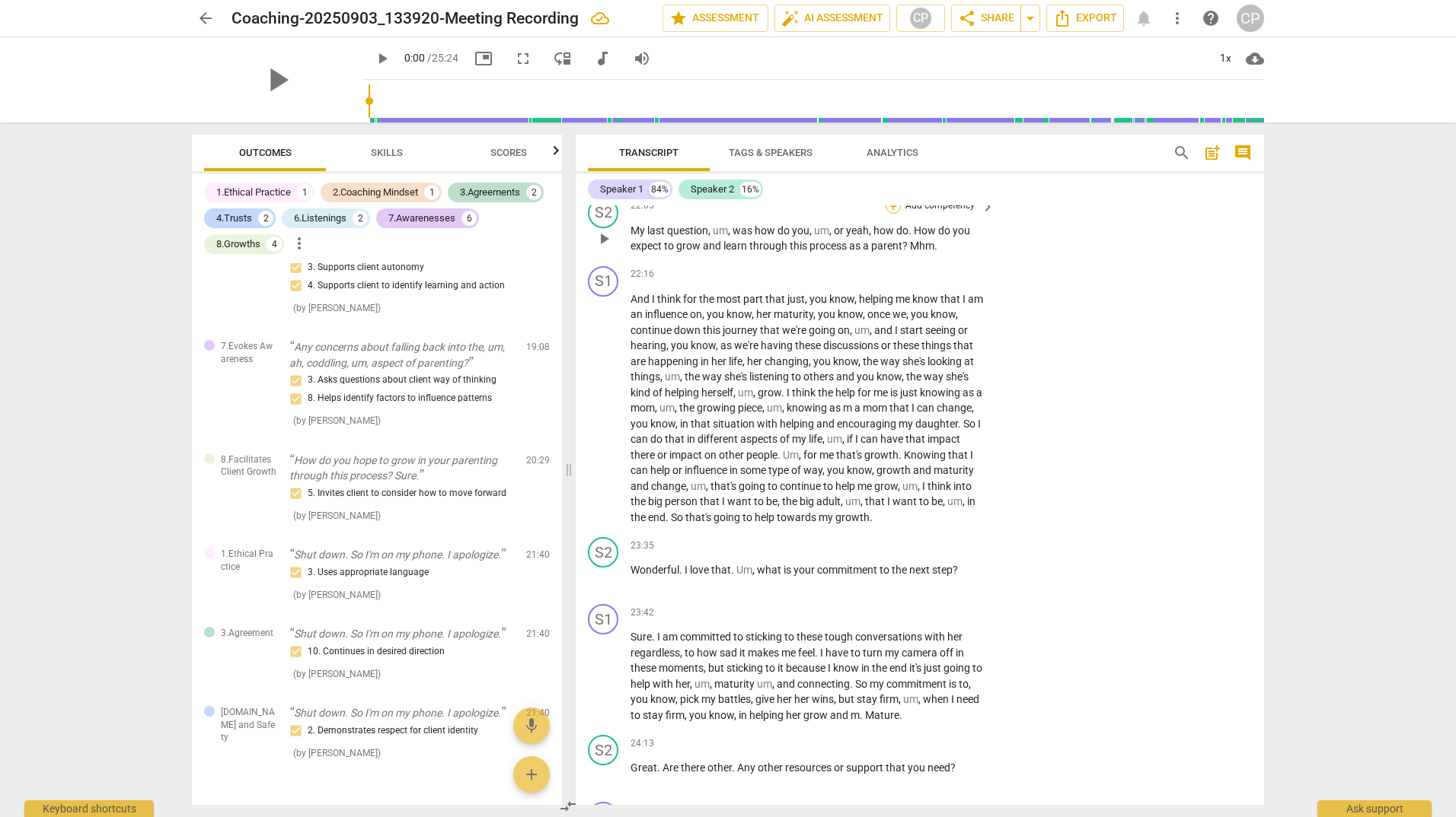
click at [894, 214] on div "+" at bounding box center [892, 206] width 15 height 15
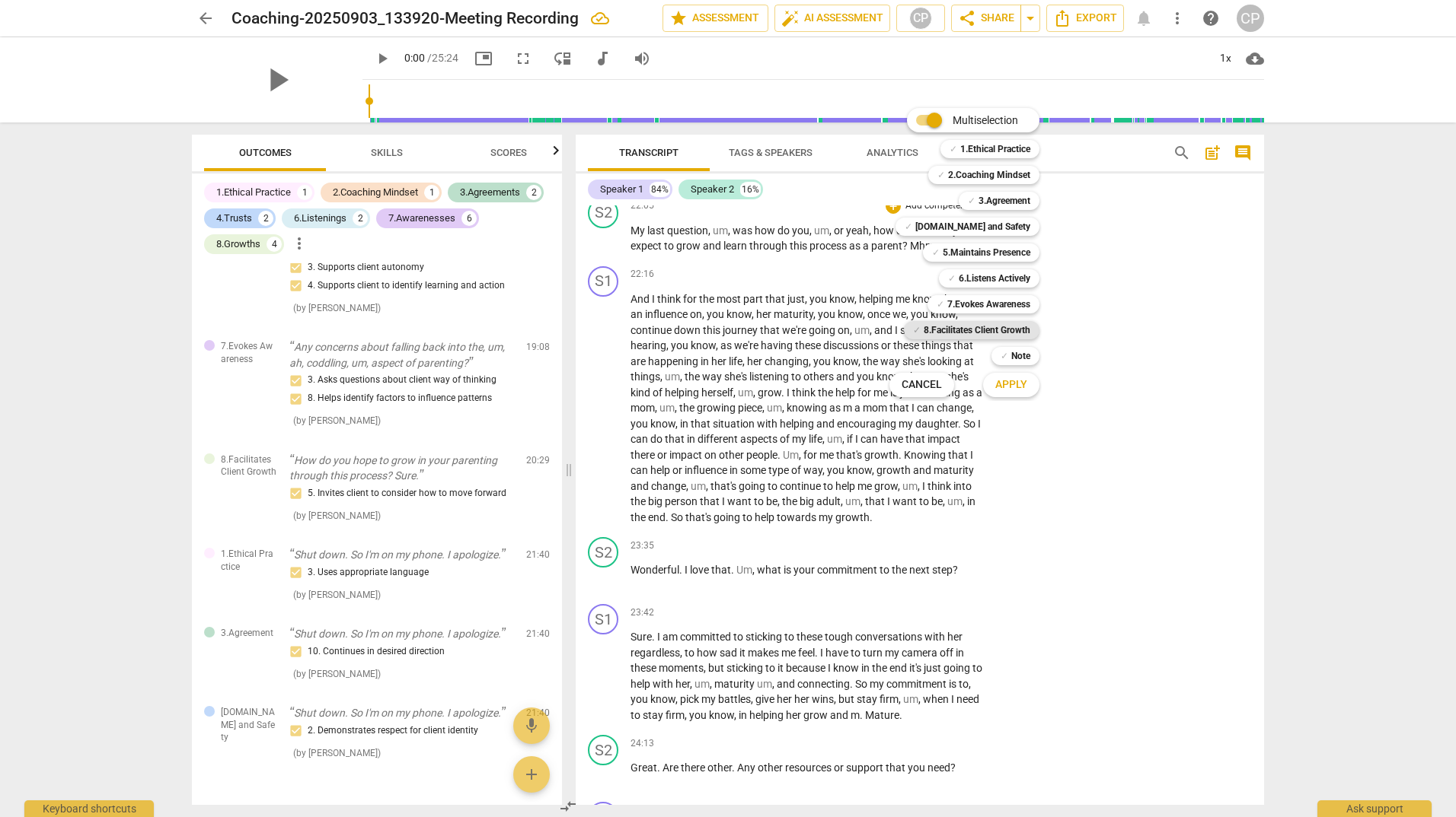
click at [995, 323] on b "8.Facilitates Client Growth" at bounding box center [976, 330] width 107 height 18
click at [1013, 388] on span "Apply" at bounding box center [1011, 385] width 32 height 15
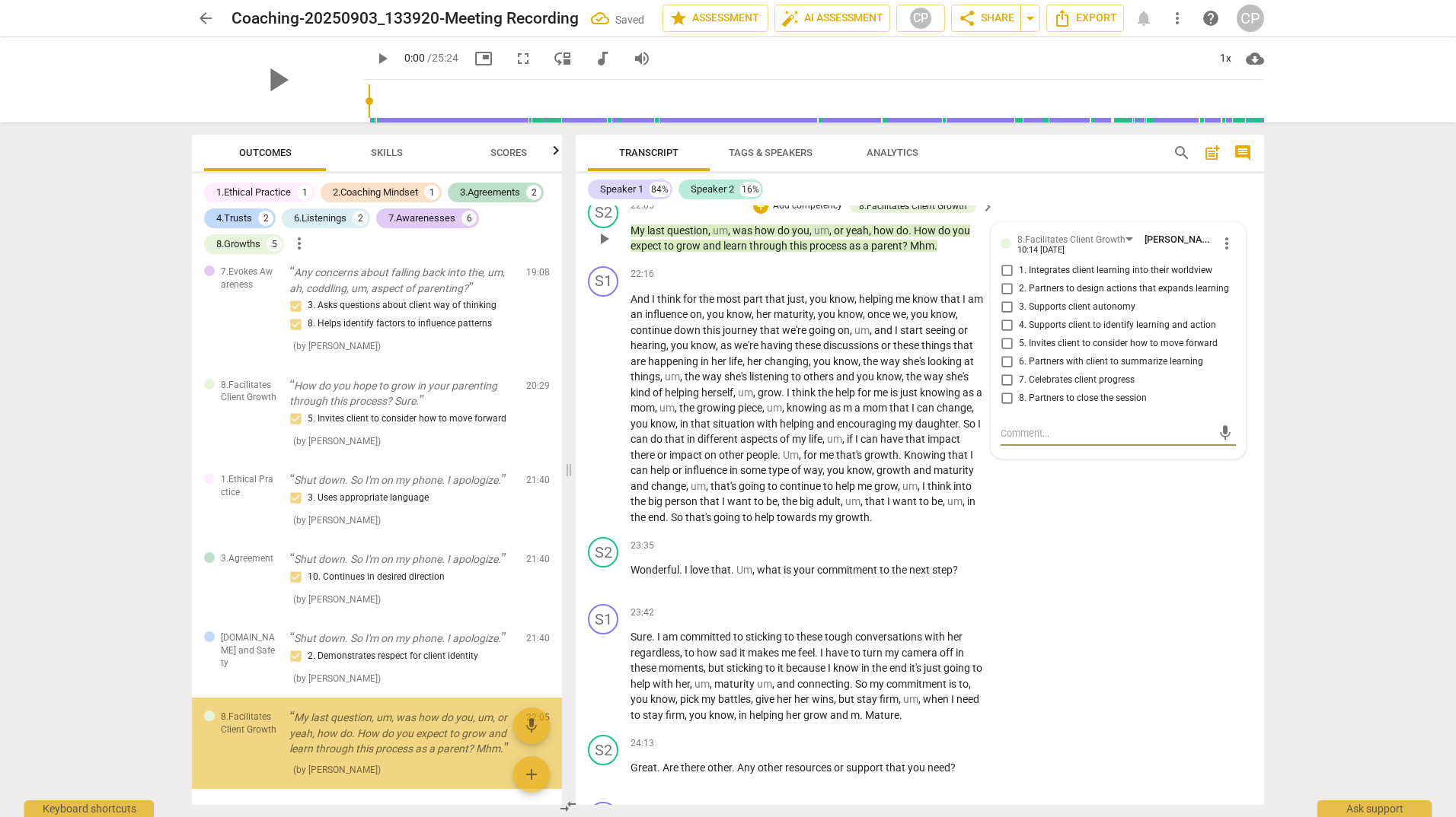
scroll to position [1775, 0]
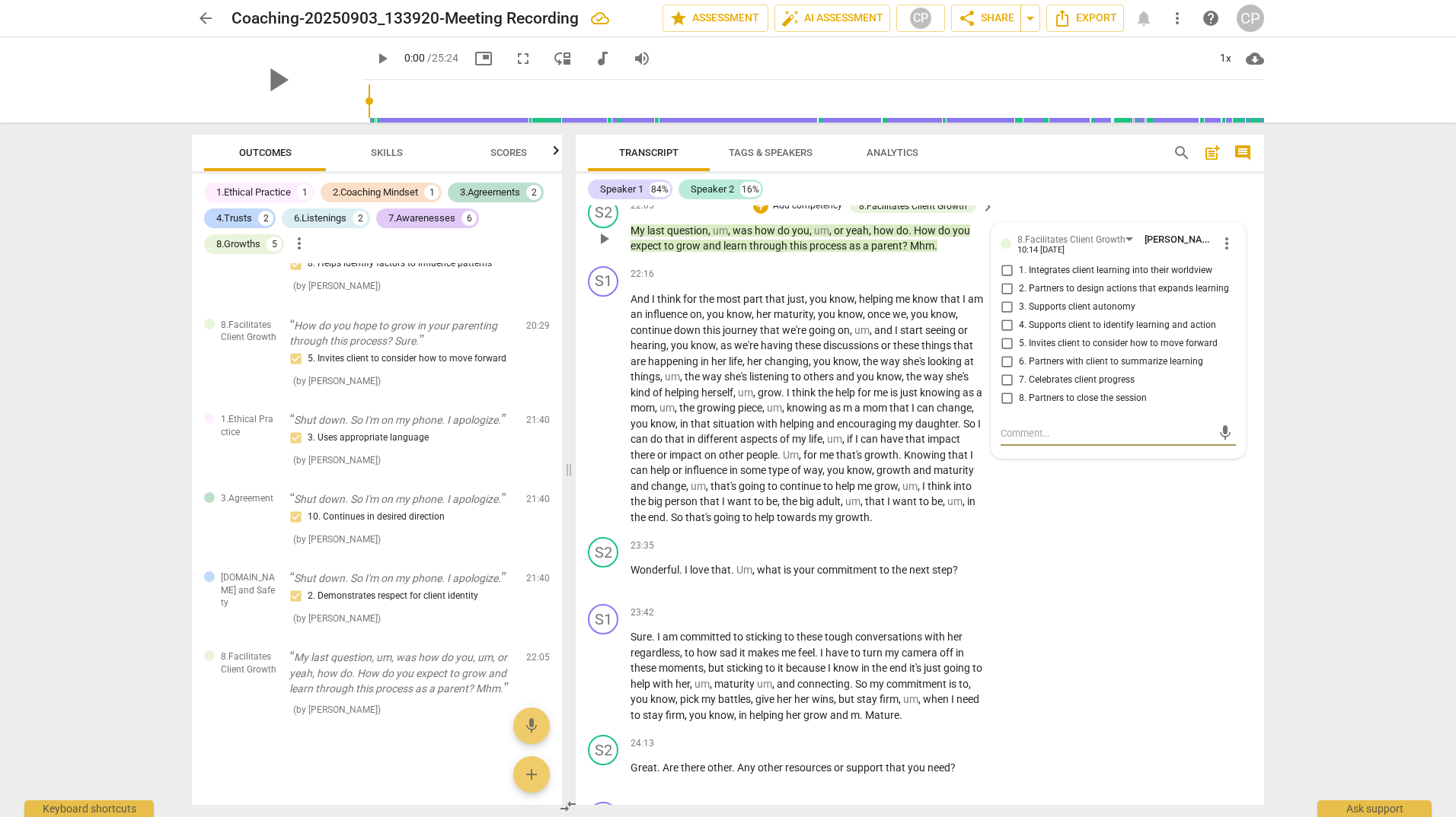
click at [1008, 353] on input "5. Invites client to consider how to move forward" at bounding box center [1006, 343] width 25 height 18
checkbox input "true"
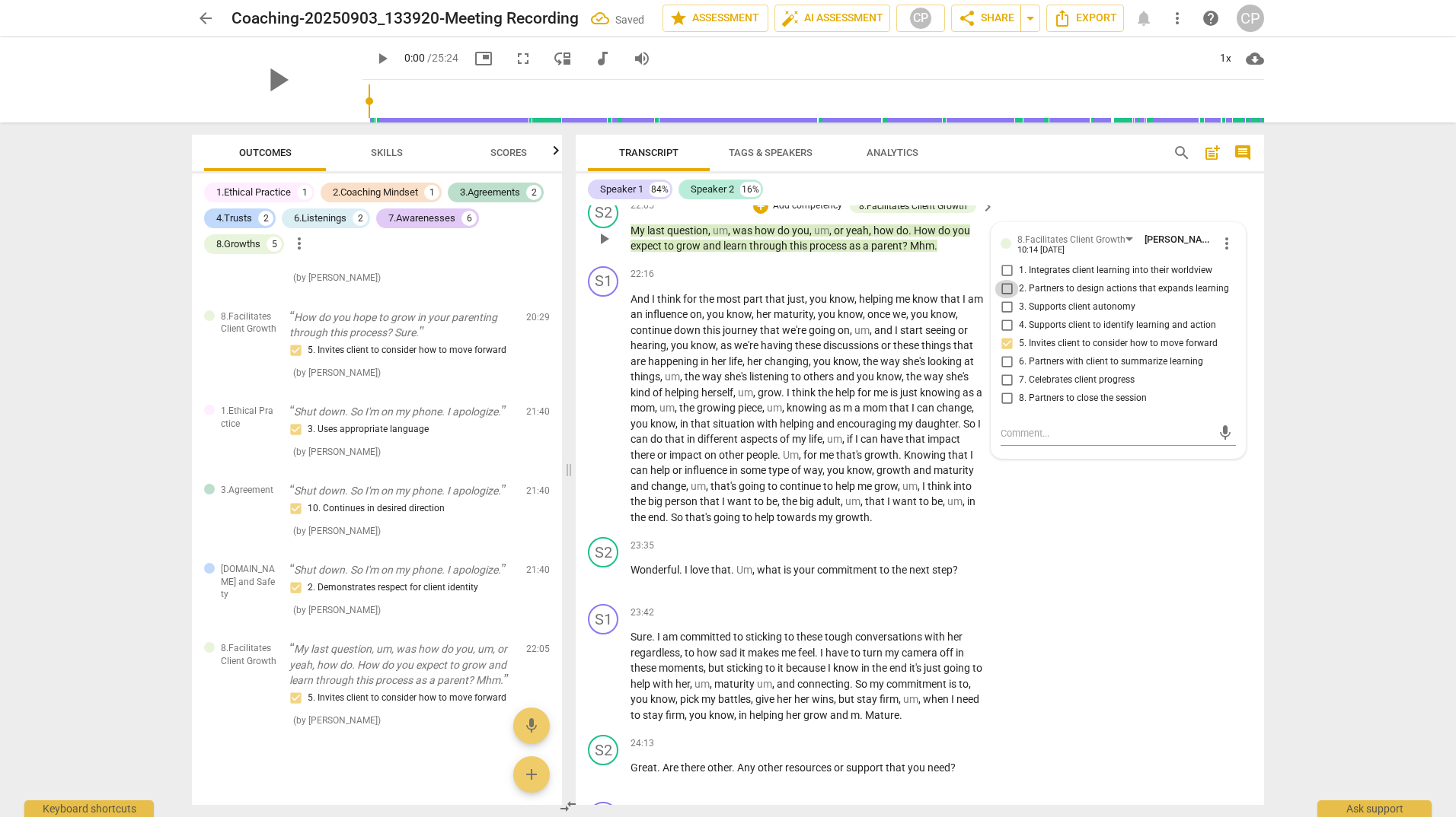
click at [1000, 298] on input "2. Partners to design actions that expands learning" at bounding box center [1006, 288] width 25 height 18
checkbox input "true"
click at [736, 554] on div "23:35 + Add competency keyboard_arrow_right" at bounding box center [813, 545] width 366 height 17
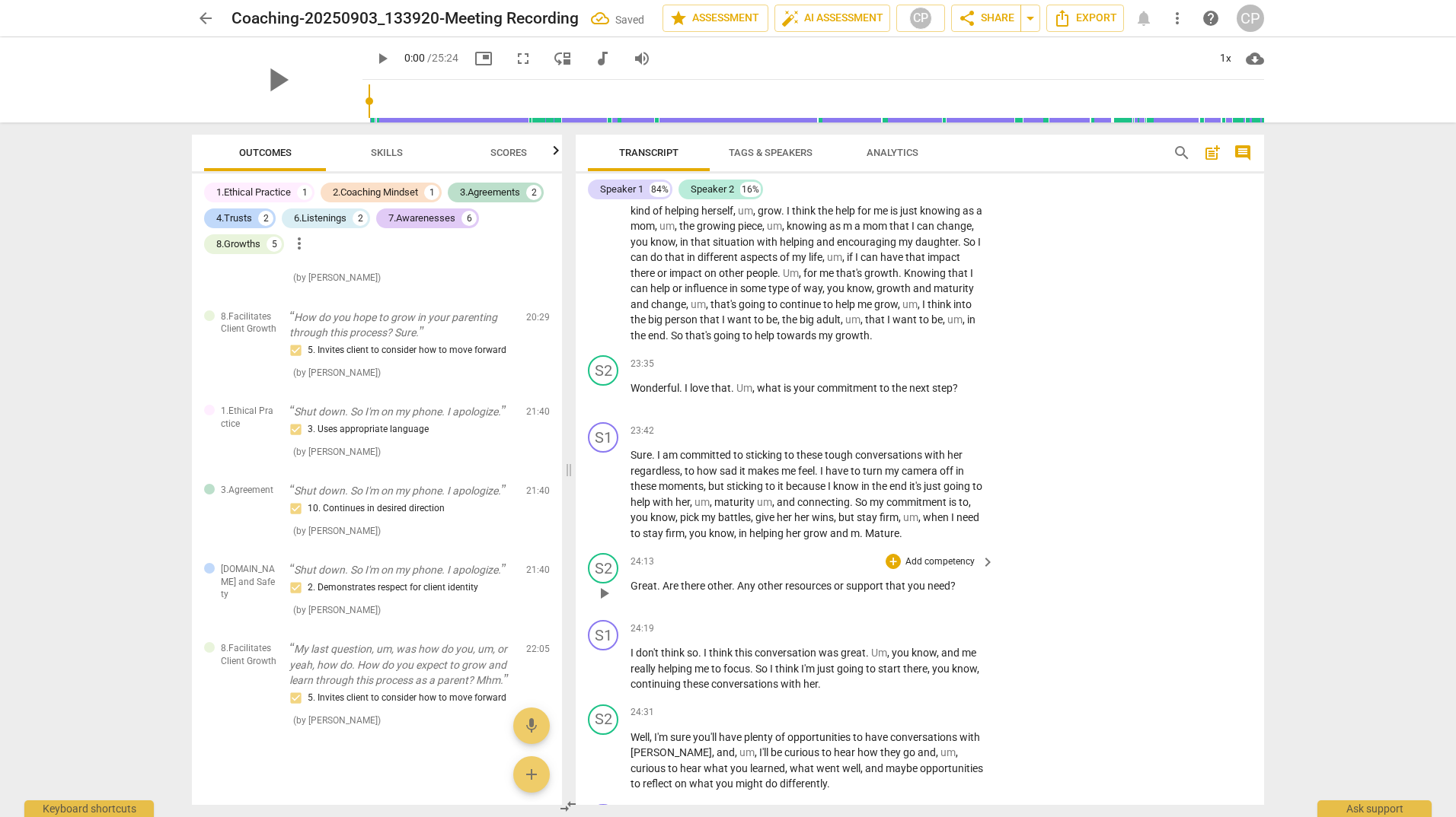
scroll to position [5966, 0]
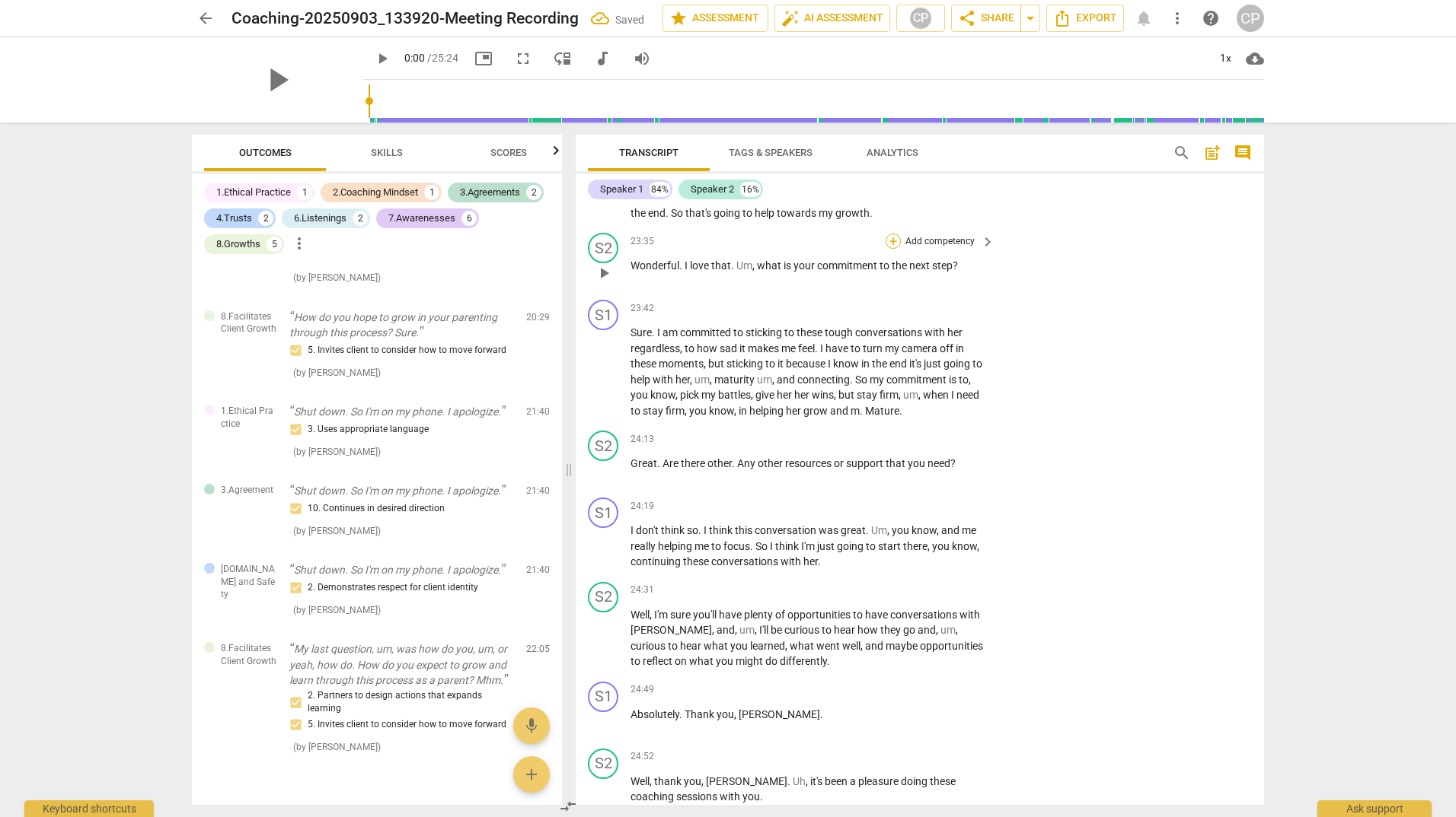
click at [891, 249] on div "+" at bounding box center [892, 241] width 15 height 15
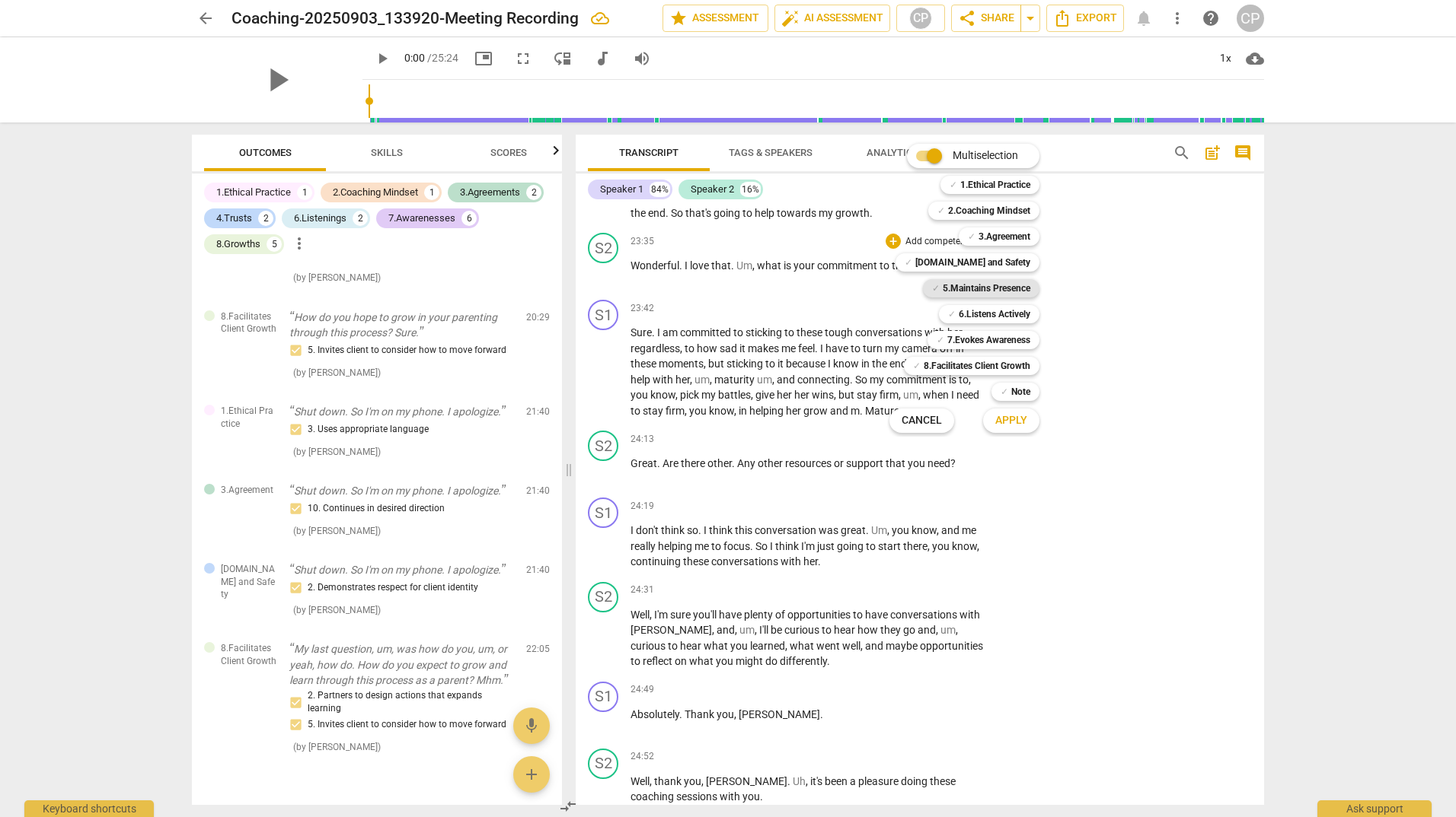
click at [982, 289] on b "5.Maintains Presence" at bounding box center [986, 288] width 87 height 18
click at [1015, 424] on span "Apply" at bounding box center [1011, 420] width 32 height 15
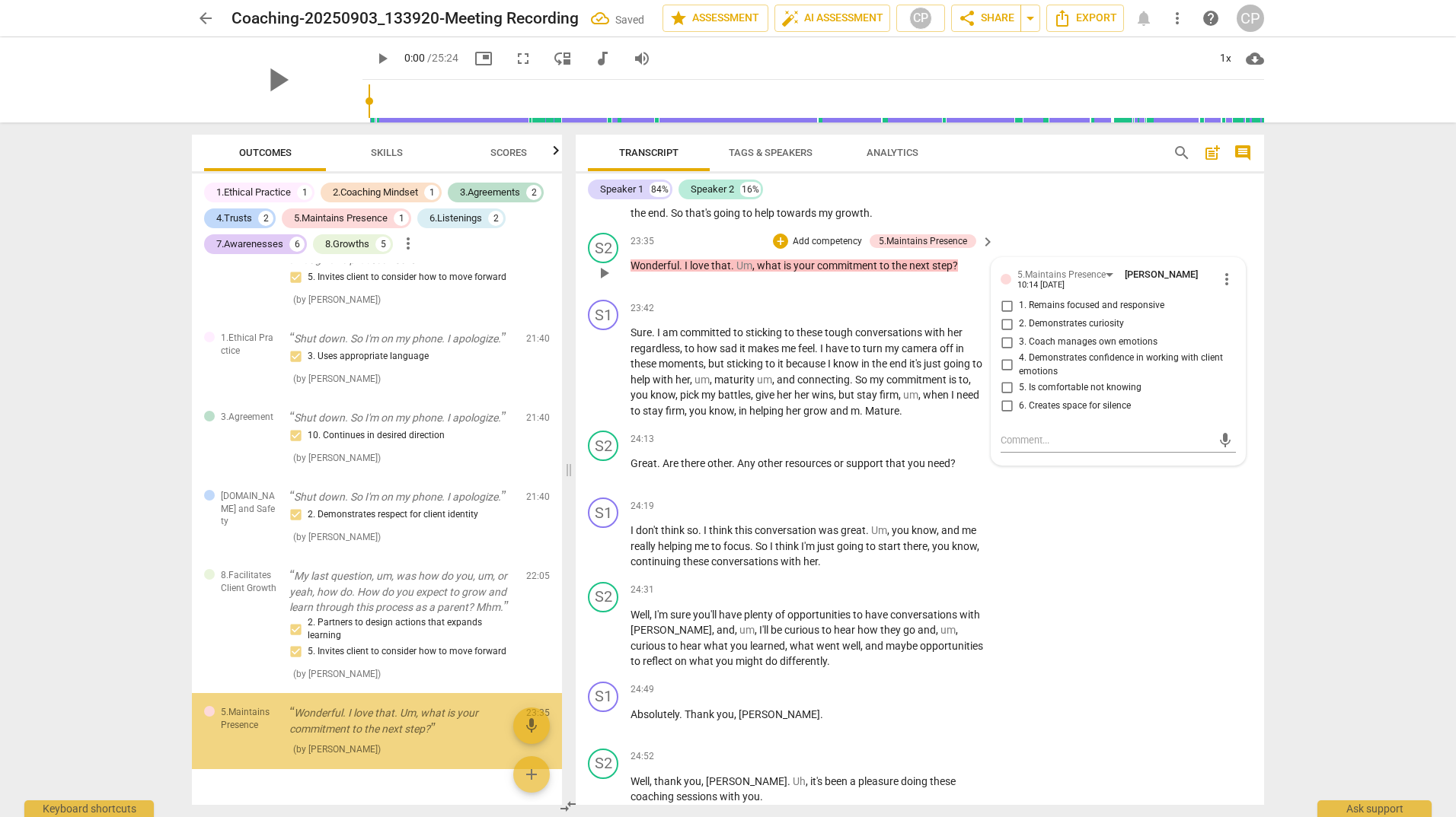
scroll to position [1904, 0]
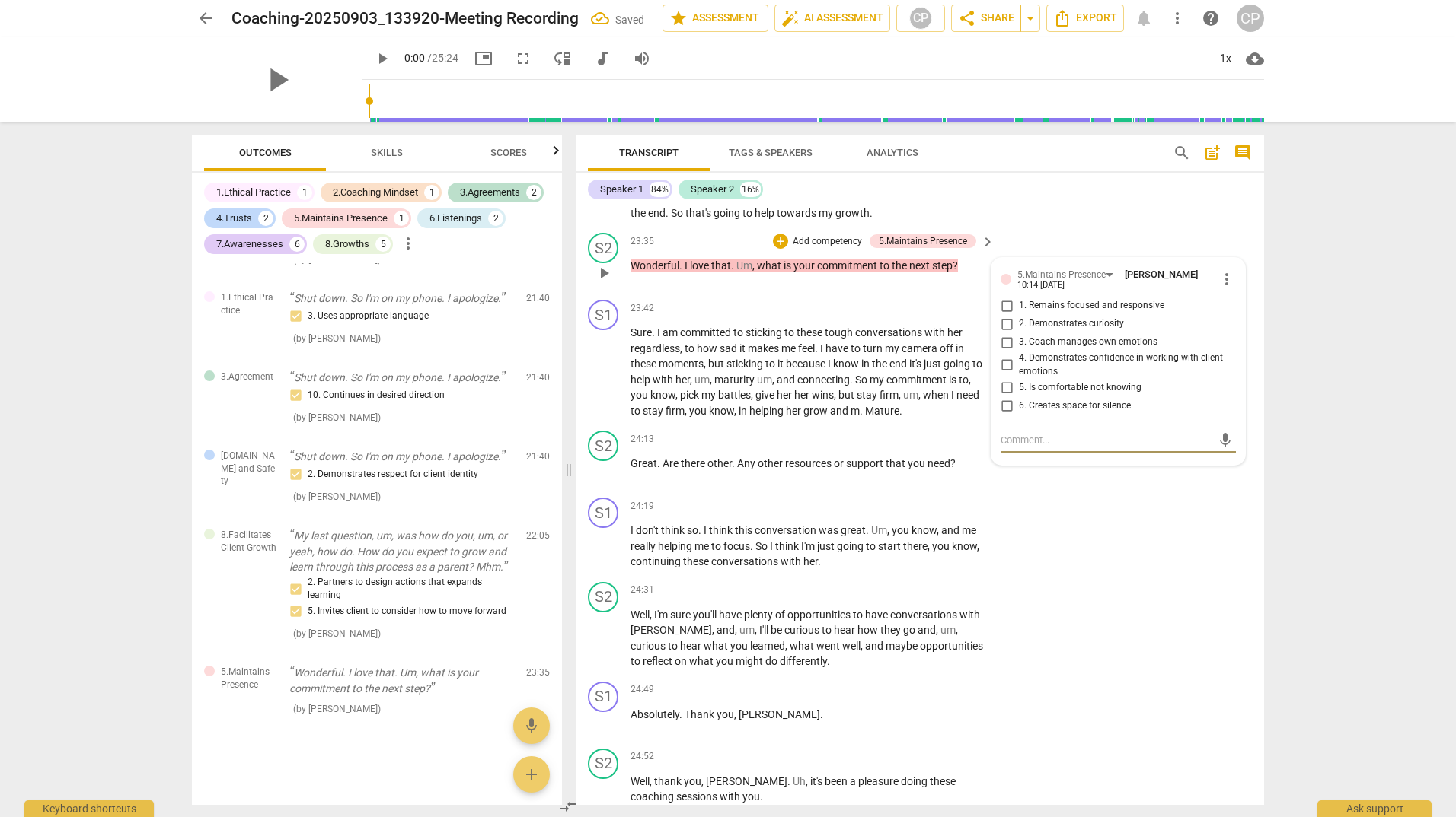
click at [1007, 333] on input "2. Demonstrates curiosity" at bounding box center [1006, 323] width 25 height 18
checkbox input "true"
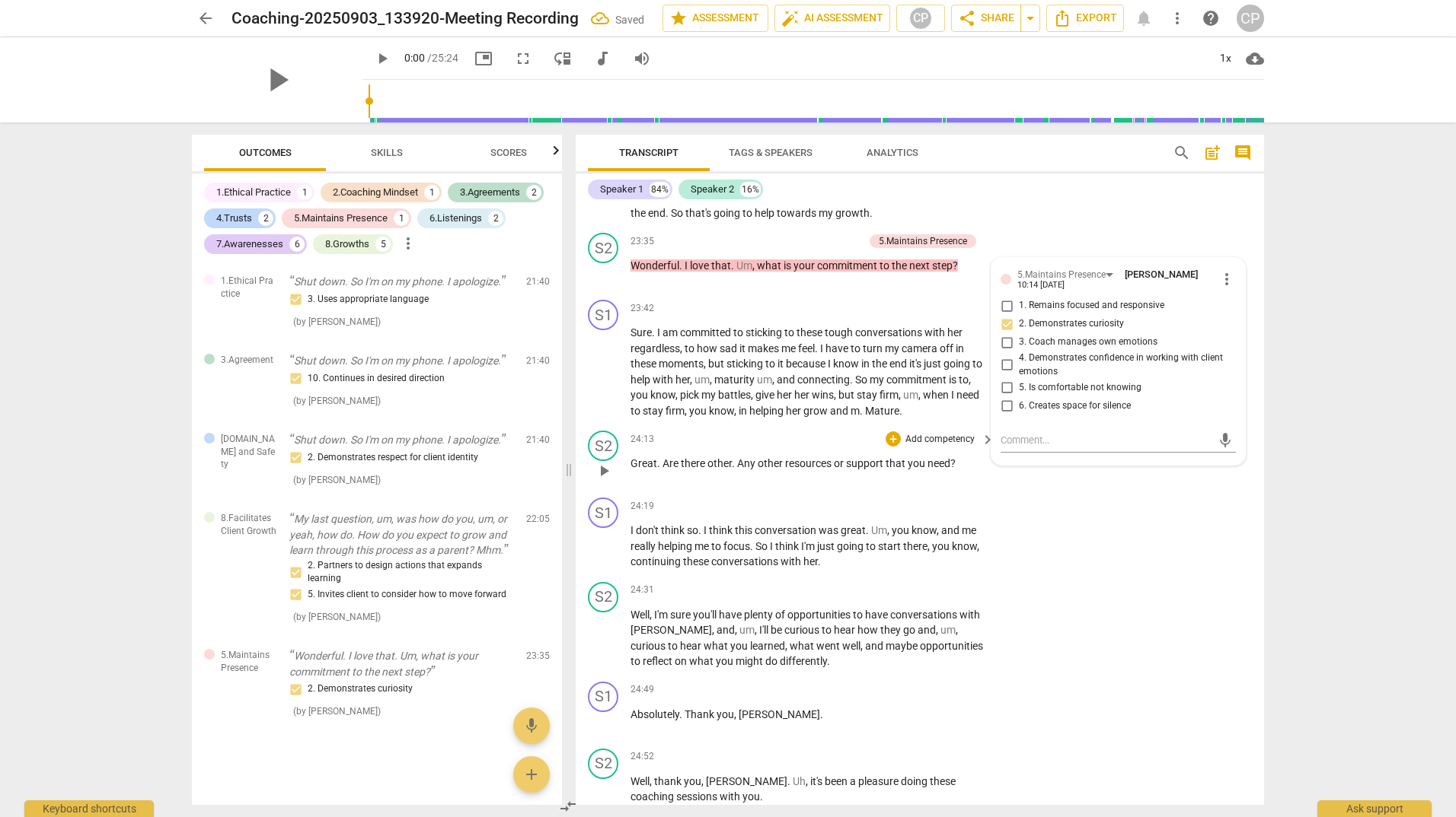
click at [807, 447] on div "24:13 + Add competency keyboard_arrow_right" at bounding box center [813, 439] width 366 height 17
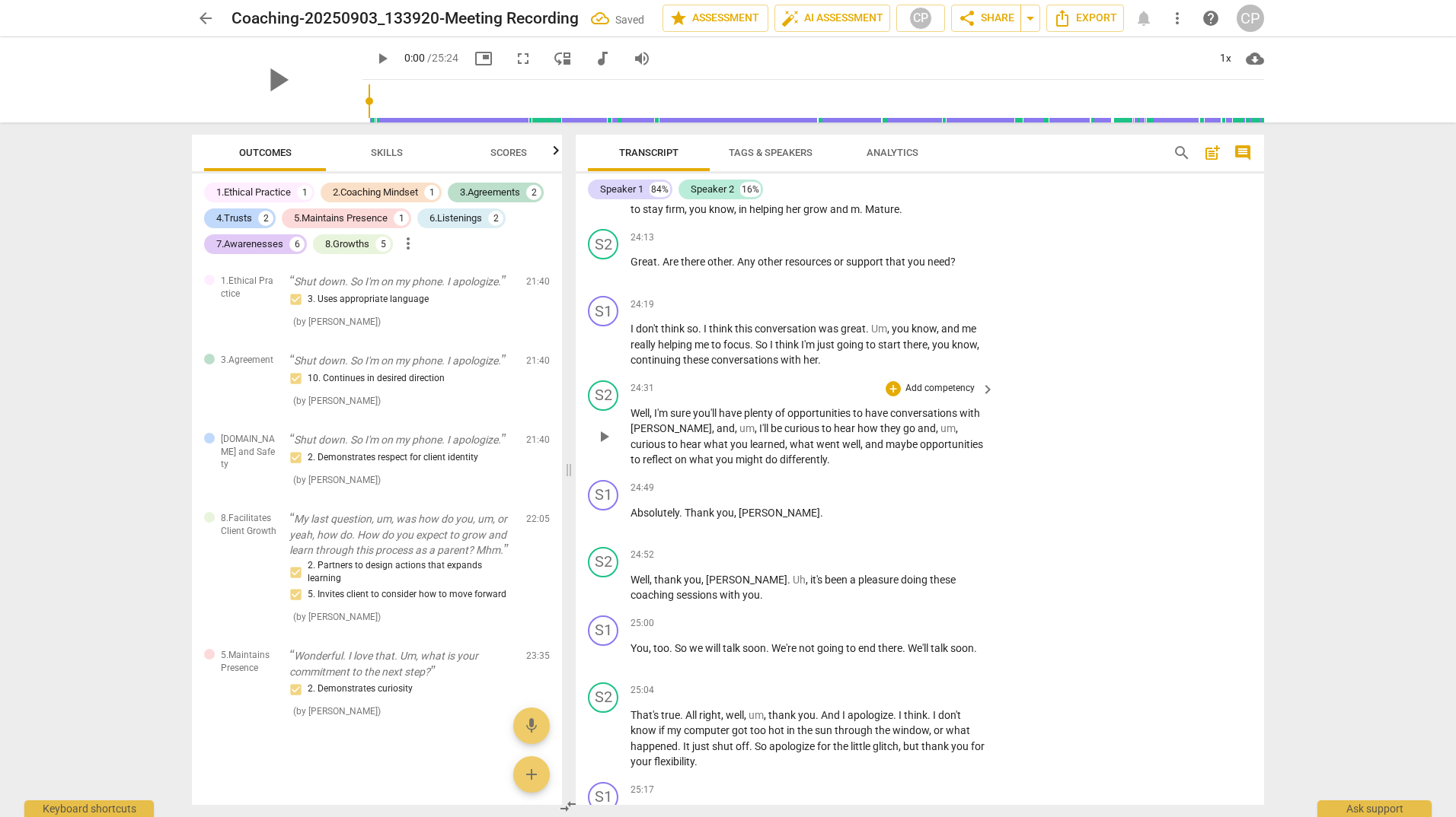
scroll to position [6194, 0]
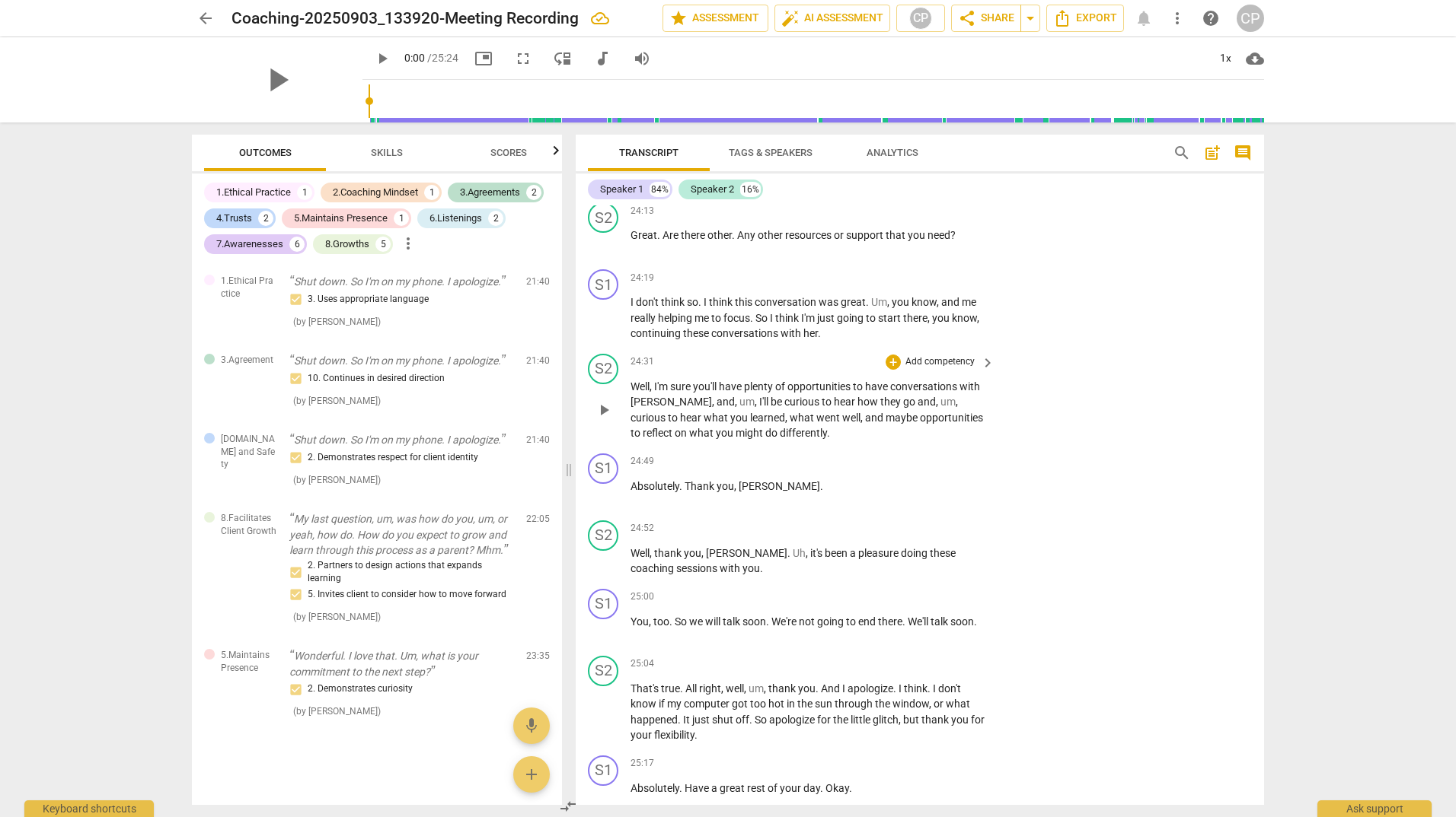
click at [899, 370] on div "+ Add competency" at bounding box center [930, 362] width 91 height 15
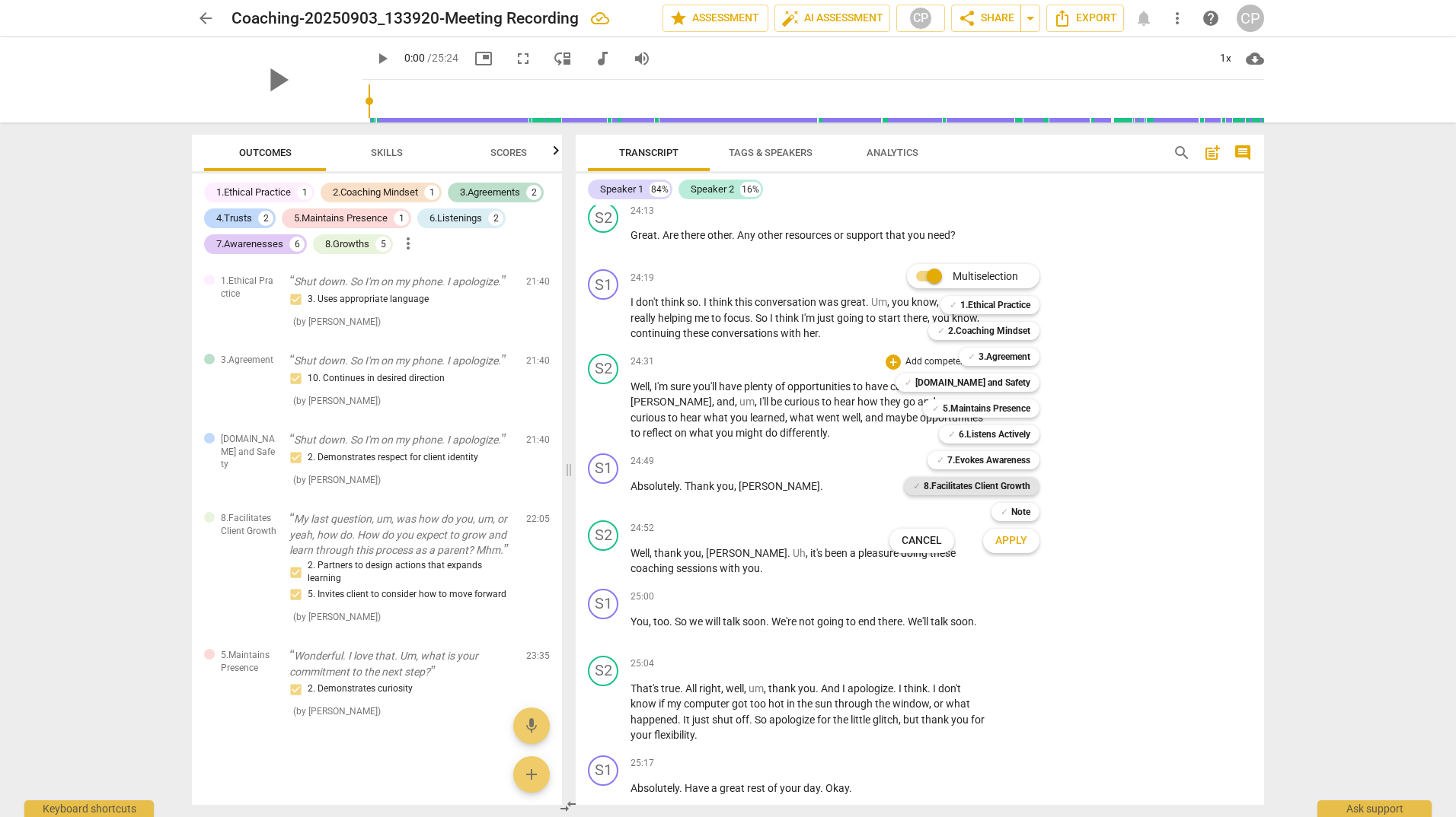
click at [974, 485] on b "8.Facilitates Client Growth" at bounding box center [976, 486] width 107 height 18
click at [1019, 548] on span "Apply" at bounding box center [1011, 540] width 32 height 15
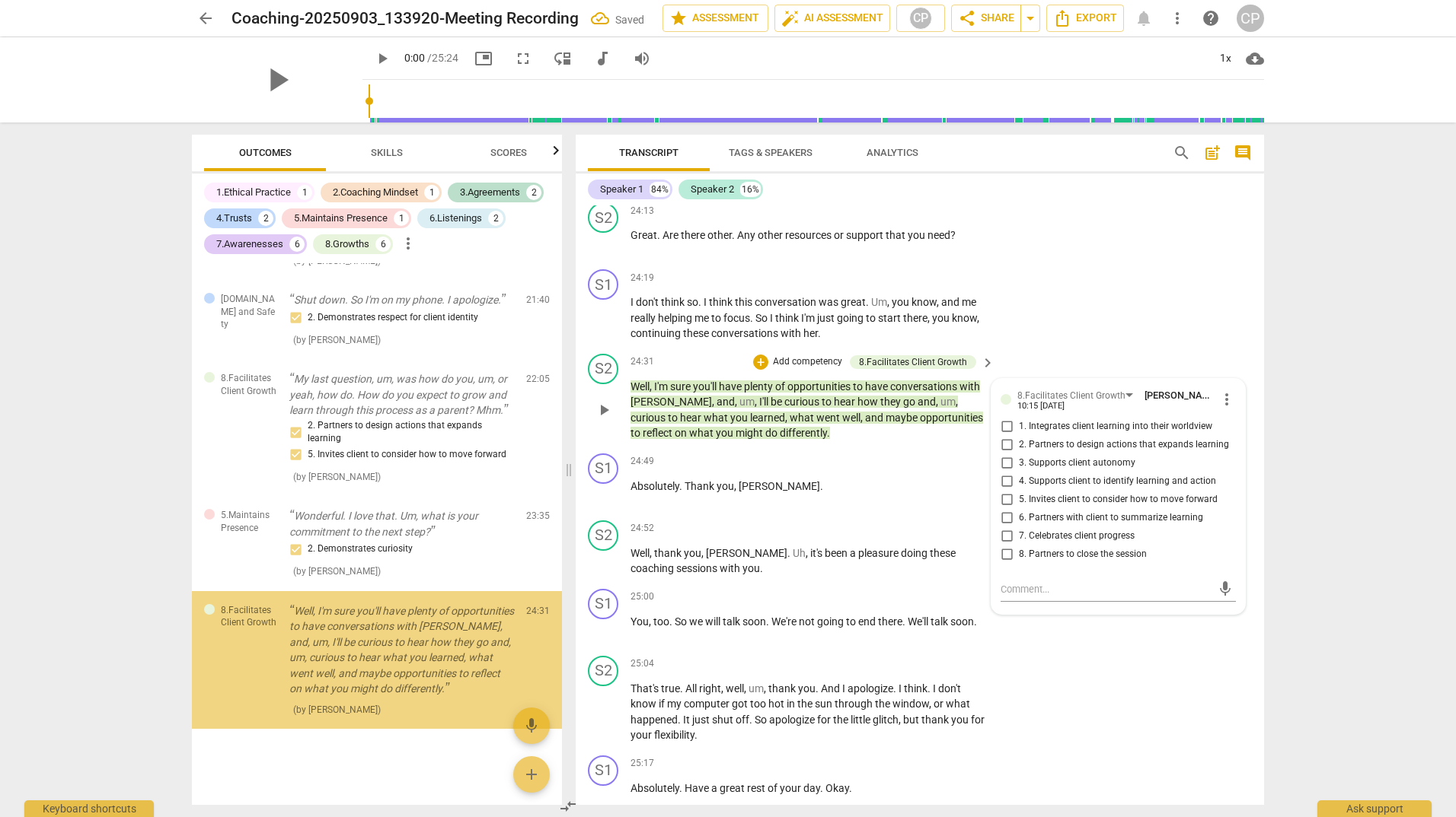
scroll to position [2077, 0]
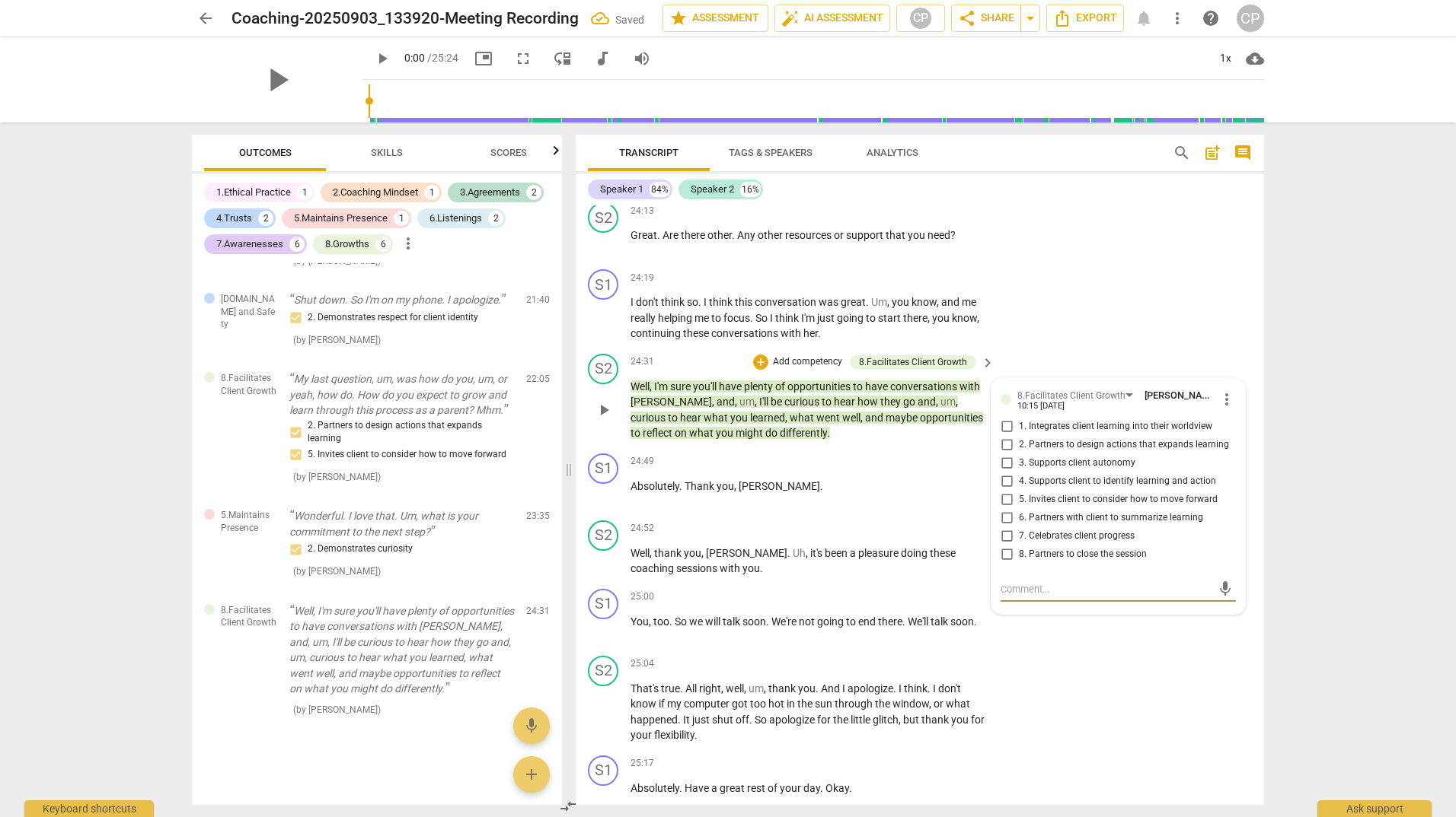
click at [1007, 563] on input "8. Partners to close the session" at bounding box center [1006, 554] width 25 height 18
checkbox input "true"
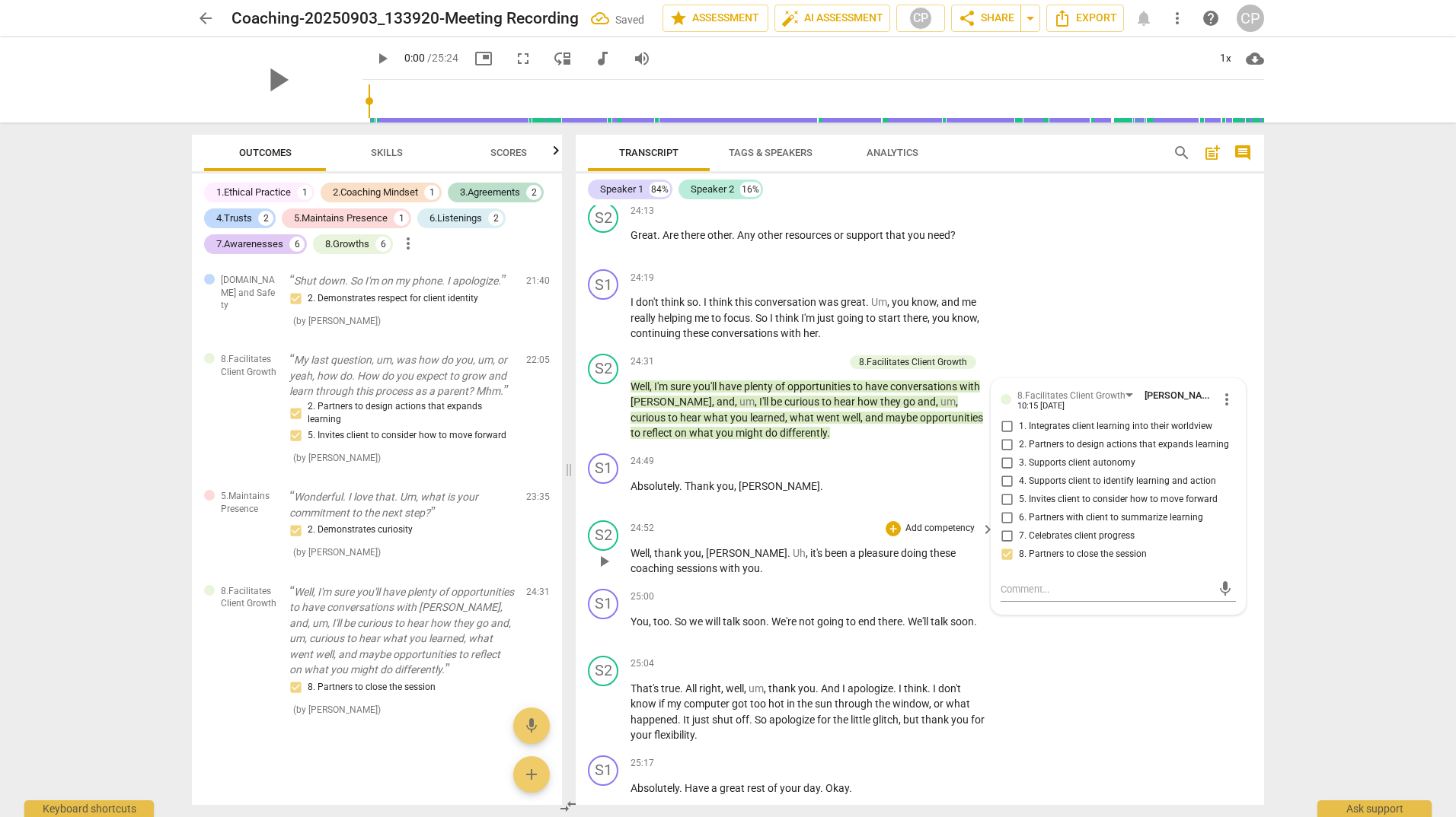
click at [797, 561] on div "S2 play_arrow pause 24:52 + Add competency keyboard_arrow_right Well , thank yo…" at bounding box center [919, 548] width 688 height 68
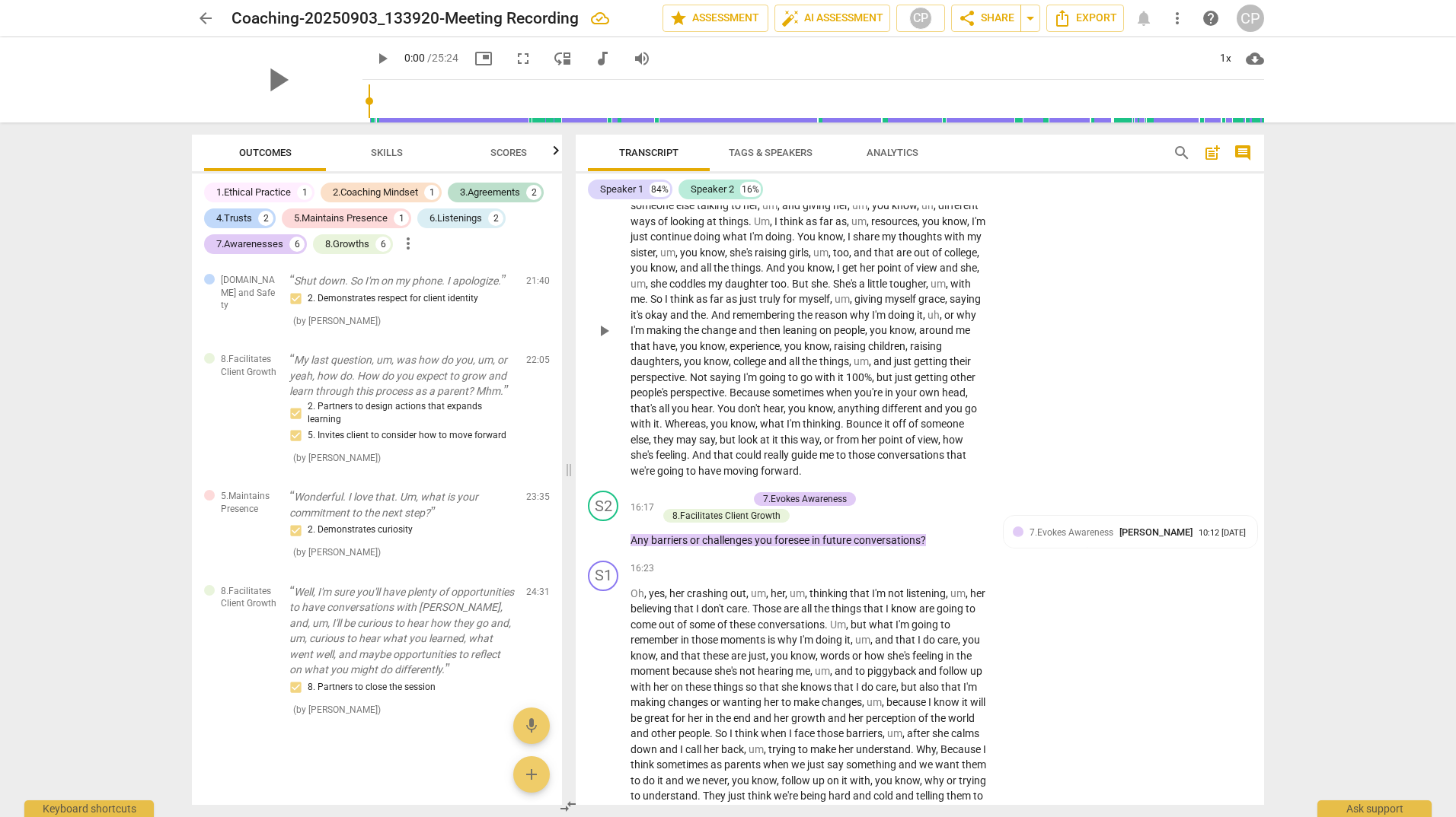
scroll to position [3636, 0]
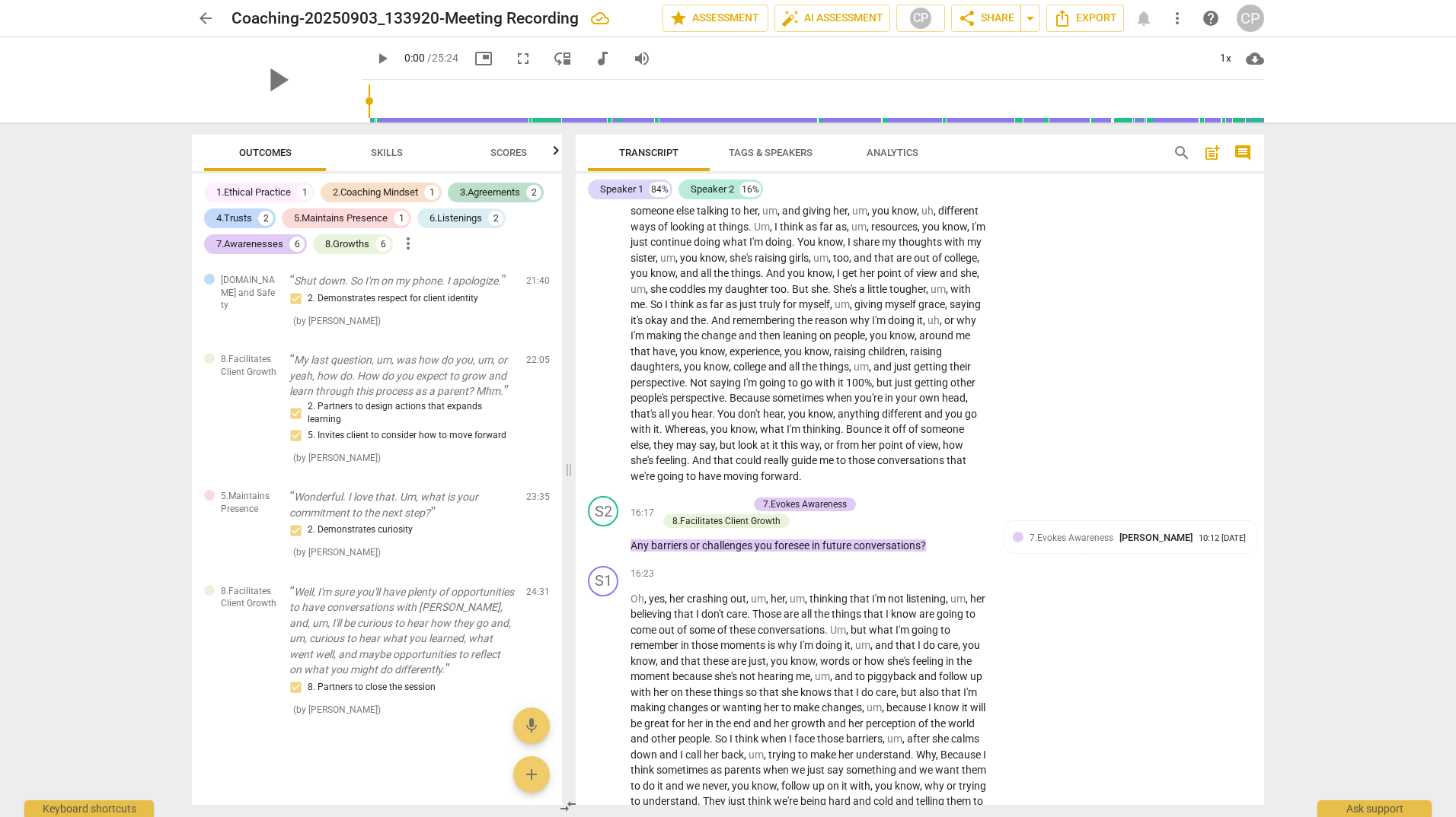
click at [907, 152] on span "Analytics" at bounding box center [891, 153] width 52 height 11
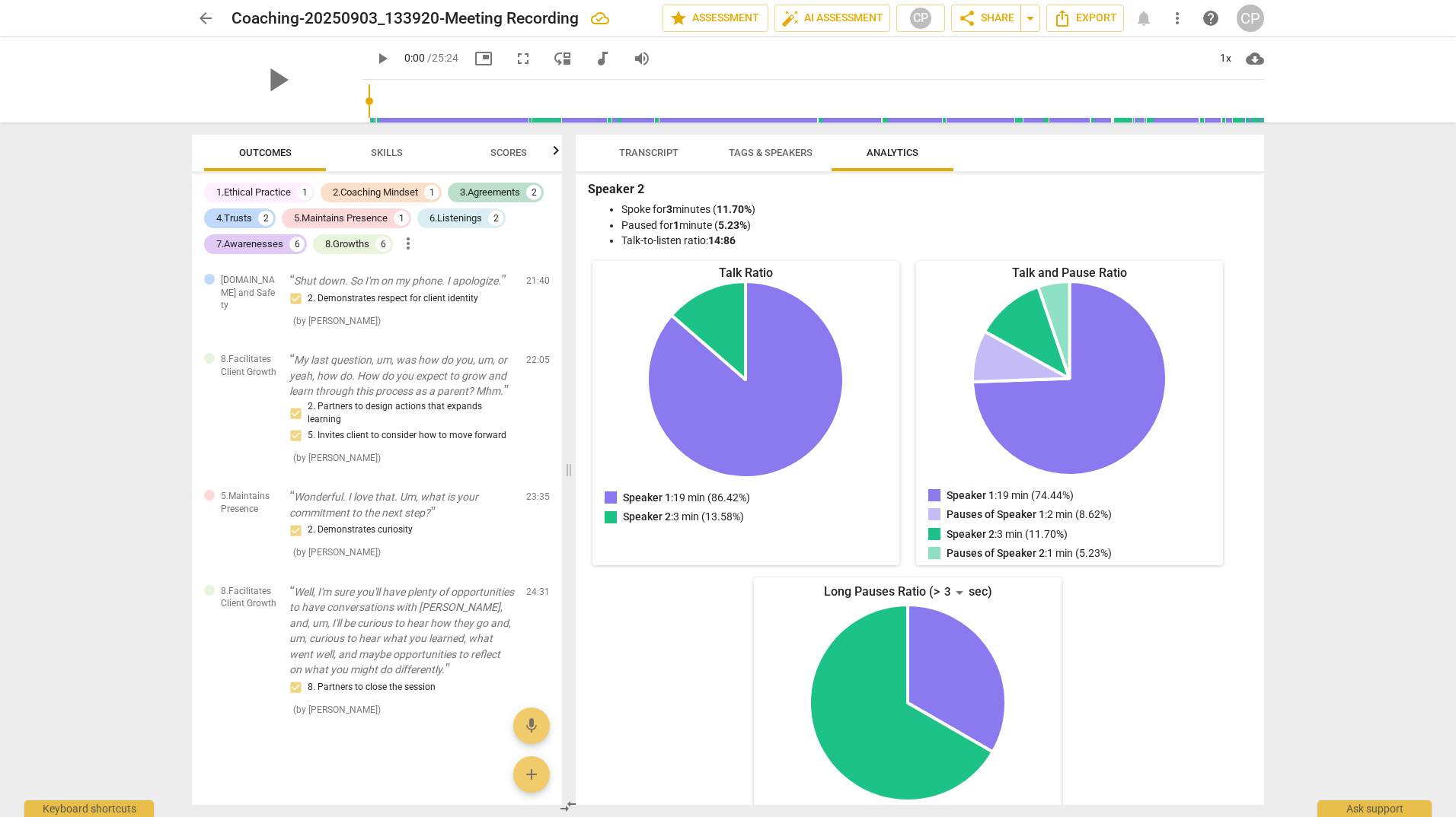
scroll to position [0, 0]
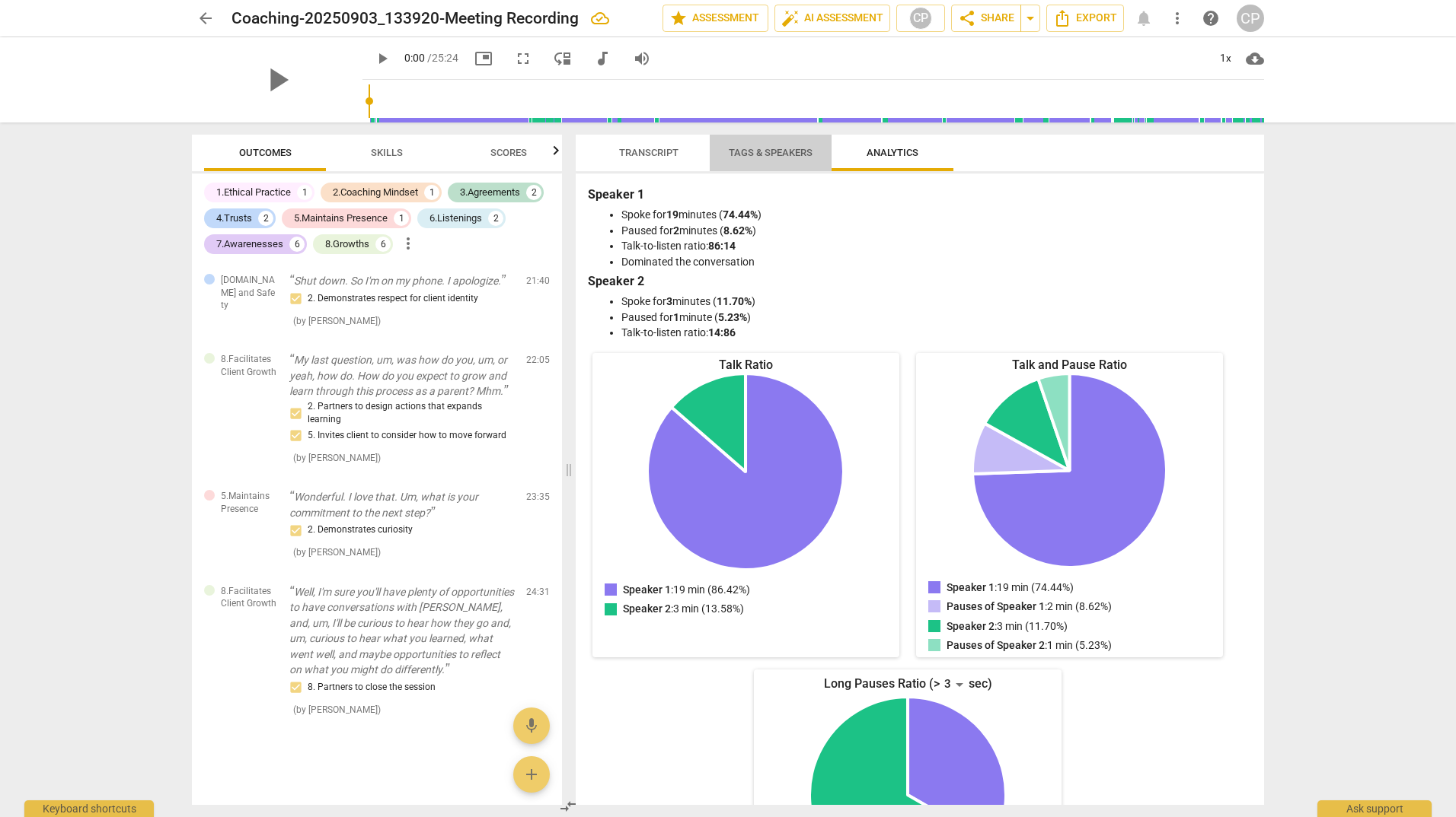
click at [782, 157] on span "Tags & Speakers" at bounding box center [770, 153] width 83 height 11
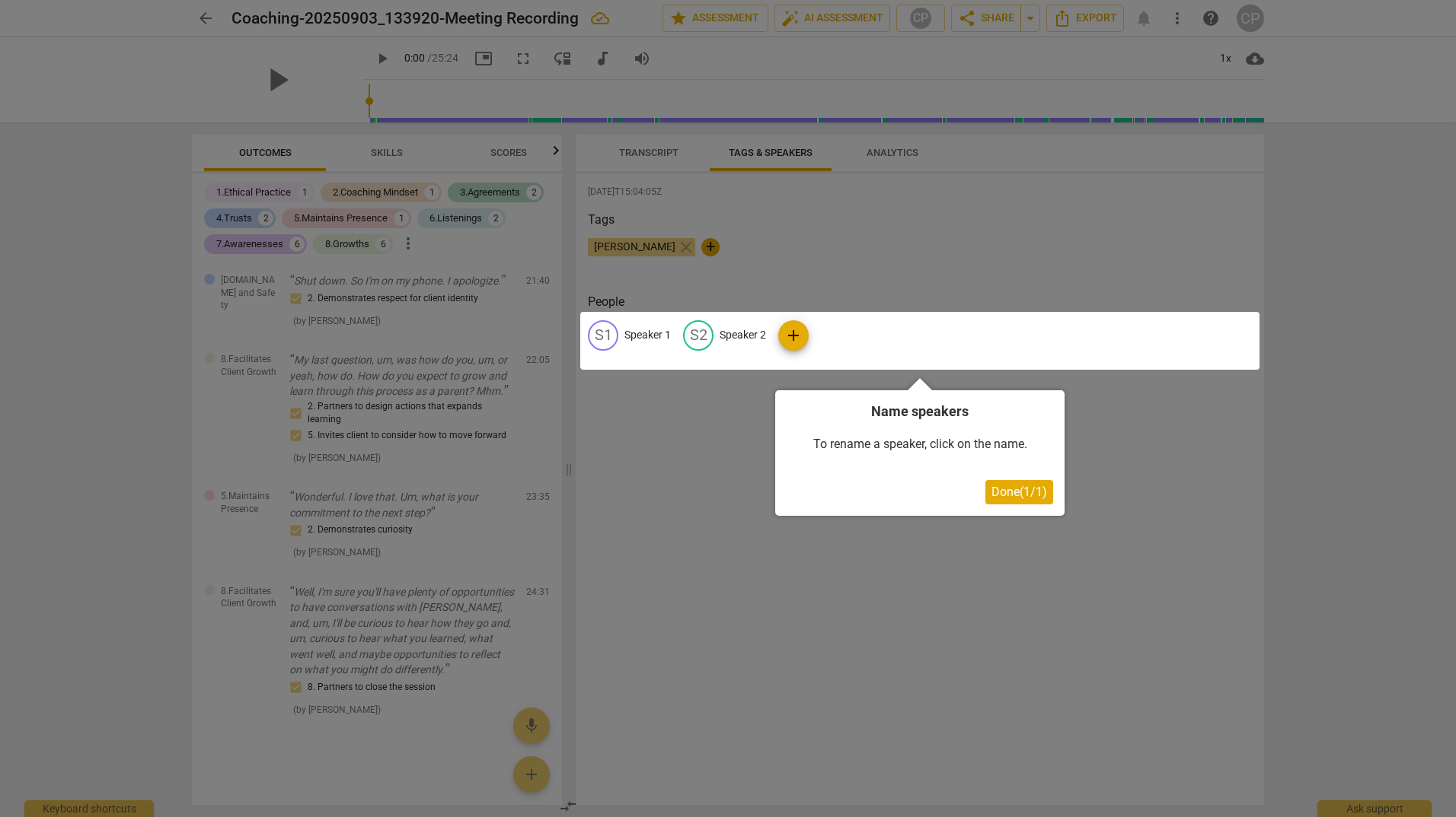
click at [929, 249] on div at bounding box center [728, 408] width 1456 height 817
drag, startPoint x: 798, startPoint y: 633, endPoint x: 776, endPoint y: 502, distance: 132.8
click at [801, 626] on div at bounding box center [728, 408] width 1456 height 817
click at [662, 139] on div at bounding box center [728, 408] width 1456 height 817
click at [1021, 498] on span "Done ( 1 / 1 )" at bounding box center [1019, 492] width 56 height 14
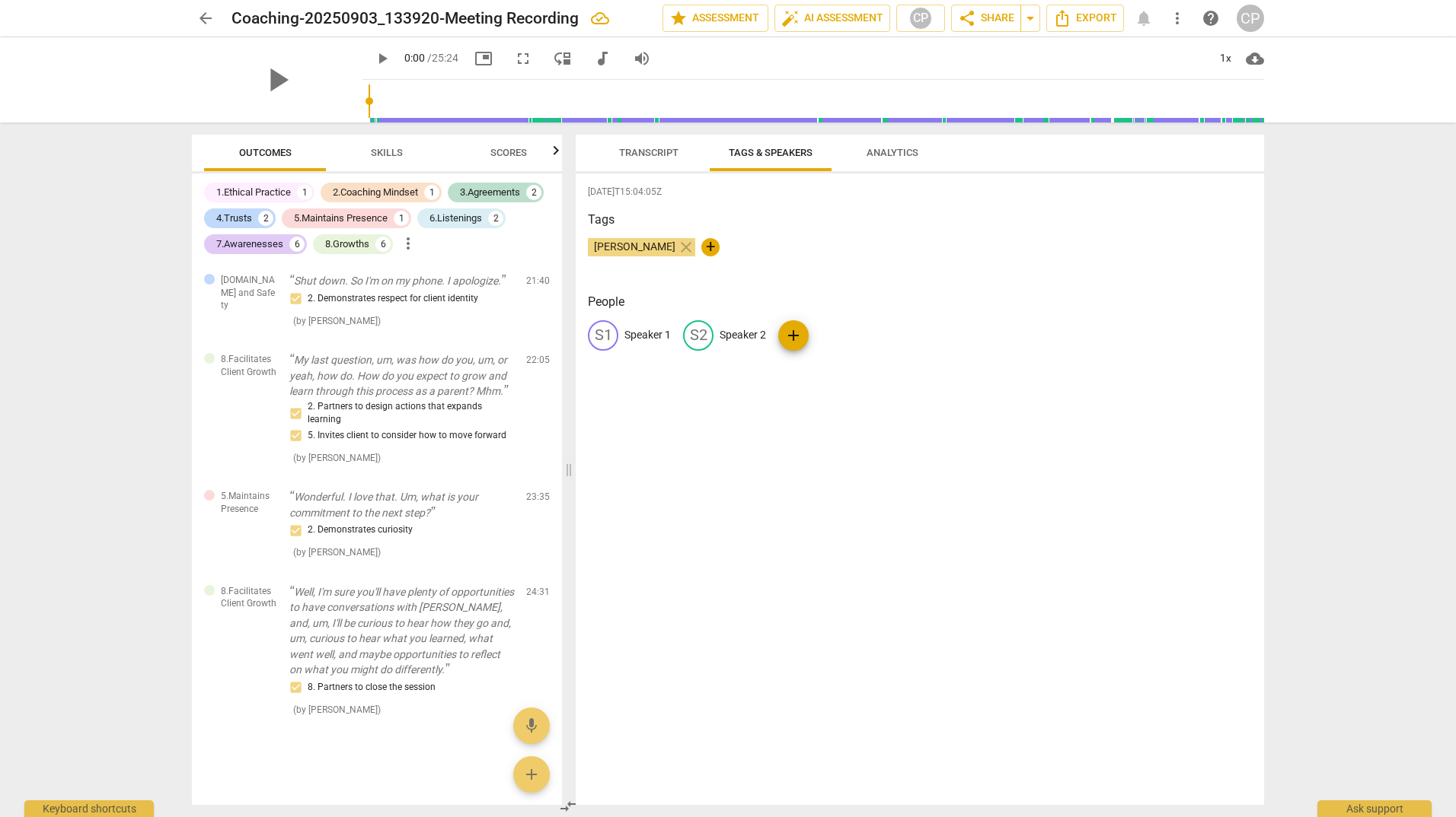
click at [637, 334] on p "Speaker 1" at bounding box center [647, 335] width 46 height 16
type input "[PERSON_NAME]"
click at [833, 331] on p "Speaker 2" at bounding box center [841, 335] width 46 height 16
type input "[PERSON_NAME]"
click at [856, 560] on div "[DATE]T15:04:05Z Tags [PERSON_NAME] close + People ER [PERSON_NAME] edit [PERSO…" at bounding box center [919, 489] width 688 height 632
